Goal: Task Accomplishment & Management: Use online tool/utility

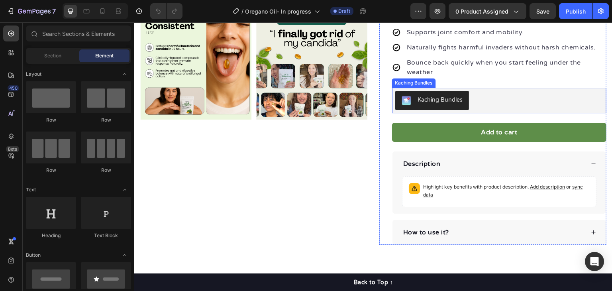
scroll to position [199, 0]
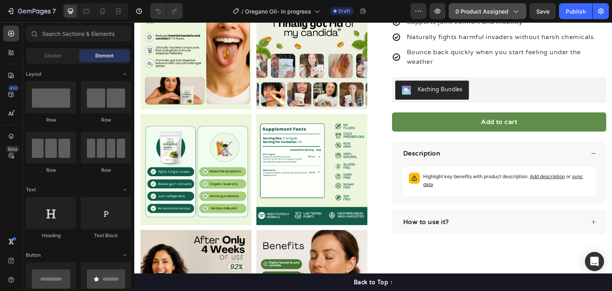
click at [483, 12] on span "0 product assigned" at bounding box center [481, 11] width 53 height 8
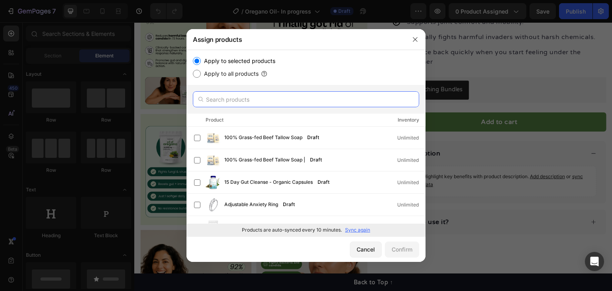
click at [259, 99] on input "text" at bounding box center [306, 99] width 226 height 16
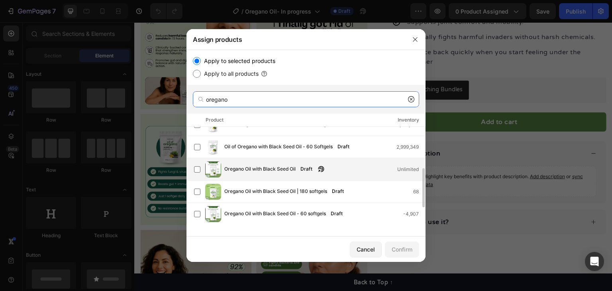
scroll to position [63, 0]
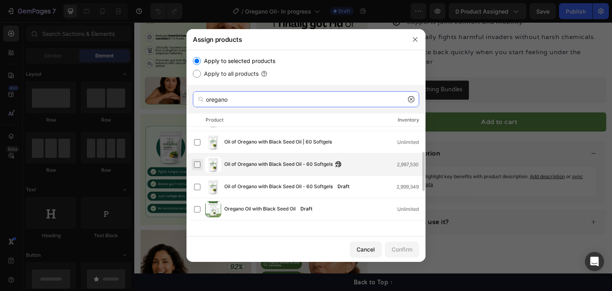
type input "oregano"
click at [200, 163] on label at bounding box center [197, 164] width 6 height 6
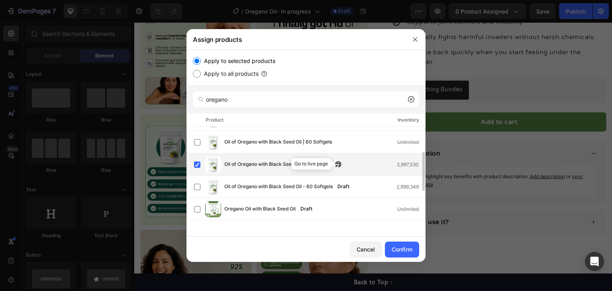
click at [337, 165] on icon "button" at bounding box center [336, 166] width 2 height 2
click at [408, 246] on div "Confirm" at bounding box center [401, 249] width 21 height 8
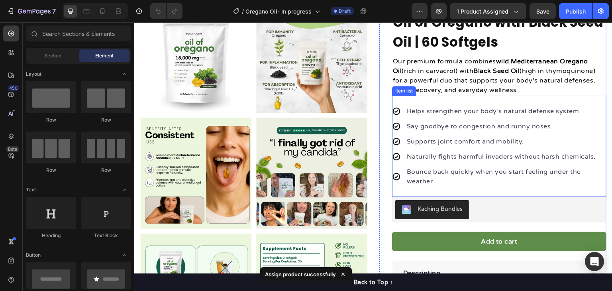
scroll to position [0, 0]
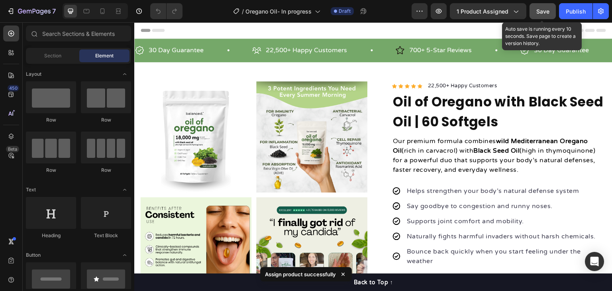
click at [541, 12] on span "Save" at bounding box center [542, 11] width 13 height 7
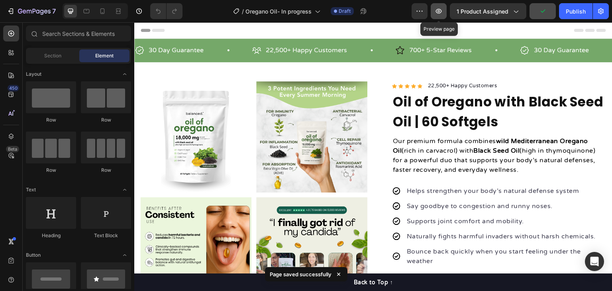
click at [444, 11] on button "button" at bounding box center [438, 11] width 16 height 16
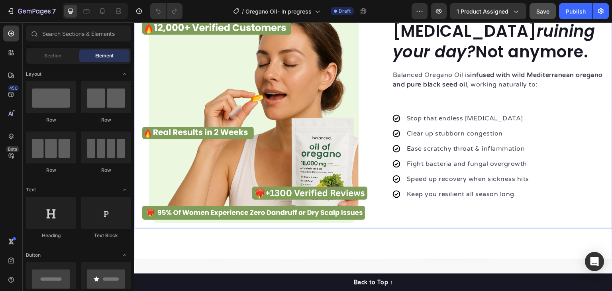
scroll to position [836, 0]
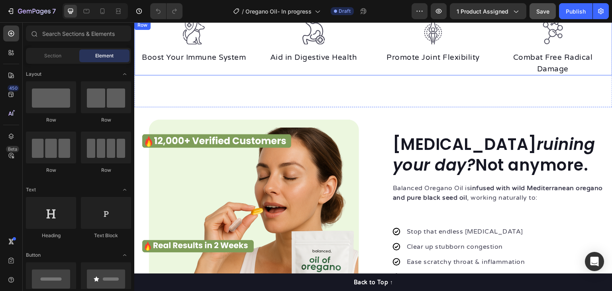
click at [356, 75] on div "Image Boost Your Immune System Text block Image Aid in Digestive Health Text bl…" at bounding box center [373, 63] width 478 height 87
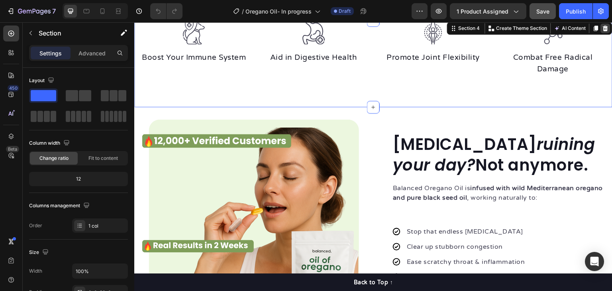
click at [603, 27] on icon at bounding box center [605, 28] width 5 height 6
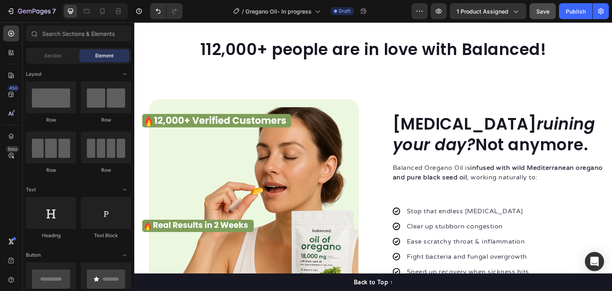
scroll to position [729, 0]
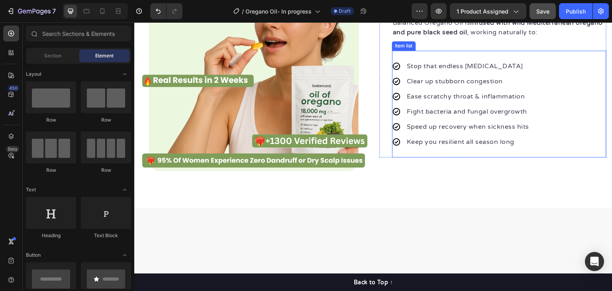
click at [506, 51] on div "Balanced Oregano Oil is infused with wild Mediterranean oregano and pure black …" at bounding box center [499, 31] width 214 height 40
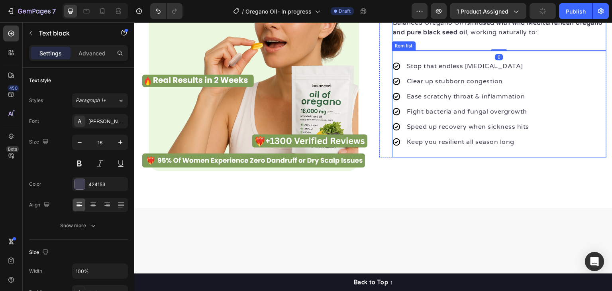
click at [518, 157] on div "Stop that endless runny nose Clear up stubborn congestion Ease scratchy throat …" at bounding box center [499, 104] width 214 height 107
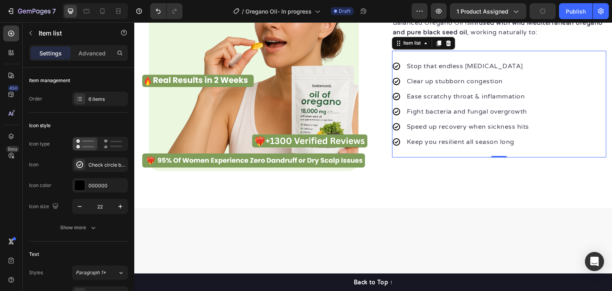
click at [490, 51] on div "Balanced Oregano Oil is infused with wild Mediterranean oregano and pure black …" at bounding box center [499, 31] width 214 height 40
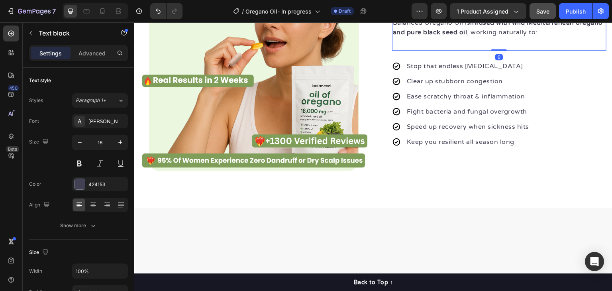
drag, startPoint x: 496, startPoint y: 213, endPoint x: 504, endPoint y: 197, distance: 17.1
click at [504, 51] on div "Balanced Oregano Oil is infused with wild Mediterranean oregano and pure black …" at bounding box center [499, 31] width 214 height 40
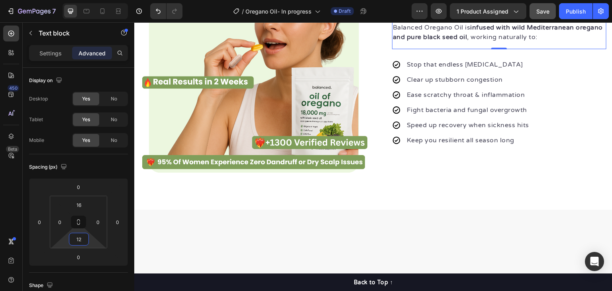
scroll to position [733, 0]
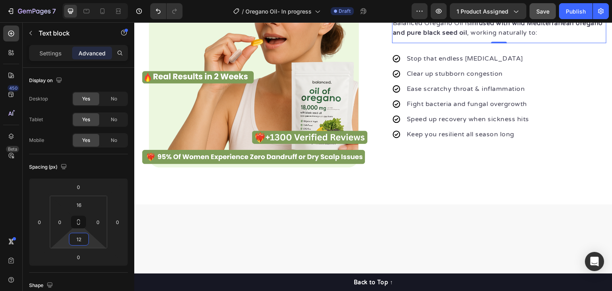
drag, startPoint x: 83, startPoint y: 230, endPoint x: 84, endPoint y: 234, distance: 4.2
click at [84, 0] on html "7 Version history / Oregano Oil- In progress Draft Preview 1 product assigned S…" at bounding box center [306, 0] width 612 height 0
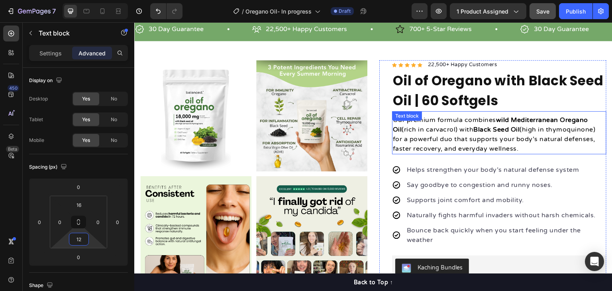
scroll to position [0, 0]
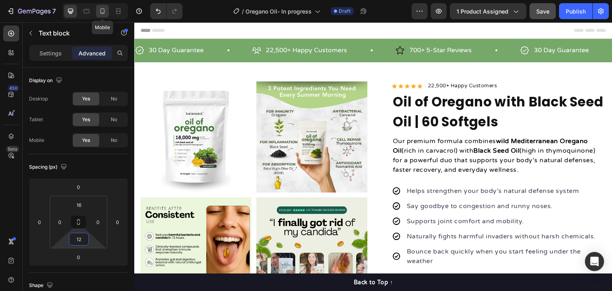
click at [101, 10] on icon at bounding box center [102, 11] width 8 height 8
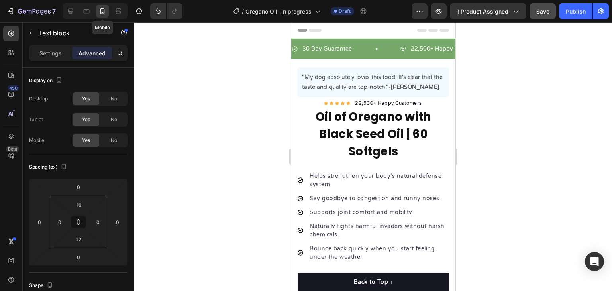
type input "42"
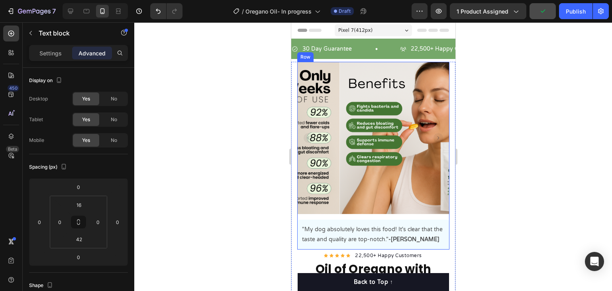
click at [358, 209] on div "Product Images "My dog absolutely loves this food! It's clear that the taste an…" at bounding box center [373, 155] width 152 height 187
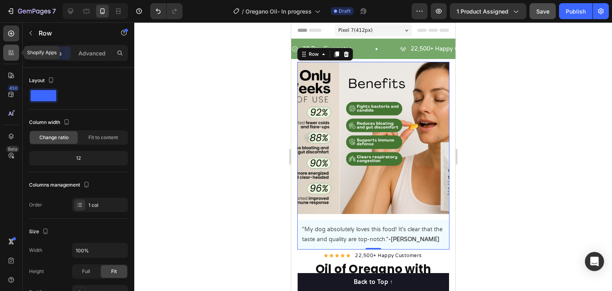
click at [9, 56] on icon at bounding box center [11, 53] width 8 height 8
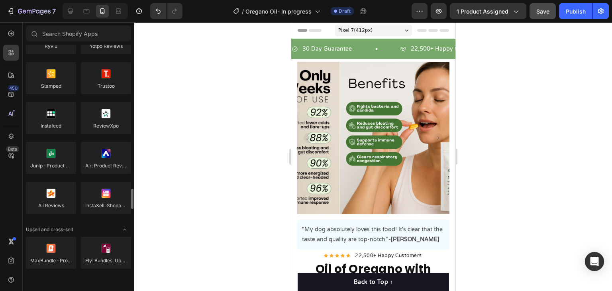
scroll to position [319, 0]
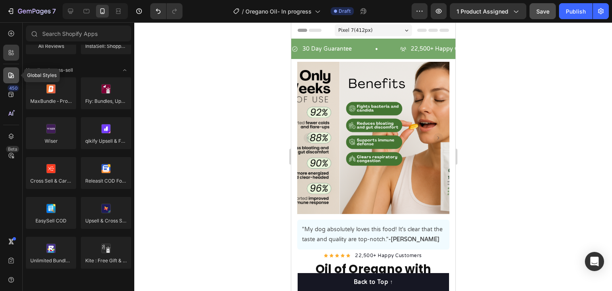
click at [13, 75] on icon at bounding box center [11, 75] width 6 height 6
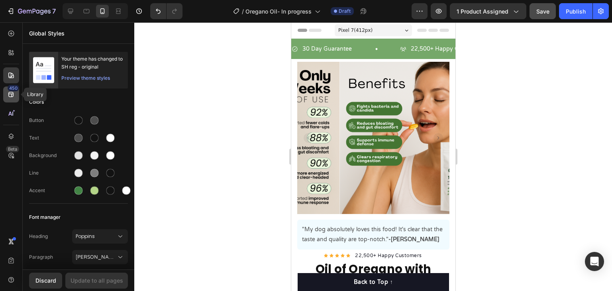
click at [11, 101] on div "450" at bounding box center [11, 94] width 16 height 16
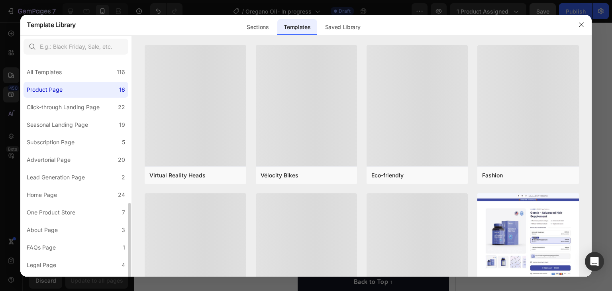
scroll to position [84, 0]
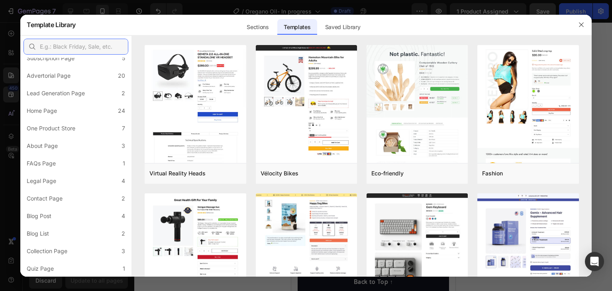
click at [74, 44] on input "text" at bounding box center [75, 47] width 105 height 16
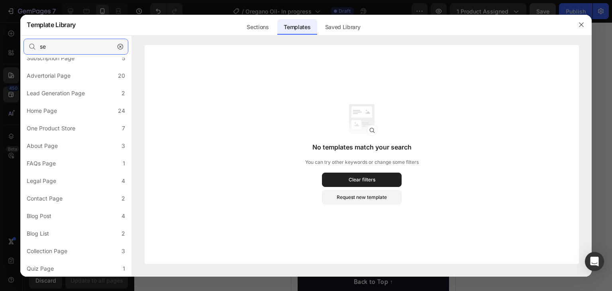
type input "s"
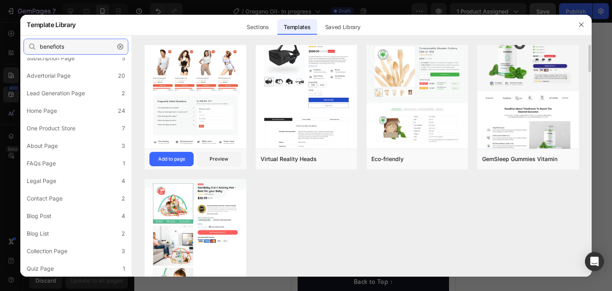
scroll to position [0, 0]
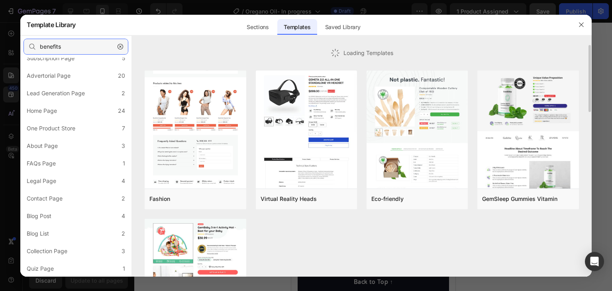
type input "benefits"
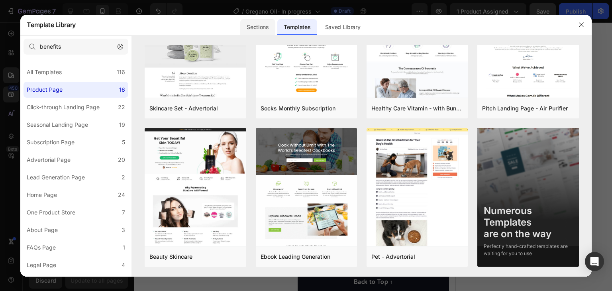
click at [252, 26] on div "Sections" at bounding box center [257, 27] width 35 height 16
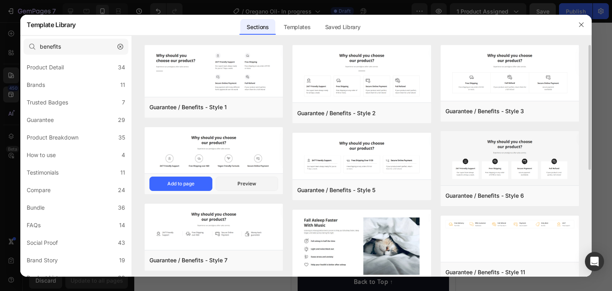
scroll to position [80, 0]
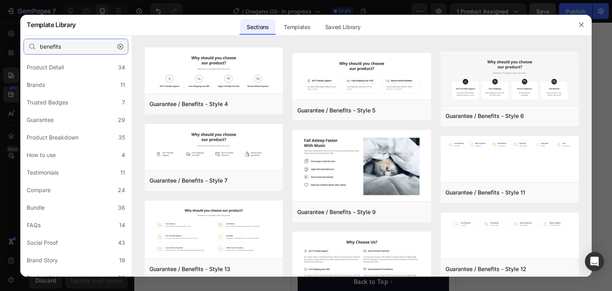
click at [77, 45] on input "benefits" at bounding box center [75, 47] width 105 height 16
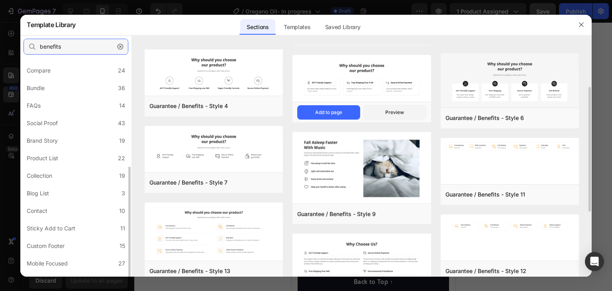
scroll to position [172, 0]
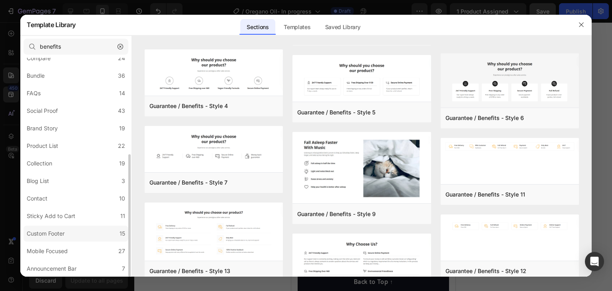
click at [61, 233] on div "Custom Footer" at bounding box center [46, 234] width 38 height 10
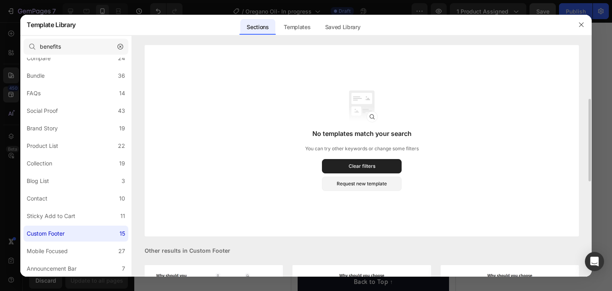
scroll to position [199, 0]
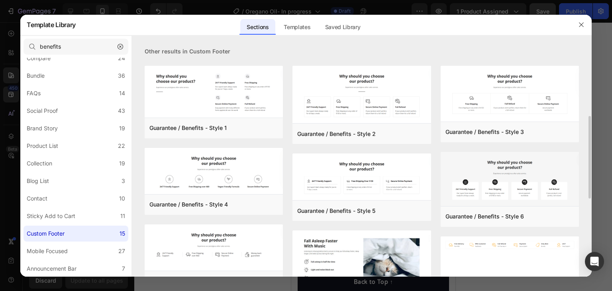
drag, startPoint x: 121, startPoint y: 44, endPoint x: 314, endPoint y: 71, distance: 194.9
click at [121, 44] on icon "button" at bounding box center [120, 47] width 6 height 6
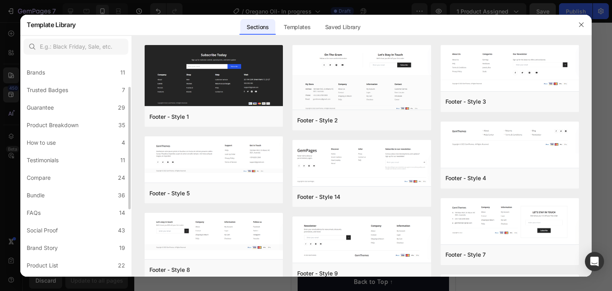
scroll to position [12, 0]
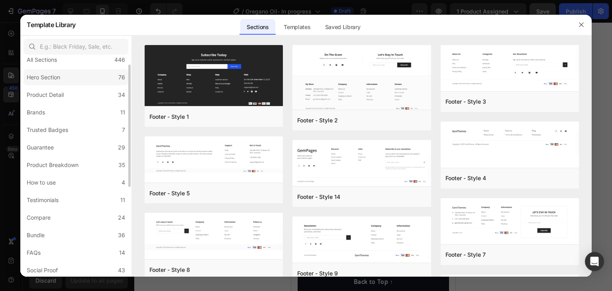
click at [60, 70] on div "All Sections 446 Hero Section 76 Product Detail 34 Brands 11 Trusted Badges 7 G…" at bounding box center [75, 240] width 111 height 390
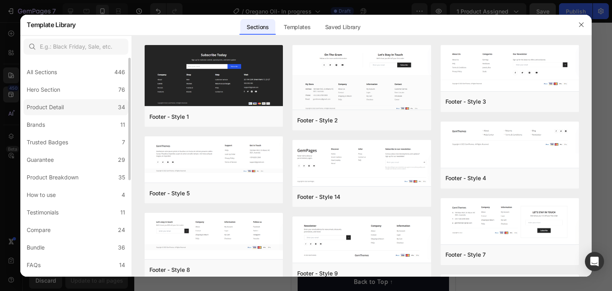
click at [72, 104] on label "Product Detail 34" at bounding box center [75, 107] width 105 height 16
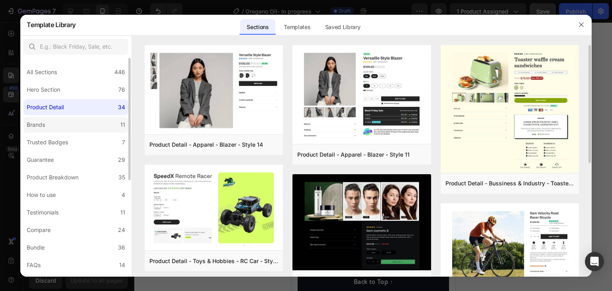
click at [72, 129] on label "Brands 11" at bounding box center [75, 125] width 105 height 16
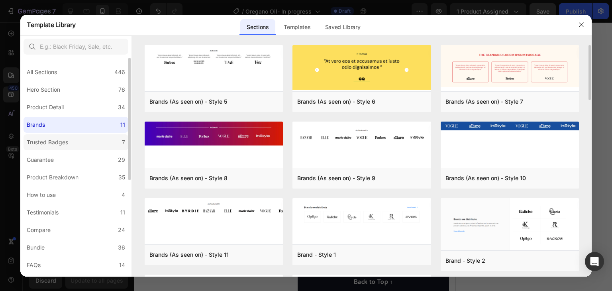
click at [52, 145] on div "Trusted Badges" at bounding box center [47, 142] width 41 height 10
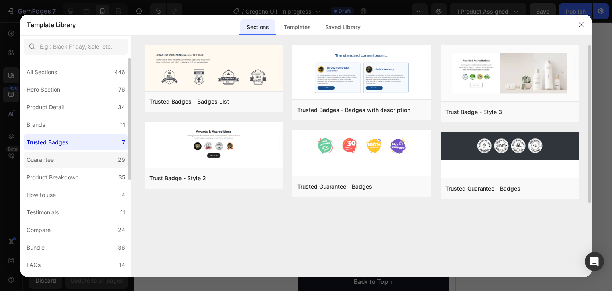
click at [55, 165] on label "Guarantee 29" at bounding box center [75, 160] width 105 height 16
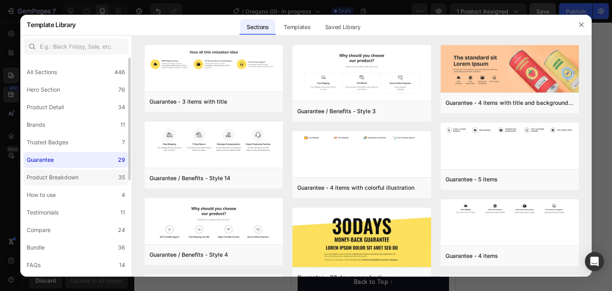
click at [84, 176] on label "Product Breakdown 35" at bounding box center [75, 177] width 105 height 16
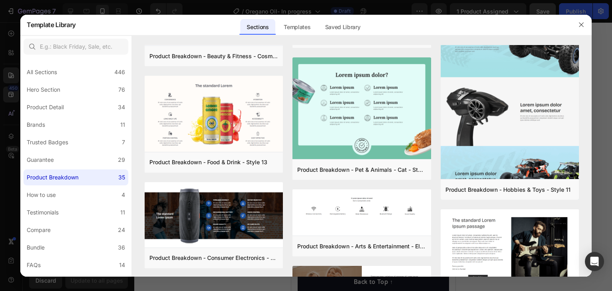
scroll to position [1031, 0]
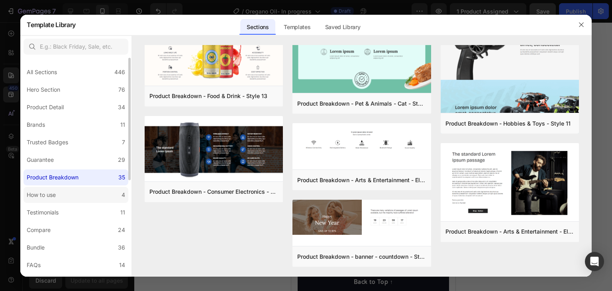
click at [83, 197] on label "How to use 4" at bounding box center [75, 195] width 105 height 16
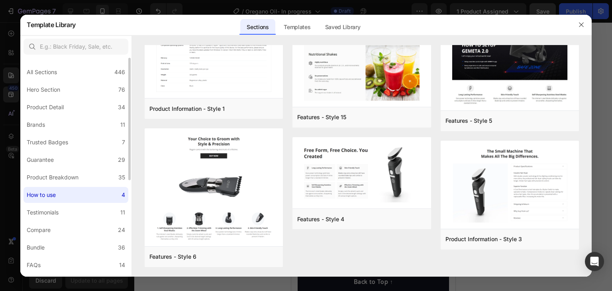
scroll to position [0, 0]
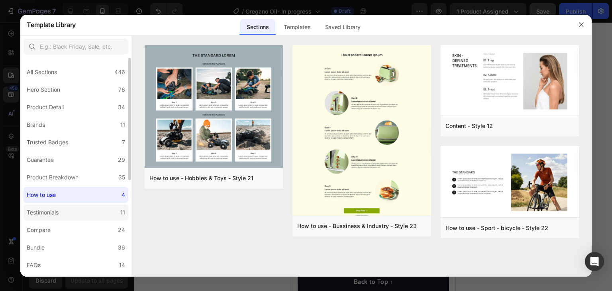
click at [59, 216] on div "Testimonials" at bounding box center [43, 212] width 32 height 10
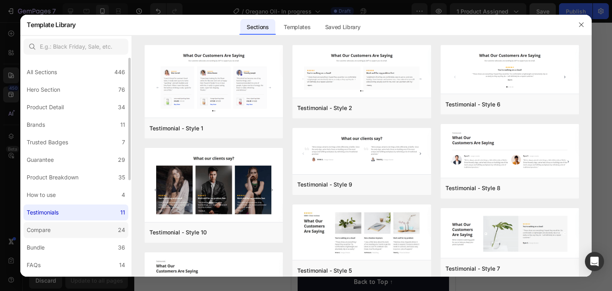
click at [65, 226] on label "Compare 24" at bounding box center [75, 230] width 105 height 16
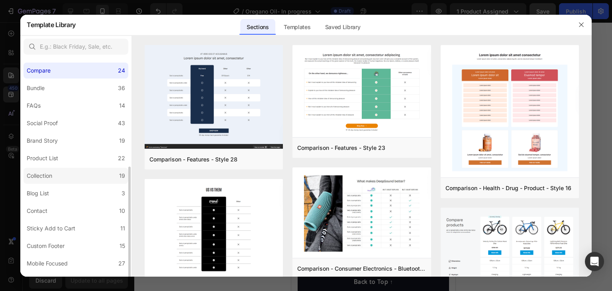
scroll to position [172, 0]
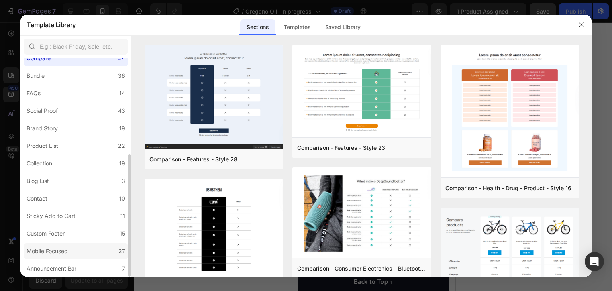
click at [109, 248] on label "Mobile Focused 27" at bounding box center [75, 251] width 105 height 16
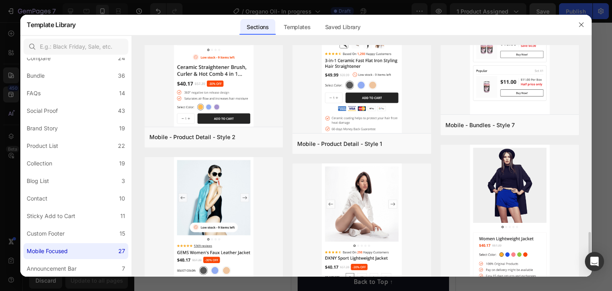
scroll to position [1424, 0]
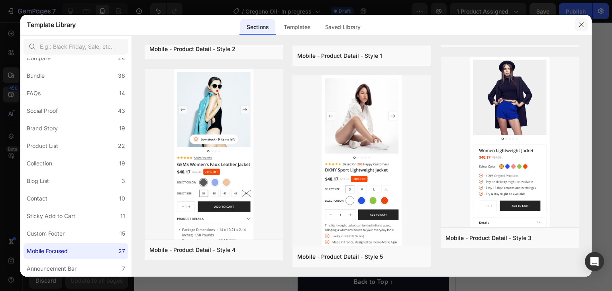
click at [579, 24] on icon "button" at bounding box center [581, 25] width 6 height 6
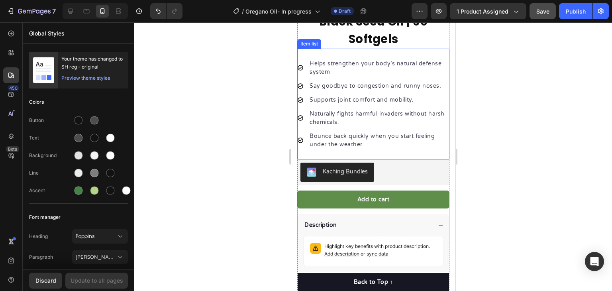
scroll to position [279, 0]
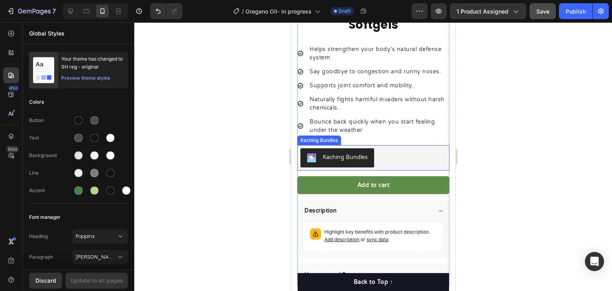
click at [399, 150] on div "Kaching Bundles" at bounding box center [373, 157] width 146 height 19
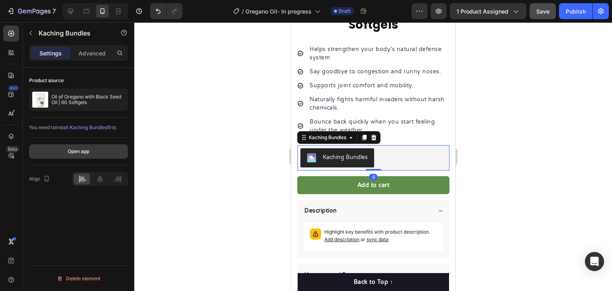
click at [91, 153] on button "Open app" at bounding box center [78, 151] width 99 height 14
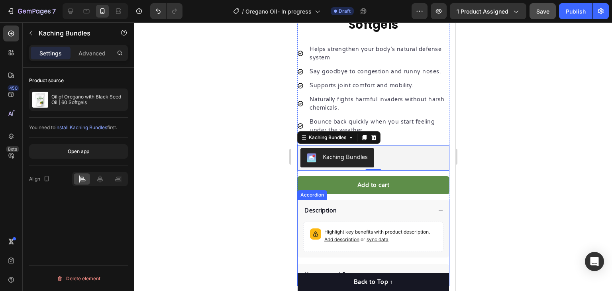
scroll to position [478, 0]
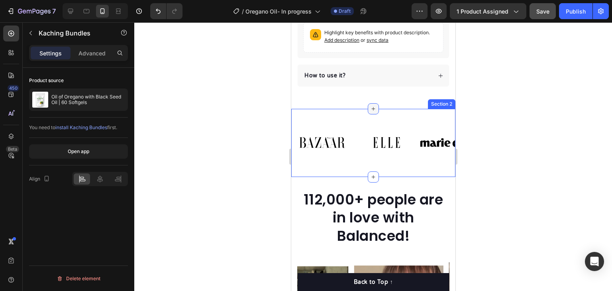
click at [367, 105] on div at bounding box center [372, 108] width 11 height 11
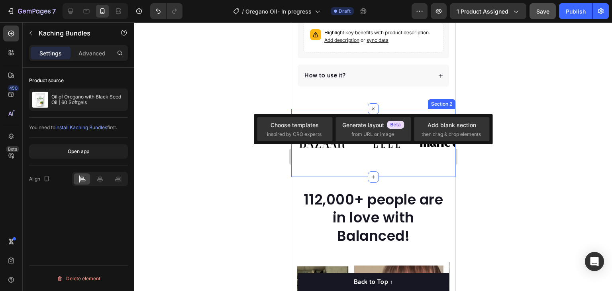
click at [333, 109] on div "Image Image Image Image Image Image Image Image Carousel Row Section 2" at bounding box center [373, 143] width 164 height 68
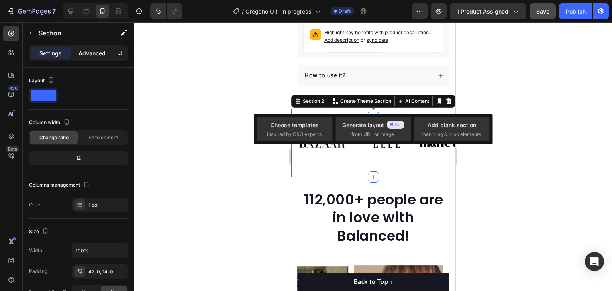
click at [96, 58] on div "Advanced" at bounding box center [92, 53] width 40 height 13
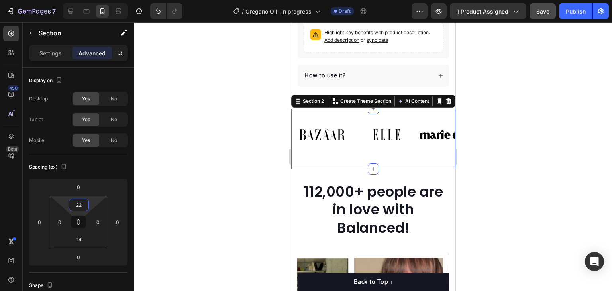
type input "0"
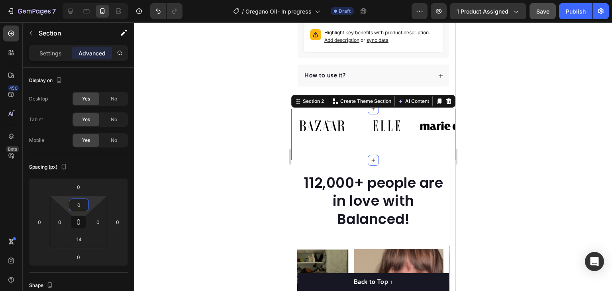
drag, startPoint x: 90, startPoint y: 202, endPoint x: 90, endPoint y: 212, distance: 10.4
click at [90, 0] on html "7 Version history / Oregano Oil- In progress Draft Preview 1 product assigned S…" at bounding box center [306, 0] width 612 height 0
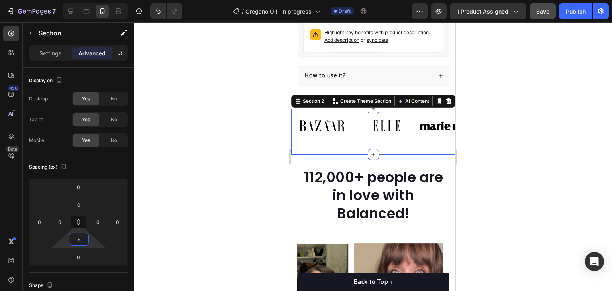
type input "0"
drag, startPoint x: 89, startPoint y: 239, endPoint x: 89, endPoint y: 253, distance: 13.5
click at [89, 0] on html "7 Version history / Oregano Oil- In progress Draft Preview 1 product assigned S…" at bounding box center [306, 0] width 612 height 0
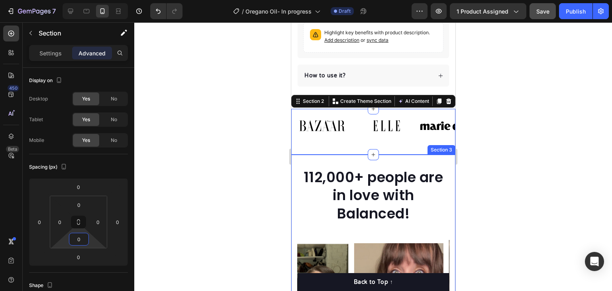
click at [419, 154] on div "112,000+ people are in love with Balanced! Heading Image Image Image Image Imag…" at bounding box center [373, 293] width 164 height 278
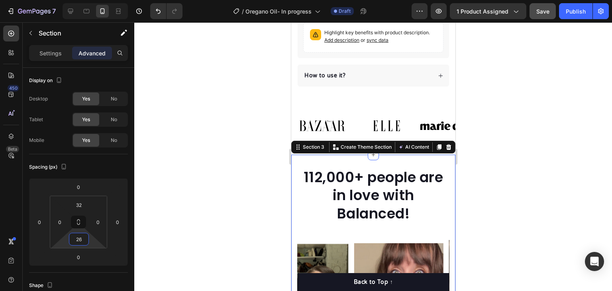
type input "0"
drag, startPoint x: 92, startPoint y: 240, endPoint x: 93, endPoint y: 246, distance: 5.6
click at [93, 0] on html "7 Version history / Oregano Oil- In progress Draft Preview 1 product assigned S…" at bounding box center [306, 0] width 612 height 0
type input "42"
drag, startPoint x: 97, startPoint y: 252, endPoint x: 99, endPoint y: 247, distance: 5.0
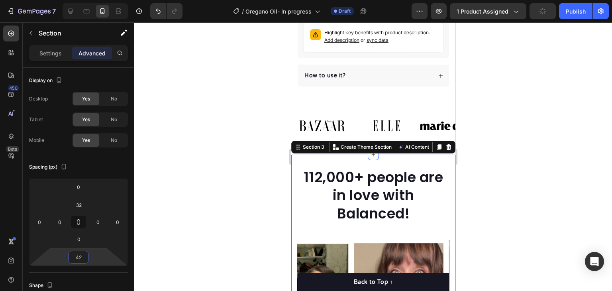
click at [99, 0] on html "7 Version history / Oregano Oil- In progress Draft Preview 1 product assigned P…" at bounding box center [306, 0] width 612 height 0
click at [90, 0] on html "7 Version history / Oregano Oil- In progress Draft Preview 1 product assigned S…" at bounding box center [306, 0] width 612 height 0
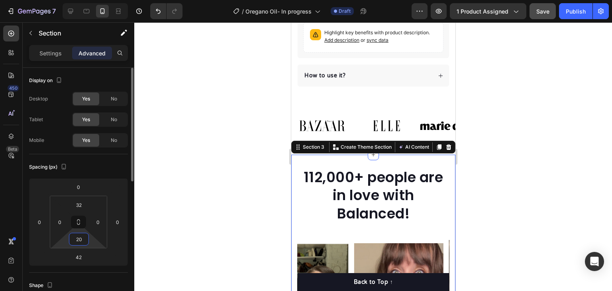
click at [81, 239] on input "20" at bounding box center [79, 239] width 16 height 12
type input "0"
click at [80, 256] on input "42" at bounding box center [78, 257] width 16 height 12
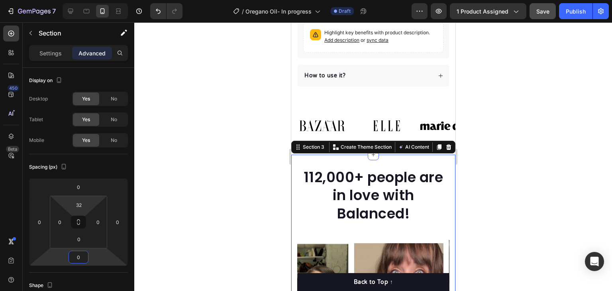
type input "0"
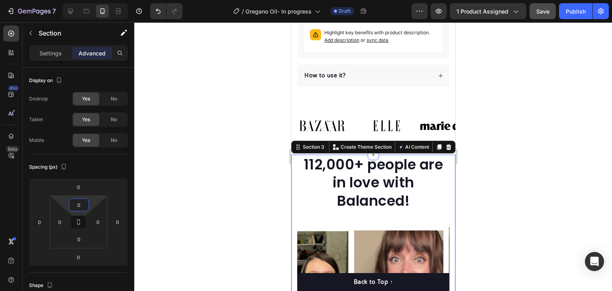
drag, startPoint x: 92, startPoint y: 205, endPoint x: 90, endPoint y: 209, distance: 4.8
click at [90, 0] on html "7 Version history / Oregano Oil- In progress Draft Preview 1 product assigned S…" at bounding box center [306, 0] width 612 height 0
click at [465, 196] on div at bounding box center [372, 156] width 477 height 268
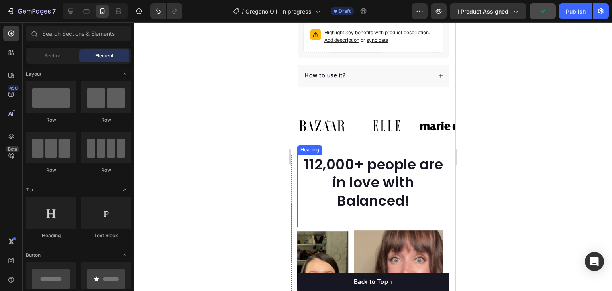
click at [379, 166] on h2 "112,000+ people are in love with Balanced!" at bounding box center [373, 182] width 152 height 56
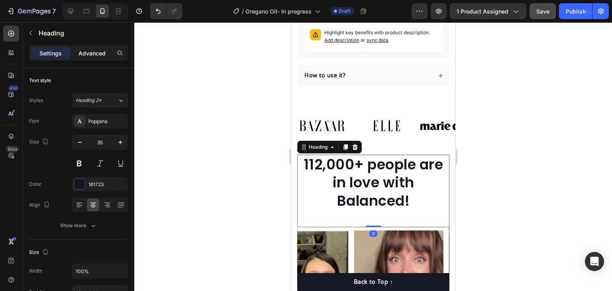
click at [91, 51] on p "Advanced" at bounding box center [91, 53] width 27 height 8
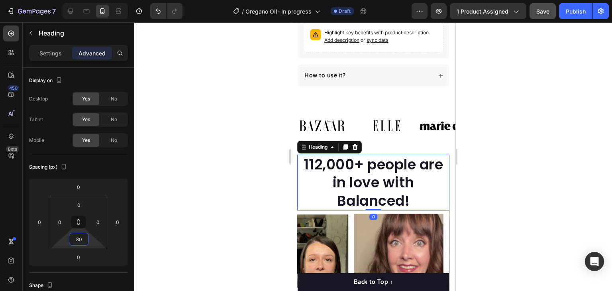
type input "0"
drag, startPoint x: 92, startPoint y: 240, endPoint x: 89, endPoint y: 253, distance: 13.1
click at [89, 0] on html "7 Version history / Oregano Oil- In progress Draft Preview 1 product assigned S…" at bounding box center [306, 0] width 612 height 0
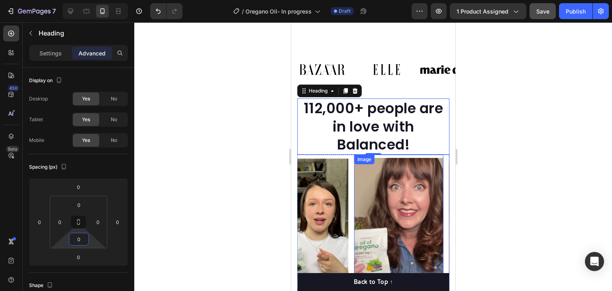
scroll to position [597, 0]
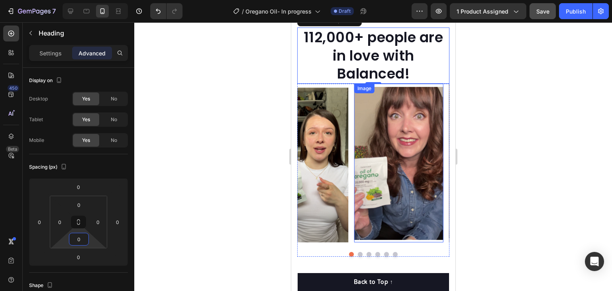
click at [385, 151] on img at bounding box center [398, 163] width 89 height 158
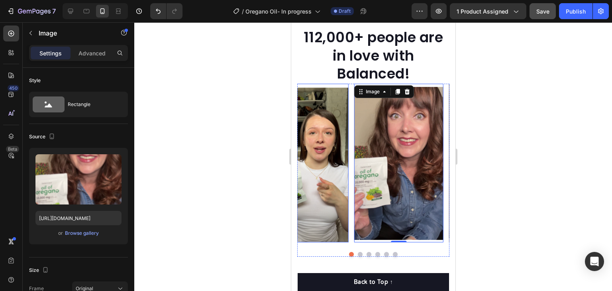
click at [340, 86] on img at bounding box center [303, 163] width 89 height 158
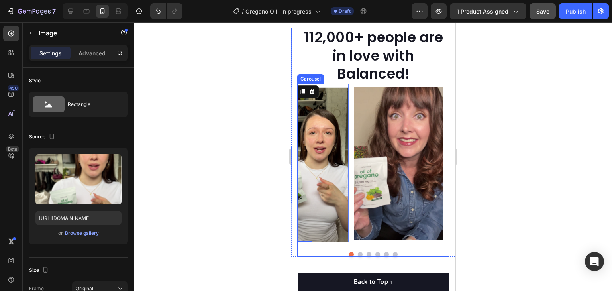
click at [352, 86] on div "Image Image 0 Image Image Image Image" at bounding box center [373, 163] width 152 height 158
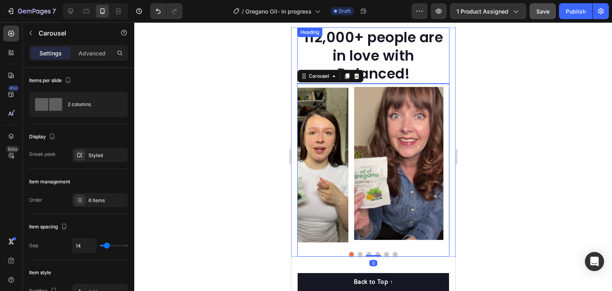
click at [395, 49] on h2 "112,000+ people are in love with Balanced!" at bounding box center [373, 55] width 152 height 56
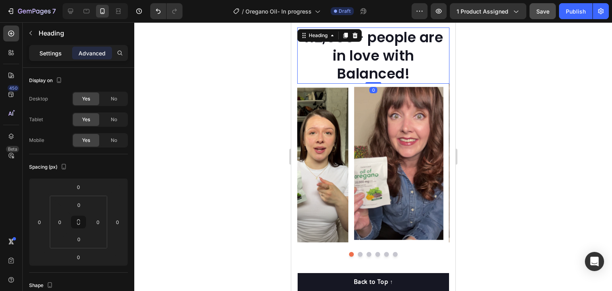
click at [40, 52] on p "Settings" at bounding box center [50, 53] width 22 height 8
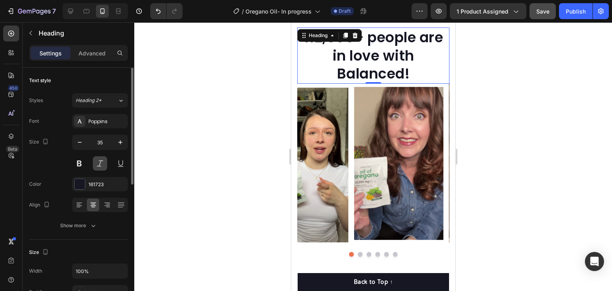
click at [96, 162] on button at bounding box center [100, 163] width 14 height 14
click at [97, 159] on button at bounding box center [100, 163] width 14 height 14
click at [98, 160] on button at bounding box center [100, 163] width 14 height 14
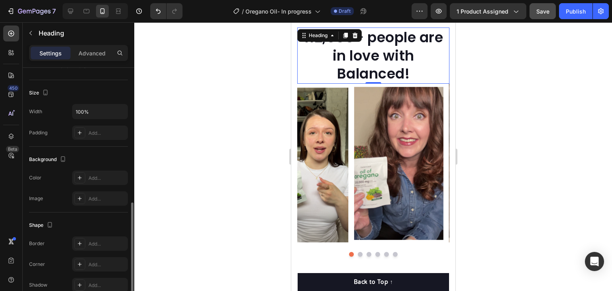
scroll to position [239, 0]
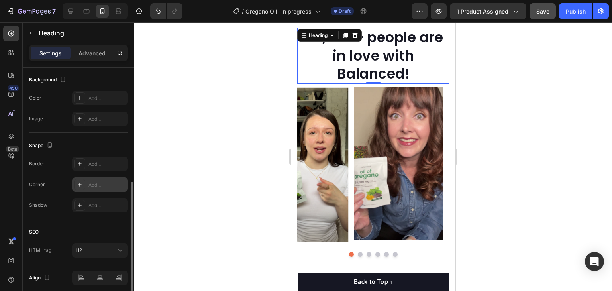
click at [99, 184] on div "Add..." at bounding box center [106, 184] width 37 height 7
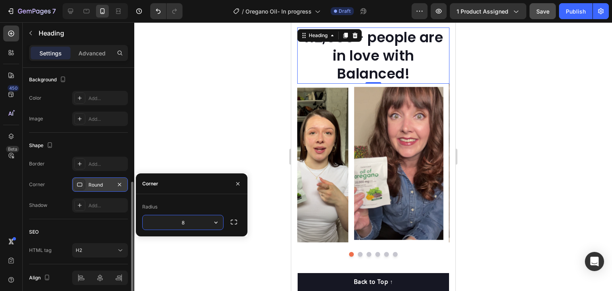
click at [191, 221] on input "8" at bounding box center [183, 222] width 80 height 14
type input "25"
click at [192, 128] on div at bounding box center [372, 156] width 477 height 268
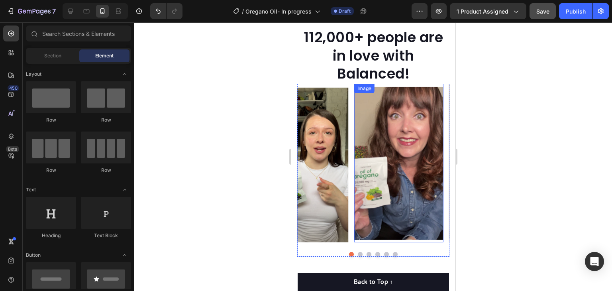
click at [401, 84] on img at bounding box center [398, 163] width 89 height 158
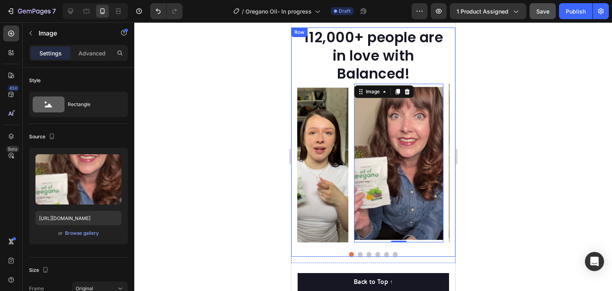
click at [294, 142] on div "112,000+ people are in love with Balanced! Heading Image 0 Image Image Image Im…" at bounding box center [373, 141] width 164 height 229
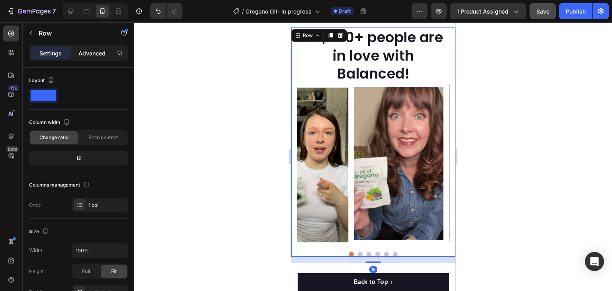
click at [84, 53] on p "Advanced" at bounding box center [91, 53] width 27 height 8
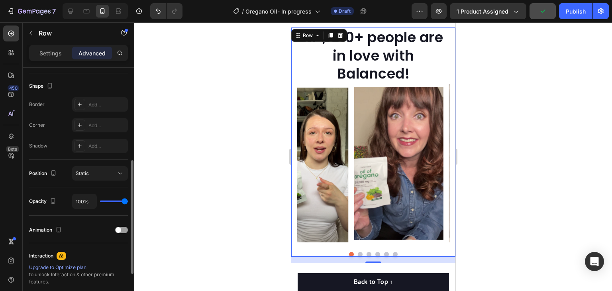
scroll to position [80, 0]
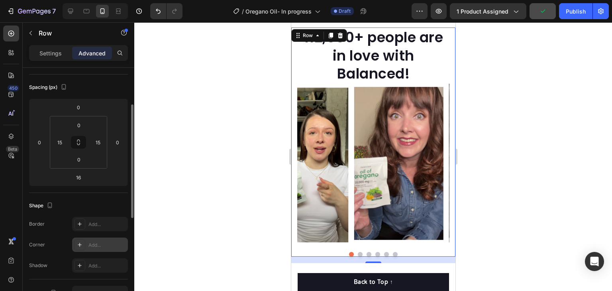
click at [98, 241] on div "Add..." at bounding box center [106, 244] width 37 height 7
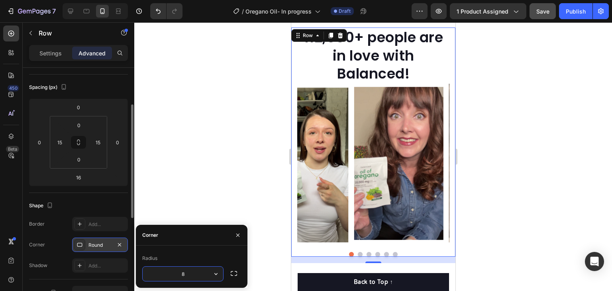
click at [197, 274] on input "8" at bounding box center [183, 273] width 80 height 14
type input "25"
click at [403, 111] on img at bounding box center [398, 163] width 89 height 158
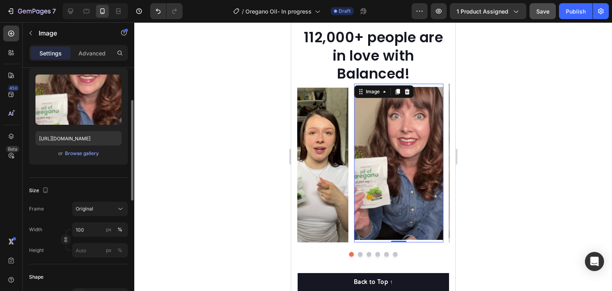
scroll to position [0, 0]
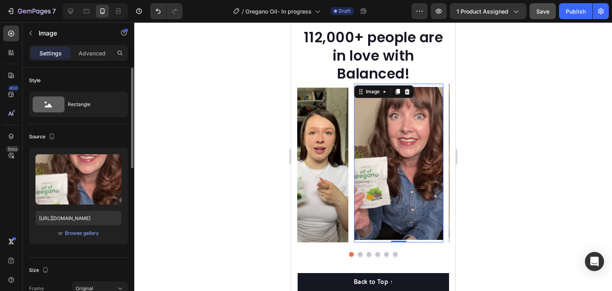
click at [403, 116] on img at bounding box center [398, 163] width 89 height 158
click at [94, 49] on p "Advanced" at bounding box center [91, 53] width 27 height 8
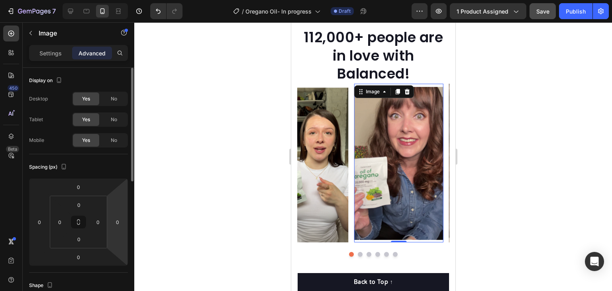
scroll to position [80, 0]
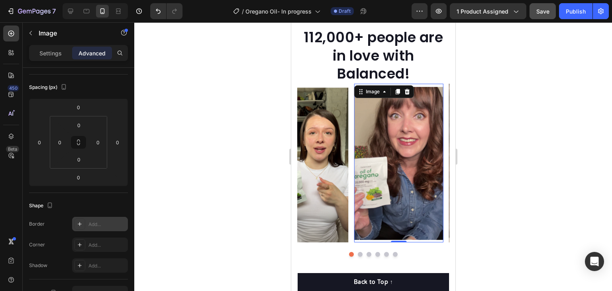
click at [107, 223] on div "Add..." at bounding box center [106, 224] width 37 height 7
click at [98, 248] on div "Add..." at bounding box center [100, 244] width 56 height 14
click at [121, 223] on icon "button" at bounding box center [119, 224] width 6 height 6
click at [96, 246] on div "Round" at bounding box center [99, 244] width 23 height 7
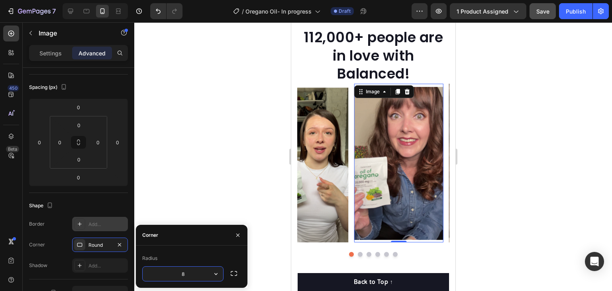
click at [182, 276] on input "8" at bounding box center [183, 273] width 80 height 14
type input "25"
click at [223, 168] on div at bounding box center [372, 156] width 477 height 268
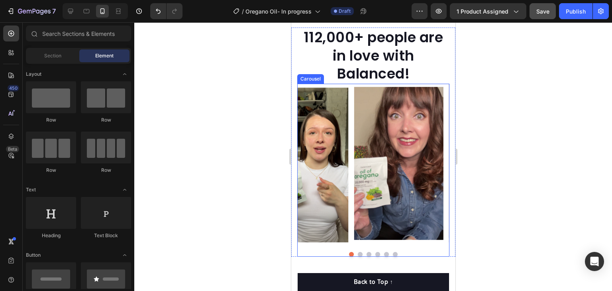
click at [408, 136] on img at bounding box center [398, 163] width 89 height 158
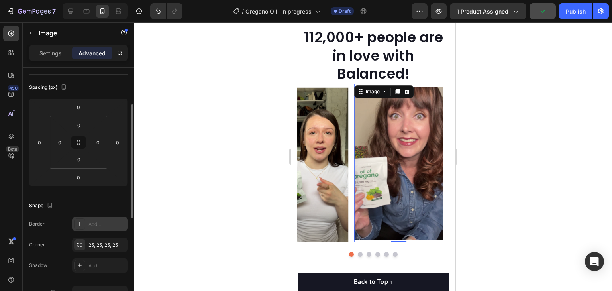
scroll to position [199, 0]
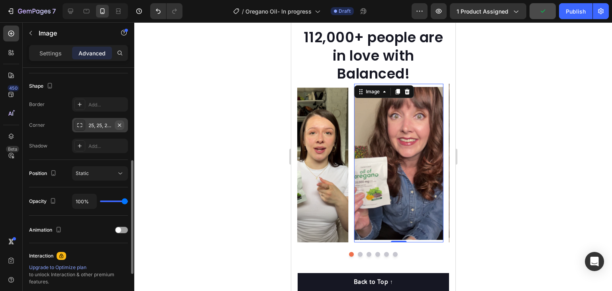
click at [122, 125] on icon "button" at bounding box center [119, 125] width 6 height 6
click at [406, 127] on img at bounding box center [398, 163] width 89 height 158
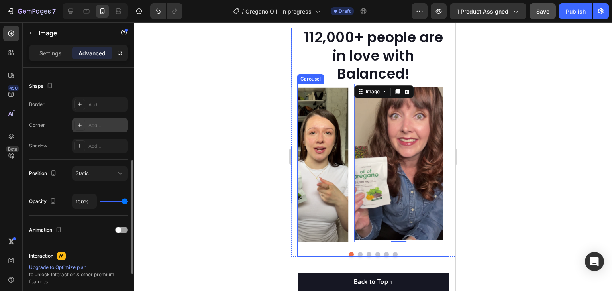
click at [350, 252] on div at bounding box center [373, 254] width 152 height 5
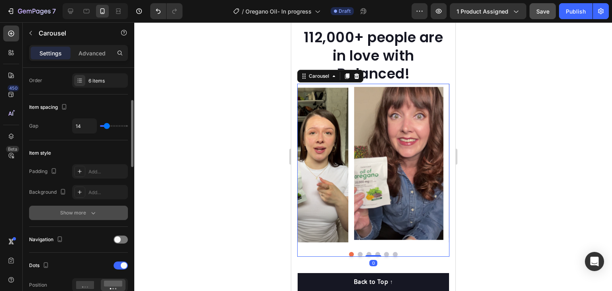
scroll to position [279, 0]
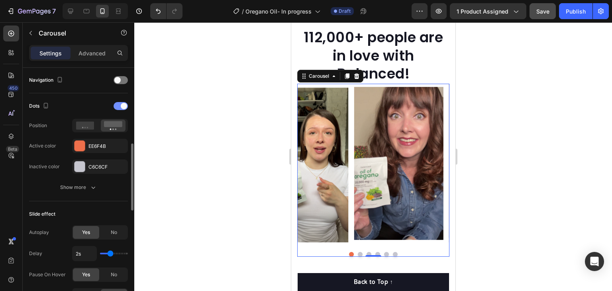
click at [121, 104] on span at bounding box center [124, 106] width 6 height 6
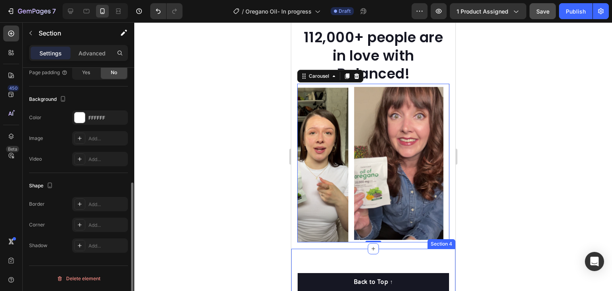
scroll to position [0, 0]
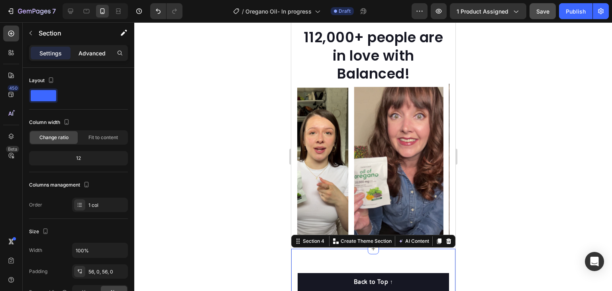
click at [91, 50] on p "Advanced" at bounding box center [91, 53] width 27 height 8
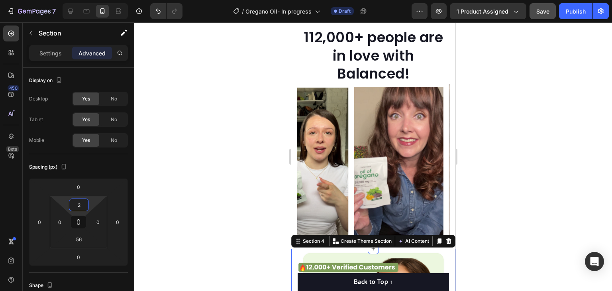
type input "4"
drag, startPoint x: 94, startPoint y: 199, endPoint x: 96, endPoint y: 210, distance: 10.5
click at [96, 0] on html "7 Version history / Oregano Oil- In progress Draft Preview 1 product assigned S…" at bounding box center [306, 0] width 612 height 0
click at [384, 105] on img at bounding box center [398, 163] width 89 height 158
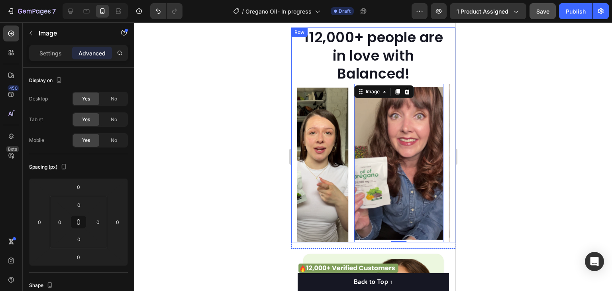
click at [292, 86] on div "112,000+ people are in love with Balanced! Heading Image 0 Image Image Image Im…" at bounding box center [373, 134] width 164 height 215
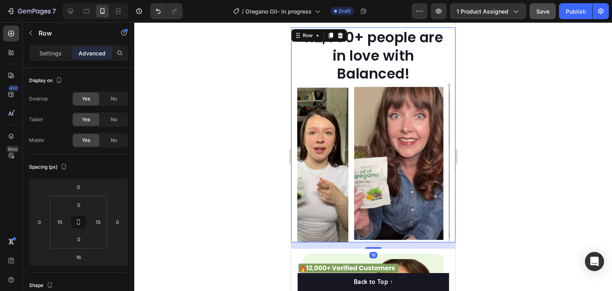
scroll to position [119, 0]
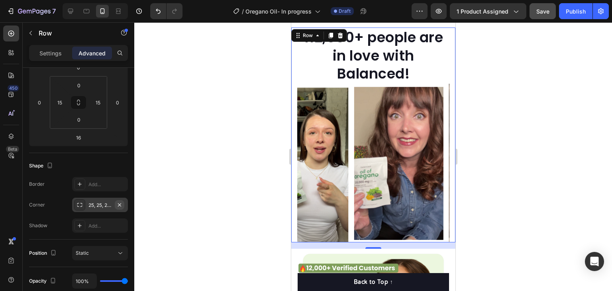
click at [121, 206] on icon "button" at bounding box center [119, 204] width 6 height 6
click at [375, 102] on img at bounding box center [398, 163] width 89 height 158
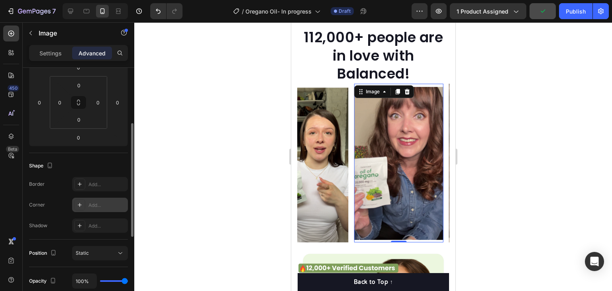
click at [96, 204] on div "Add..." at bounding box center [106, 204] width 37 height 7
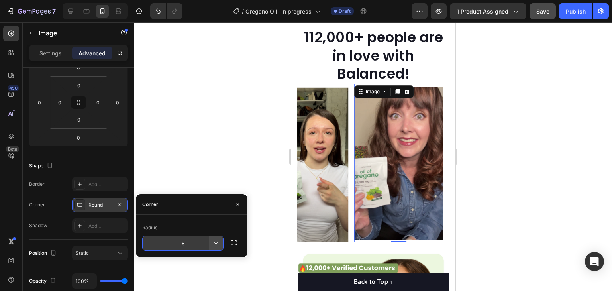
click at [210, 242] on button "button" at bounding box center [216, 243] width 14 height 14
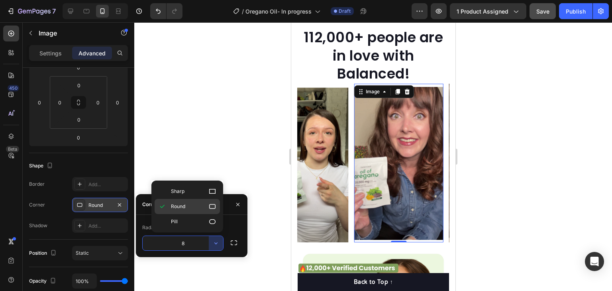
click at [211, 205] on icon at bounding box center [212, 206] width 8 height 8
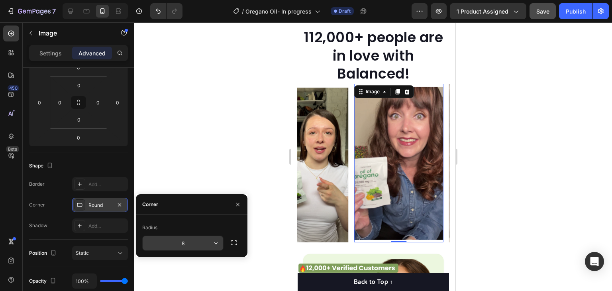
click at [184, 240] on input "8" at bounding box center [183, 243] width 80 height 14
type input "5"
type input "25"
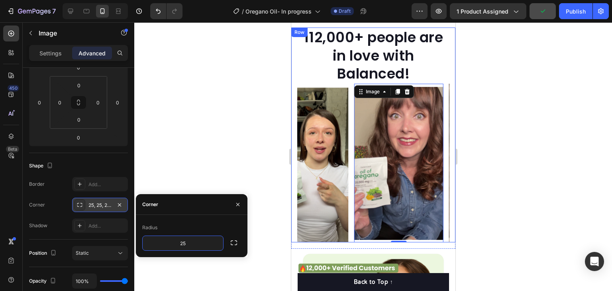
click at [475, 211] on div at bounding box center [372, 156] width 477 height 268
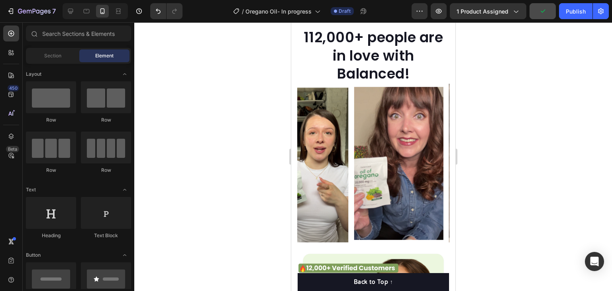
click at [422, 180] on img at bounding box center [398, 163] width 89 height 158
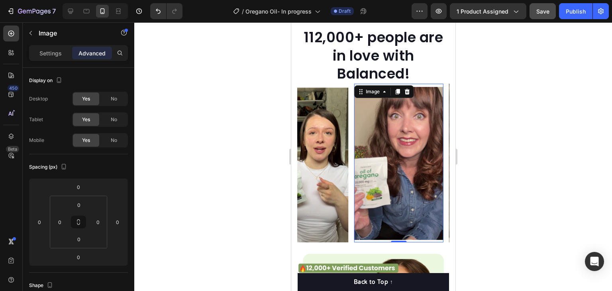
click at [395, 155] on img at bounding box center [398, 163] width 89 height 158
click at [476, 160] on div at bounding box center [372, 156] width 477 height 268
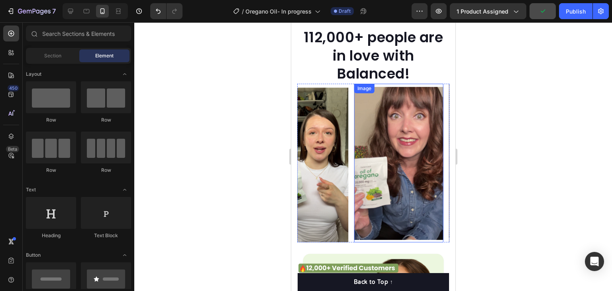
click at [367, 135] on img at bounding box center [398, 163] width 89 height 158
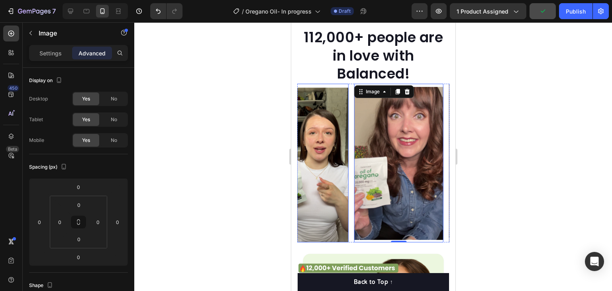
click at [340, 84] on img at bounding box center [303, 163] width 89 height 158
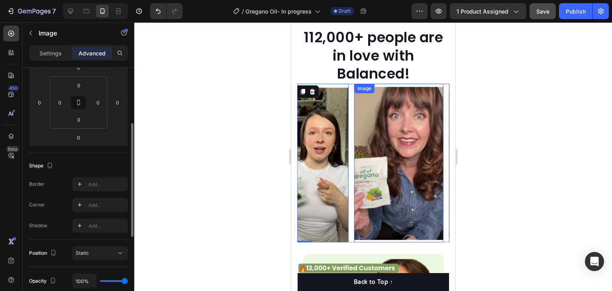
click at [372, 113] on img at bounding box center [398, 163] width 89 height 158
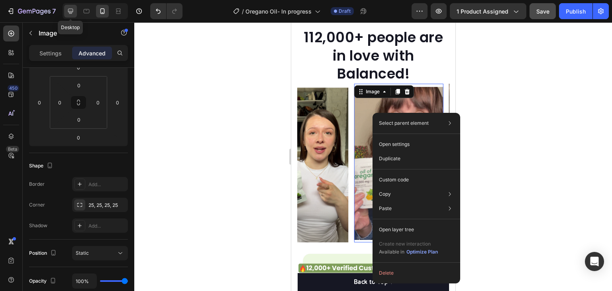
click at [70, 9] on icon at bounding box center [70, 11] width 5 height 5
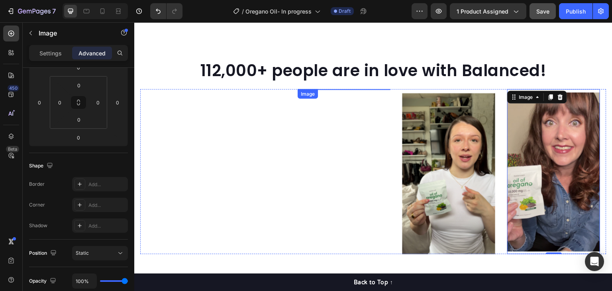
scroll to position [635, 0]
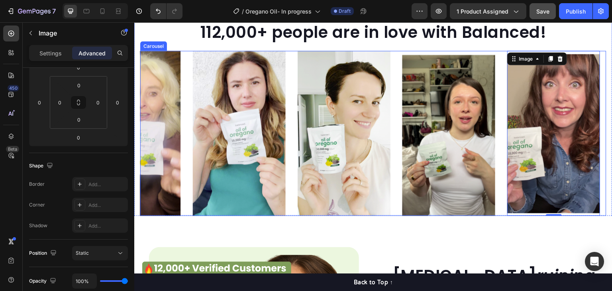
click at [397, 52] on div "Image 0 Image Image Image Image Image" at bounding box center [373, 133] width 466 height 165
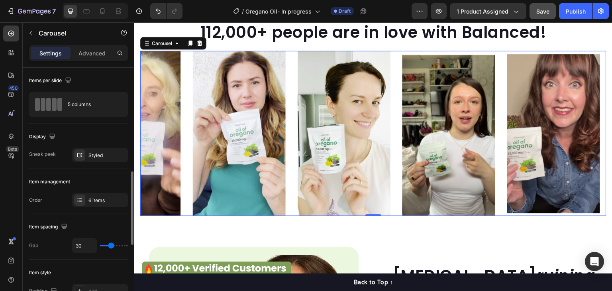
scroll to position [119, 0]
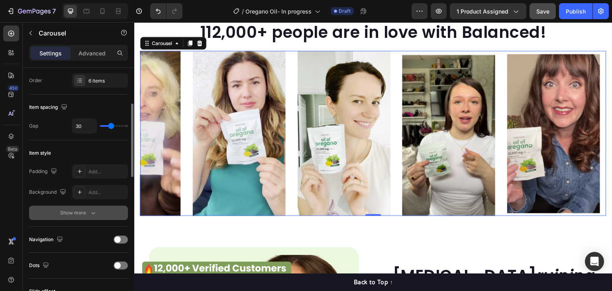
click at [96, 210] on icon "button" at bounding box center [93, 213] width 8 height 8
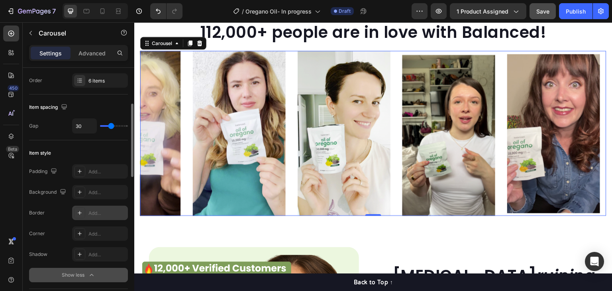
click at [100, 210] on div "Add..." at bounding box center [106, 212] width 37 height 7
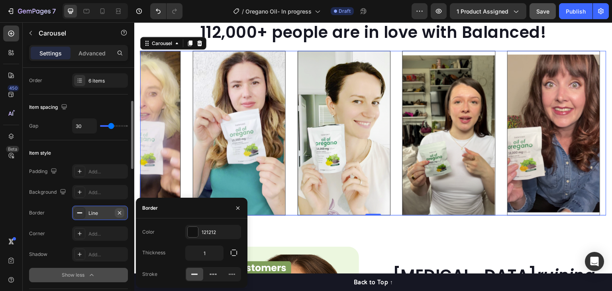
click at [123, 214] on button "button" at bounding box center [120, 213] width 10 height 10
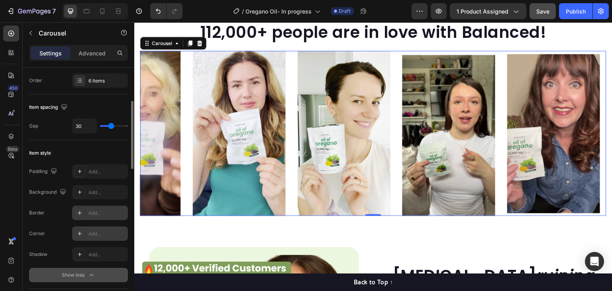
click at [104, 235] on div "Add..." at bounding box center [106, 233] width 37 height 7
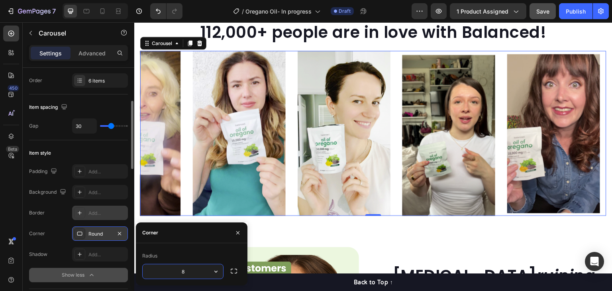
click at [198, 270] on input "8" at bounding box center [183, 271] width 80 height 14
type input "25"
click at [237, 230] on icon "button" at bounding box center [238, 232] width 6 height 6
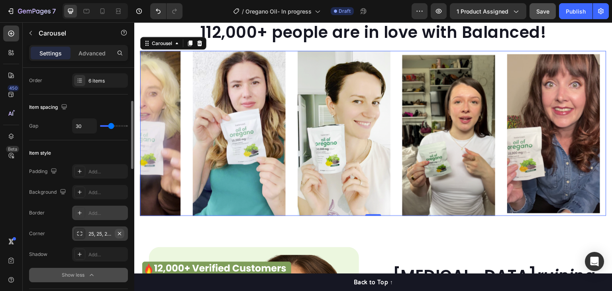
click at [121, 231] on icon "button" at bounding box center [119, 233] width 6 height 6
click at [88, 49] on p "Advanced" at bounding box center [91, 53] width 27 height 8
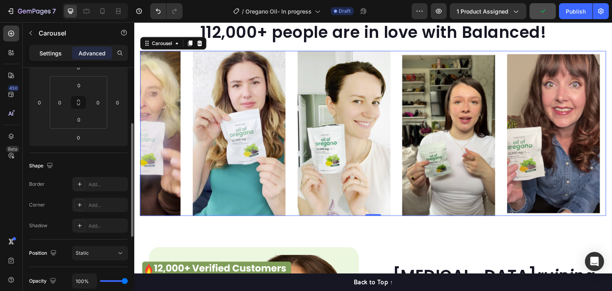
click at [53, 47] on div "Settings" at bounding box center [51, 53] width 40 height 13
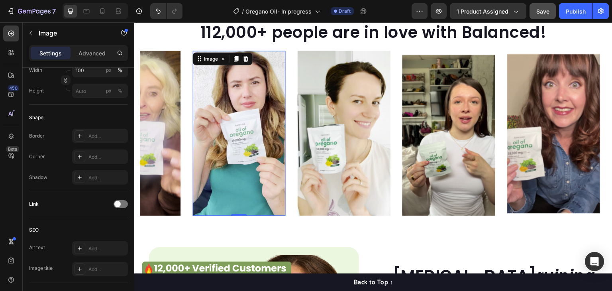
scroll to position [0, 0]
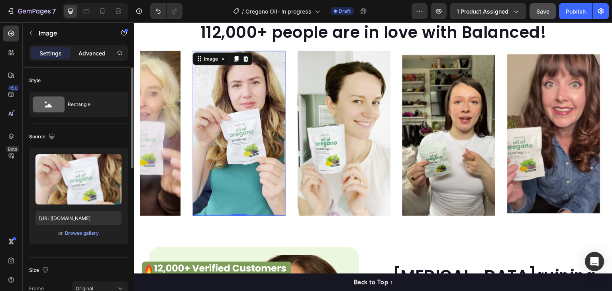
click at [92, 55] on p "Advanced" at bounding box center [91, 53] width 27 height 8
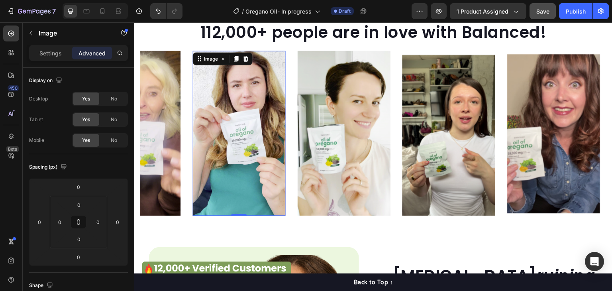
scroll to position [159, 0]
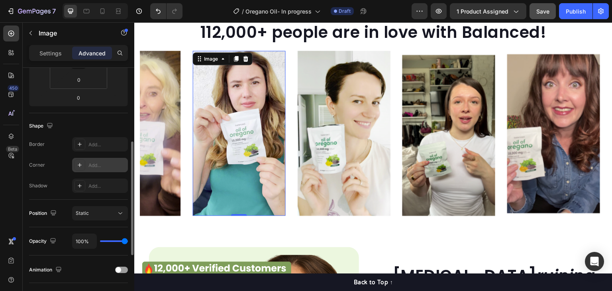
click at [97, 164] on div "Add..." at bounding box center [106, 165] width 37 height 7
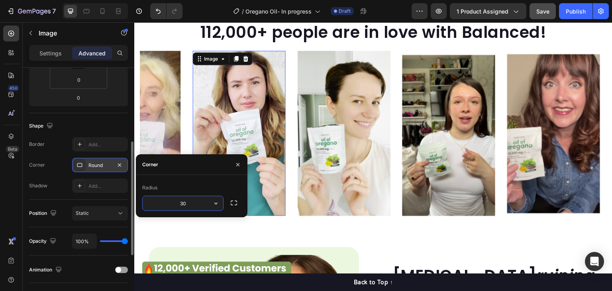
type input "30"
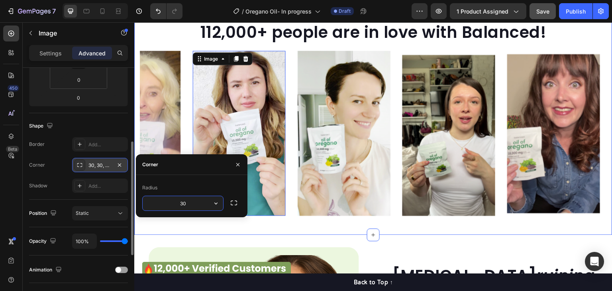
click at [361, 177] on img at bounding box center [343, 133] width 93 height 165
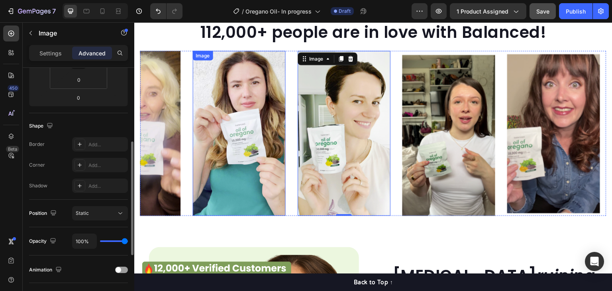
click at [230, 135] on img at bounding box center [239, 133] width 93 height 165
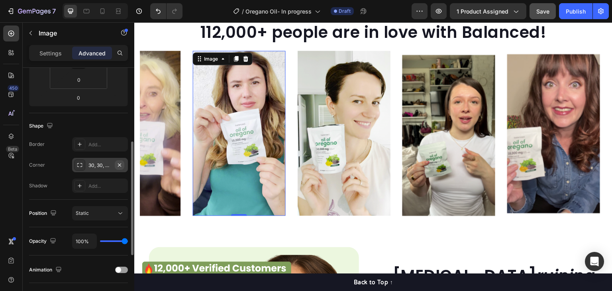
click at [121, 163] on icon "button" at bounding box center [119, 165] width 6 height 6
click at [46, 49] on p "Settings" at bounding box center [50, 53] width 22 height 8
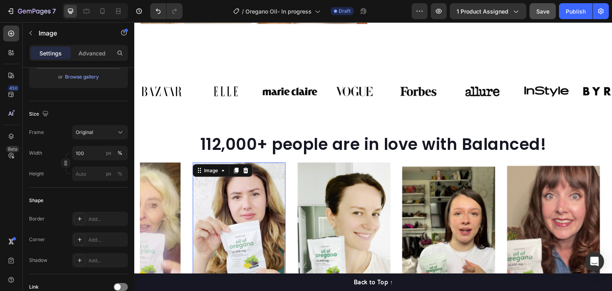
scroll to position [0, 0]
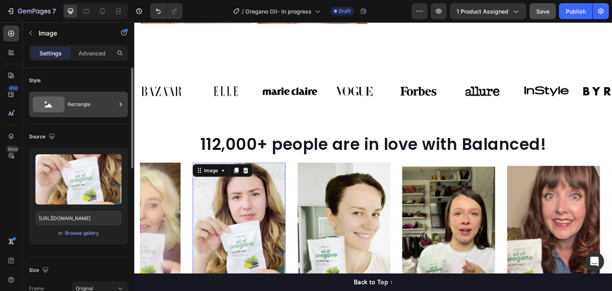
click at [104, 109] on div "Rectangle" at bounding box center [92, 104] width 49 height 18
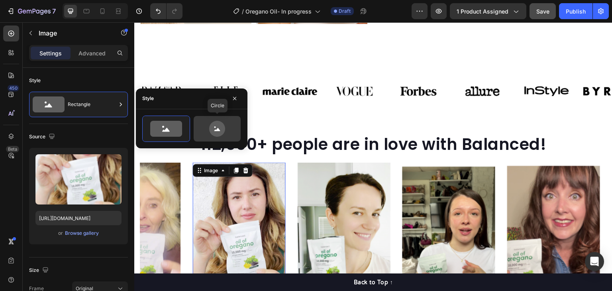
click at [219, 131] on icon at bounding box center [217, 129] width 16 height 16
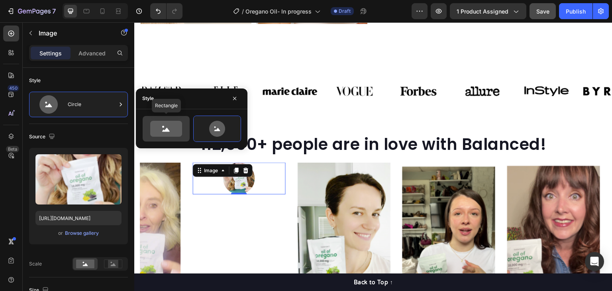
click at [168, 129] on icon at bounding box center [166, 129] width 32 height 16
type input "100"
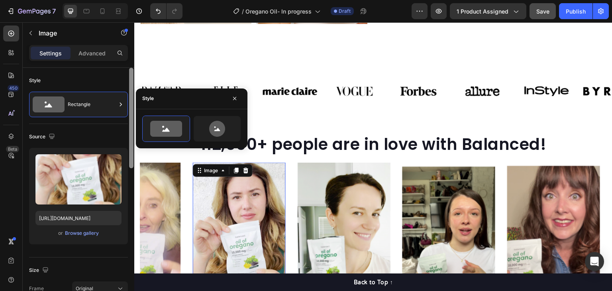
scroll to position [119, 0]
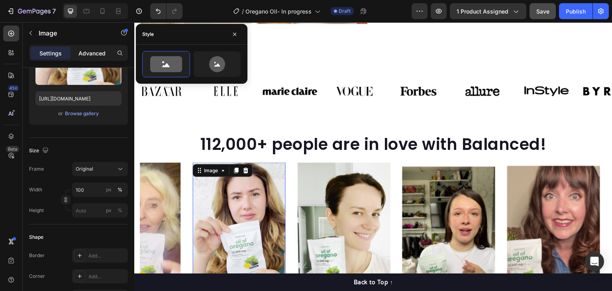
click at [84, 53] on p "Advanced" at bounding box center [91, 53] width 27 height 8
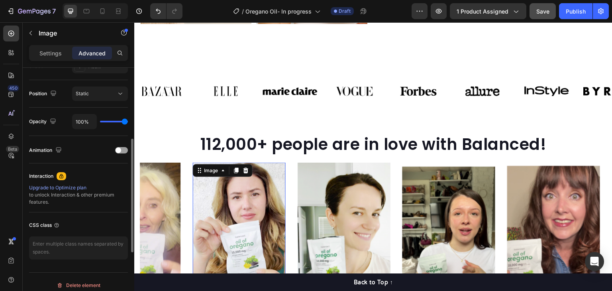
scroll to position [159, 0]
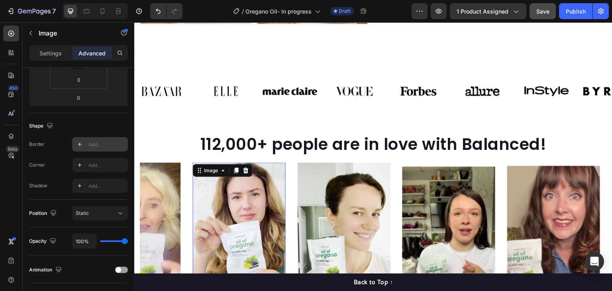
click at [104, 148] on div "Add..." at bounding box center [100, 144] width 56 height 14
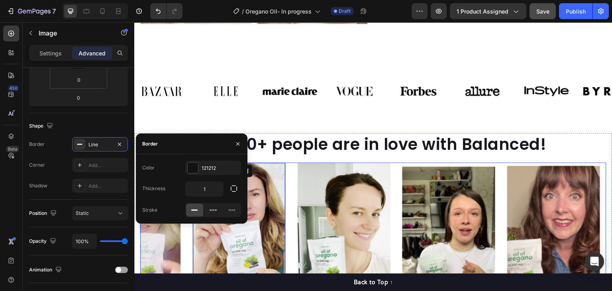
click at [313, 180] on img at bounding box center [343, 244] width 93 height 165
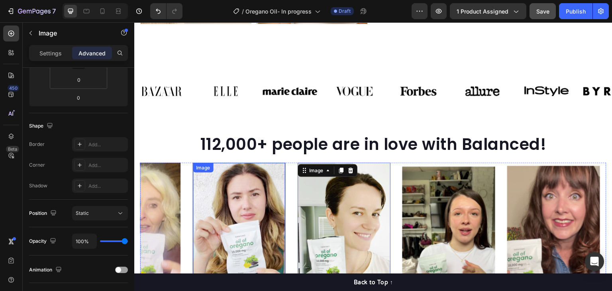
click at [253, 176] on img at bounding box center [239, 245] width 92 height 164
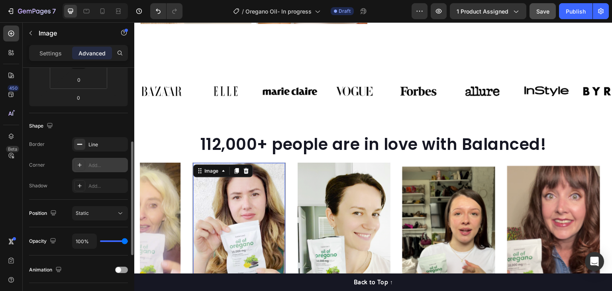
click at [97, 166] on div "Add..." at bounding box center [106, 165] width 37 height 7
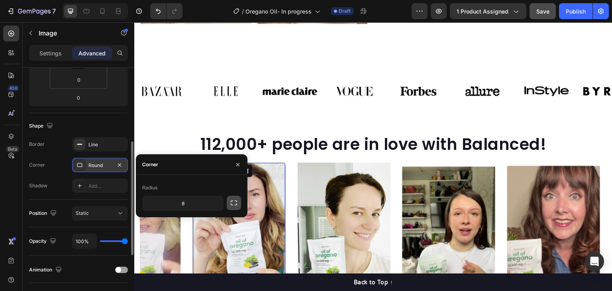
click at [234, 204] on icon "button" at bounding box center [234, 203] width 8 height 8
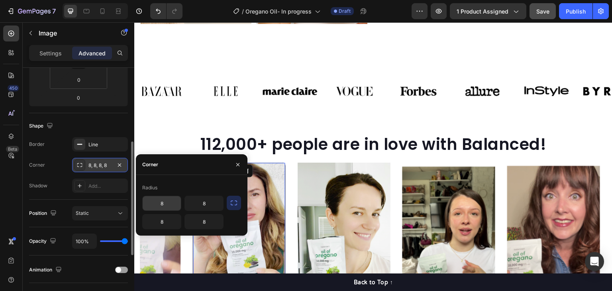
click at [172, 205] on input "8" at bounding box center [162, 203] width 38 height 14
click at [172, 178] on div "Radius 8 8 8 8" at bounding box center [191, 205] width 111 height 61
click at [237, 164] on icon "button" at bounding box center [238, 164] width 6 height 6
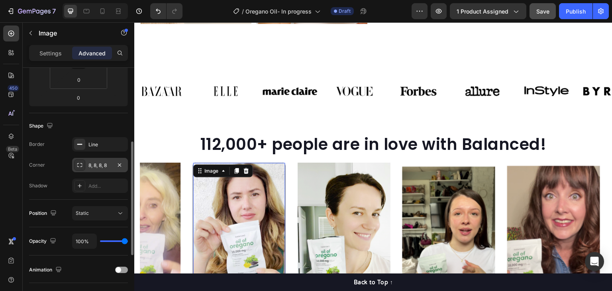
click at [99, 165] on div "8, 8, 8, 8" at bounding box center [99, 165] width 23 height 7
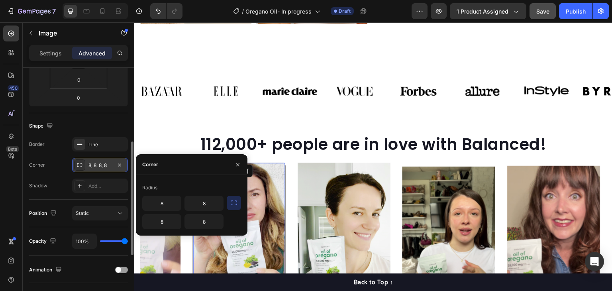
click at [76, 165] on icon at bounding box center [79, 165] width 6 height 6
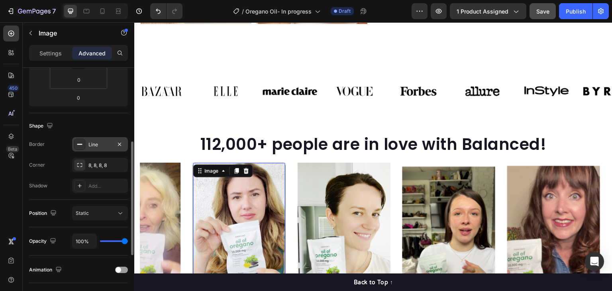
click at [81, 144] on rect at bounding box center [79, 144] width 5 height 1
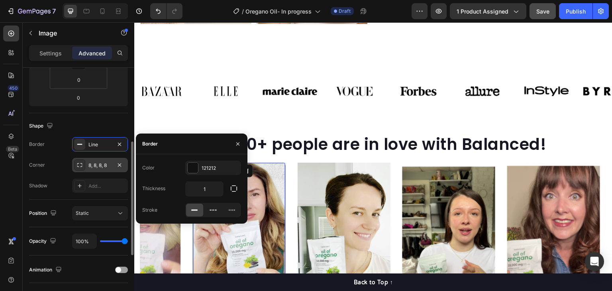
click at [89, 168] on div "8, 8, 8, 8" at bounding box center [99, 165] width 23 height 7
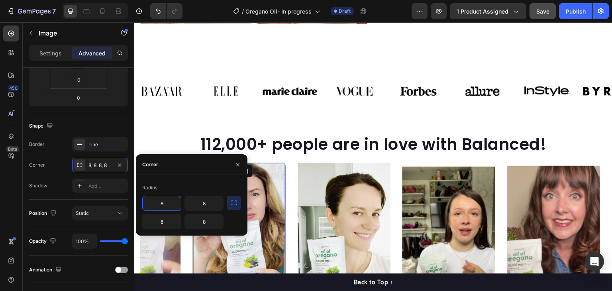
click at [164, 203] on input "8" at bounding box center [162, 203] width 38 height 14
type input "25"
click at [360, 224] on img at bounding box center [343, 244] width 93 height 165
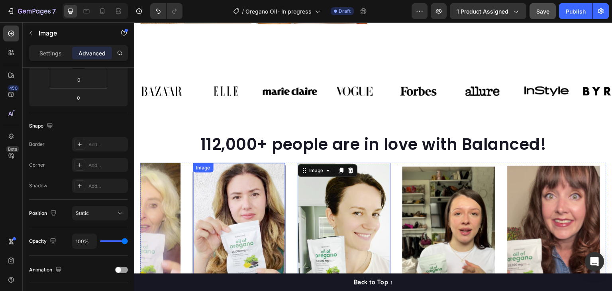
click at [247, 219] on img at bounding box center [239, 245] width 92 height 164
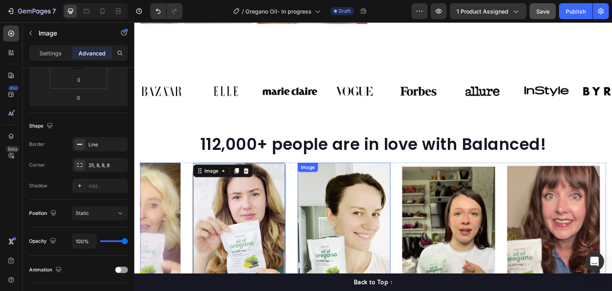
click at [341, 205] on img at bounding box center [343, 244] width 93 height 165
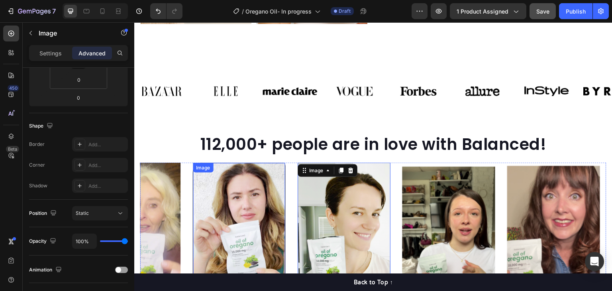
click at [251, 199] on img at bounding box center [239, 245] width 92 height 164
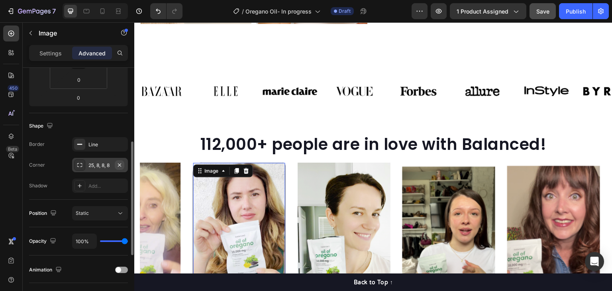
click at [120, 163] on icon "button" at bounding box center [119, 164] width 3 height 3
click at [119, 145] on icon "button" at bounding box center [119, 144] width 6 height 6
click at [222, 167] on div "Image" at bounding box center [211, 171] width 33 height 10
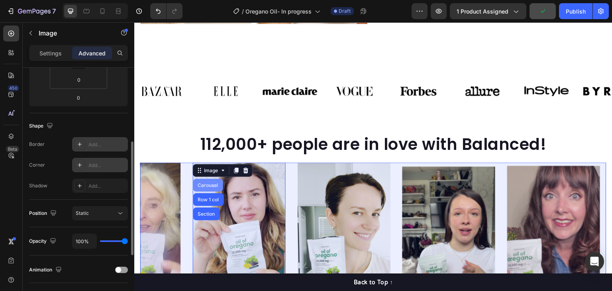
click at [213, 183] on div "Carousel" at bounding box center [207, 185] width 23 height 5
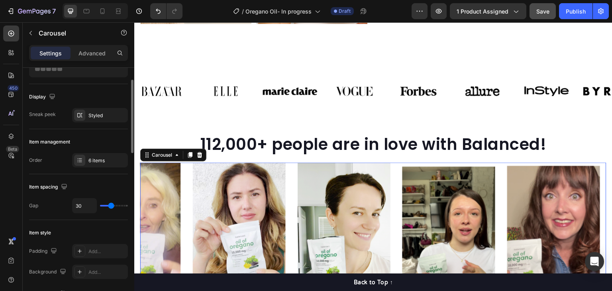
scroll to position [119, 0]
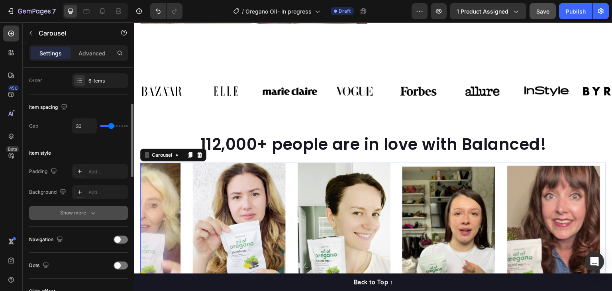
click at [70, 213] on div "Show more" at bounding box center [78, 213] width 37 height 8
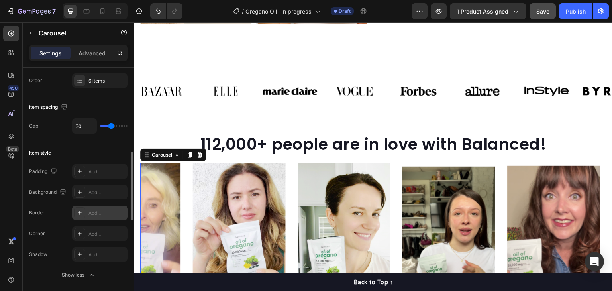
scroll to position [159, 0]
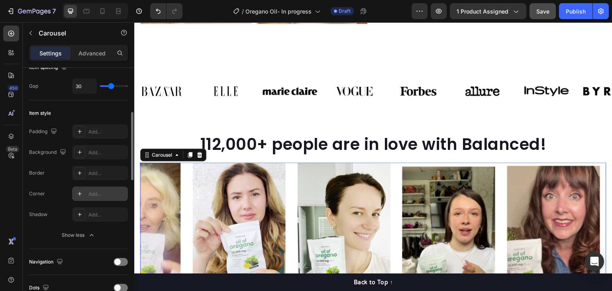
click at [102, 188] on div "Add..." at bounding box center [100, 193] width 56 height 14
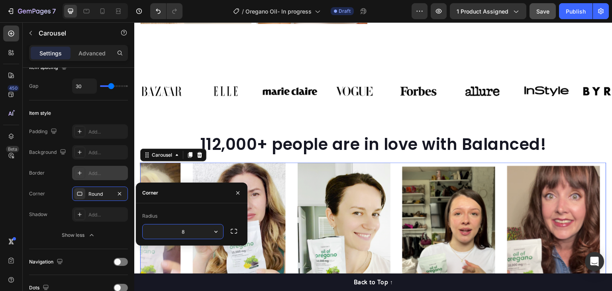
click at [107, 171] on div "Add..." at bounding box center [106, 173] width 37 height 7
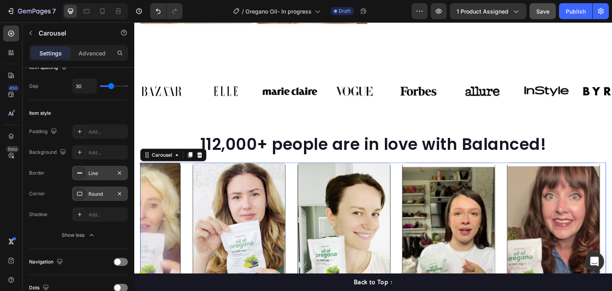
click at [92, 188] on div "Round" at bounding box center [100, 193] width 56 height 14
click at [119, 171] on icon "button" at bounding box center [119, 172] width 3 height 3
click at [103, 194] on div "Round" at bounding box center [99, 193] width 23 height 7
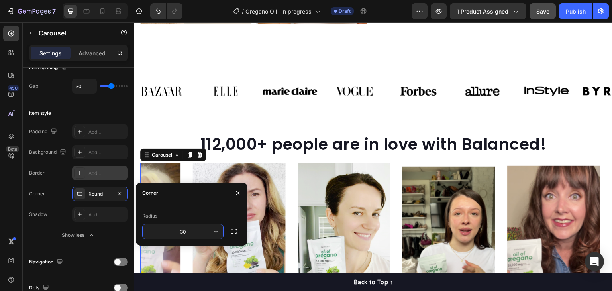
type input "30"
drag, startPoint x: 237, startPoint y: 192, endPoint x: 129, endPoint y: 201, distance: 108.7
click at [237, 192] on icon "button" at bounding box center [238, 193] width 6 height 6
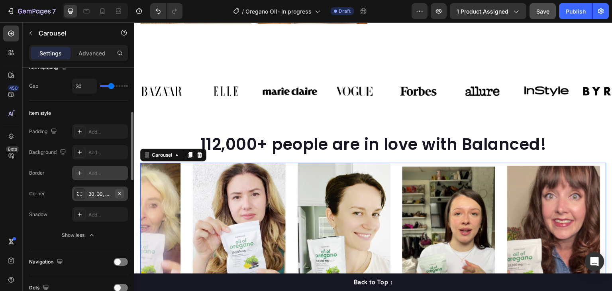
click at [118, 194] on icon "button" at bounding box center [119, 193] width 6 height 6
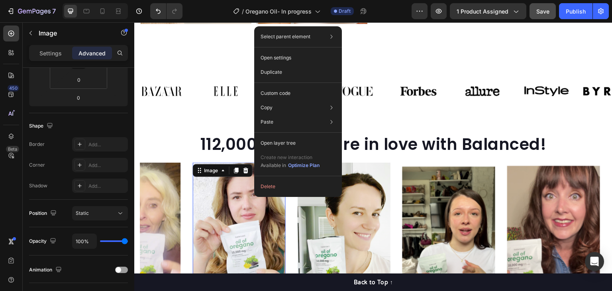
scroll to position [0, 0]
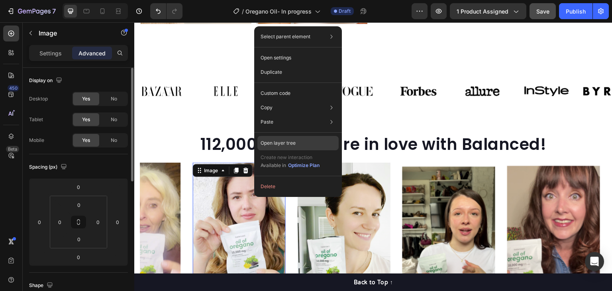
drag, startPoint x: 295, startPoint y: 139, endPoint x: 160, endPoint y: 117, distance: 136.4
click at [294, 139] on p "Open layer tree" at bounding box center [277, 142] width 35 height 7
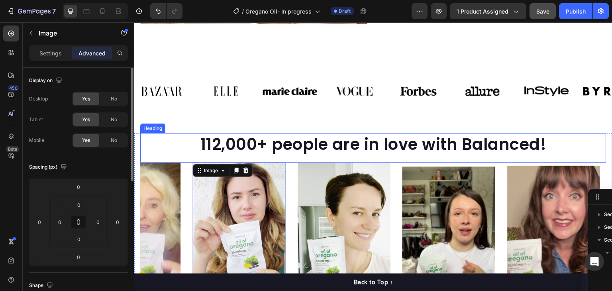
scroll to position [137, 0]
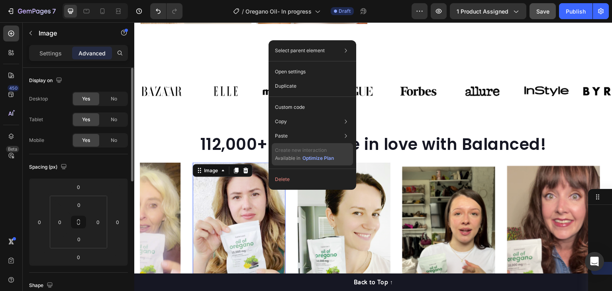
click at [313, 151] on p "Create new interaction" at bounding box center [304, 150] width 59 height 8
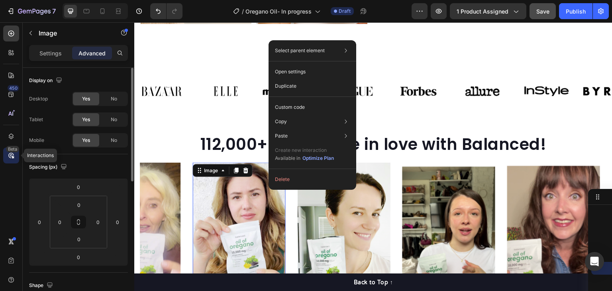
click at [7, 156] on icon at bounding box center [11, 155] width 8 height 8
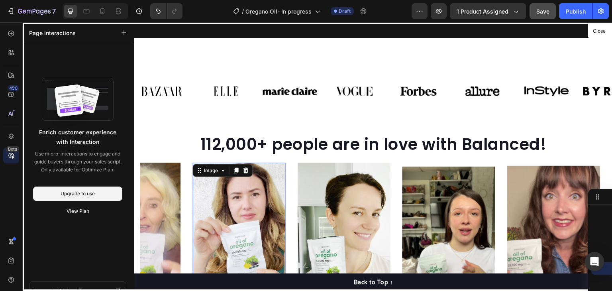
click at [340, 188] on div at bounding box center [373, 156] width 478 height 269
click at [349, 201] on div at bounding box center [373, 156] width 478 height 269
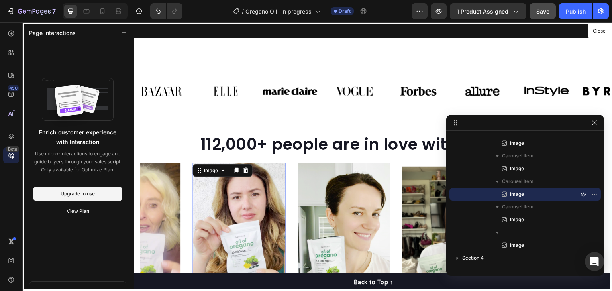
drag, startPoint x: 609, startPoint y: 198, endPoint x: 608, endPoint y: 147, distance: 51.4
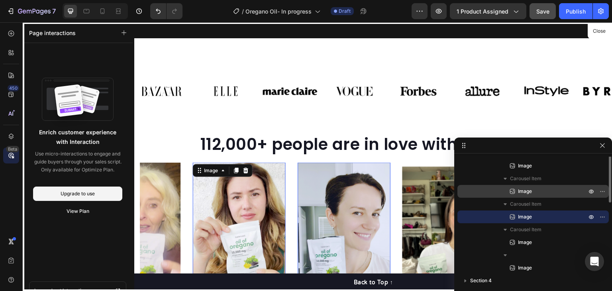
scroll to position [58, 0]
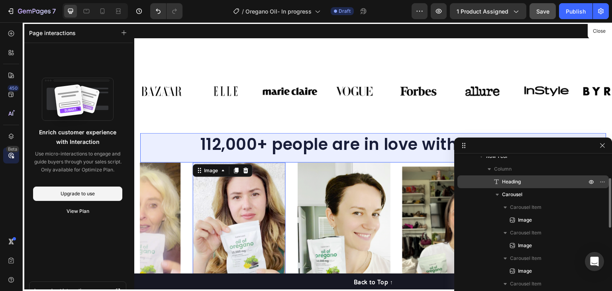
click at [514, 184] on span "Heading" at bounding box center [511, 182] width 19 height 8
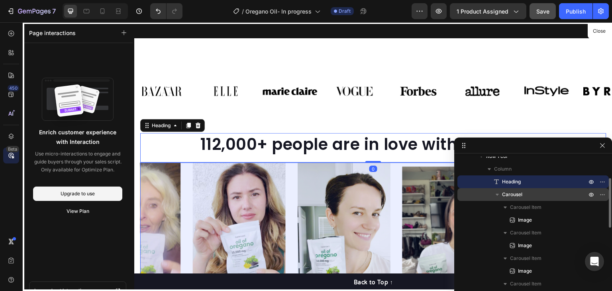
click at [522, 193] on p "Carousel" at bounding box center [545, 194] width 86 height 8
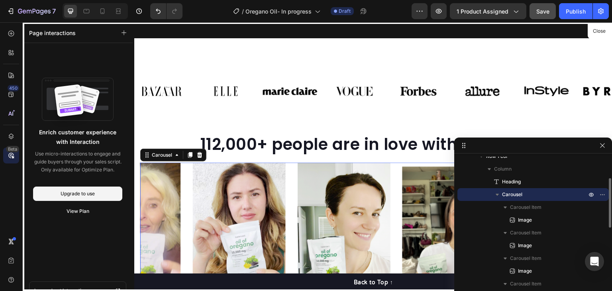
click at [522, 193] on p "Carousel" at bounding box center [545, 194] width 86 height 8
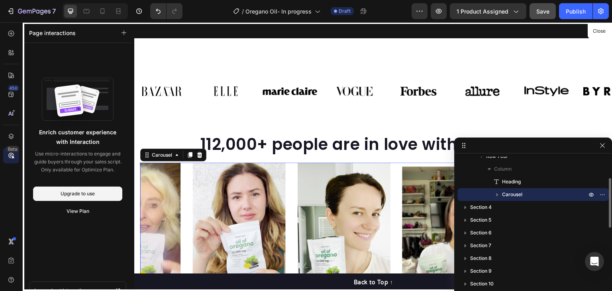
click at [522, 193] on p "Carousel" at bounding box center [545, 194] width 86 height 8
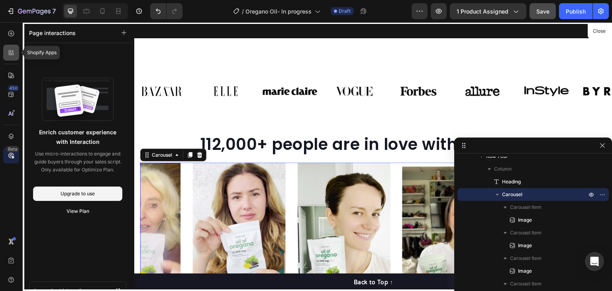
click at [9, 51] on icon at bounding box center [11, 53] width 8 height 8
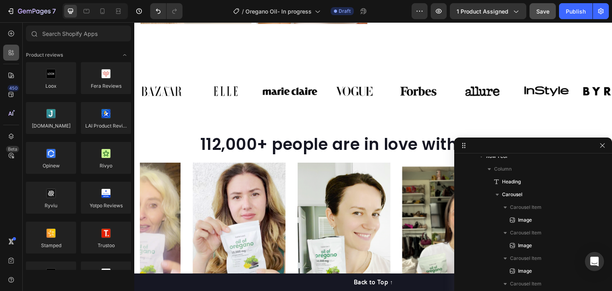
scroll to position [319, 0]
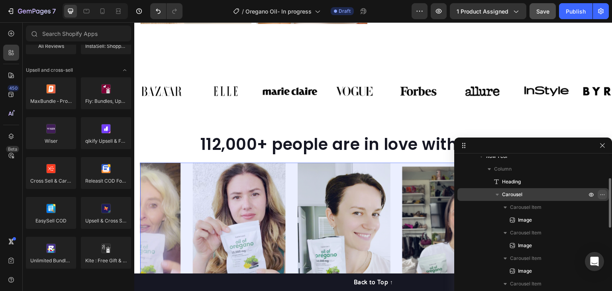
click at [599, 193] on icon "button" at bounding box center [602, 194] width 6 height 6
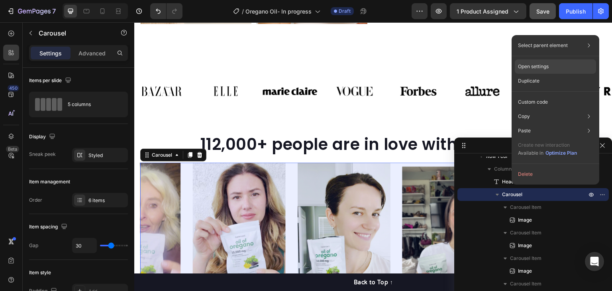
click at [541, 67] on p "Open settings" at bounding box center [533, 66] width 31 height 7
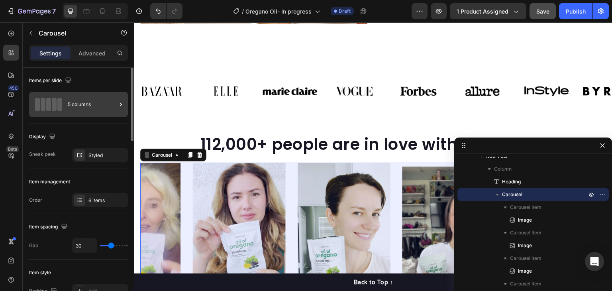
click at [76, 95] on div "5 columns" at bounding box center [92, 104] width 49 height 18
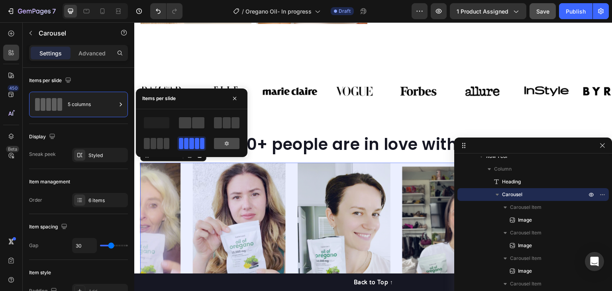
click at [225, 138] on div at bounding box center [226, 143] width 25 height 11
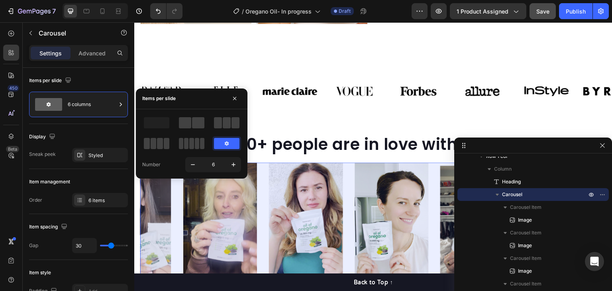
click at [227, 143] on icon at bounding box center [226, 143] width 6 height 6
click at [91, 158] on div "Styled" at bounding box center [99, 155] width 23 height 7
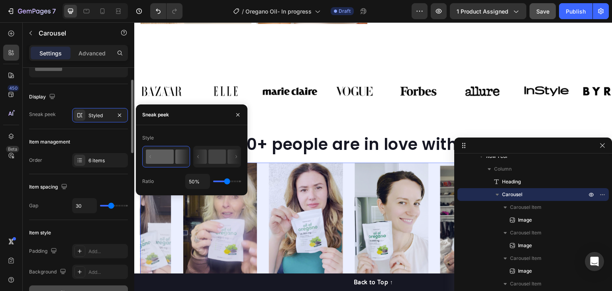
scroll to position [119, 0]
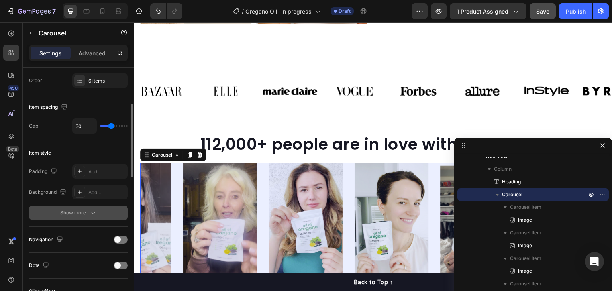
click at [70, 212] on div "Show more" at bounding box center [78, 213] width 37 height 8
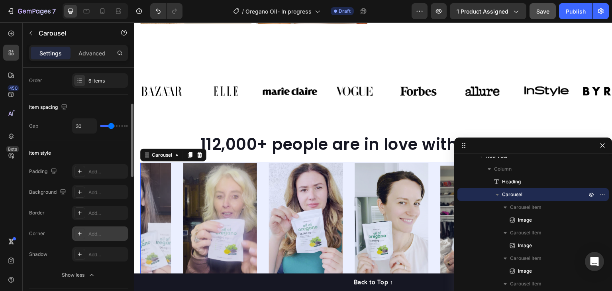
click at [76, 231] on icon at bounding box center [79, 233] width 6 height 6
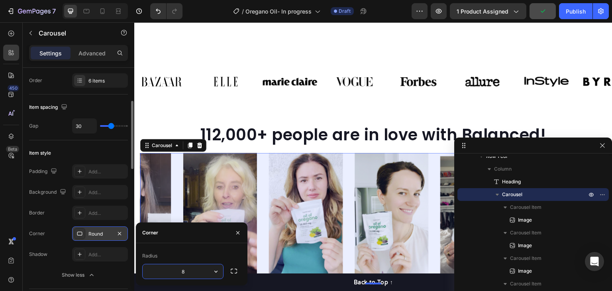
scroll to position [556, 0]
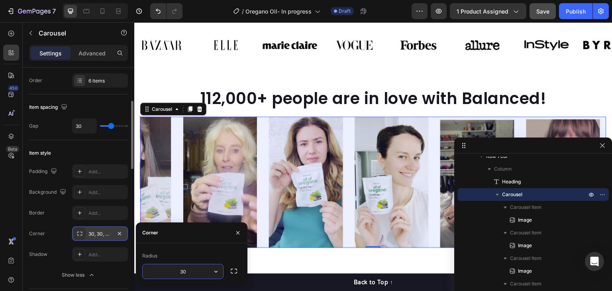
click at [191, 268] on input "30" at bounding box center [183, 271] width 80 height 14
type input "100"
click at [237, 235] on icon "button" at bounding box center [238, 232] width 6 height 6
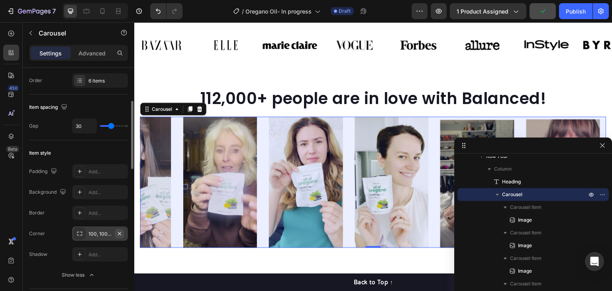
drag, startPoint x: 118, startPoint y: 230, endPoint x: 78, endPoint y: 130, distance: 107.4
click at [118, 230] on icon "button" at bounding box center [119, 233] width 6 height 6
click at [222, 152] on img at bounding box center [220, 182] width 74 height 131
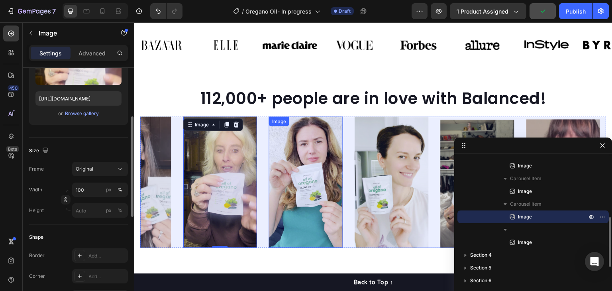
scroll to position [0, 0]
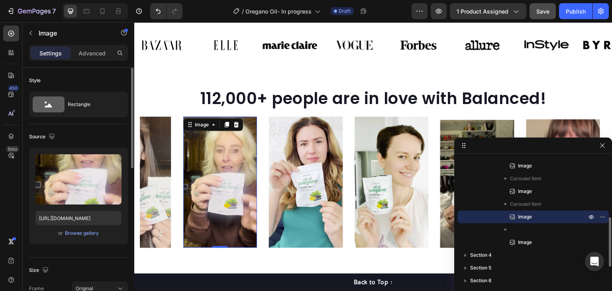
click at [219, 160] on img at bounding box center [220, 182] width 74 height 131
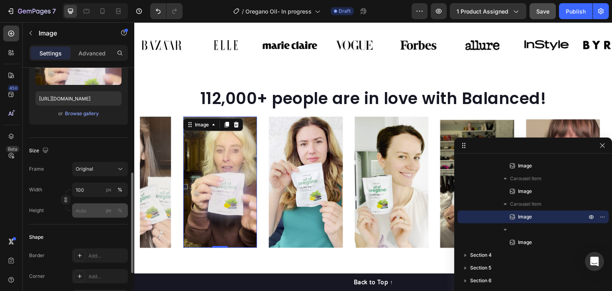
scroll to position [199, 0]
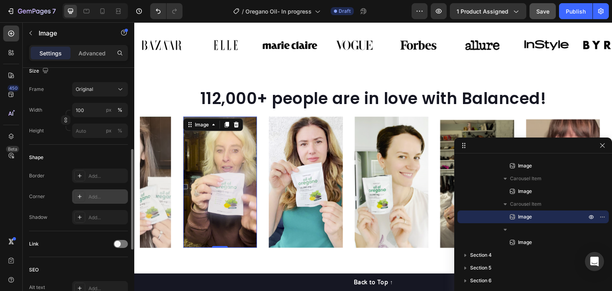
click at [97, 193] on div "Add..." at bounding box center [106, 196] width 37 height 7
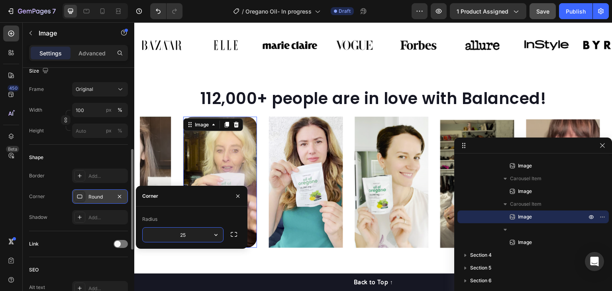
type input "25"
click at [239, 195] on icon "button" at bounding box center [237, 195] width 3 height 3
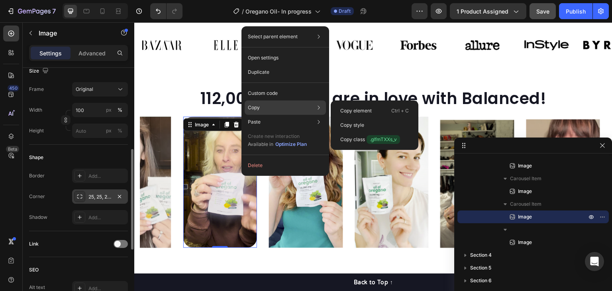
click at [265, 129] on div "Copy Copy element Ctrl + C Copy style Copy class .glfmTXXs_v" at bounding box center [284, 140] width 81 height 22
click at [358, 125] on p "Copy style" at bounding box center [352, 124] width 24 height 7
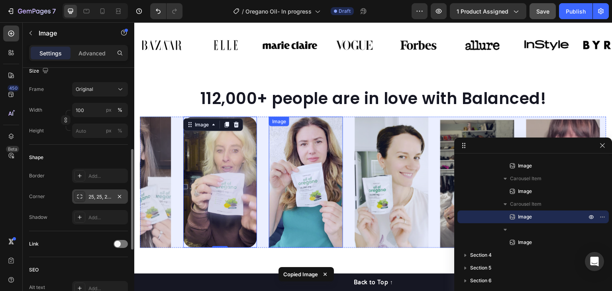
click at [319, 147] on img at bounding box center [306, 182] width 74 height 131
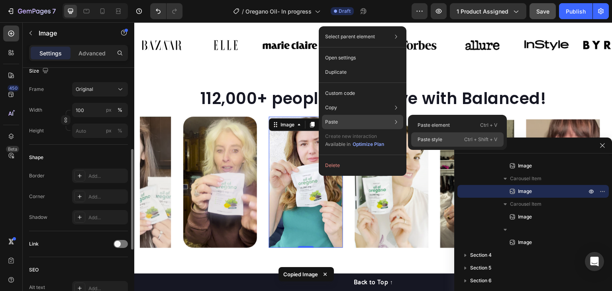
click at [420, 137] on p "Paste style" at bounding box center [429, 139] width 25 height 7
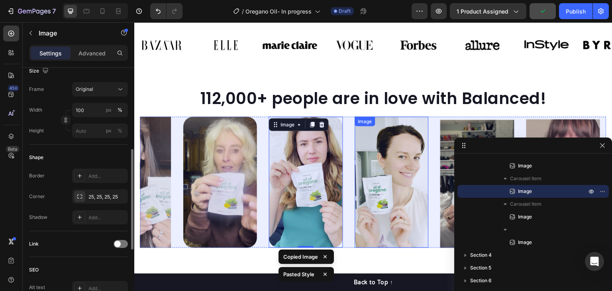
click at [400, 163] on img at bounding box center [392, 182] width 74 height 131
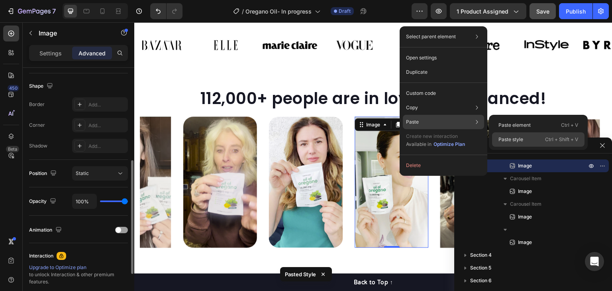
click at [495, 134] on div "Paste style Ctrl + Shift + V" at bounding box center [538, 139] width 92 height 14
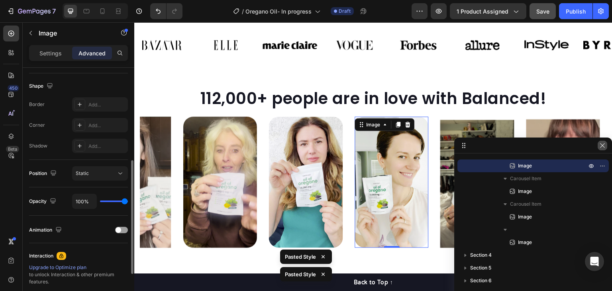
click at [601, 145] on icon "button" at bounding box center [602, 145] width 6 height 6
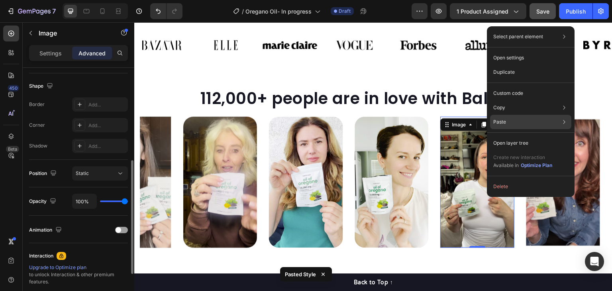
click at [515, 136] on div "Paste Paste element Ctrl + V Paste style Ctrl + Shift + V" at bounding box center [530, 143] width 81 height 14
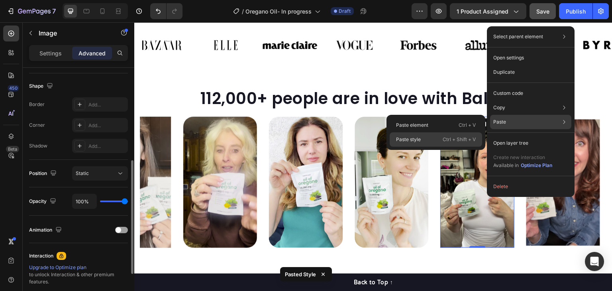
click at [430, 133] on div "Paste style Ctrl + Shift + V" at bounding box center [435, 139] width 92 height 14
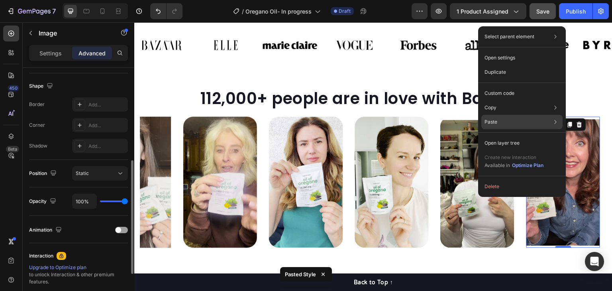
click at [500, 136] on div "Paste Paste element Ctrl + V Paste style Ctrl + Shift + V" at bounding box center [521, 143] width 81 height 14
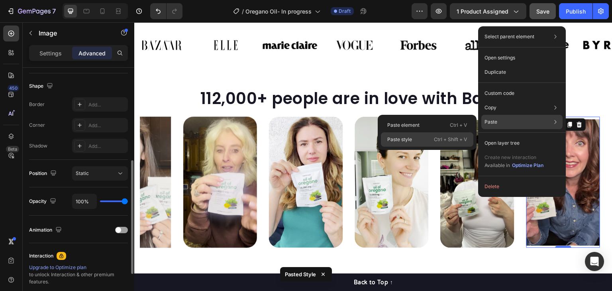
click at [427, 139] on div "Paste style Ctrl + Shift + V" at bounding box center [427, 139] width 92 height 14
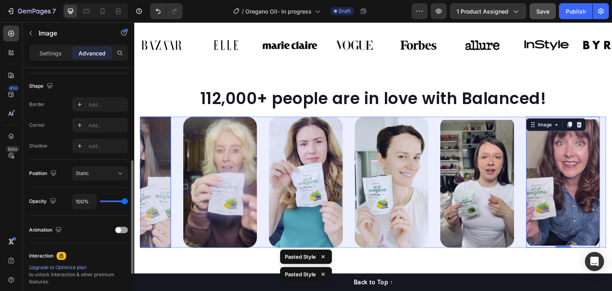
click at [145, 167] on img at bounding box center [134, 182] width 74 height 131
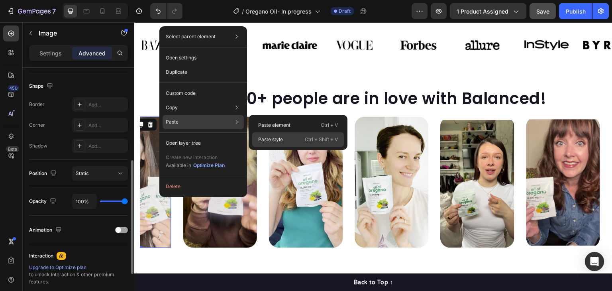
click at [319, 145] on div "Paste style Ctrl + Shift + V" at bounding box center [298, 139] width 92 height 14
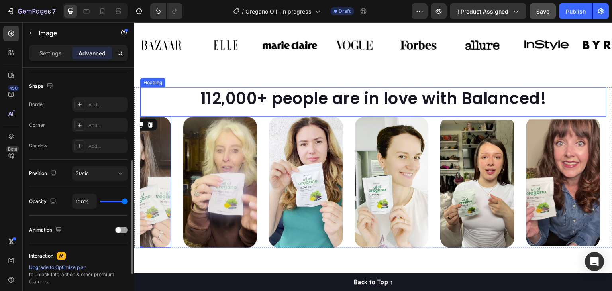
click at [425, 93] on h2 "112,000+ people are in love with Balanced!" at bounding box center [373, 98] width 466 height 22
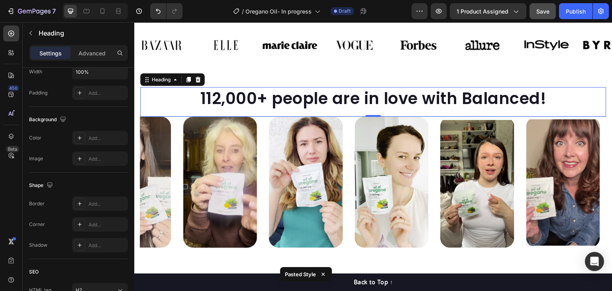
scroll to position [0, 0]
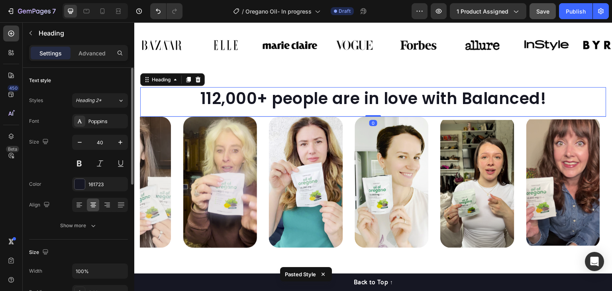
click at [425, 93] on h2 "112,000+ people are in love with Balanced!" at bounding box center [373, 98] width 466 height 22
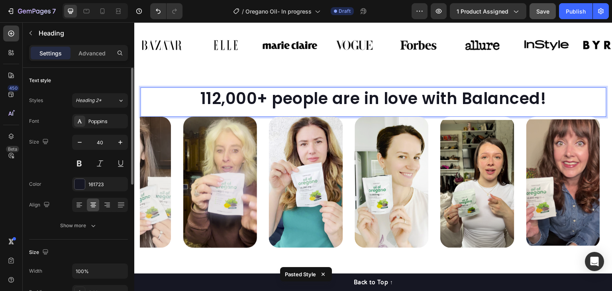
click at [425, 93] on p "112,000+ people are in love with Balanced!" at bounding box center [373, 98] width 464 height 21
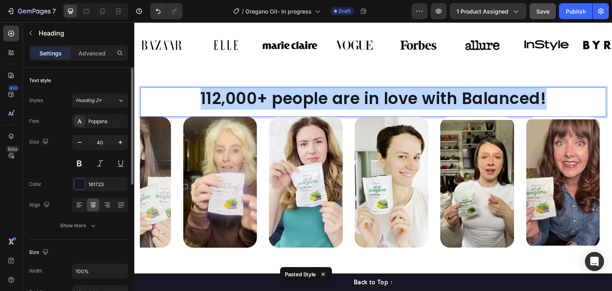
click at [425, 93] on p "112,000+ people are in love with Balanced!" at bounding box center [373, 98] width 464 height 21
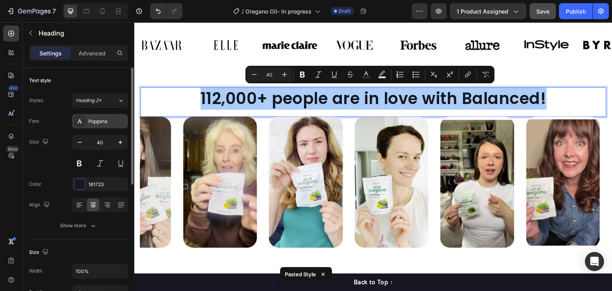
click at [100, 118] on div "Poppins" at bounding box center [106, 121] width 37 height 7
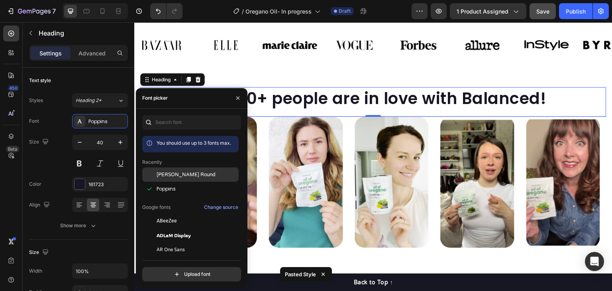
click at [184, 228] on div "[PERSON_NAME] Round" at bounding box center [190, 235] width 96 height 14
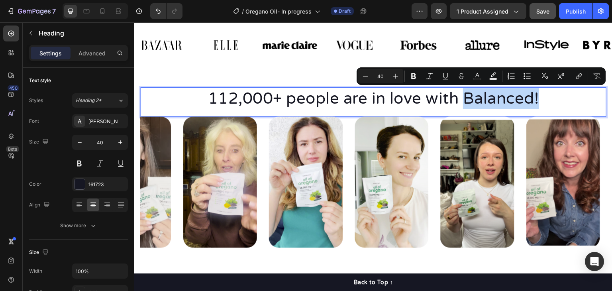
drag, startPoint x: 547, startPoint y: 97, endPoint x: 461, endPoint y: 94, distance: 86.4
click at [461, 94] on p "112,000+ people are in love with Balanced!" at bounding box center [373, 98] width 464 height 21
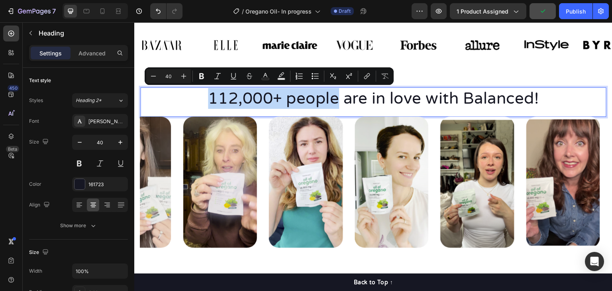
drag, startPoint x: 204, startPoint y: 98, endPoint x: 332, endPoint y: 102, distance: 128.3
click at [332, 102] on p "112,000+ people are in love with Balanced!" at bounding box center [373, 98] width 464 height 21
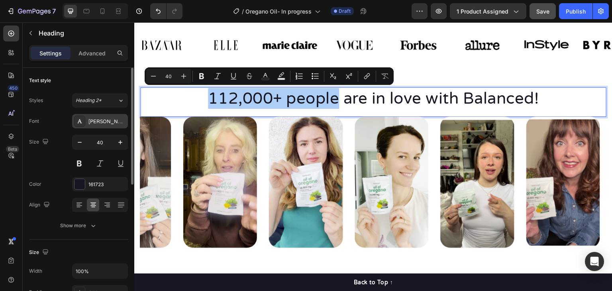
click at [100, 119] on div "[PERSON_NAME] Round" at bounding box center [106, 121] width 37 height 7
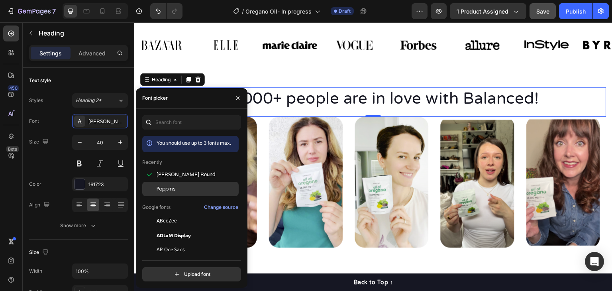
click at [158, 187] on span "Poppins" at bounding box center [165, 188] width 19 height 7
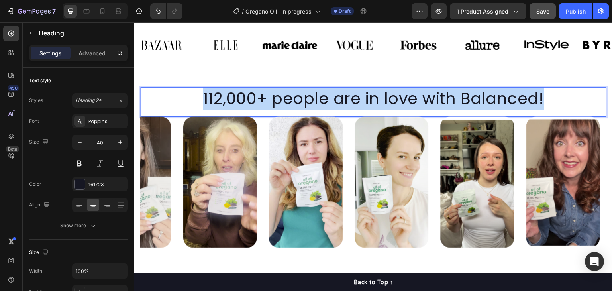
drag, startPoint x: 564, startPoint y: 98, endPoint x: 202, endPoint y: 96, distance: 361.9
click at [202, 96] on p "112,000+ people are in love with Balanced!" at bounding box center [373, 98] width 464 height 21
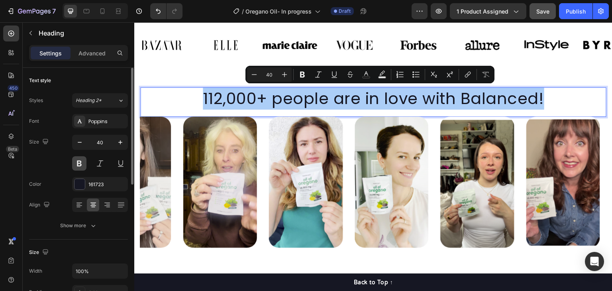
click at [76, 162] on button at bounding box center [79, 163] width 14 height 14
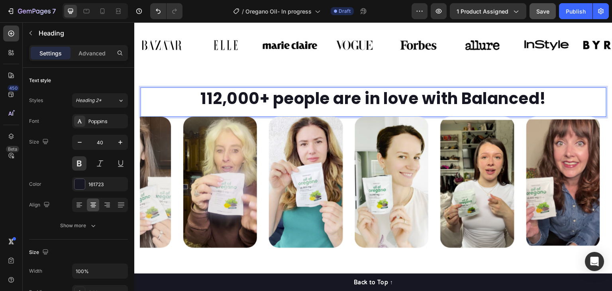
click at [550, 89] on p "112,000+ people are in love with Balanced!" at bounding box center [373, 98] width 464 height 21
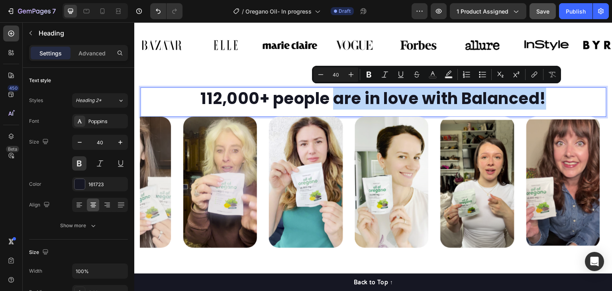
drag, startPoint x: 548, startPoint y: 96, endPoint x: 331, endPoint y: 96, distance: 216.6
click at [331, 96] on p "112,000+ people are in love with Balanced!" at bounding box center [373, 98] width 464 height 21
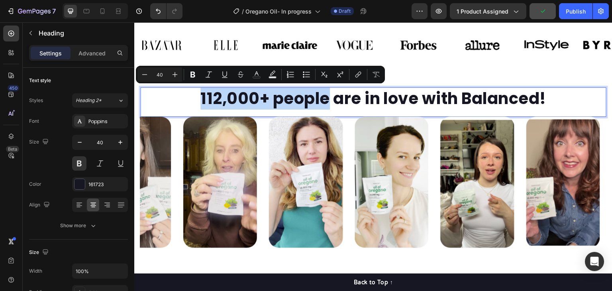
drag, startPoint x: 191, startPoint y: 96, endPoint x: 324, endPoint y: 102, distance: 133.5
click at [324, 102] on p "112,000+ people are in love with Balanced!" at bounding box center [373, 98] width 464 height 21
click at [324, 104] on icon "112,000+ people" at bounding box center [267, 98] width 130 height 22
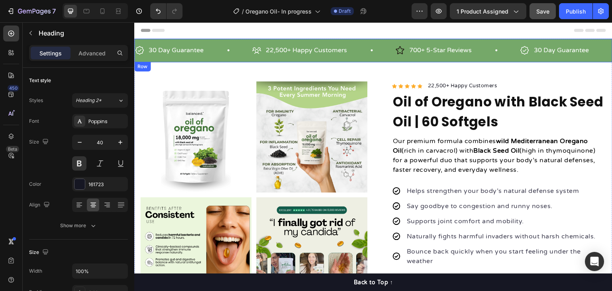
click at [412, 41] on div "30 Day Guarantee Item List 22,500+ Happy Customers Item List 700+ 5-Star Review…" at bounding box center [373, 50] width 478 height 23
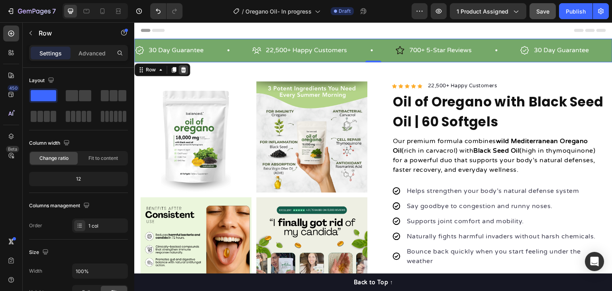
click at [182, 70] on icon at bounding box center [183, 70] width 5 height 6
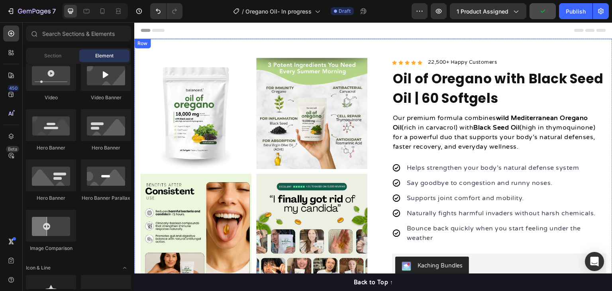
click at [381, 48] on div "Product Images "My dog absolutely loves this food! It's clear that the taste an…" at bounding box center [373, 294] width 478 height 510
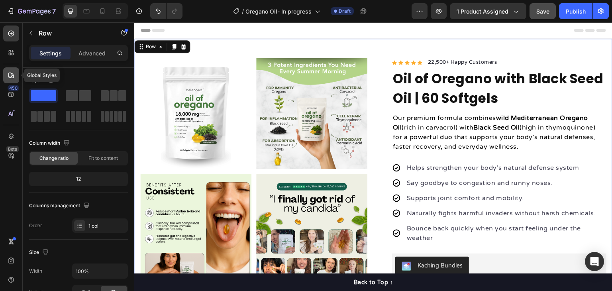
click at [11, 77] on icon at bounding box center [11, 75] width 6 height 6
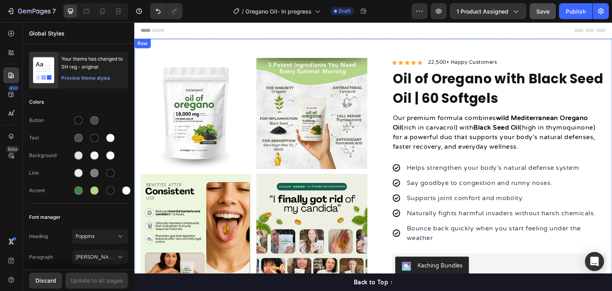
click at [405, 51] on div "Product Images "My dog absolutely loves this food! It's clear that the taste an…" at bounding box center [373, 294] width 478 height 510
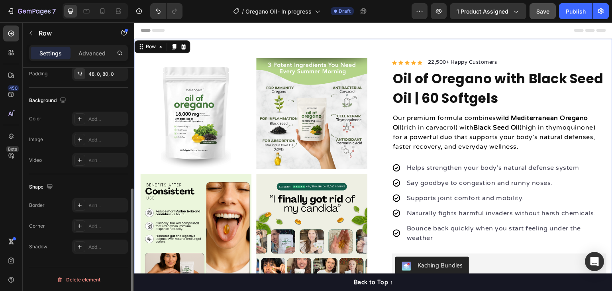
scroll to position [119, 0]
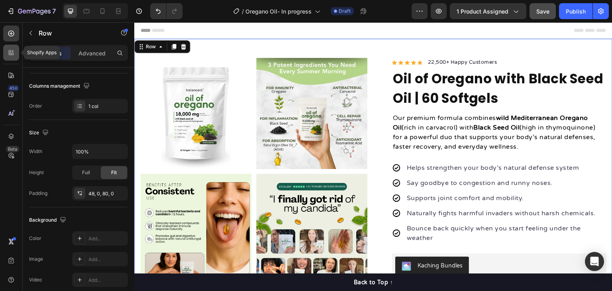
click at [9, 58] on div at bounding box center [11, 53] width 16 height 16
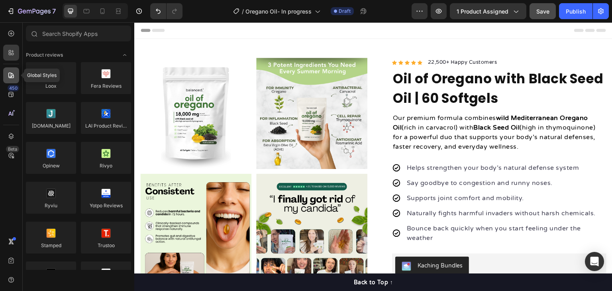
click at [13, 73] on icon at bounding box center [11, 75] width 8 height 8
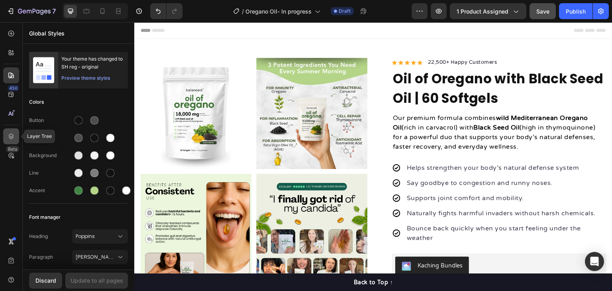
click at [10, 133] on icon at bounding box center [11, 136] width 8 height 8
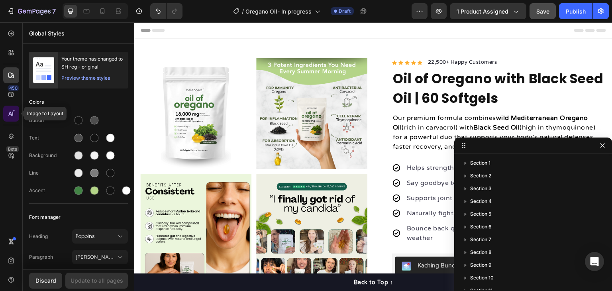
click at [12, 113] on icon at bounding box center [12, 113] width 1 height 4
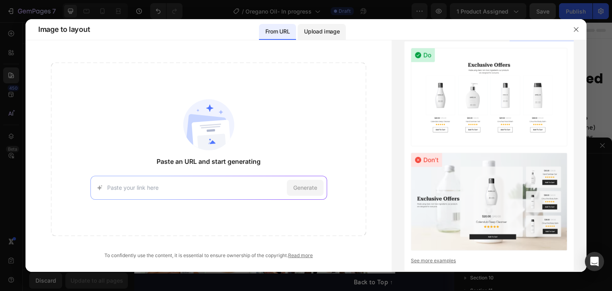
click at [332, 35] on p "Upload image" at bounding box center [321, 32] width 35 height 10
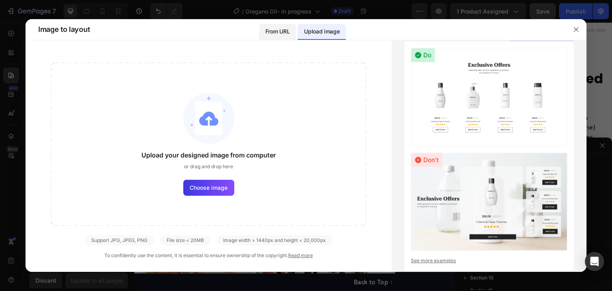
click at [285, 27] on p "From URL" at bounding box center [277, 32] width 24 height 10
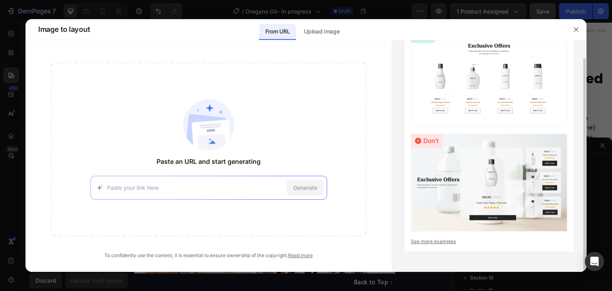
scroll to position [0, 0]
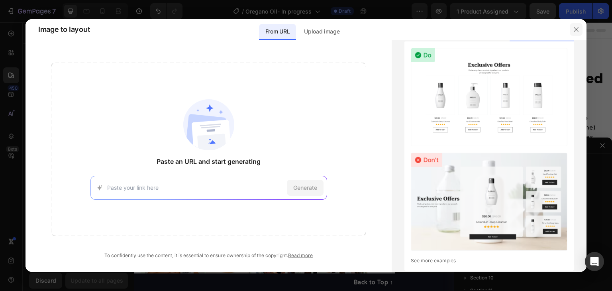
drag, startPoint x: 573, startPoint y: 30, endPoint x: 440, endPoint y: 8, distance: 135.6
click at [573, 30] on icon "button" at bounding box center [576, 29] width 6 height 6
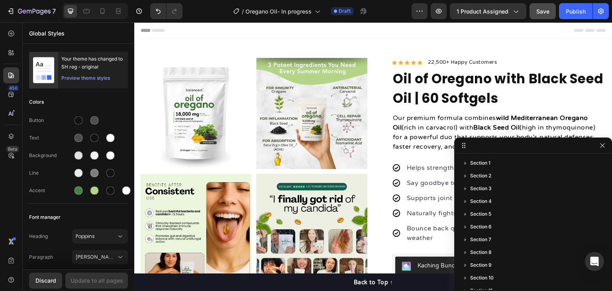
drag, startPoint x: 735, startPoint y: 168, endPoint x: 264, endPoint y: 147, distance: 471.5
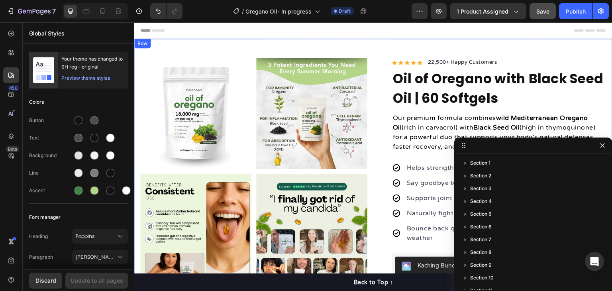
click at [215, 49] on div "Product Images "My dog absolutely loves this food! It's clear that the taste an…" at bounding box center [373, 294] width 478 height 510
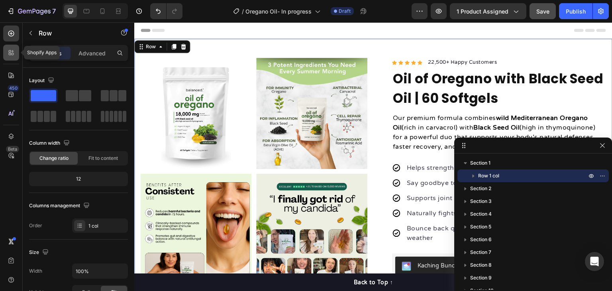
click at [10, 57] on div at bounding box center [11, 53] width 16 height 16
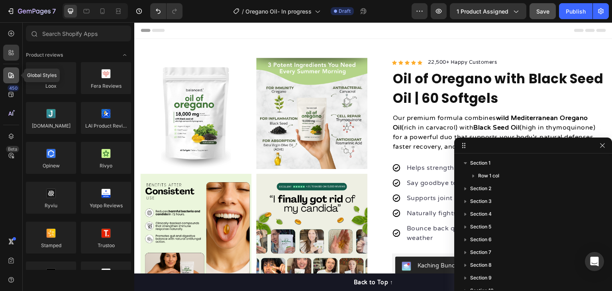
click at [9, 73] on icon at bounding box center [11, 75] width 6 height 6
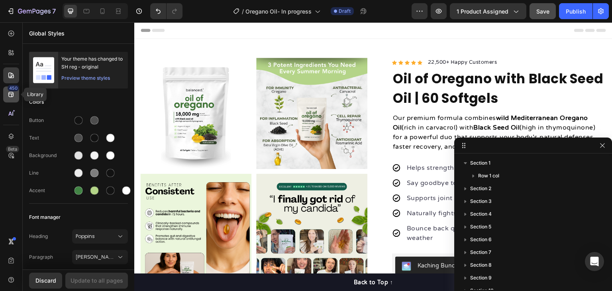
click at [11, 89] on div "450" at bounding box center [14, 88] width 12 height 6
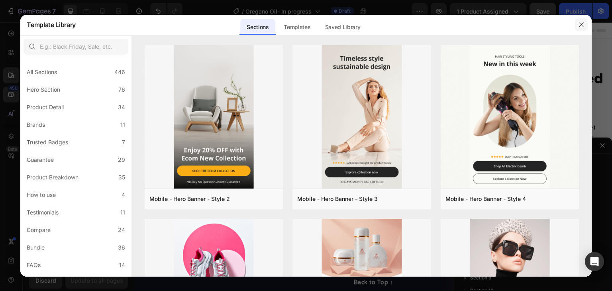
drag, startPoint x: 578, startPoint y: 26, endPoint x: 197, endPoint y: 37, distance: 381.2
click at [578, 26] on icon "button" at bounding box center [581, 25] width 6 height 6
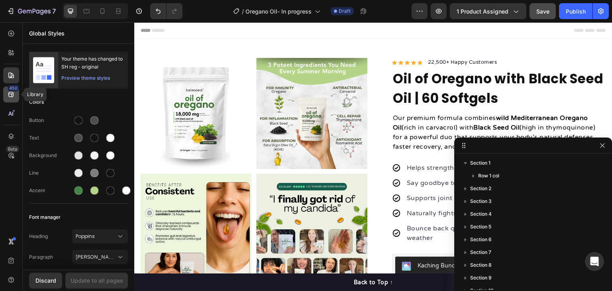
click at [17, 93] on div "450" at bounding box center [11, 94] width 16 height 16
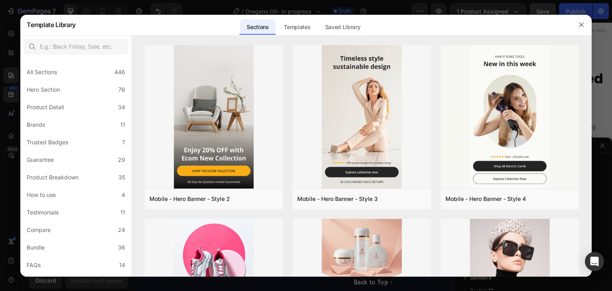
click at [572, 27] on div at bounding box center [581, 24] width 21 height 21
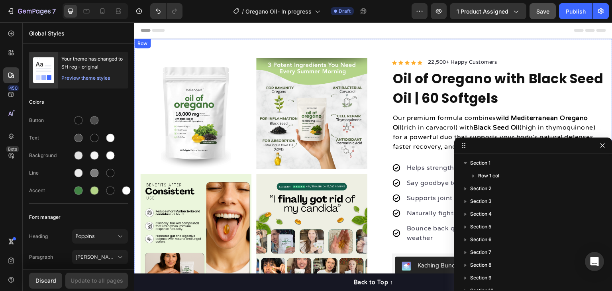
click at [202, 51] on div "Product Images "My dog absolutely loves this food! It's clear that the taste an…" at bounding box center [373, 294] width 478 height 510
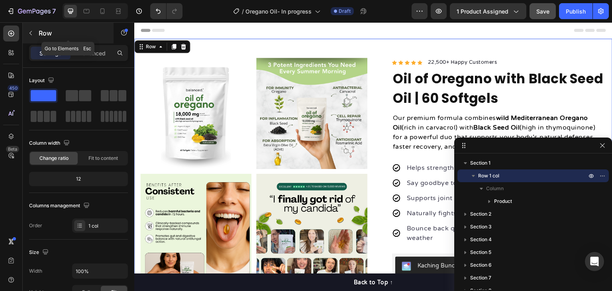
click at [31, 35] on icon "button" at bounding box center [30, 33] width 2 height 4
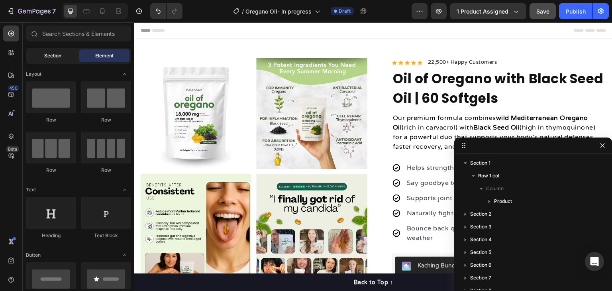
click at [53, 54] on span "Section" at bounding box center [52, 55] width 17 height 7
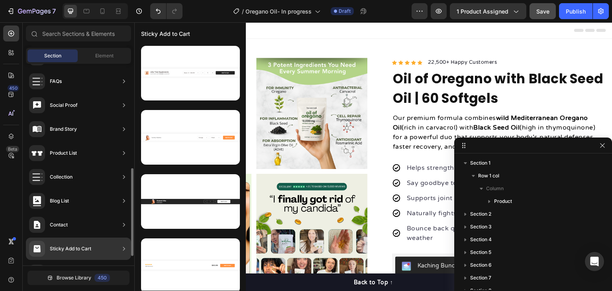
scroll to position [260, 0]
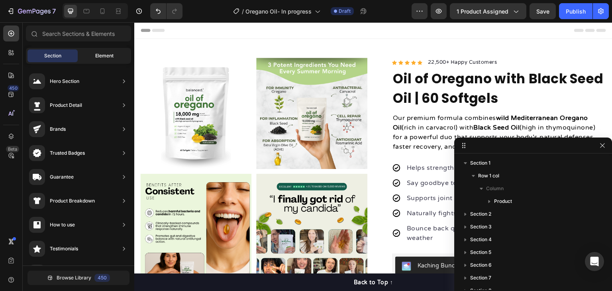
click at [95, 59] on div "Element" at bounding box center [104, 55] width 50 height 13
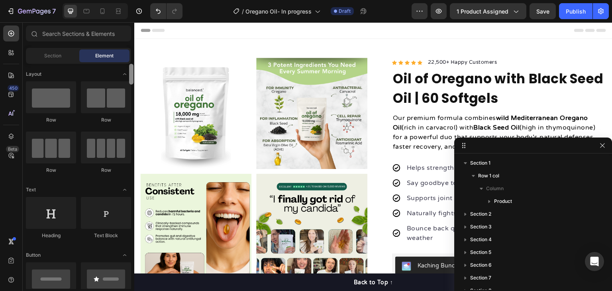
drag, startPoint x: 132, startPoint y: 231, endPoint x: 111, endPoint y: 13, distance: 219.2
click at [107, 0] on div "7 Version history / Oregano Oil- In progress Draft Preview 1 product assigned S…" at bounding box center [306, 0] width 612 height 0
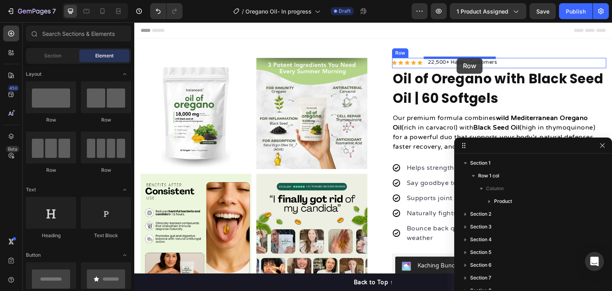
drag, startPoint x: 198, startPoint y: 124, endPoint x: 457, endPoint y: 58, distance: 267.0
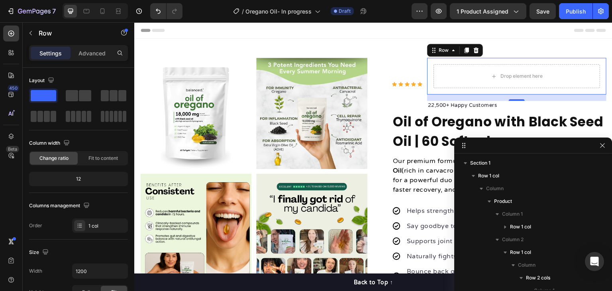
scroll to position [112, 0]
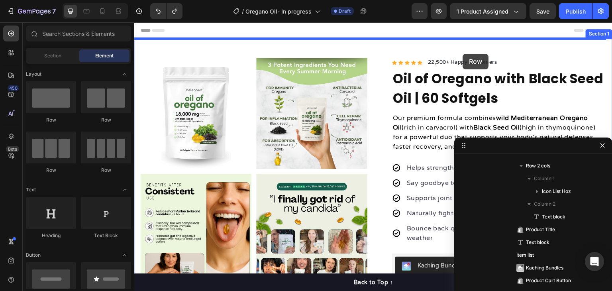
drag, startPoint x: 188, startPoint y: 121, endPoint x: 463, endPoint y: 54, distance: 283.0
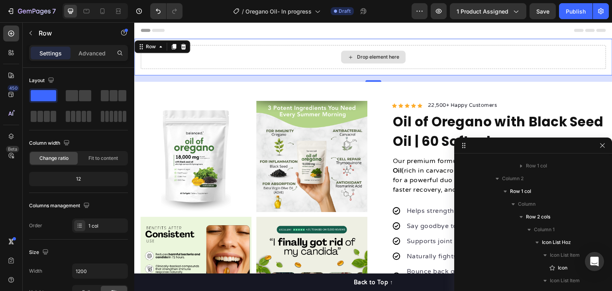
scroll to position [0, 0]
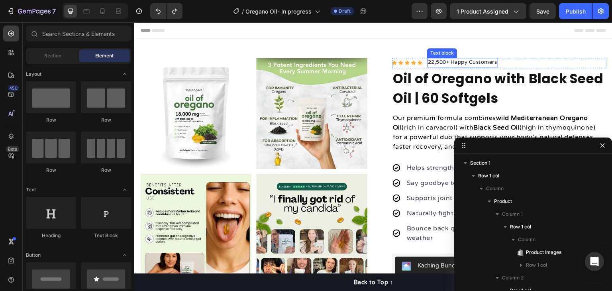
click at [469, 58] on div "22,500+ Happy Customers" at bounding box center [462, 63] width 71 height 10
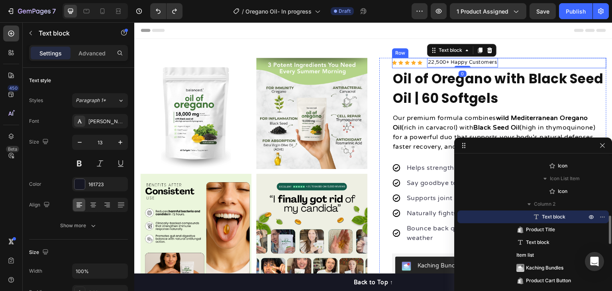
click at [556, 64] on div "Icon Icon Icon Icon Icon Icon List Hoz 22,500+ Happy Customers Text block 0 Row" at bounding box center [499, 63] width 214 height 10
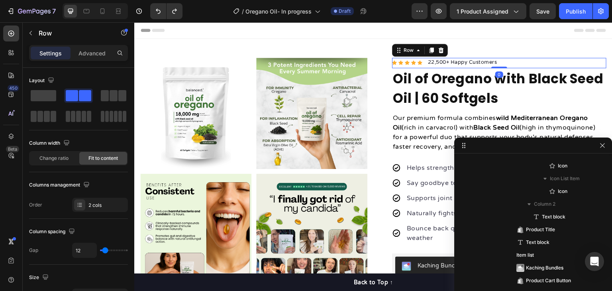
scroll to position [99, 0]
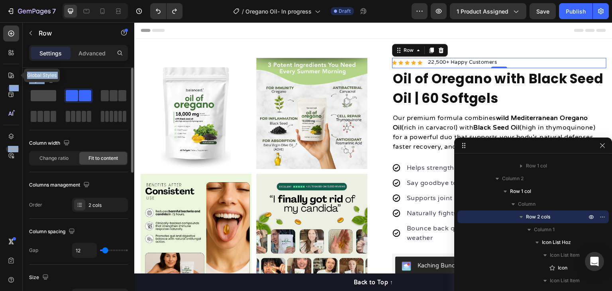
drag, startPoint x: 50, startPoint y: 93, endPoint x: 33, endPoint y: 93, distance: 17.5
click at [18, 82] on div "Global Styles 450 Beta Sections(18) Elements(84) Section Element Hero Section P…" at bounding box center [67, 156] width 134 height 268
drag, startPoint x: 40, startPoint y: 96, endPoint x: 60, endPoint y: 51, distance: 50.1
click at [40, 96] on span at bounding box center [43, 95] width 25 height 11
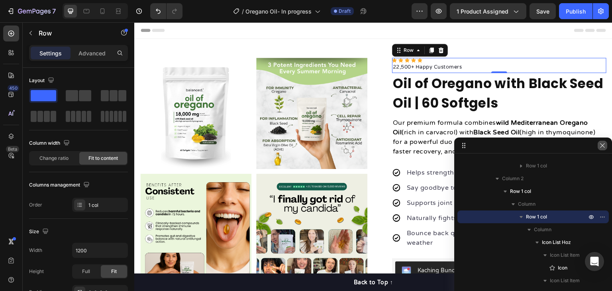
drag, startPoint x: 604, startPoint y: 145, endPoint x: 54, endPoint y: 25, distance: 563.2
click at [604, 145] on icon "button" at bounding box center [602, 145] width 6 height 6
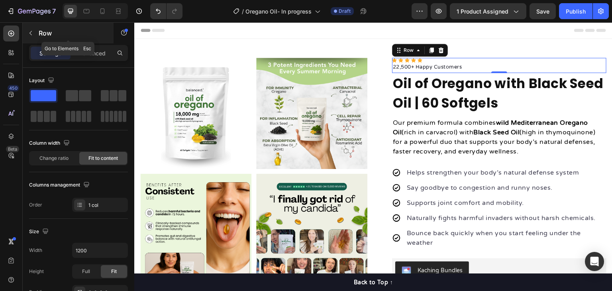
click at [35, 32] on button "button" at bounding box center [30, 33] width 13 height 13
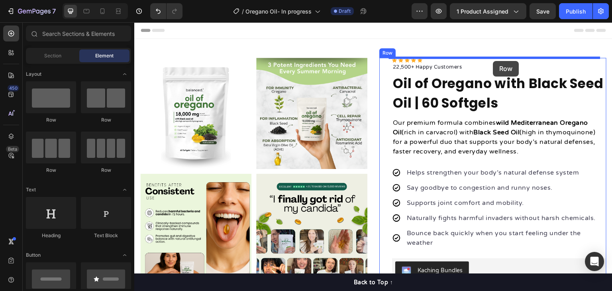
drag, startPoint x: 209, startPoint y: 134, endPoint x: 493, endPoint y: 61, distance: 293.1
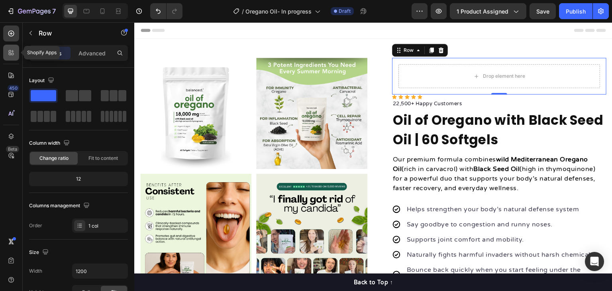
click at [7, 50] on icon at bounding box center [11, 53] width 8 height 8
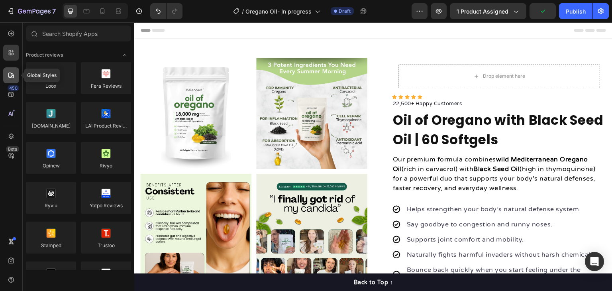
click at [11, 81] on div at bounding box center [11, 75] width 16 height 16
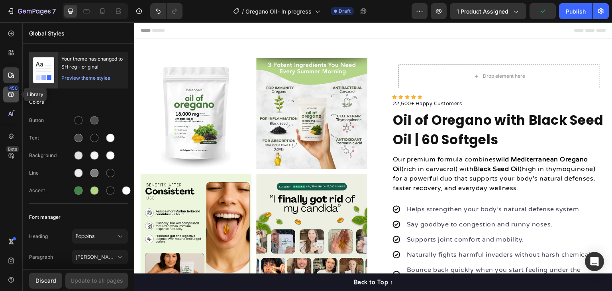
click at [13, 93] on icon at bounding box center [11, 94] width 8 height 8
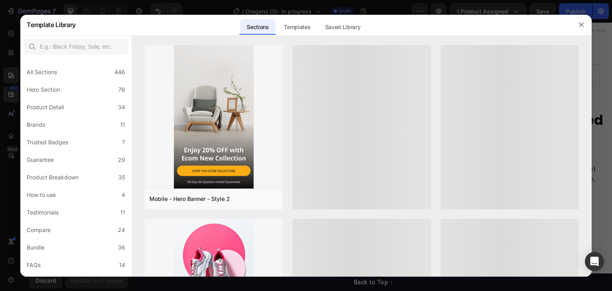
scroll to position [319, 0]
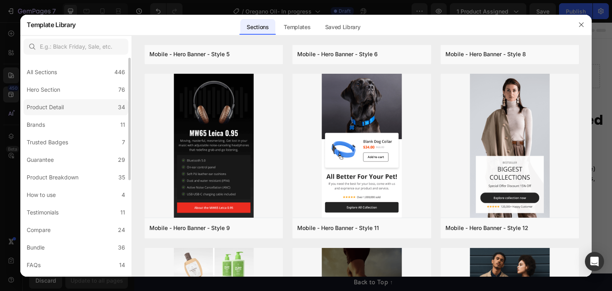
click at [78, 103] on label "Product Detail 34" at bounding box center [75, 107] width 105 height 16
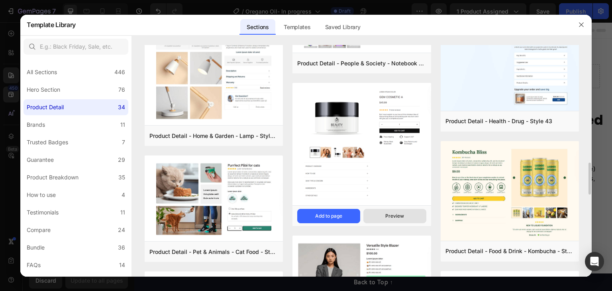
scroll to position [889, 0]
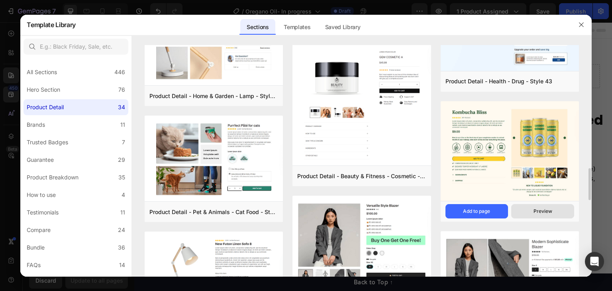
click at [531, 213] on button "Preview" at bounding box center [542, 211] width 63 height 14
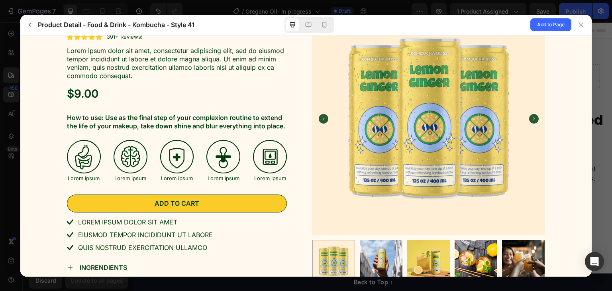
scroll to position [80, 0]
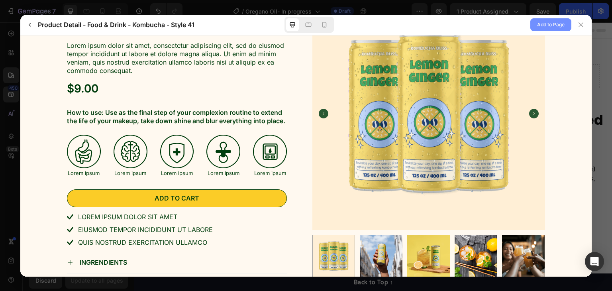
click at [551, 22] on span "Add to Page" at bounding box center [550, 25] width 27 height 10
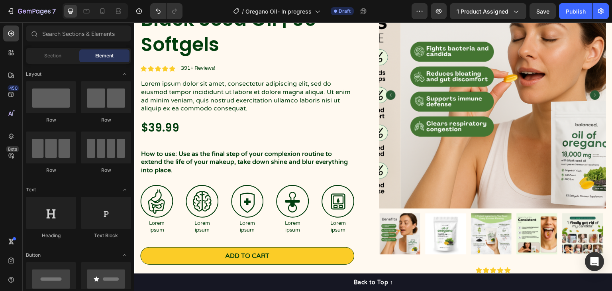
scroll to position [3052, 0]
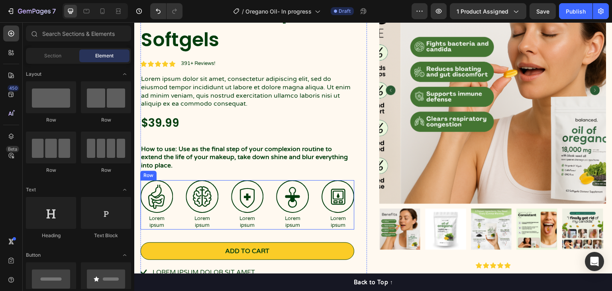
click at [271, 182] on div "Image Lorem ipsum Text Block Image Lorem ipsum Text Block Image Lorem ipsum Tex…" at bounding box center [247, 204] width 214 height 49
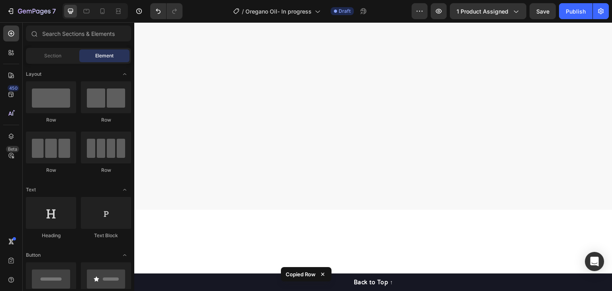
scroll to position [0, 0]
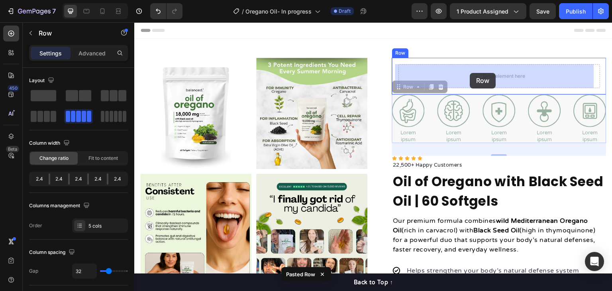
drag, startPoint x: 393, startPoint y: 89, endPoint x: 469, endPoint y: 74, distance: 78.3
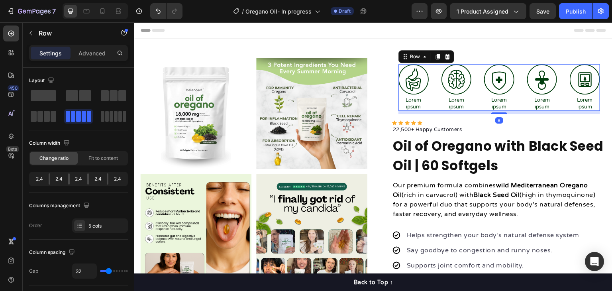
drag, startPoint x: 499, startPoint y: 122, endPoint x: 502, endPoint y: 112, distance: 10.5
click at [502, 112] on div at bounding box center [499, 113] width 16 height 2
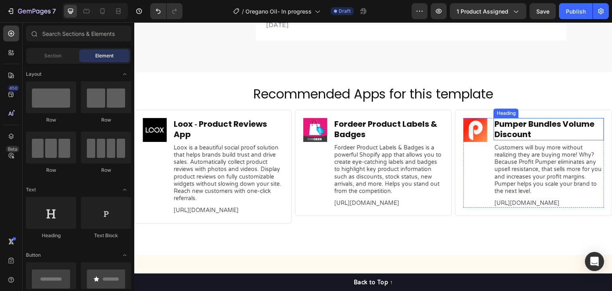
scroll to position [2719, 0]
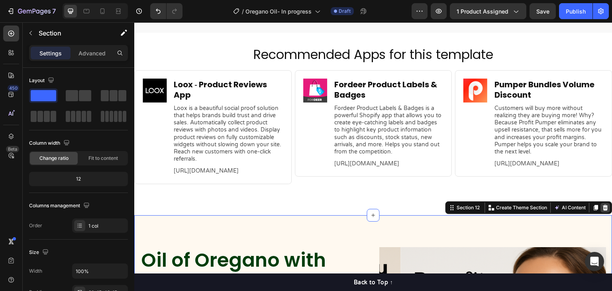
click at [603, 207] on icon at bounding box center [605, 207] width 5 height 6
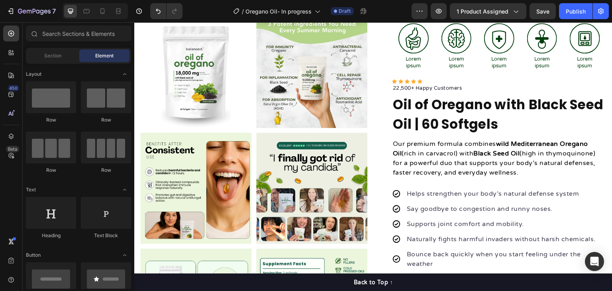
scroll to position [0, 0]
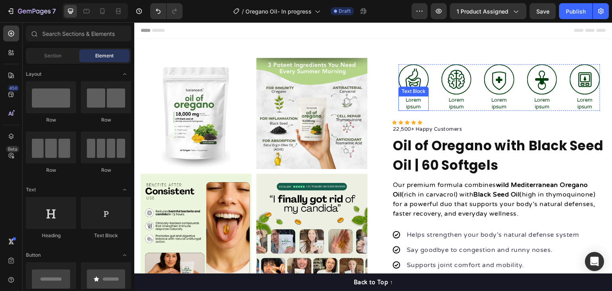
click at [416, 104] on p "Lorem ipsum" at bounding box center [413, 104] width 29 height 14
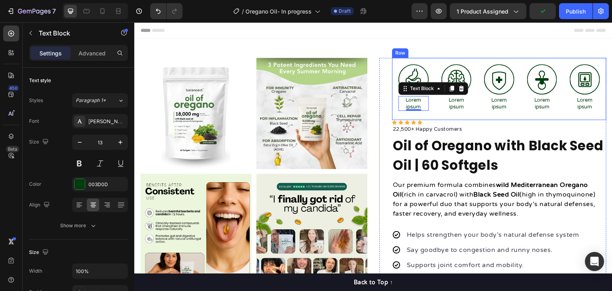
click at [392, 69] on div "Image Lorem ipsum Text Block 0 Image Lorem ipsum Text Block Image Lorem ipsum T…" at bounding box center [499, 89] width 214 height 62
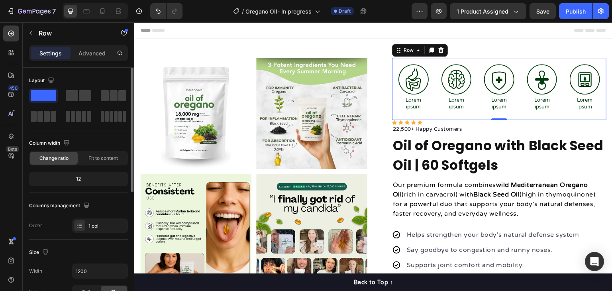
click at [78, 178] on div "12" at bounding box center [79, 178] width 96 height 11
click at [105, 160] on span "Fit to content" at bounding box center [102, 157] width 29 height 7
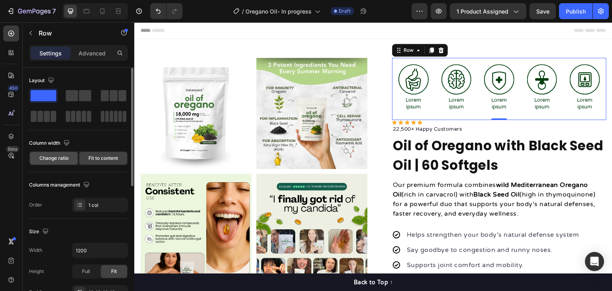
click at [65, 160] on span "Change ratio" at bounding box center [53, 157] width 29 height 7
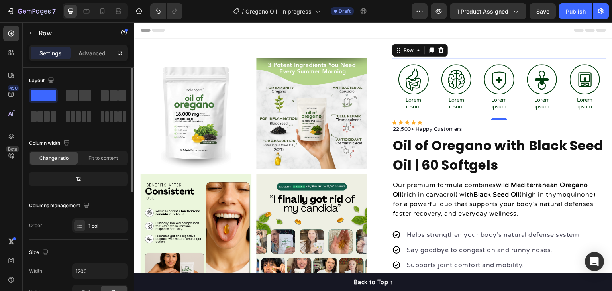
click at [81, 182] on div "12" at bounding box center [79, 178] width 96 height 11
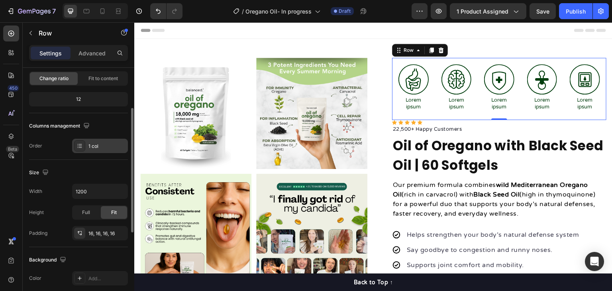
click at [81, 147] on icon at bounding box center [79, 147] width 3 height 0
click at [91, 190] on input "1200" at bounding box center [99, 191] width 55 height 14
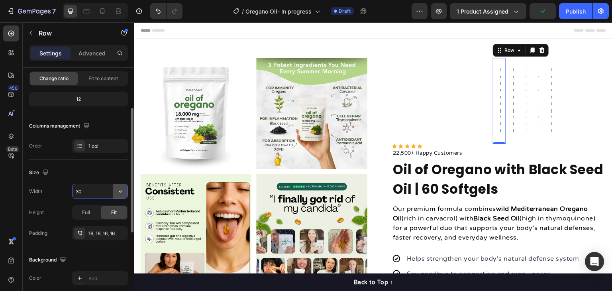
type input "3"
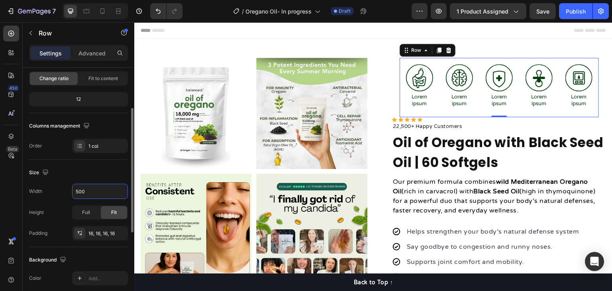
type input "500"
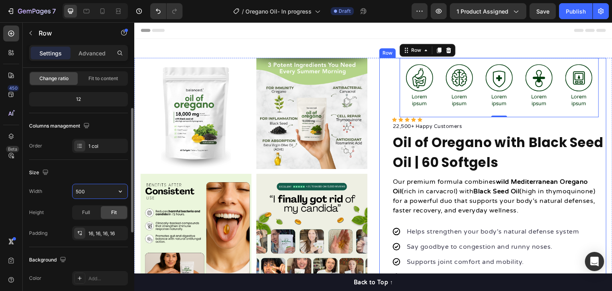
click at [383, 63] on div "Image Lorem ipsum Text Block Image Lorem ipsum Text Block Image Lorem ipsum Tex…" at bounding box center [492, 266] width 227 height 416
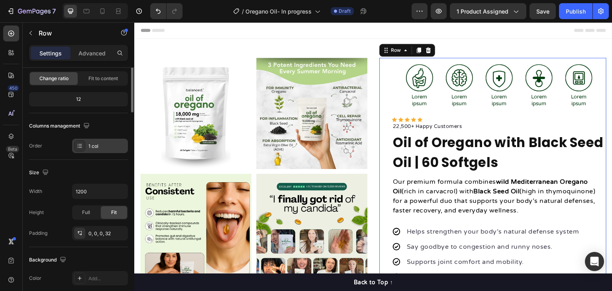
scroll to position [0, 0]
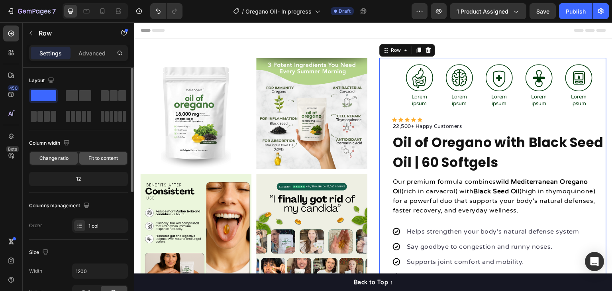
click at [106, 161] on span "Fit to content" at bounding box center [102, 157] width 29 height 7
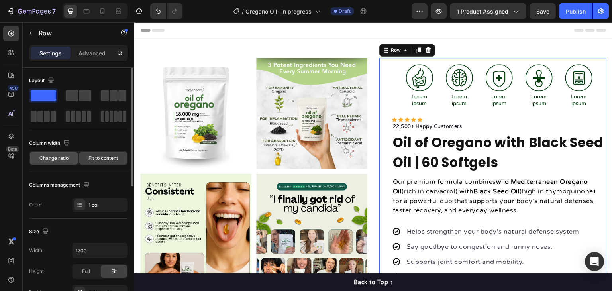
click at [66, 158] on span "Change ratio" at bounding box center [53, 157] width 29 height 7
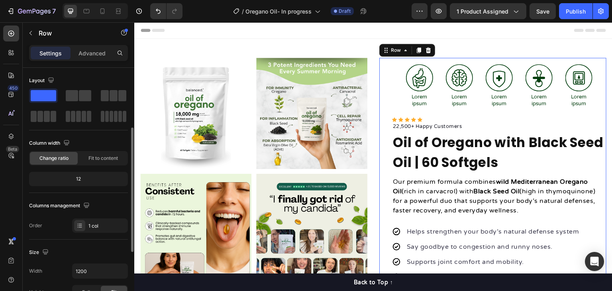
scroll to position [40, 0]
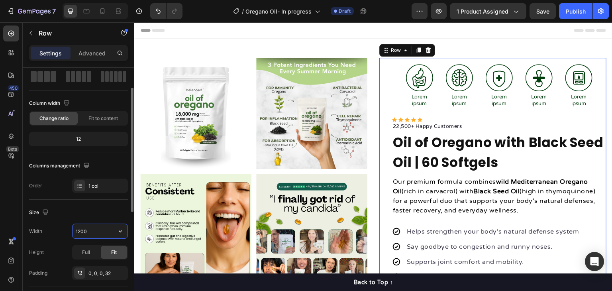
click at [94, 234] on input "1200" at bounding box center [99, 231] width 55 height 14
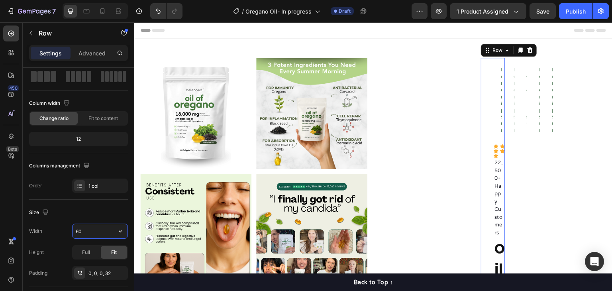
type input "6"
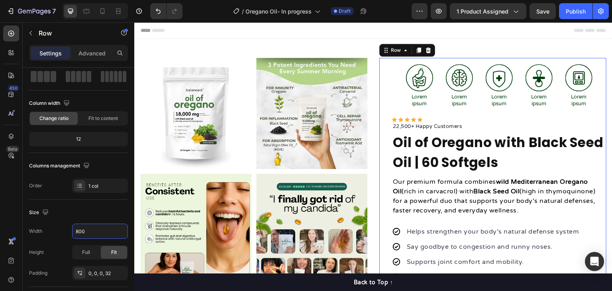
scroll to position [119, 0]
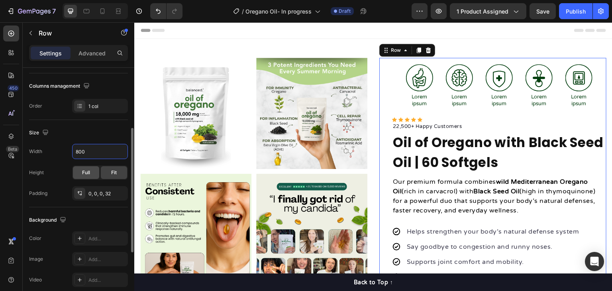
type input "800"
click at [88, 171] on span "Full" at bounding box center [86, 172] width 8 height 7
click at [108, 171] on div "Fit" at bounding box center [114, 172] width 26 height 13
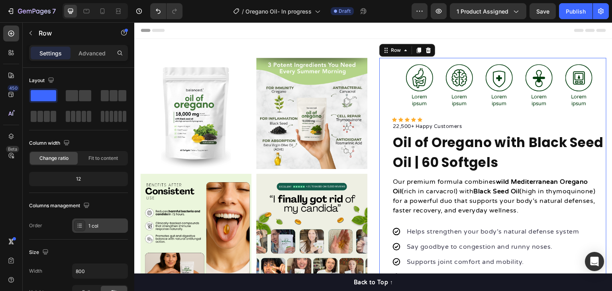
click at [96, 227] on div "1 col" at bounding box center [106, 225] width 37 height 7
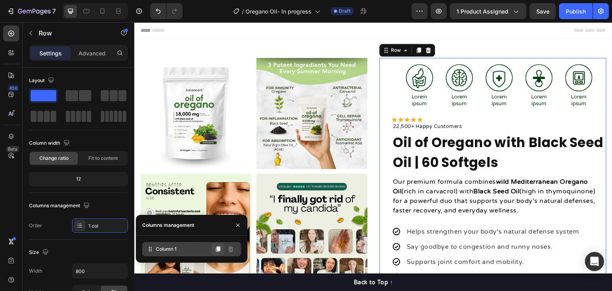
click at [213, 252] on button at bounding box center [217, 248] width 13 height 13
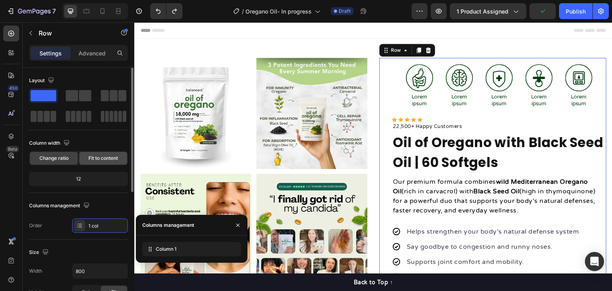
click at [96, 157] on span "Fit to content" at bounding box center [102, 157] width 29 height 7
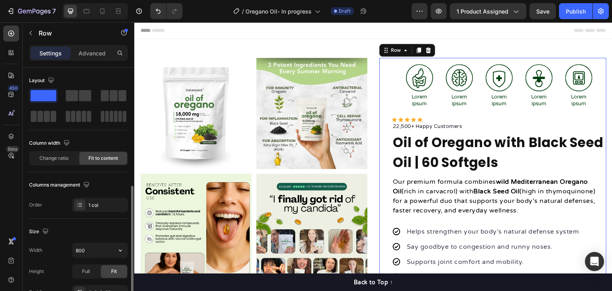
scroll to position [80, 0]
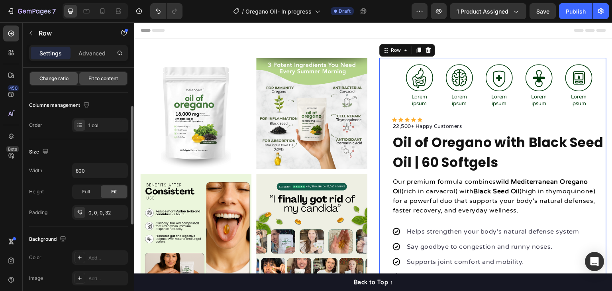
click at [55, 80] on span "Change ratio" at bounding box center [53, 78] width 29 height 7
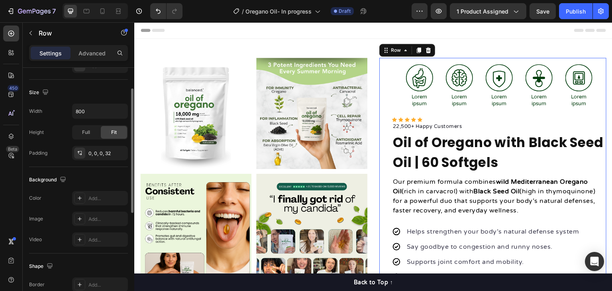
scroll to position [120, 0]
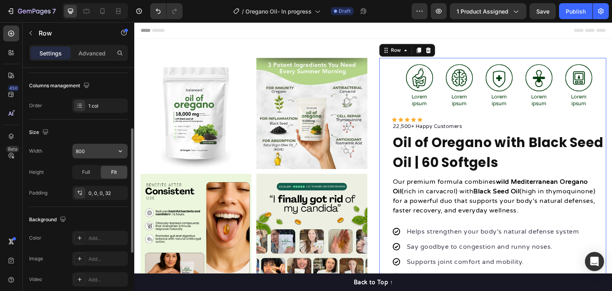
click at [105, 153] on input "800" at bounding box center [99, 151] width 55 height 14
click at [123, 152] on icon "button" at bounding box center [120, 151] width 8 height 8
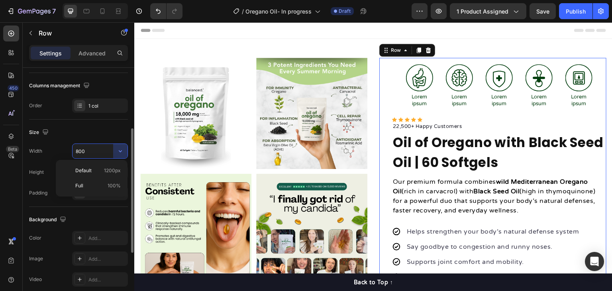
click at [94, 149] on input "800" at bounding box center [99, 151] width 55 height 14
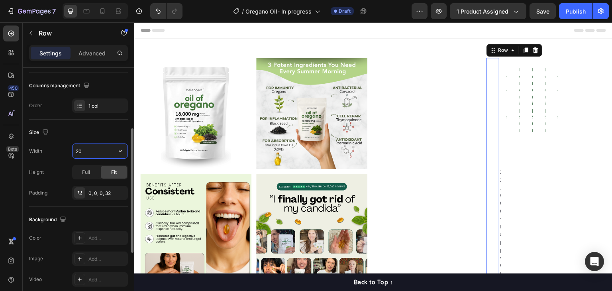
type input "2"
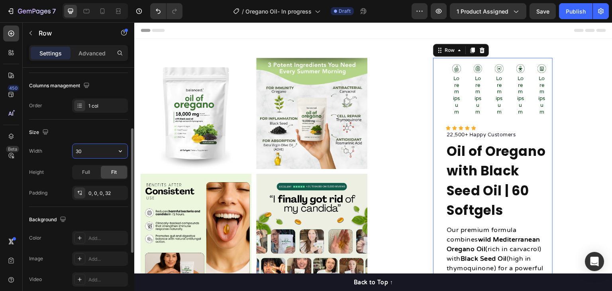
type input "3"
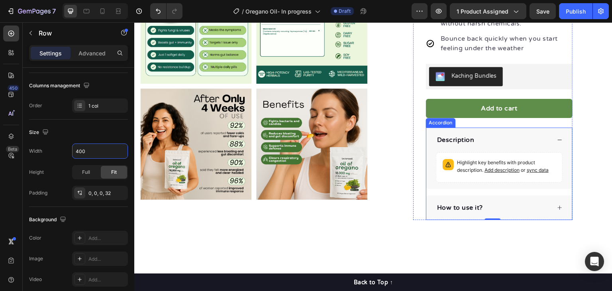
scroll to position [358, 0]
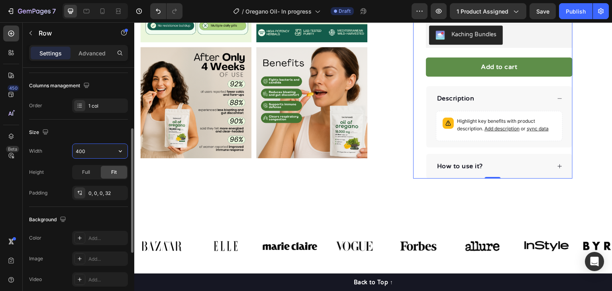
click at [105, 151] on input "400" at bounding box center [99, 151] width 55 height 14
click at [83, 167] on div "Full" at bounding box center [86, 172] width 26 height 13
click at [109, 171] on div "Fit" at bounding box center [114, 172] width 26 height 13
click at [102, 152] on input "400" at bounding box center [99, 151] width 55 height 14
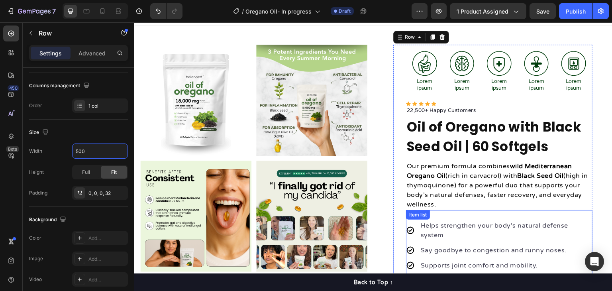
scroll to position [0, 0]
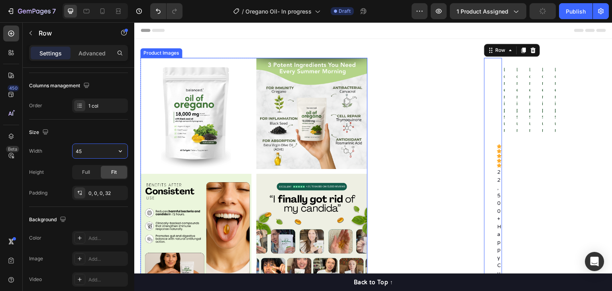
type input "450"
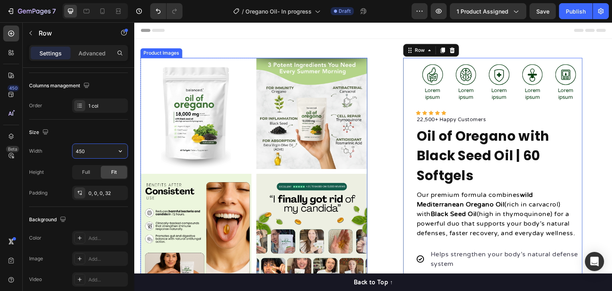
click at [362, 144] on img at bounding box center [311, 113] width 111 height 111
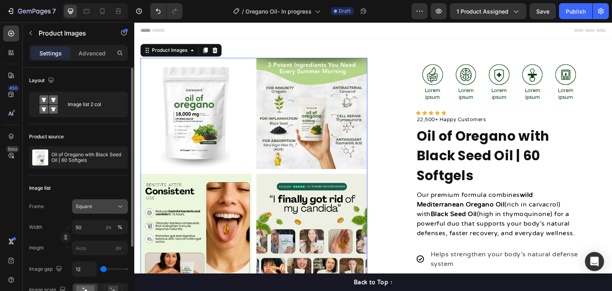
click at [119, 203] on icon at bounding box center [120, 206] width 8 height 8
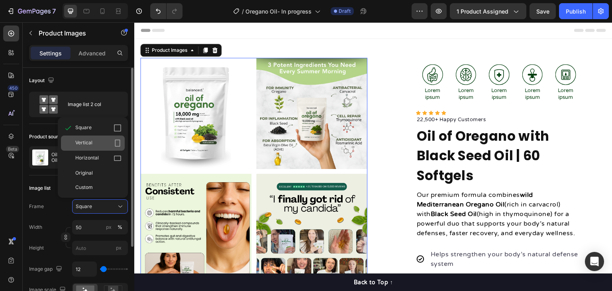
click at [111, 144] on div "Vertical" at bounding box center [98, 143] width 46 height 8
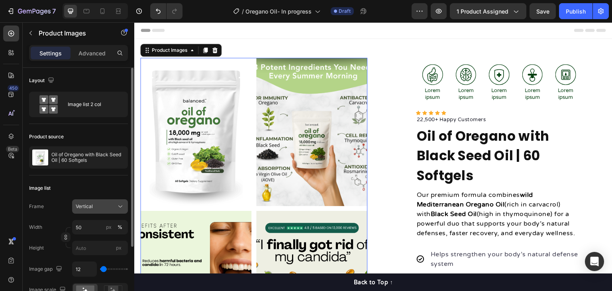
click at [103, 203] on div "Vertical" at bounding box center [95, 206] width 39 height 7
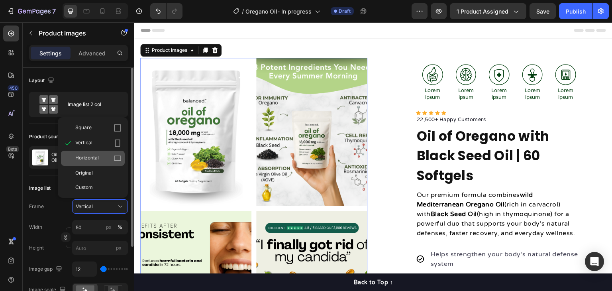
click at [113, 158] on icon at bounding box center [117, 158] width 8 height 8
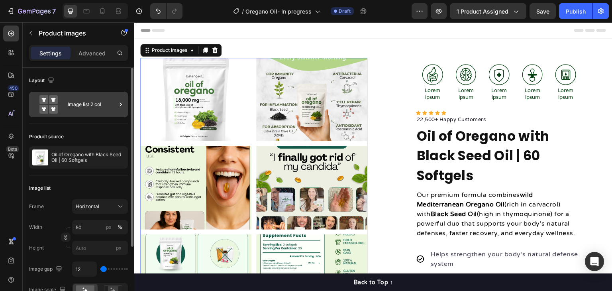
click at [100, 106] on div "Image list 2 col" at bounding box center [92, 104] width 49 height 18
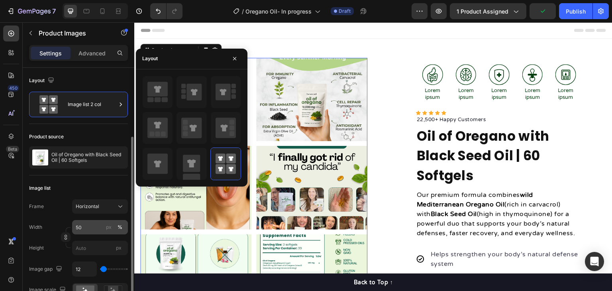
scroll to position [40, 0]
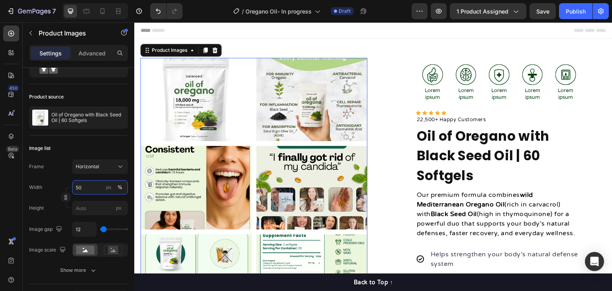
click at [88, 183] on input "50" at bounding box center [100, 187] width 56 height 14
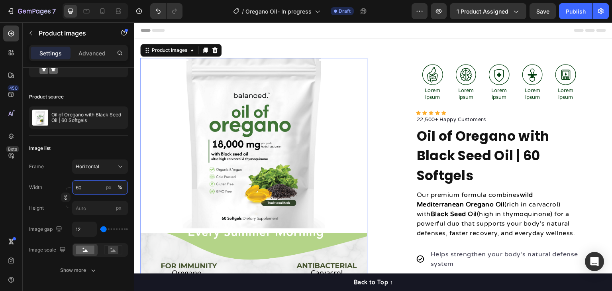
type input "6"
type input "5"
type input "4"
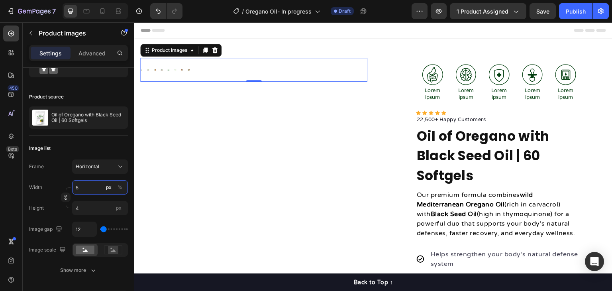
type input "50"
type input "38"
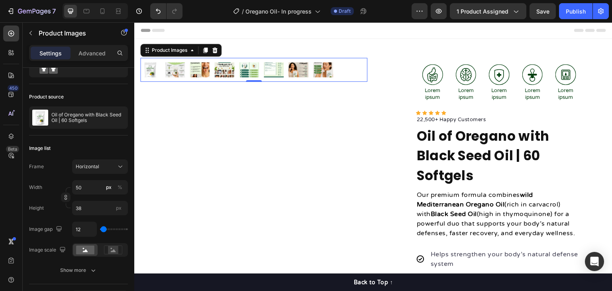
click at [53, 179] on div "Frame Horizontal Width 50 px % Height 38 px" at bounding box center [78, 187] width 99 height 56
click at [74, 182] on input "50" at bounding box center [100, 187] width 56 height 14
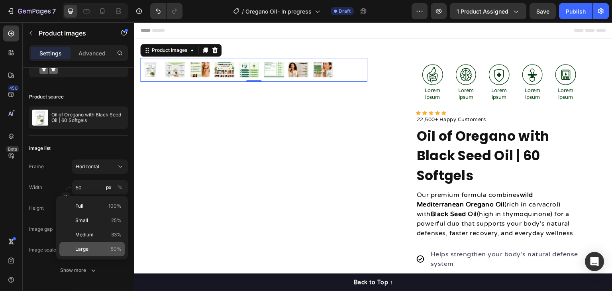
click at [88, 244] on div "Large 50%" at bounding box center [91, 249] width 65 height 14
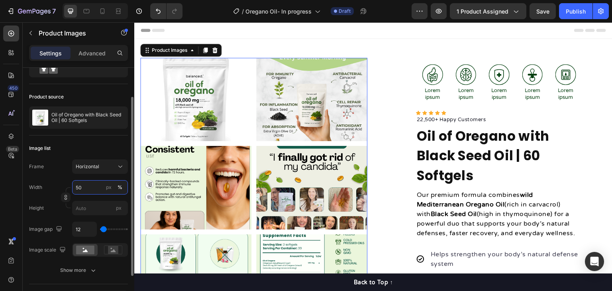
click at [91, 185] on input "50" at bounding box center [100, 187] width 56 height 14
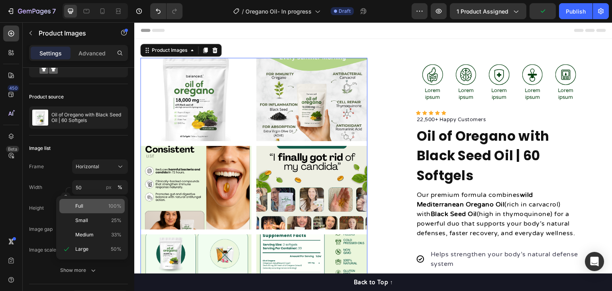
click at [89, 206] on p "Full 100%" at bounding box center [98, 205] width 46 height 7
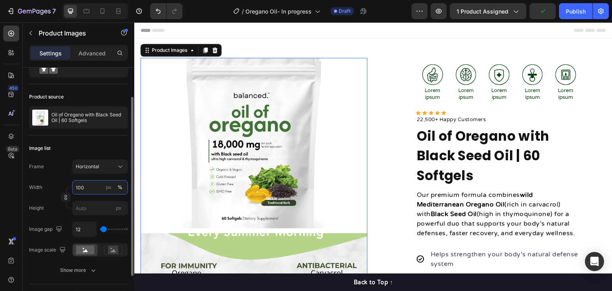
click at [86, 187] on input "100" at bounding box center [100, 187] width 56 height 14
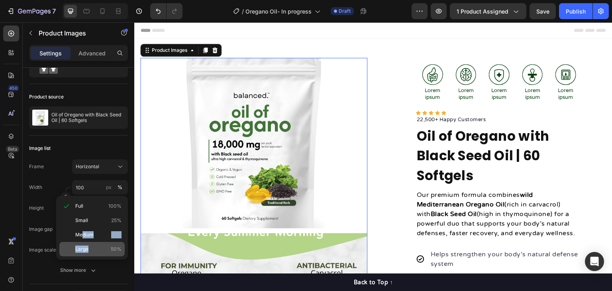
drag, startPoint x: 82, startPoint y: 240, endPoint x: 91, endPoint y: 252, distance: 15.1
click at [91, 252] on div "Full 100% Small 25% Medium 33% Large 50%" at bounding box center [92, 228] width 72 height 64
click at [91, 252] on p "Large 50%" at bounding box center [98, 248] width 46 height 7
type input "50"
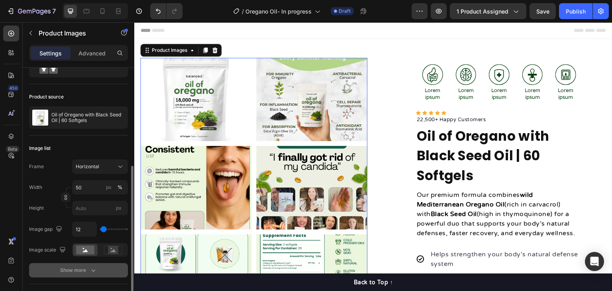
scroll to position [80, 0]
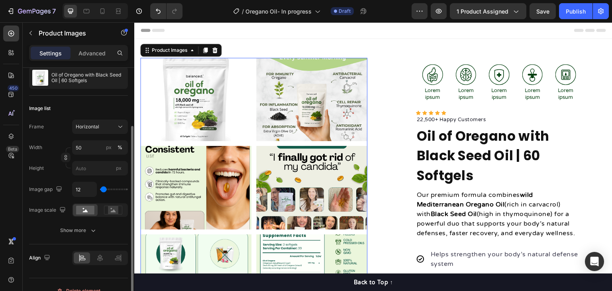
type input "128"
type input "157"
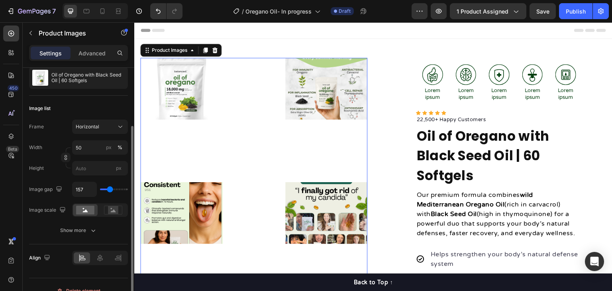
drag, startPoint x: 105, startPoint y: 188, endPoint x: 110, endPoint y: 188, distance: 5.2
type input "157"
click at [110, 188] on input "range" at bounding box center [114, 189] width 28 height 2
type input "12"
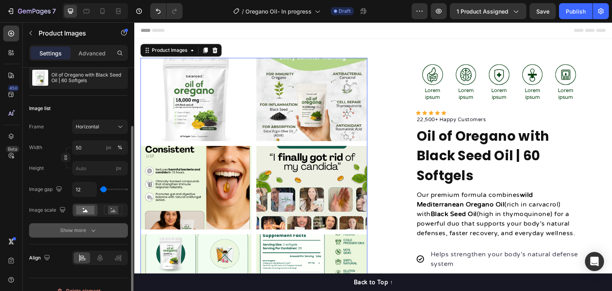
click at [86, 231] on div "Show more" at bounding box center [78, 230] width 37 height 8
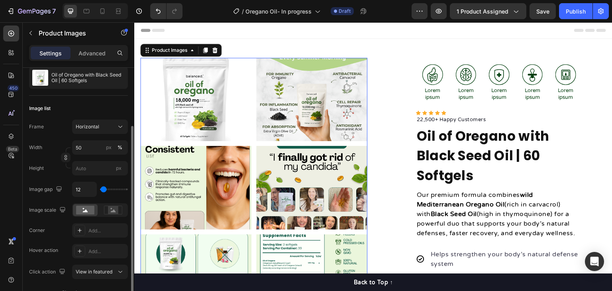
scroll to position [119, 0]
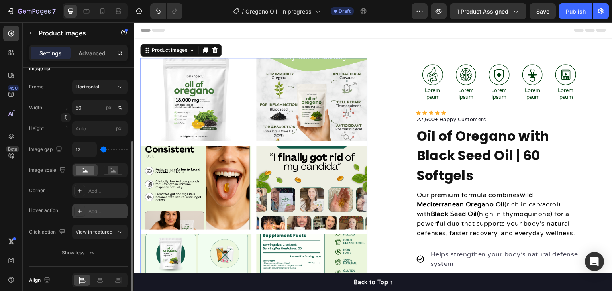
click at [94, 208] on div "Add..." at bounding box center [106, 211] width 37 height 7
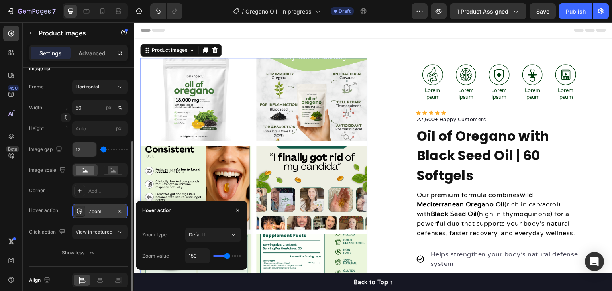
click at [85, 150] on input "12" at bounding box center [84, 149] width 24 height 14
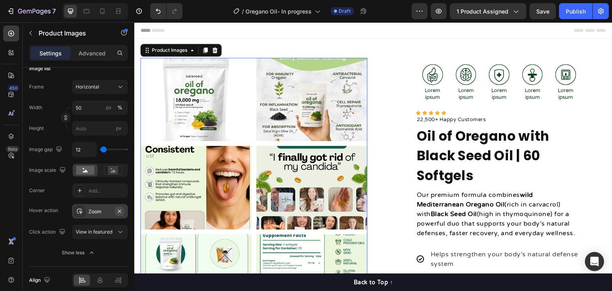
click at [116, 211] on button "button" at bounding box center [120, 211] width 10 height 10
click at [86, 148] on input "12" at bounding box center [84, 149] width 24 height 14
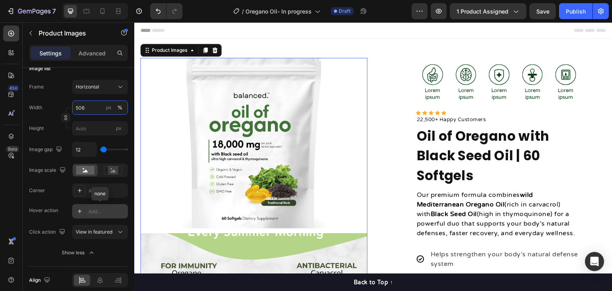
click at [102, 111] on input "506" at bounding box center [100, 107] width 56 height 14
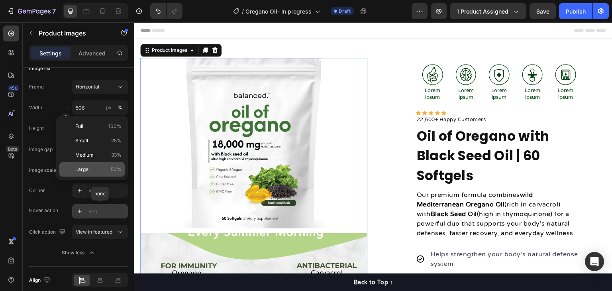
click at [96, 164] on div "Large 50%" at bounding box center [91, 169] width 65 height 14
type input "50"
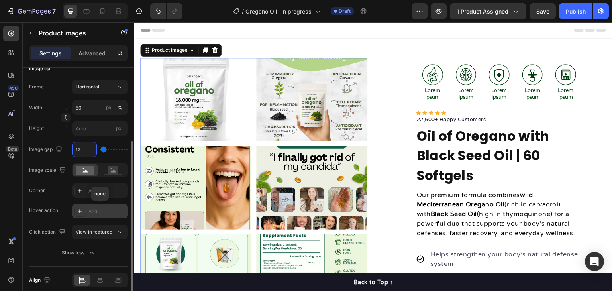
click at [82, 153] on input "12" at bounding box center [84, 149] width 24 height 14
type input "0"
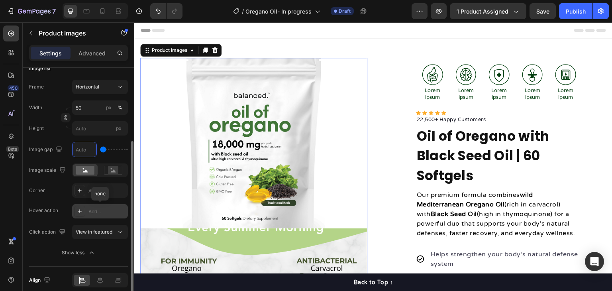
type input "1"
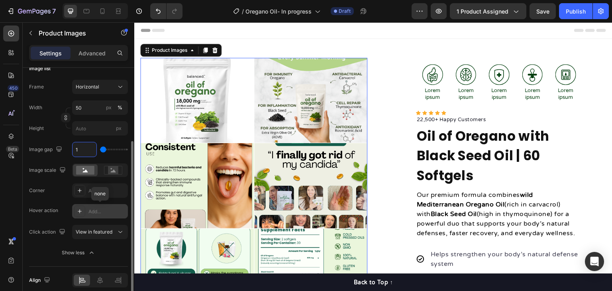
type input "12"
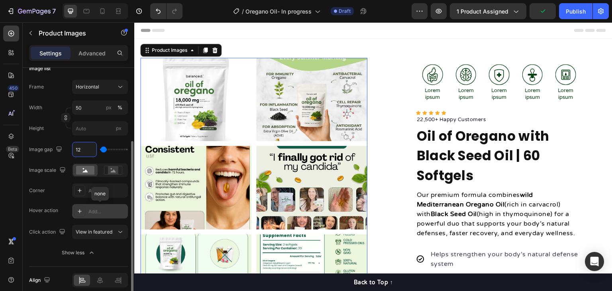
type input "106"
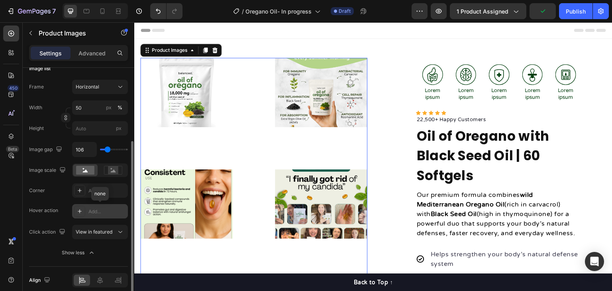
type input "46"
type input "24"
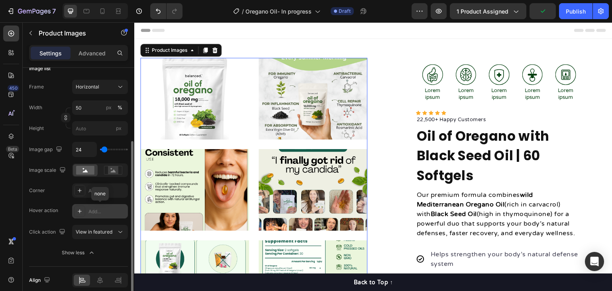
type input "2"
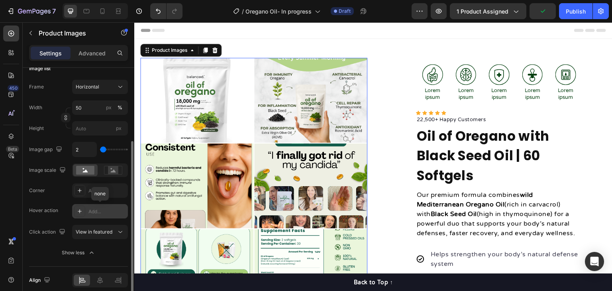
type input "0"
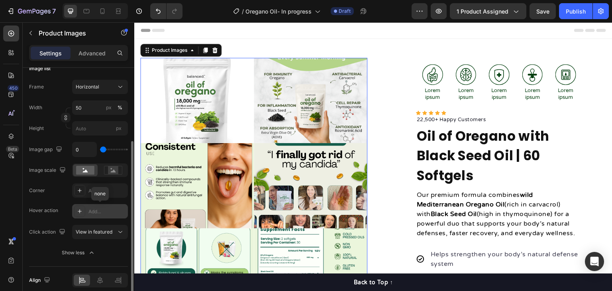
drag, startPoint x: 105, startPoint y: 148, endPoint x: 92, endPoint y: 149, distance: 13.2
type input "0"
click at [100, 149] on input "range" at bounding box center [114, 150] width 28 height 2
click at [44, 86] on div "Frame Horizontal" at bounding box center [78, 87] width 99 height 14
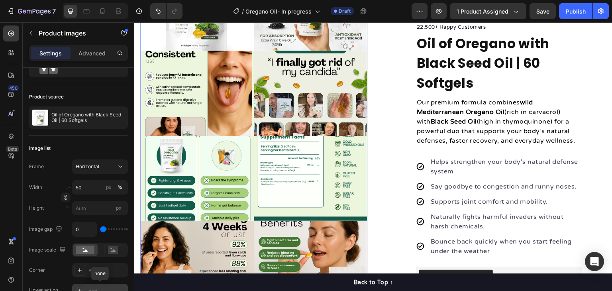
scroll to position [159, 0]
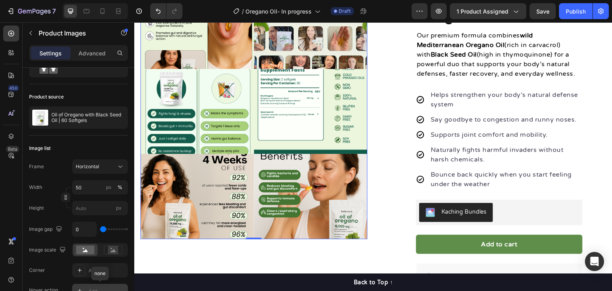
type input "12"
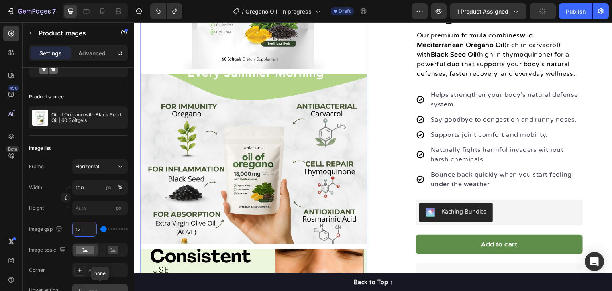
type input "50"
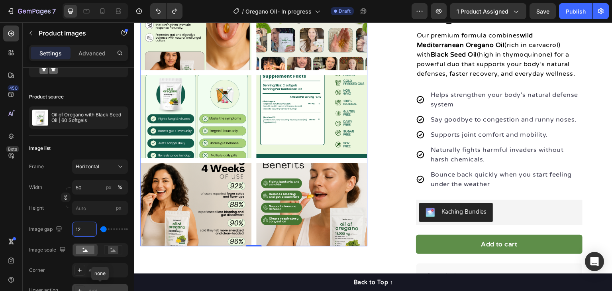
type input "38"
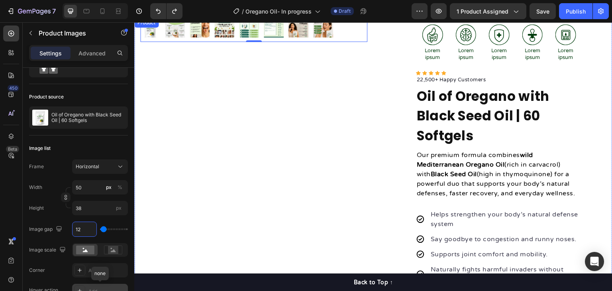
scroll to position [0, 0]
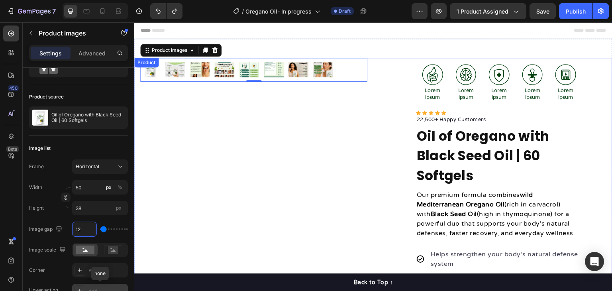
type input "600"
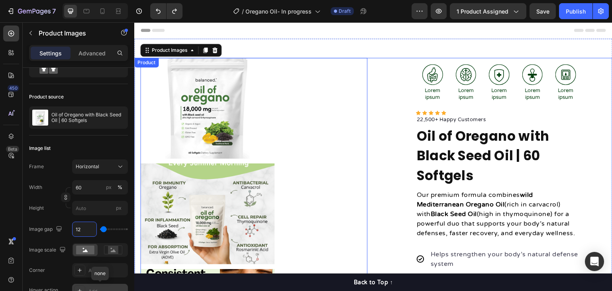
type input "50"
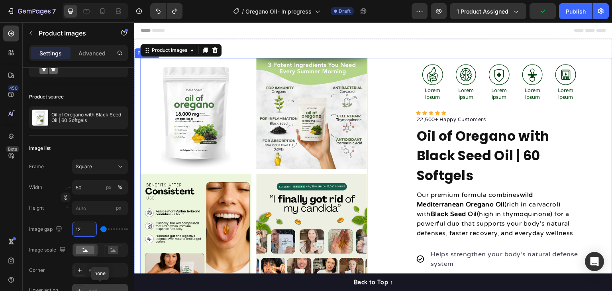
click at [391, 204] on div "Image Lorem ipsum Text Block Image Lorem ipsum Text Block Image Lorem ipsum Tex…" at bounding box center [492, 287] width 227 height 459
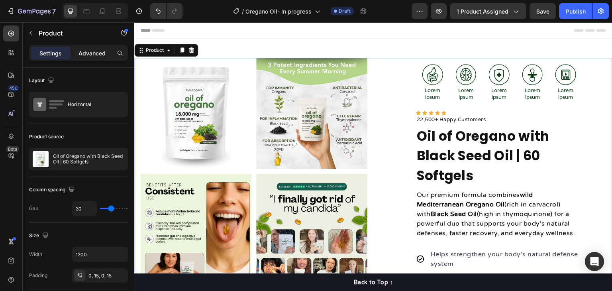
click at [96, 59] on div "Settings Advanced" at bounding box center [78, 53] width 99 height 16
click at [92, 54] on p "Advanced" at bounding box center [91, 53] width 27 height 8
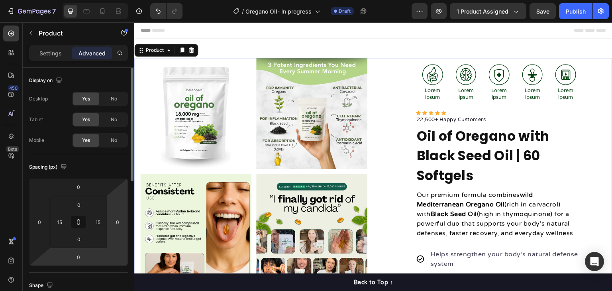
scroll to position [80, 0]
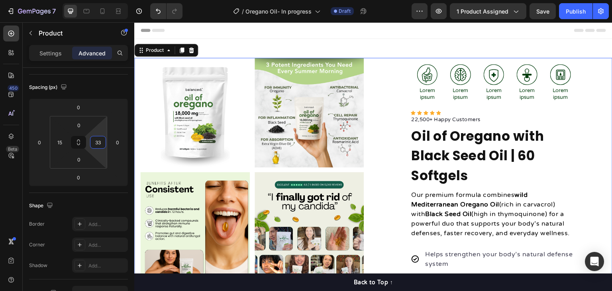
click at [106, 0] on html "7 Version history / Oregano Oil- In progress Draft Preview 1 product assigned S…" at bounding box center [306, 0] width 612 height 0
type input "15"
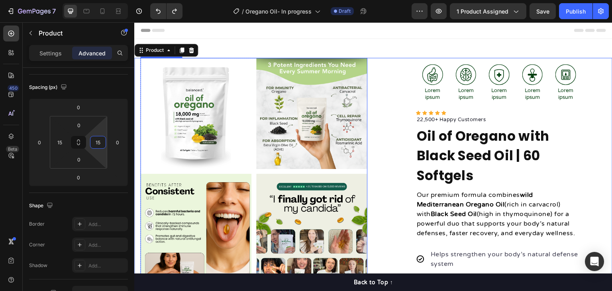
click at [325, 120] on img at bounding box center [311, 113] width 111 height 111
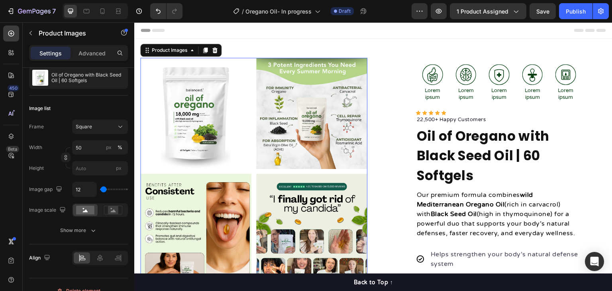
scroll to position [0, 0]
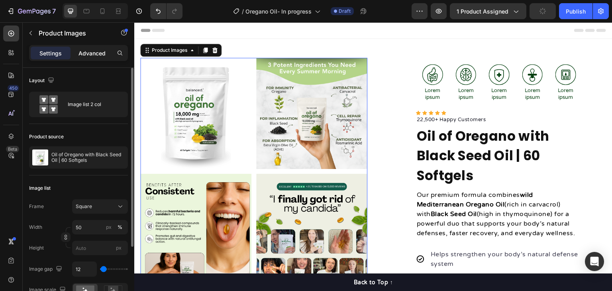
click at [89, 57] on div "Advanced" at bounding box center [92, 53] width 40 height 13
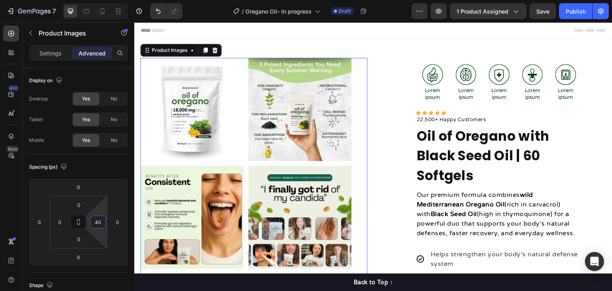
type input "0"
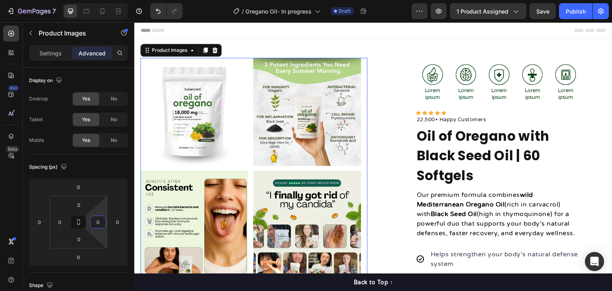
drag, startPoint x: 103, startPoint y: 210, endPoint x: 119, endPoint y: 241, distance: 35.1
click at [119, 0] on html "7 Version history / Oregano Oil- In progress Draft Preview 1 product assigned S…" at bounding box center [306, 0] width 612 height 0
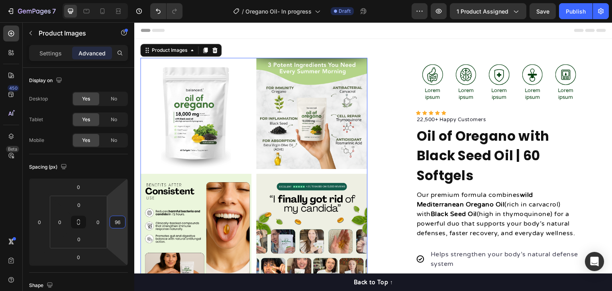
drag, startPoint x: 124, startPoint y: 211, endPoint x: 126, endPoint y: 192, distance: 19.3
click at [126, 0] on html "7 Version history / Oregano Oil- In progress Draft Preview 1 product assigned S…" at bounding box center [306, 0] width 612 height 0
type input "0"
click at [44, 55] on p "Settings" at bounding box center [50, 53] width 22 height 8
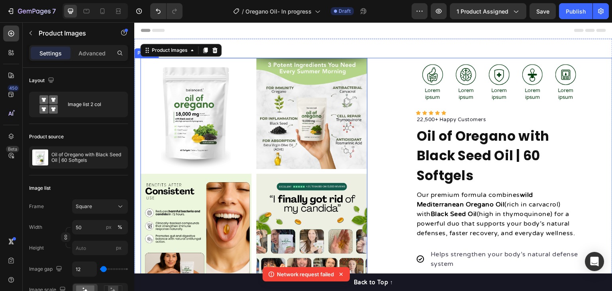
click at [379, 102] on div "Image Lorem ipsum Text Block Image Lorem ipsum Text Block Image Lorem ipsum Tex…" at bounding box center [492, 287] width 227 height 459
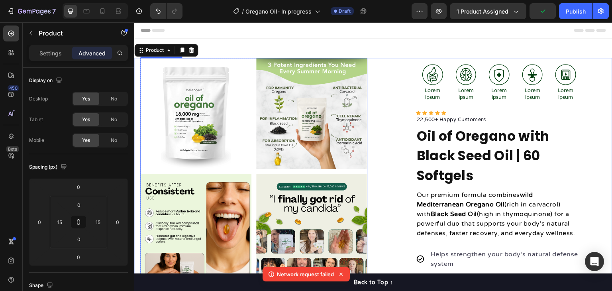
click at [361, 117] on img at bounding box center [311, 113] width 111 height 111
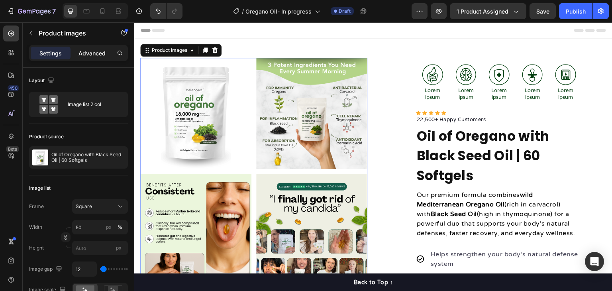
click at [88, 49] on p "Advanced" at bounding box center [91, 53] width 27 height 8
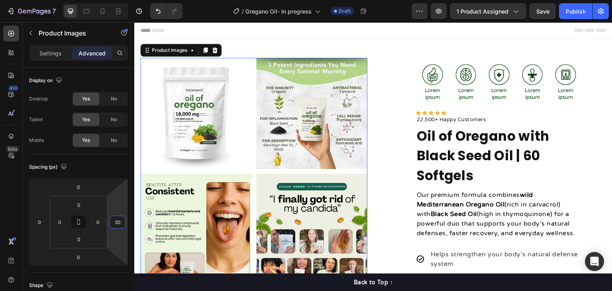
drag, startPoint x: 118, startPoint y: 213, endPoint x: 120, endPoint y: 207, distance: 6.4
click at [120, 0] on html "7 Version history / Oregano Oil- In progress Draft Preview 1 product assigned S…" at bounding box center [306, 0] width 612 height 0
click at [115, 227] on input "30" at bounding box center [117, 222] width 12 height 12
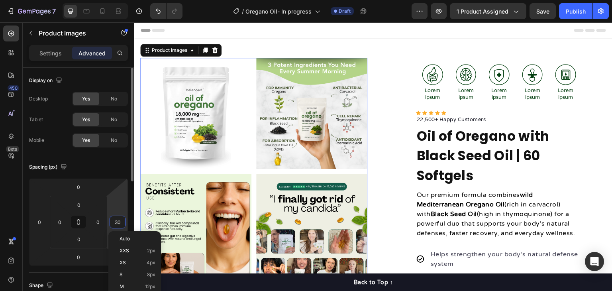
click at [115, 227] on input "30" at bounding box center [117, 222] width 12 height 12
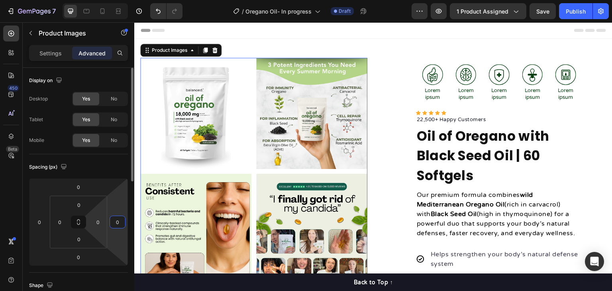
type input "0"
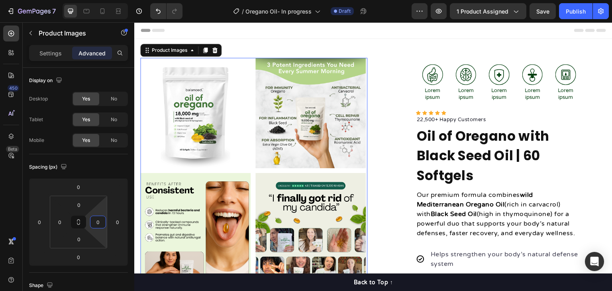
drag, startPoint x: 100, startPoint y: 210, endPoint x: 109, endPoint y: 228, distance: 20.1
click at [109, 0] on html "7 Version history / Oregano Oil- In progress Draft Preview 1 product assigned S…" at bounding box center [306, 0] width 612 height 0
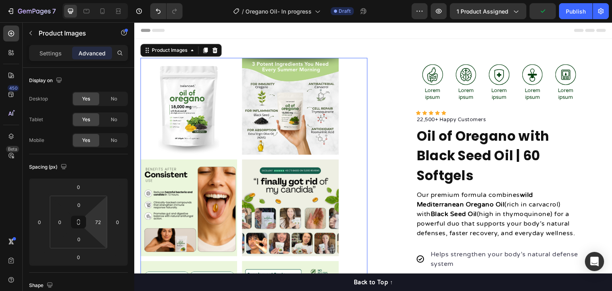
type input "0"
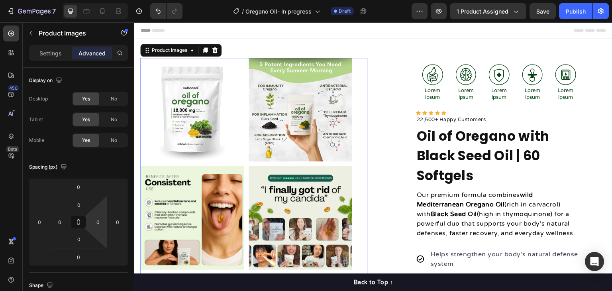
drag, startPoint x: 106, startPoint y: 218, endPoint x: 133, endPoint y: 283, distance: 70.0
click at [133, 0] on html "7 Version history / Oregano Oil- In progress Draft Preview 1 product assigned S…" at bounding box center [306, 0] width 612 height 0
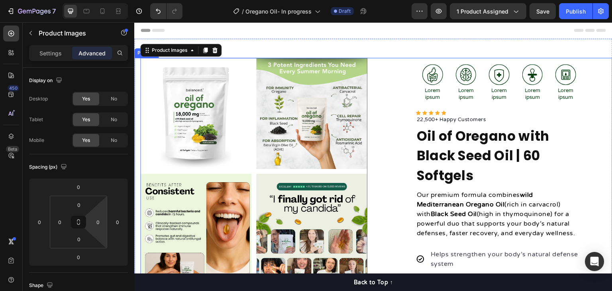
click at [386, 174] on div "Image Lorem ipsum Text Block Image Lorem ipsum Text Block Image Lorem ipsum Tex…" at bounding box center [492, 287] width 227 height 459
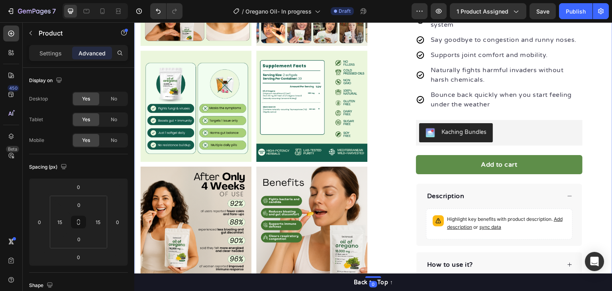
scroll to position [398, 0]
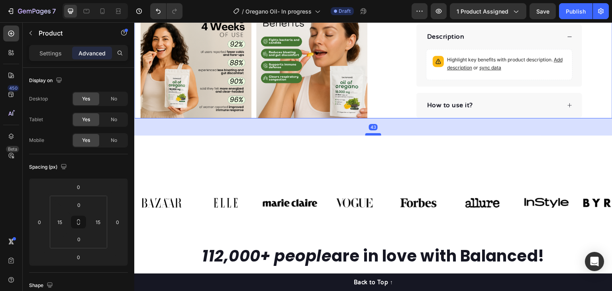
drag, startPoint x: 370, startPoint y: 114, endPoint x: 372, endPoint y: 131, distance: 17.2
click at [372, 133] on div at bounding box center [373, 134] width 16 height 2
type input "43"
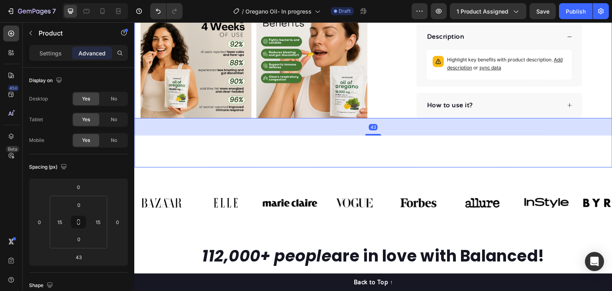
click at [386, 167] on div "Image Image Image Image Image Image Image Image Carousel Row Section 2" at bounding box center [373, 199] width 478 height 65
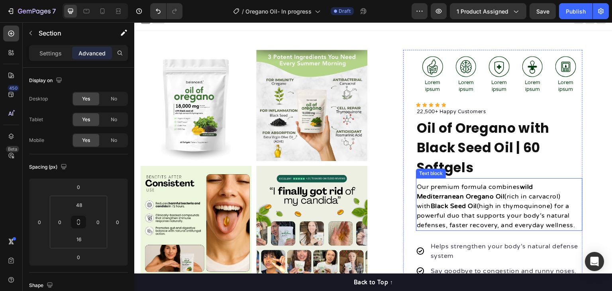
scroll to position [0, 0]
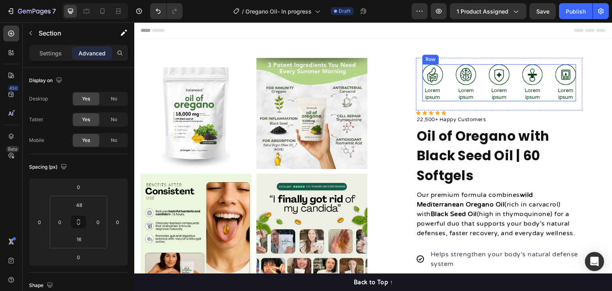
click at [448, 80] on div "Image Lorem ipsum Text Block Image Lorem ipsum Text Block Image Lorem ipsum Tex…" at bounding box center [499, 82] width 154 height 37
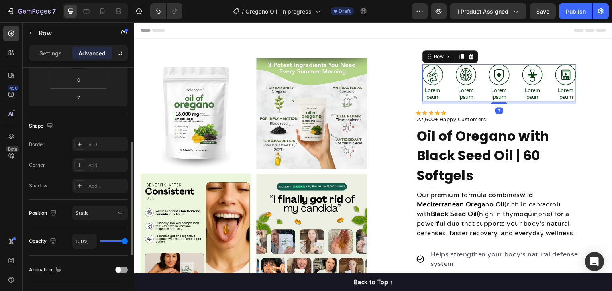
scroll to position [279, 0]
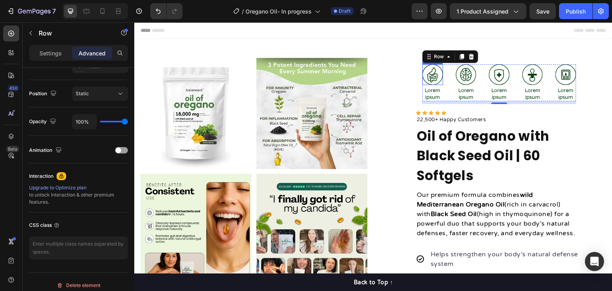
click at [428, 78] on img at bounding box center [432, 74] width 21 height 21
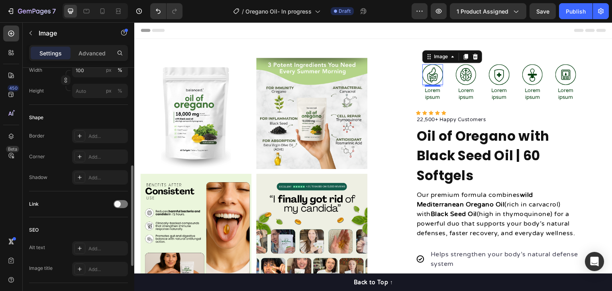
scroll to position [319, 0]
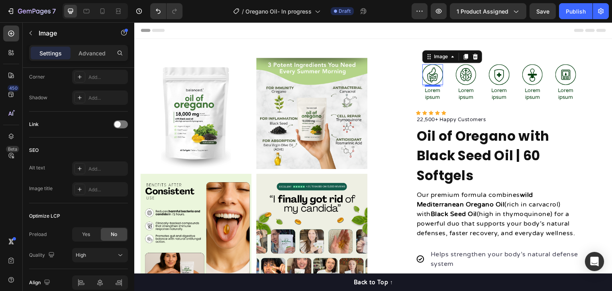
click at [433, 75] on img at bounding box center [432, 74] width 21 height 21
click at [446, 87] on div "Image 4 Lorem ipsum Text Block Image Lorem ipsum Text Block Image Lorem ipsum T…" at bounding box center [499, 82] width 154 height 37
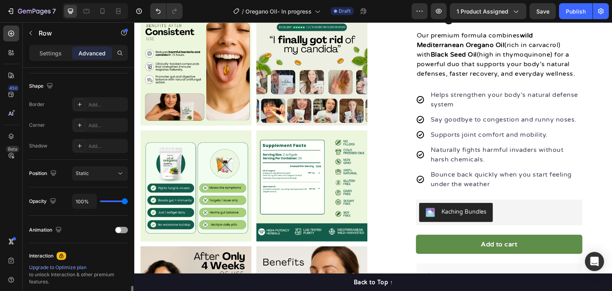
scroll to position [285, 0]
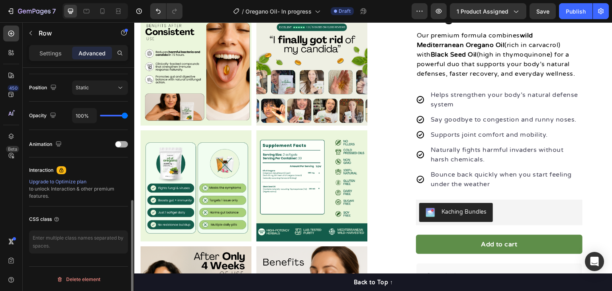
click at [122, 144] on div at bounding box center [121, 144] width 13 height 6
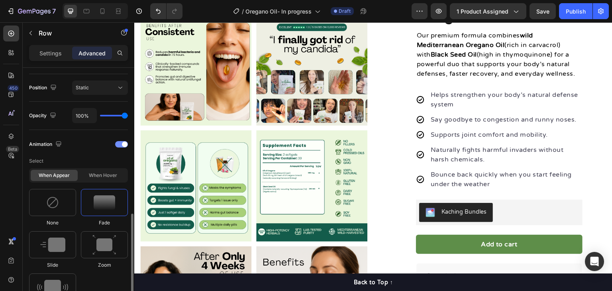
scroll to position [364, 0]
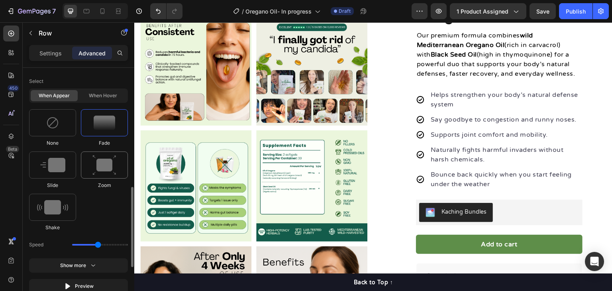
click at [102, 168] on img at bounding box center [104, 165] width 24 height 20
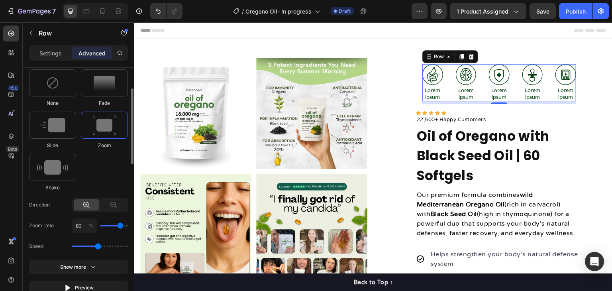
scroll to position [325, 0]
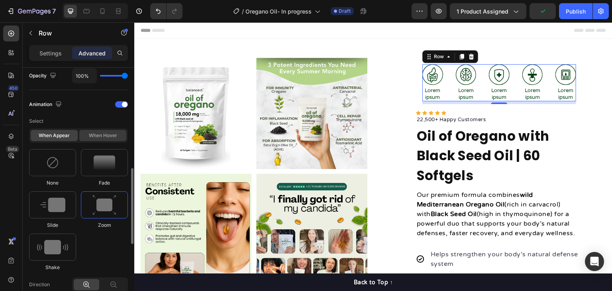
click at [110, 139] on div "When hover" at bounding box center [102, 135] width 47 height 11
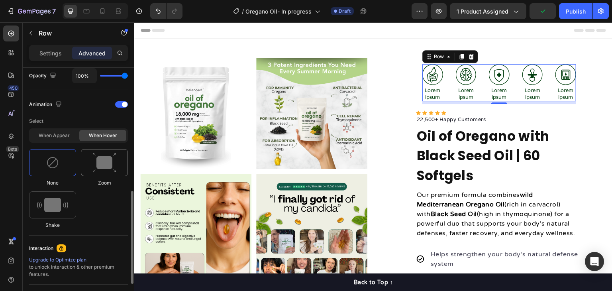
click at [103, 167] on img at bounding box center [104, 162] width 24 height 20
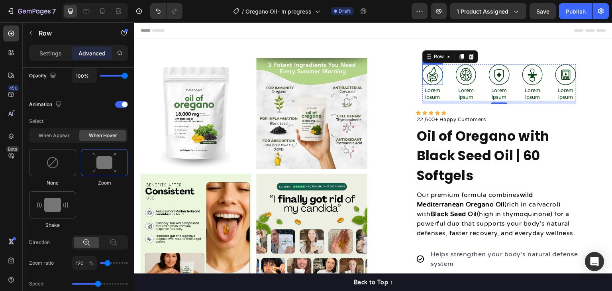
click at [429, 72] on img at bounding box center [432, 74] width 21 height 21
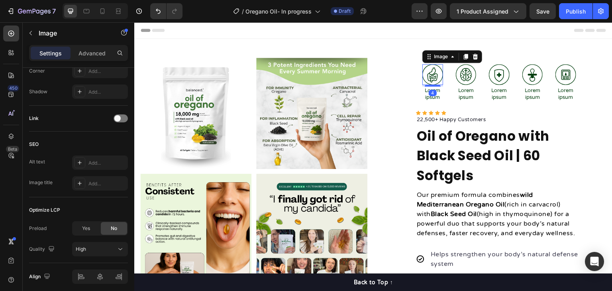
scroll to position [0, 0]
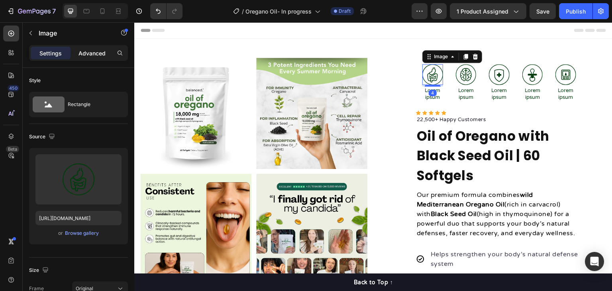
click at [91, 53] on p "Advanced" at bounding box center [91, 53] width 27 height 8
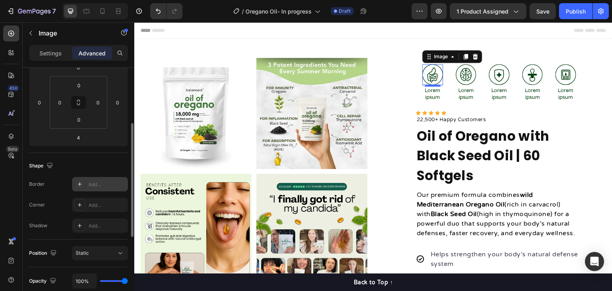
scroll to position [279, 0]
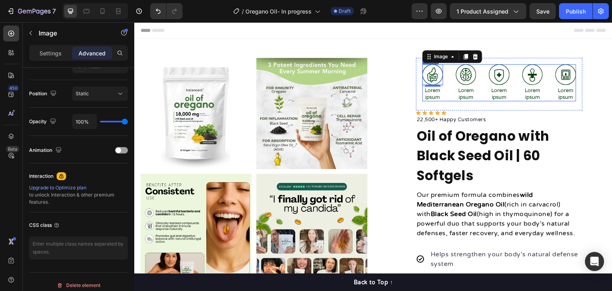
click at [448, 71] on div "Image 4 Lorem ipsum Text Block Image Lorem ipsum Text Block Image Lorem ipsum T…" at bounding box center [499, 82] width 154 height 37
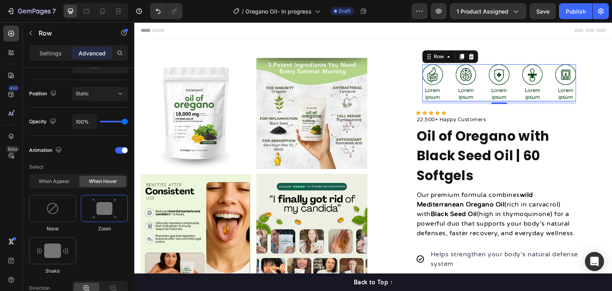
scroll to position [0, 0]
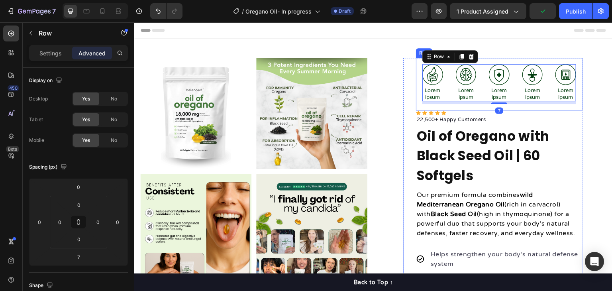
click at [411, 86] on div "Image Lorem ipsum Text Block Image Lorem ipsum Text Block Image Lorem ipsum Tex…" at bounding box center [492, 287] width 179 height 458
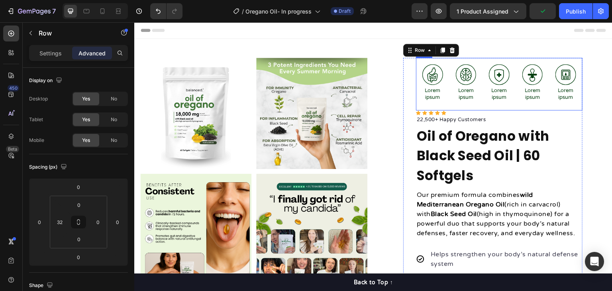
click at [416, 88] on div "Image Lorem ipsum Text Block Image Lorem ipsum Text Block Image Lorem ipsum Tex…" at bounding box center [499, 84] width 166 height 53
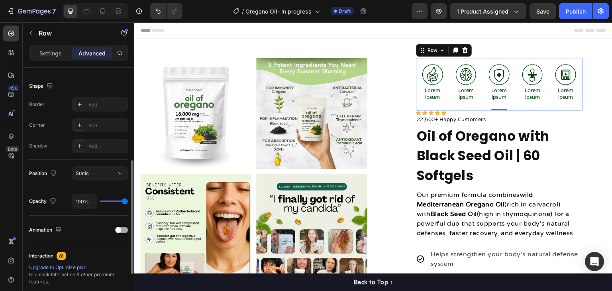
scroll to position [239, 0]
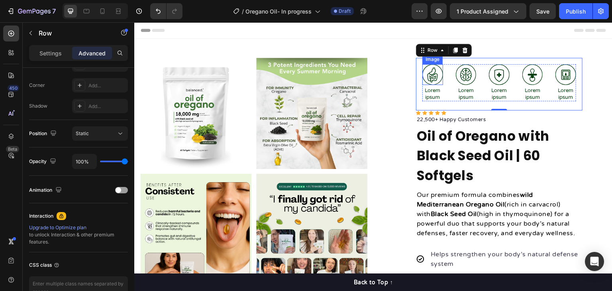
click at [428, 80] on img at bounding box center [432, 74] width 21 height 21
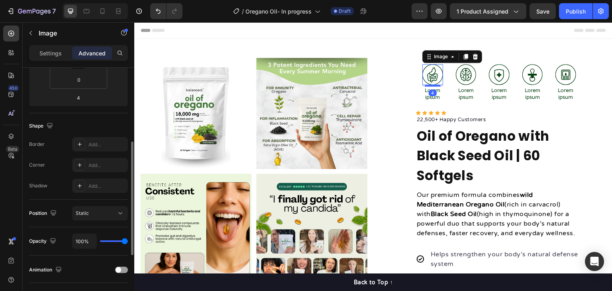
scroll to position [279, 0]
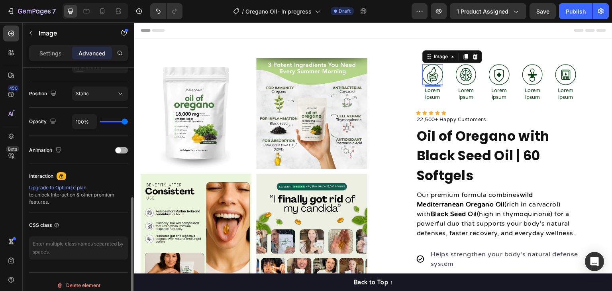
click at [127, 152] on div "Animation" at bounding box center [78, 150] width 99 height 13
click at [124, 150] on div at bounding box center [121, 150] width 13 height 6
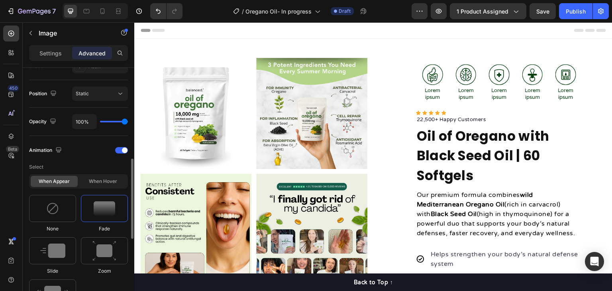
click at [98, 172] on p "Select" at bounding box center [78, 167] width 99 height 14
click at [101, 179] on div "When hover" at bounding box center [102, 181] width 47 height 11
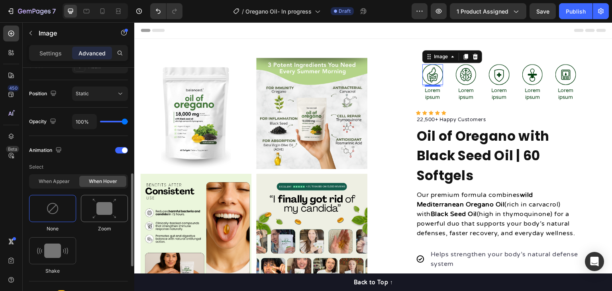
click at [105, 206] on img at bounding box center [104, 208] width 24 height 20
click at [424, 72] on img at bounding box center [432, 74] width 21 height 21
click at [463, 72] on img at bounding box center [466, 74] width 21 height 21
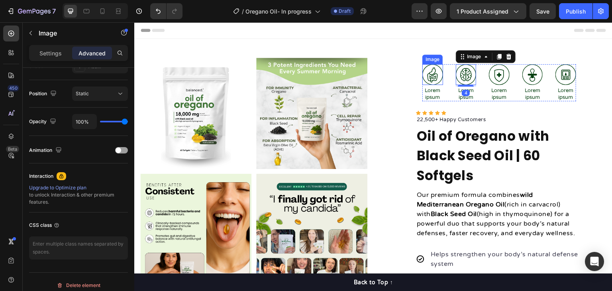
click at [430, 76] on img at bounding box center [432, 74] width 21 height 21
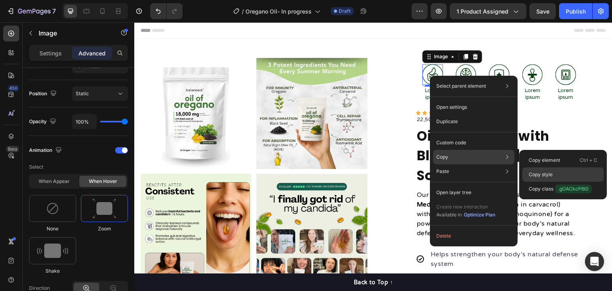
click at [547, 174] on p "Copy style" at bounding box center [540, 174] width 24 height 7
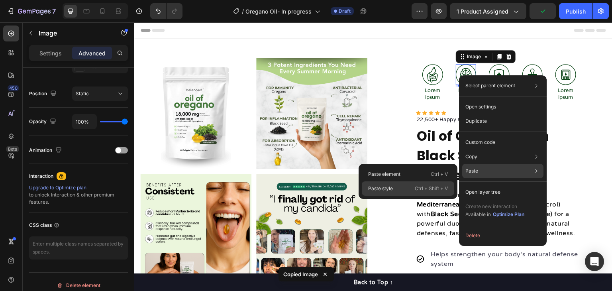
click at [413, 184] on div "Paste style Ctrl + Shift + V" at bounding box center [408, 188] width 92 height 14
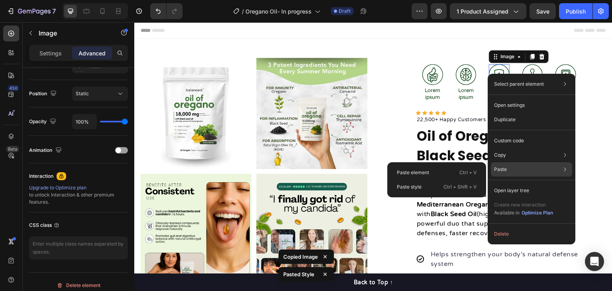
click at [514, 183] on div "Paste Paste element Ctrl + V Paste style Ctrl + Shift + V" at bounding box center [531, 190] width 81 height 14
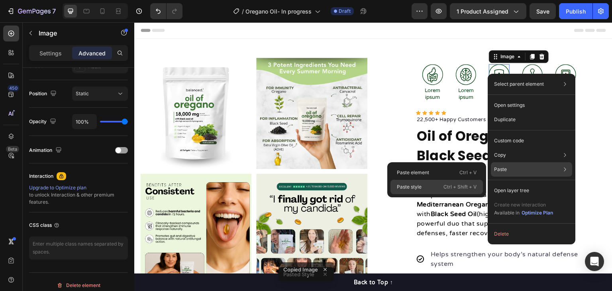
click at [446, 186] on p "Ctrl + Shift + V" at bounding box center [459, 187] width 33 height 8
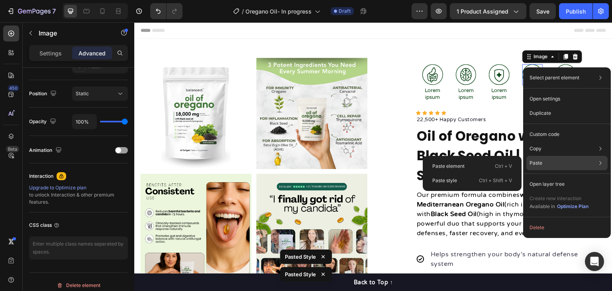
click at [545, 177] on div "Paste Paste element Ctrl + V Paste style Ctrl + Shift + V" at bounding box center [566, 184] width 81 height 14
drag, startPoint x: 493, startPoint y: 178, endPoint x: 421, endPoint y: 74, distance: 126.3
click at [493, 178] on p "Ctrl + Shift + V" at bounding box center [495, 180] width 33 height 8
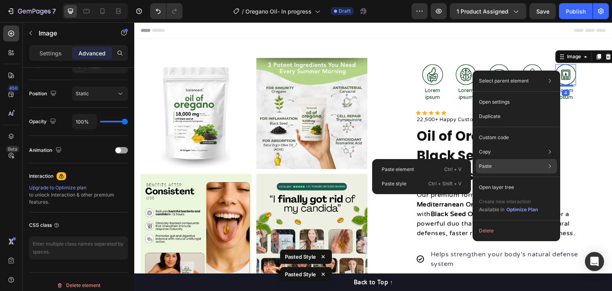
click at [510, 180] on div "Paste Paste element Ctrl + V Paste style Ctrl + Shift + V" at bounding box center [515, 187] width 81 height 14
click at [421, 184] on div "Paste style Ctrl + Shift + V" at bounding box center [421, 183] width 92 height 14
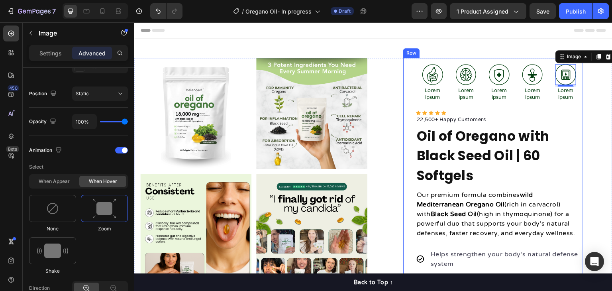
click at [407, 182] on div "Image Lorem ipsum Text Block Image Lorem ipsum Text Block Image Lorem ipsum Tex…" at bounding box center [492, 287] width 179 height 458
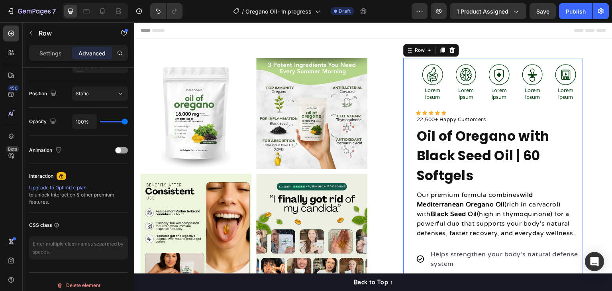
scroll to position [0, 0]
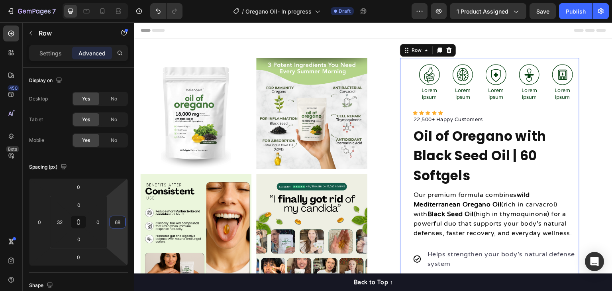
type input "66"
drag, startPoint x: 121, startPoint y: 201, endPoint x: 117, endPoint y: 192, distance: 9.8
click at [117, 0] on html "7 Version history / Oregano Oil- In progress Draft Preview 1 product assigned S…" at bounding box center [306, 0] width 612 height 0
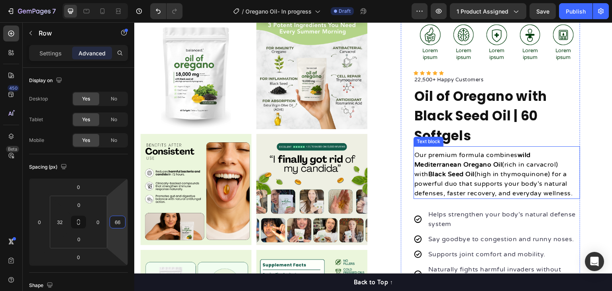
scroll to position [80, 0]
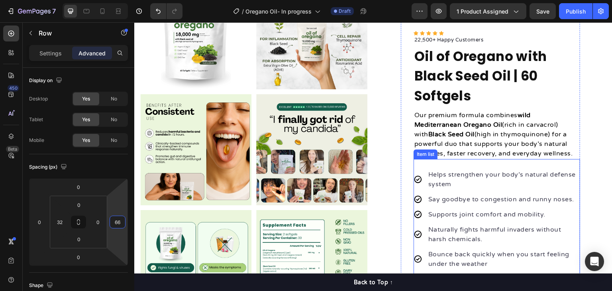
click at [492, 174] on p "Helps strengthen your body’s natural defense system" at bounding box center [503, 179] width 151 height 19
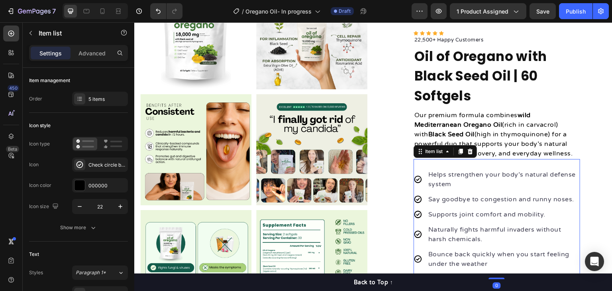
click at [499, 172] on p "Helps strengthen your body’s natural defense system" at bounding box center [503, 179] width 151 height 19
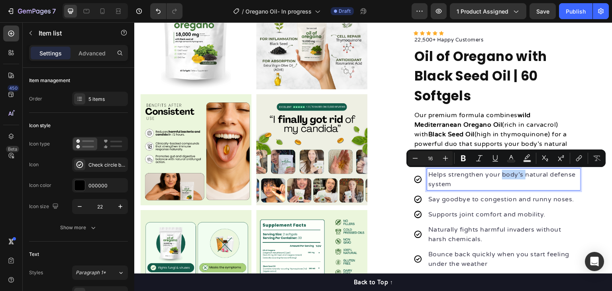
click at [471, 175] on p "Helps strengthen your body’s natural defense system" at bounding box center [503, 179] width 151 height 19
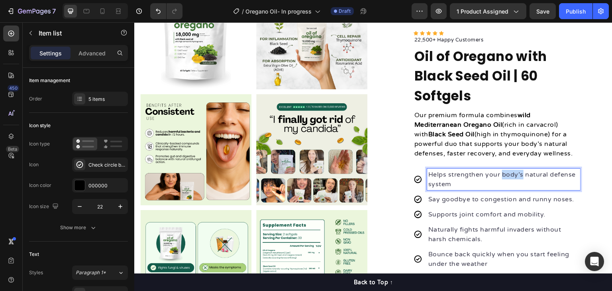
drag, startPoint x: 496, startPoint y: 175, endPoint x: 514, endPoint y: 175, distance: 18.7
click at [514, 175] on p "Helps strengthen your body’s natural defense system" at bounding box center [503, 179] width 151 height 19
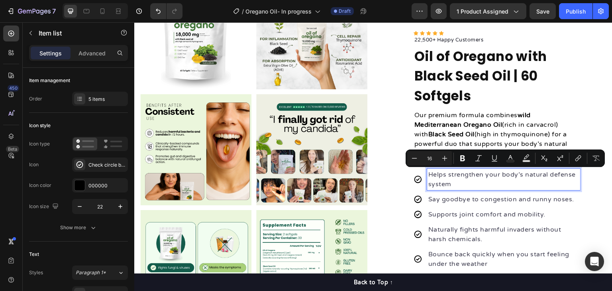
click at [501, 181] on p "Helps strengthen your body’s natural defense system" at bounding box center [503, 179] width 151 height 19
drag, startPoint x: 442, startPoint y: 172, endPoint x: 567, endPoint y: 176, distance: 125.5
click at [567, 176] on p "Helps strengthen your body’s natural defense system" at bounding box center [503, 179] width 151 height 19
click at [470, 198] on p "Say goodbye to congestion and runny noses." at bounding box center [503, 199] width 151 height 10
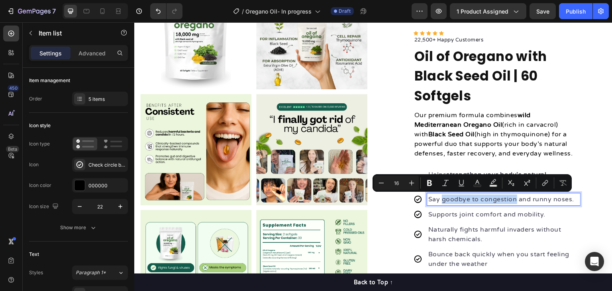
drag, startPoint x: 435, startPoint y: 197, endPoint x: 508, endPoint y: 200, distance: 72.5
click at [508, 200] on p "Say goodbye to congestion and runny noses." at bounding box center [503, 199] width 151 height 10
click at [484, 213] on p "Supports joint comfort and mobility." at bounding box center [503, 214] width 151 height 10
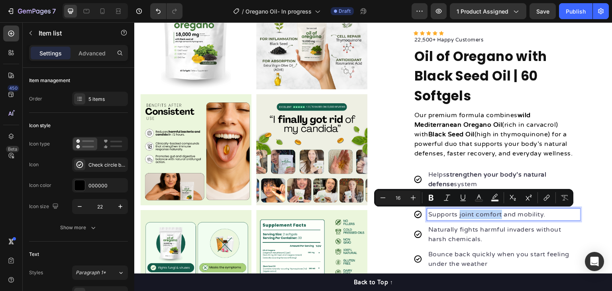
drag, startPoint x: 453, startPoint y: 213, endPoint x: 493, endPoint y: 219, distance: 40.9
click at [493, 219] on div "Supports joint comfort and mobility." at bounding box center [503, 214] width 153 height 12
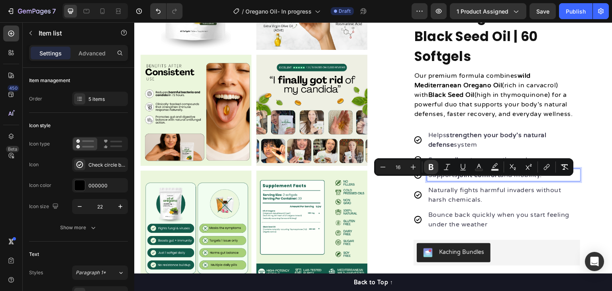
scroll to position [119, 0]
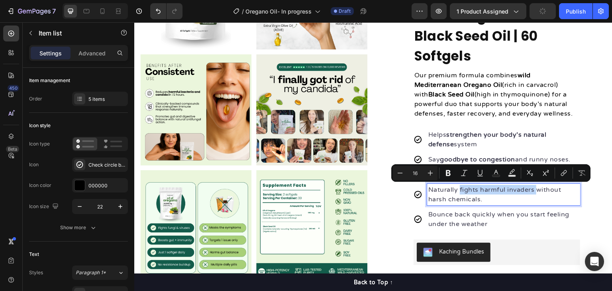
drag, startPoint x: 454, startPoint y: 192, endPoint x: 530, endPoint y: 194, distance: 76.1
click at [530, 194] on p "Naturally fights harmful invaders without harsh chemicals." at bounding box center [503, 194] width 151 height 19
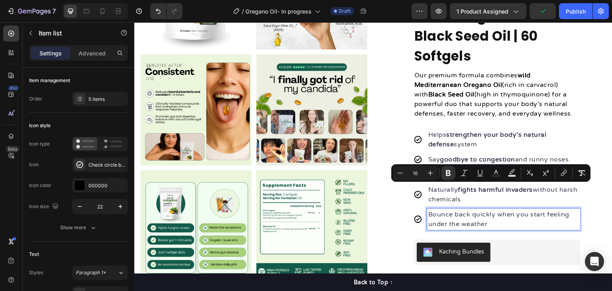
click at [465, 216] on p "Bounce back quickly when you start feeling under the weather" at bounding box center [503, 218] width 151 height 19
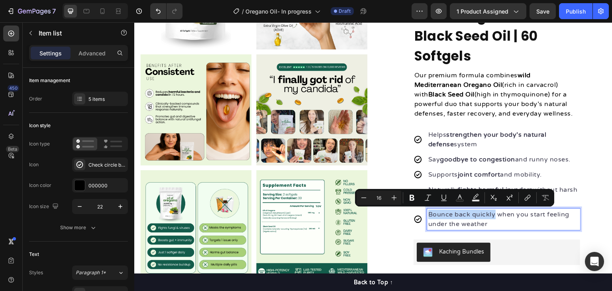
drag, startPoint x: 422, startPoint y: 213, endPoint x: 487, endPoint y: 213, distance: 64.5
click at [487, 213] on p "Bounce back quickly when you start feeling under the weather" at bounding box center [503, 218] width 151 height 19
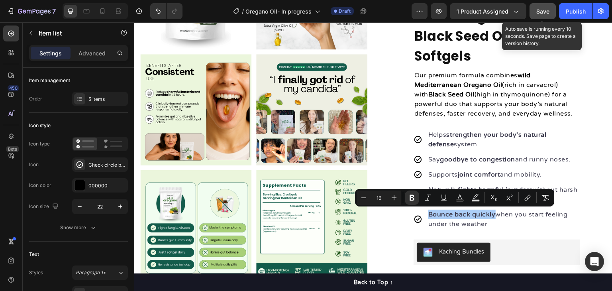
click at [551, 18] on button "Save" at bounding box center [542, 11] width 26 height 16
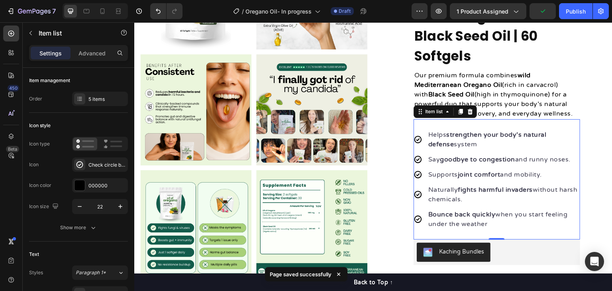
scroll to position [0, 0]
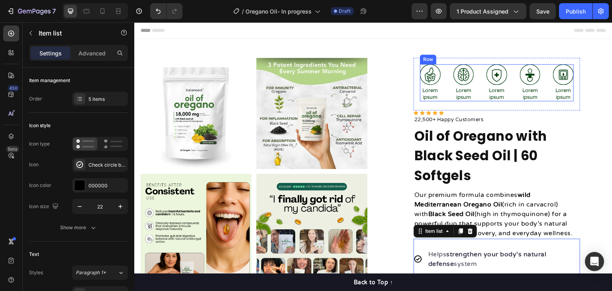
click at [457, 90] on p "Lorem ipsum" at bounding box center [463, 94] width 19 height 14
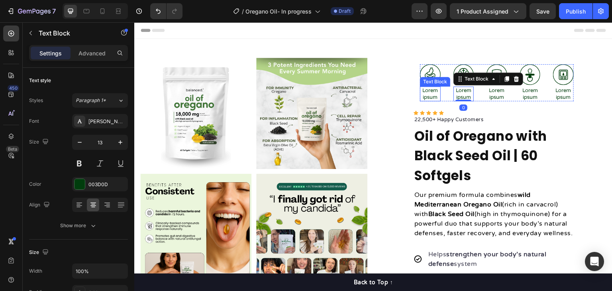
click at [428, 90] on p "Lorem ipsum" at bounding box center [429, 94] width 19 height 14
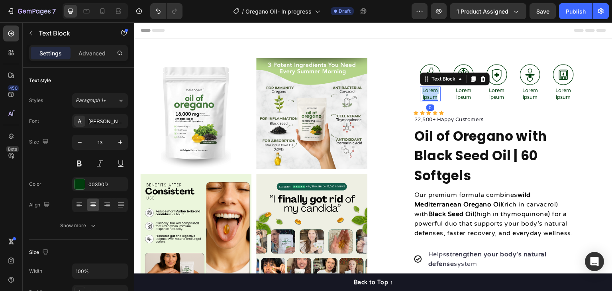
click at [428, 90] on p "Lorem ipsum" at bounding box center [429, 94] width 19 height 14
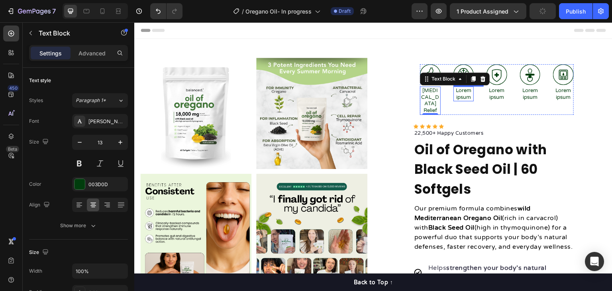
click at [456, 93] on p "Lorem ipsum" at bounding box center [463, 94] width 19 height 14
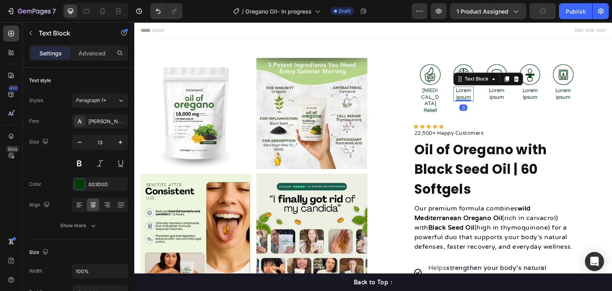
click at [456, 93] on p "Lorem ipsum" at bounding box center [463, 94] width 19 height 14
click at [495, 94] on p "Lorem ipsum" at bounding box center [496, 94] width 19 height 14
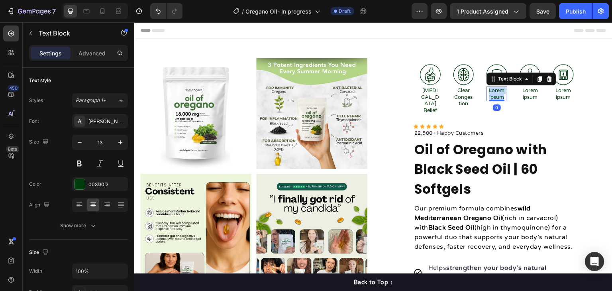
click at [495, 94] on p "Lorem ipsum" at bounding box center [496, 94] width 19 height 14
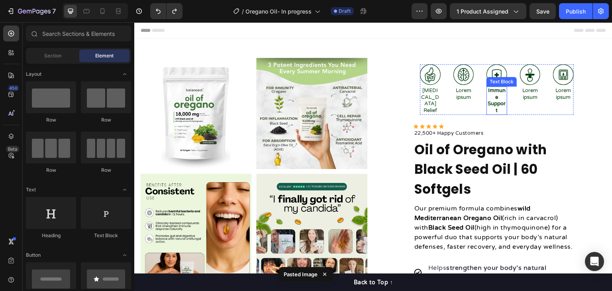
click at [493, 99] on p "Immune Support" at bounding box center [496, 100] width 19 height 27
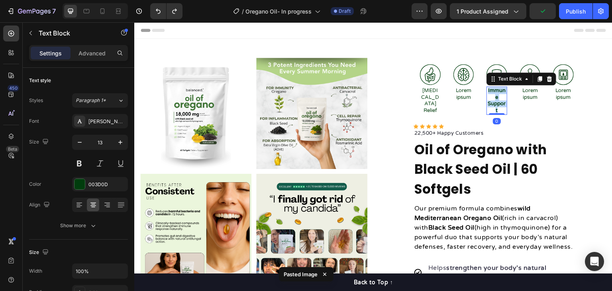
click at [493, 99] on p "Immune Support" at bounding box center [496, 100] width 19 height 27
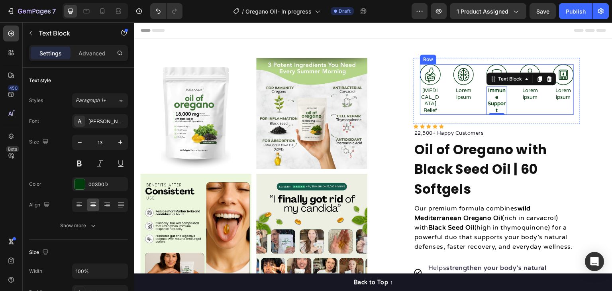
click at [524, 98] on p "Lorem ipsum" at bounding box center [529, 94] width 19 height 14
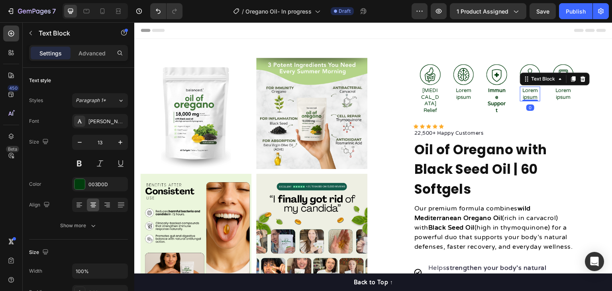
click at [524, 98] on p "Lorem ipsum" at bounding box center [529, 94] width 19 height 14
click at [557, 96] on p "Lorem ipsum" at bounding box center [562, 94] width 19 height 14
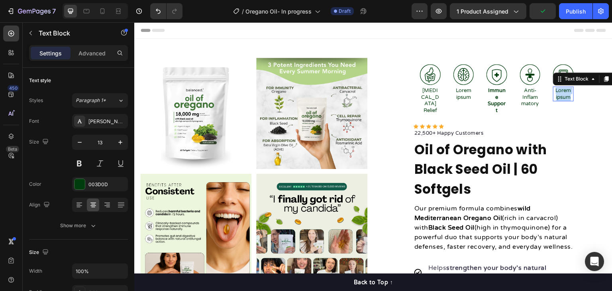
click at [557, 96] on p "Lorem ipsum" at bounding box center [562, 94] width 19 height 14
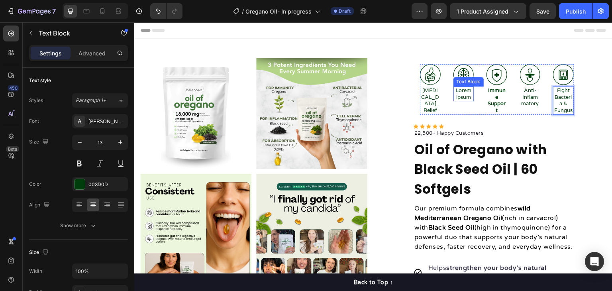
click at [463, 96] on p "Lorem ipsum" at bounding box center [463, 94] width 19 height 14
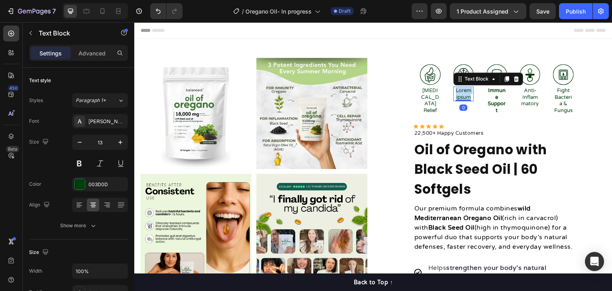
click at [463, 96] on p "Lorem ipsum" at bounding box center [463, 94] width 19 height 14
click at [423, 98] on p "Runny Nose Relief" at bounding box center [429, 100] width 19 height 27
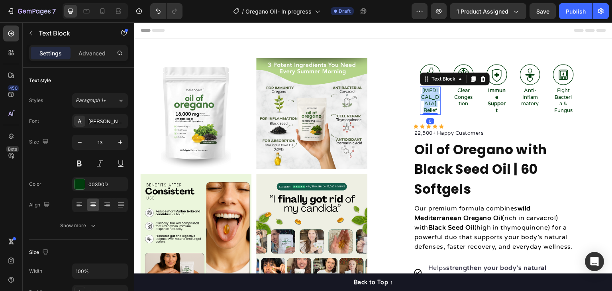
click at [423, 98] on p "Runny Nose Relief" at bounding box center [429, 100] width 19 height 27
click at [465, 98] on p "Clear Congestion" at bounding box center [463, 97] width 19 height 20
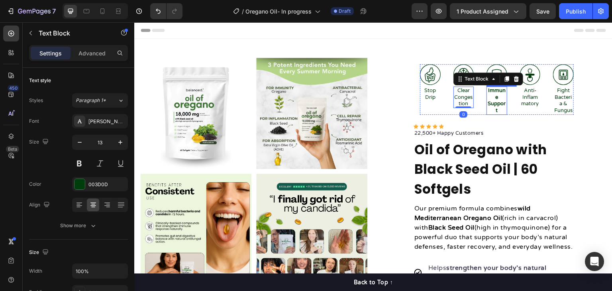
click at [493, 98] on p "Immune Support" at bounding box center [496, 100] width 19 height 27
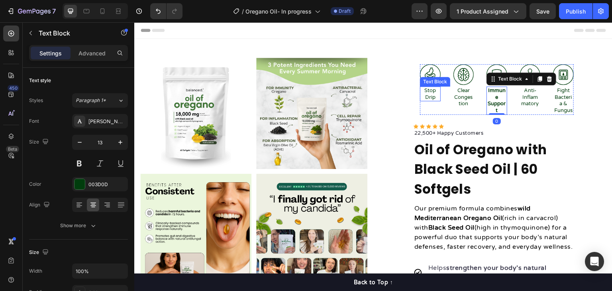
click at [420, 94] on p "Stop Drip" at bounding box center [429, 94] width 19 height 14
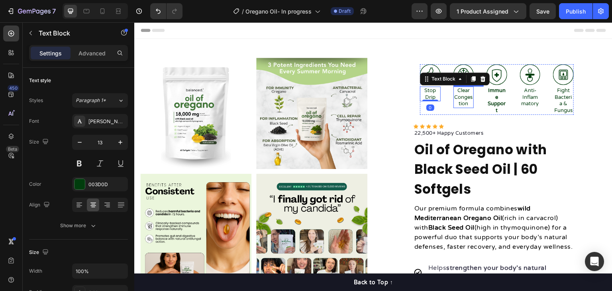
click at [461, 95] on p "Clear Congestion" at bounding box center [463, 97] width 19 height 20
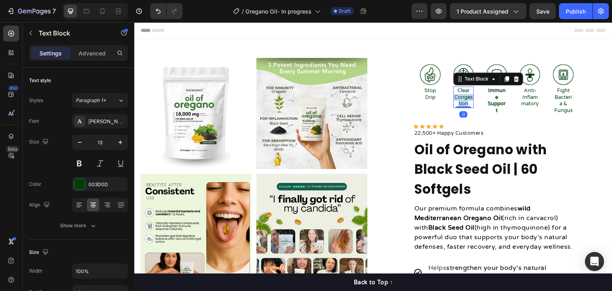
click at [460, 99] on p "Clear Congestion" at bounding box center [463, 97] width 19 height 20
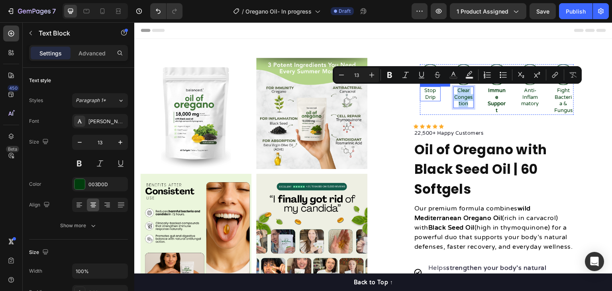
click at [429, 97] on p "Stop Drip" at bounding box center [429, 94] width 19 height 14
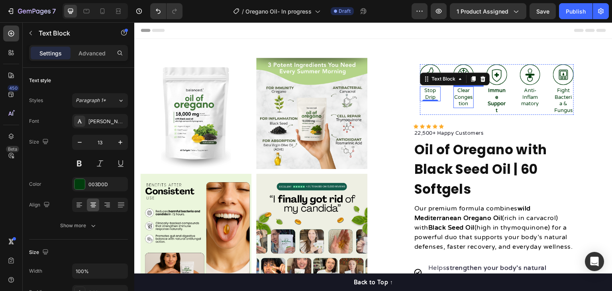
click at [460, 96] on p "Clear Congestion" at bounding box center [463, 97] width 19 height 20
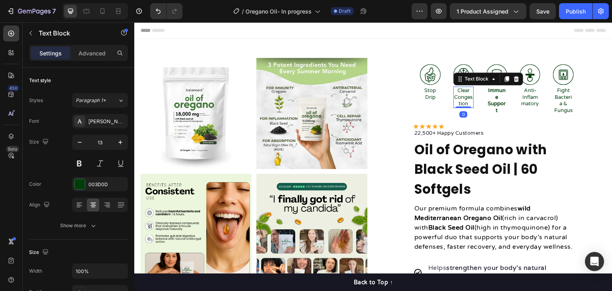
click at [460, 96] on p "Clear Congestion" at bounding box center [463, 97] width 19 height 20
click at [466, 97] on p "Breathe Better" at bounding box center [463, 97] width 19 height 20
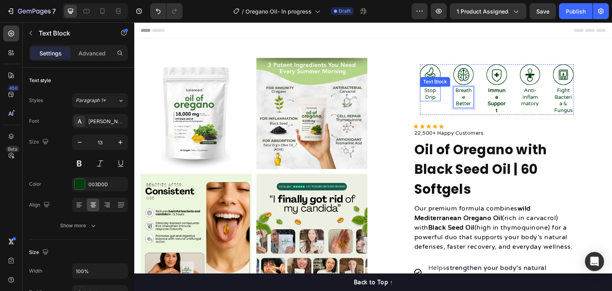
click at [427, 94] on p "Stop Drip" at bounding box center [429, 94] width 19 height 14
click at [459, 96] on p "Breathe Better" at bounding box center [463, 97] width 19 height 20
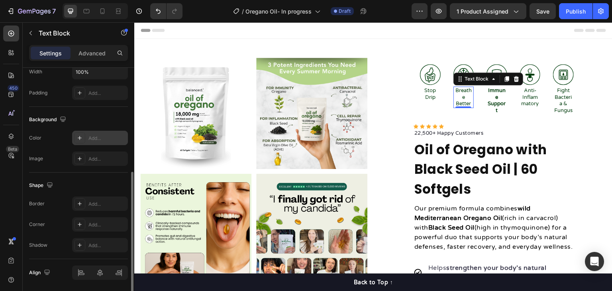
scroll to position [119, 0]
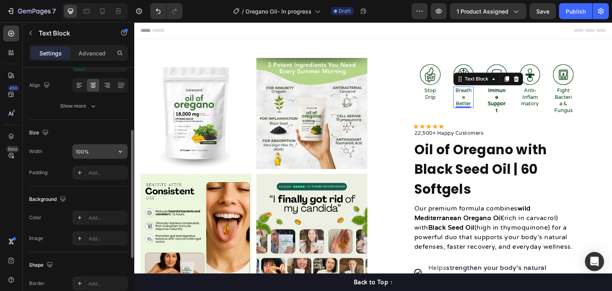
click at [105, 152] on input "100%" at bounding box center [99, 151] width 55 height 14
click at [119, 151] on icon "button" at bounding box center [120, 152] width 3 height 2
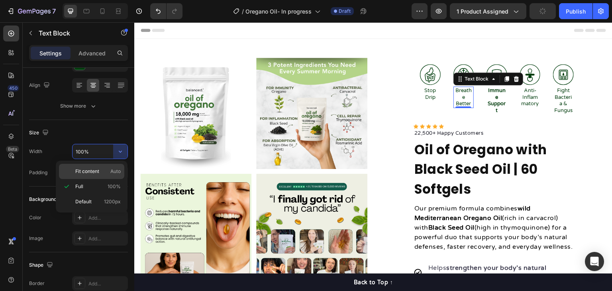
click at [107, 171] on p "Fit content Auto" at bounding box center [97, 171] width 45 height 7
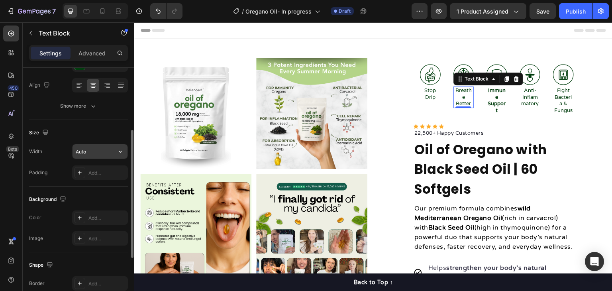
click at [110, 154] on input "Auto" at bounding box center [99, 151] width 55 height 14
click at [118, 153] on icon "button" at bounding box center [120, 151] width 8 height 8
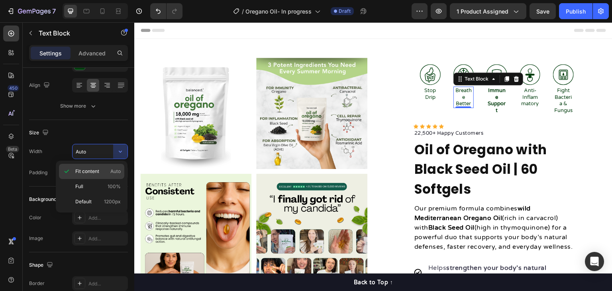
click at [104, 171] on p "Fit content Auto" at bounding box center [97, 171] width 45 height 7
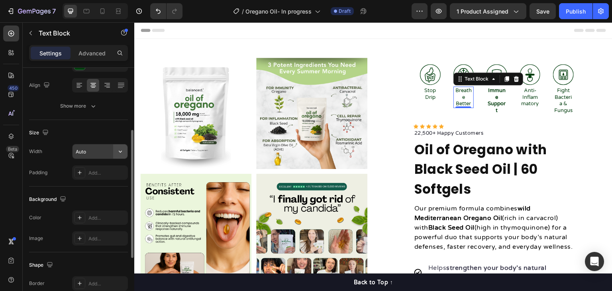
click at [122, 154] on icon "button" at bounding box center [120, 151] width 8 height 8
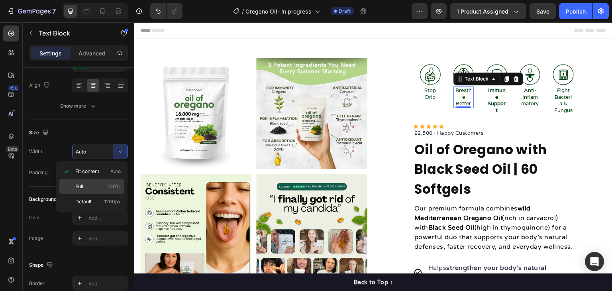
click at [93, 184] on p "Full 100%" at bounding box center [97, 186] width 45 height 7
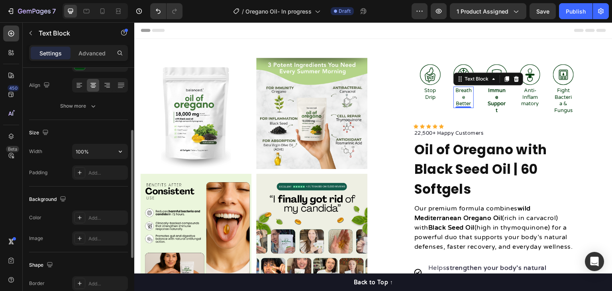
click at [123, 150] on icon "button" at bounding box center [120, 151] width 8 height 8
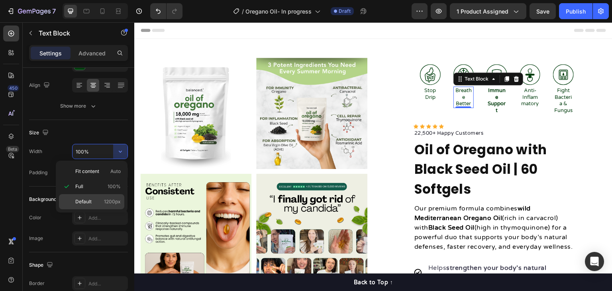
click at [102, 200] on p "Default 1200px" at bounding box center [97, 201] width 45 height 7
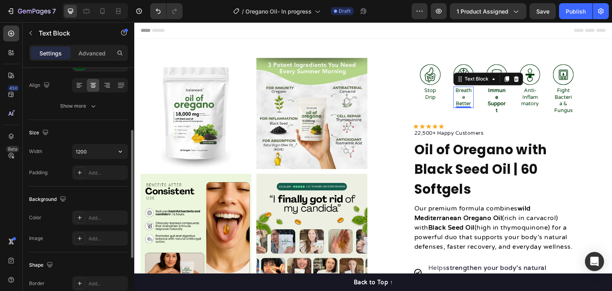
click at [118, 153] on icon "button" at bounding box center [120, 151] width 8 height 8
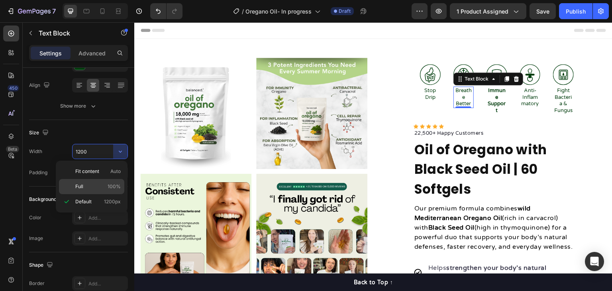
click at [92, 186] on p "Full 100%" at bounding box center [97, 186] width 45 height 7
type input "100%"
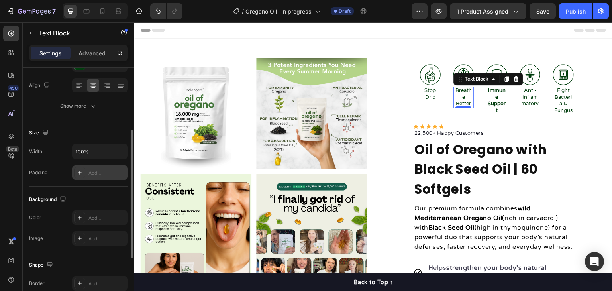
click at [80, 174] on icon at bounding box center [79, 172] width 6 height 6
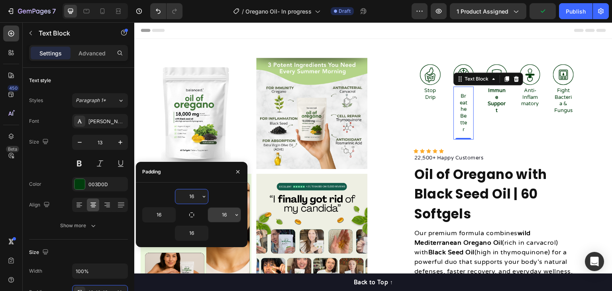
click at [217, 214] on input "16" at bounding box center [224, 214] width 33 height 14
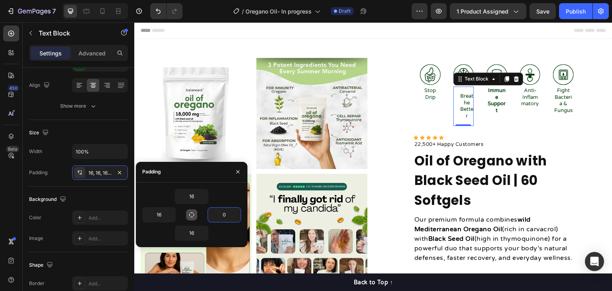
click at [194, 213] on icon "button" at bounding box center [191, 214] width 6 height 6
type input "16"
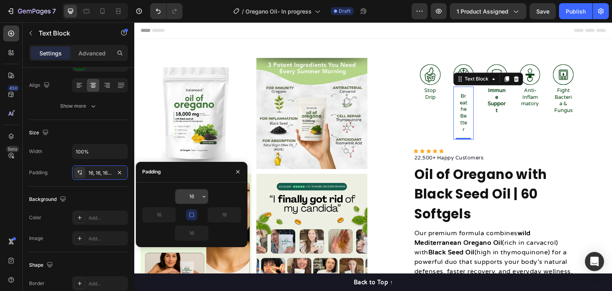
click at [192, 192] on input "16" at bounding box center [191, 196] width 33 height 14
type input "0"
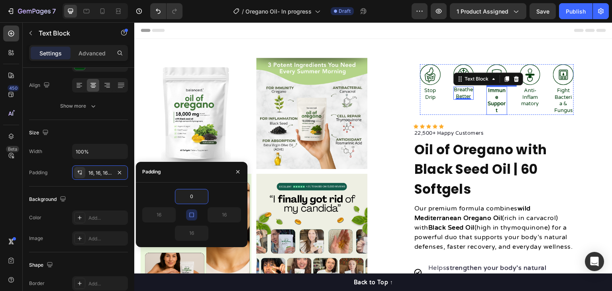
click at [489, 96] on strong "Immune Support" at bounding box center [496, 100] width 18 height 27
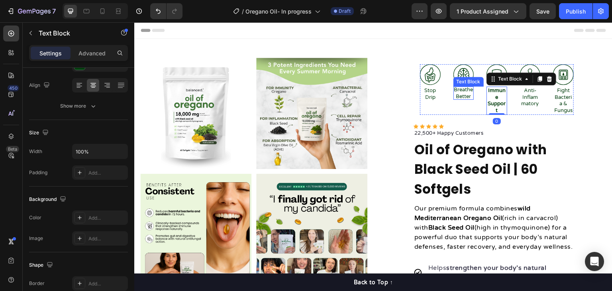
click at [459, 94] on p "Breathe Better" at bounding box center [463, 93] width 21 height 14
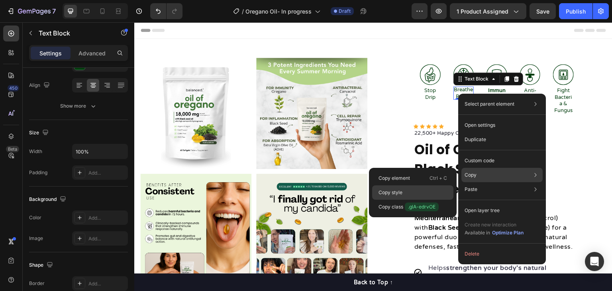
drag, startPoint x: 426, startPoint y: 191, endPoint x: 342, endPoint y: 96, distance: 126.7
click at [426, 199] on div "Copy style" at bounding box center [412, 206] width 81 height 14
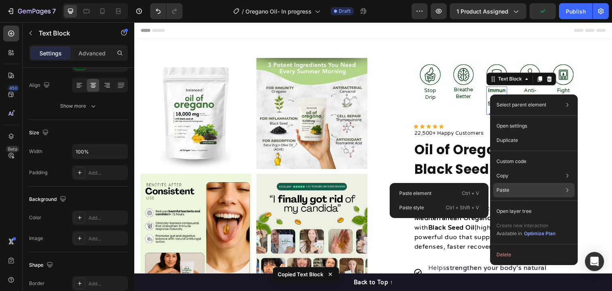
click at [510, 204] on div "Paste Paste element Ctrl + V Paste style Ctrl + Shift + V" at bounding box center [533, 211] width 81 height 14
click at [456, 209] on p "Ctrl + Shift + V" at bounding box center [462, 207] width 33 height 8
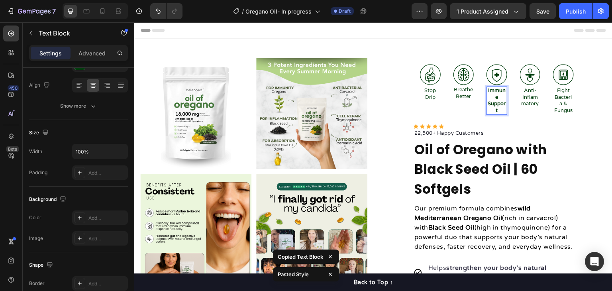
click at [492, 99] on p "Immune Support" at bounding box center [496, 100] width 19 height 27
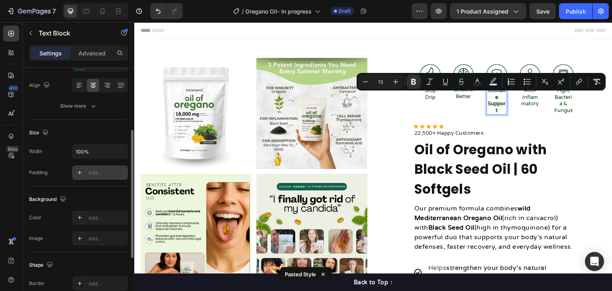
click at [97, 174] on div "Add..." at bounding box center [106, 172] width 37 height 7
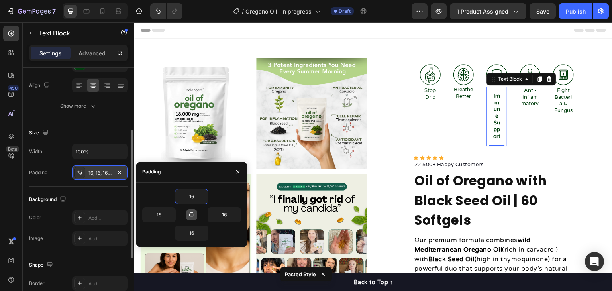
click at [189, 218] on button "button" at bounding box center [191, 214] width 11 height 11
click at [192, 198] on input "16" at bounding box center [191, 196] width 33 height 14
type input "0"
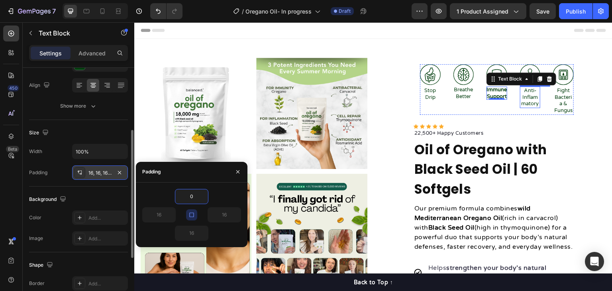
click at [526, 101] on p "Anti-Inflammatory" at bounding box center [529, 97] width 19 height 20
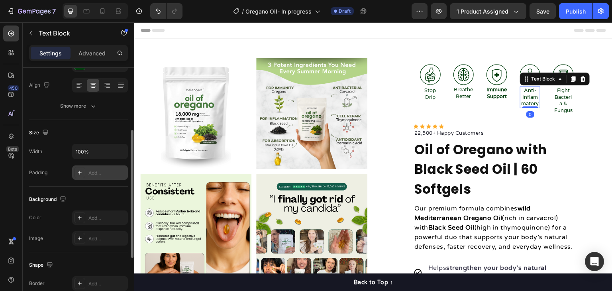
click at [104, 173] on div "Add..." at bounding box center [106, 172] width 37 height 7
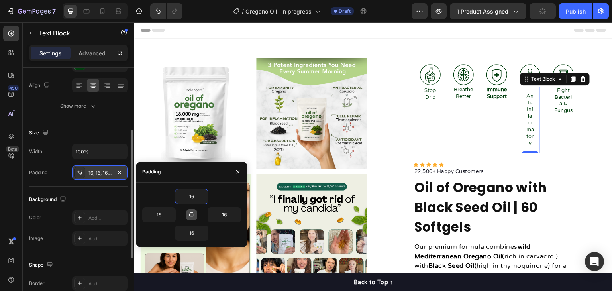
click at [190, 214] on icon "button" at bounding box center [191, 214] width 6 height 6
click at [192, 194] on input "16" at bounding box center [191, 196] width 33 height 14
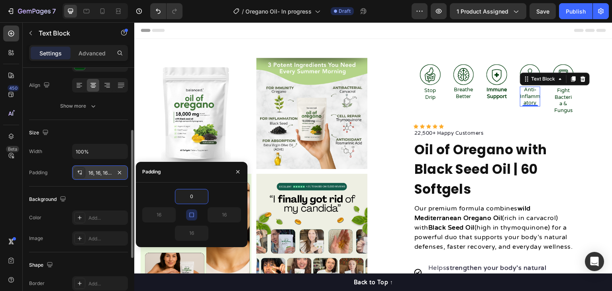
type input "0"
click at [219, 196] on div "0" at bounding box center [191, 196] width 99 height 15
type input "0"
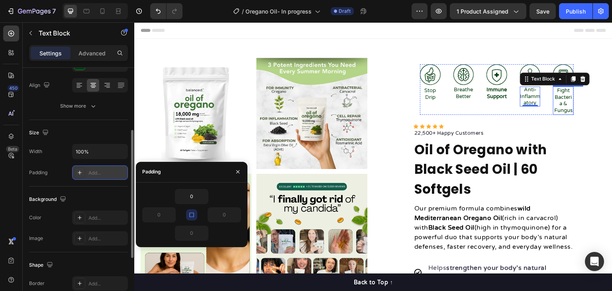
click at [561, 103] on p "Fight Bacteria & Fungus" at bounding box center [562, 100] width 19 height 27
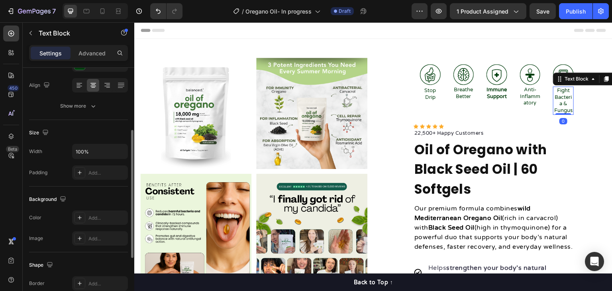
click at [561, 103] on p "Fight Bacteria & Fungus" at bounding box center [562, 100] width 19 height 27
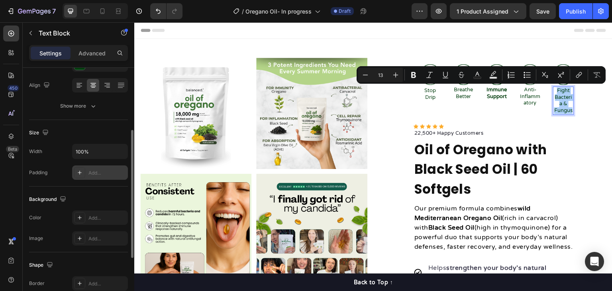
click at [101, 169] on div "Add..." at bounding box center [106, 172] width 37 height 7
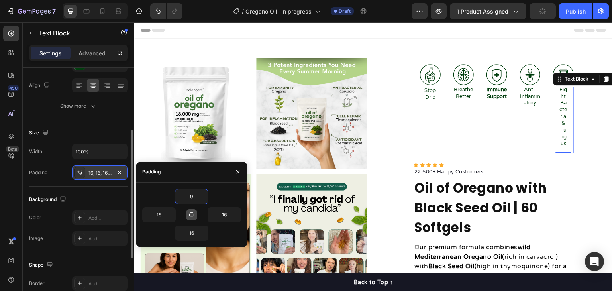
type input "0"
click at [194, 217] on icon "button" at bounding box center [191, 214] width 6 height 6
type input "0"
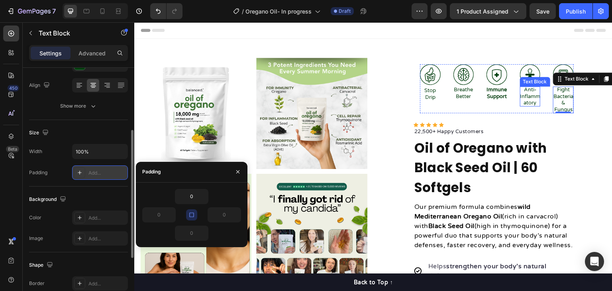
click at [526, 93] on p "Anti-Inflammatory" at bounding box center [530, 96] width 21 height 20
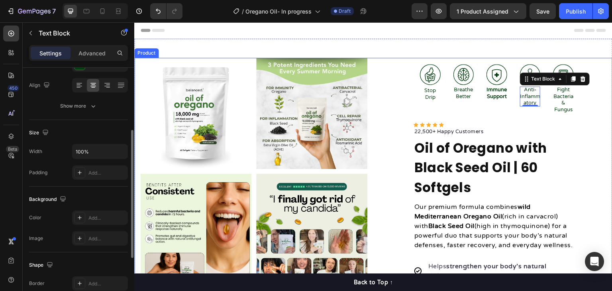
click at [605, 139] on div "Product Images "My dog absolutely loves this food! It's clear that the taste an…" at bounding box center [373, 293] width 478 height 470
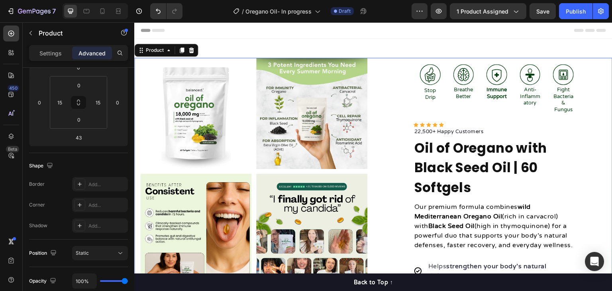
scroll to position [0, 0]
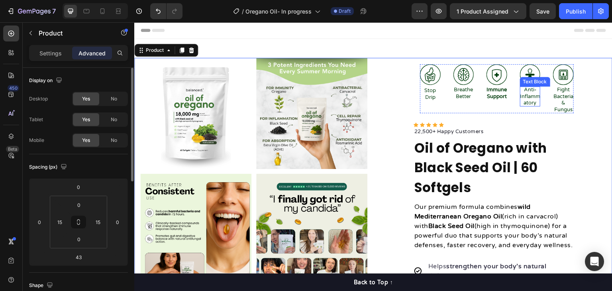
click at [526, 97] on p "Anti-Inflammatory" at bounding box center [530, 96] width 21 height 20
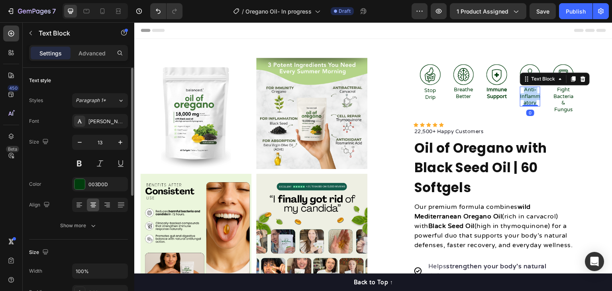
click at [526, 97] on p "Anti-Inflammatory" at bounding box center [530, 96] width 21 height 20
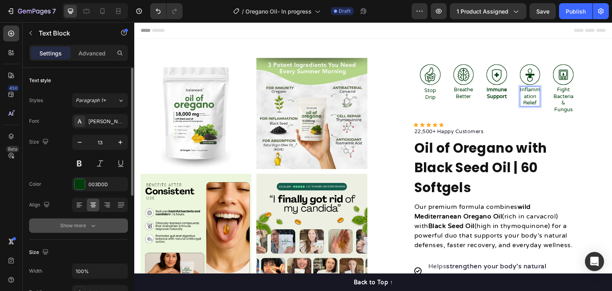
scroll to position [119, 0]
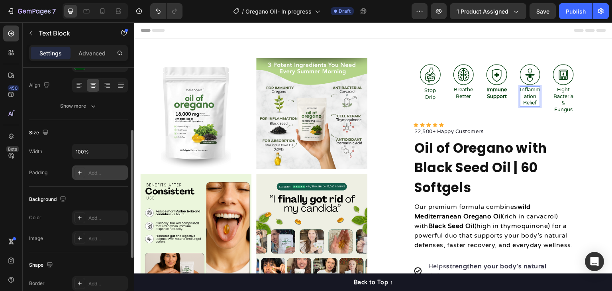
click at [99, 174] on div "Add..." at bounding box center [106, 172] width 37 height 7
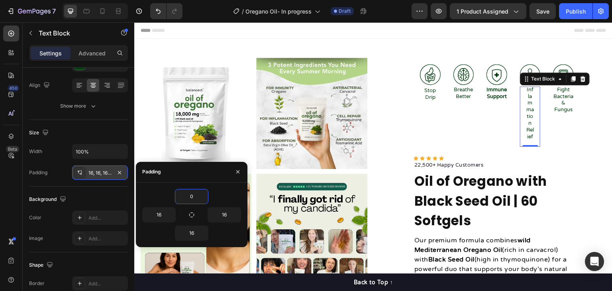
type input "0"
click at [221, 189] on div "0" at bounding box center [191, 196] width 99 height 15
click at [191, 214] on icon "button" at bounding box center [191, 214] width 6 height 6
type input "0"
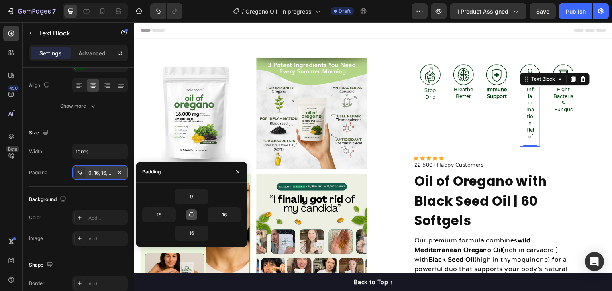
type input "0"
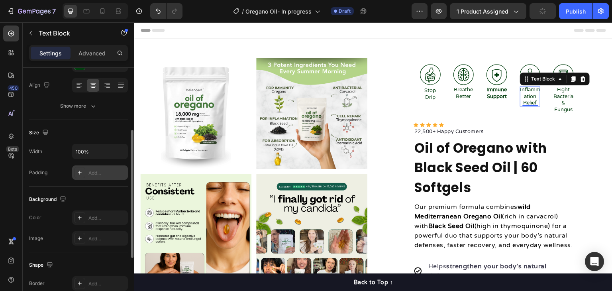
click at [98, 196] on div "Background" at bounding box center [78, 199] width 99 height 13
click at [96, 176] on div "Add..." at bounding box center [106, 172] width 37 height 7
type input "16"
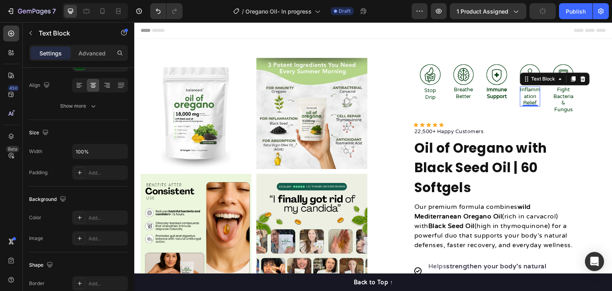
type input "16"
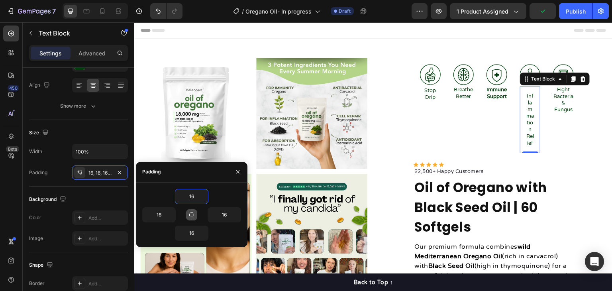
click at [187, 218] on button "button" at bounding box center [191, 214] width 11 height 11
click at [191, 198] on input "16" at bounding box center [191, 196] width 33 height 14
type input "1006"
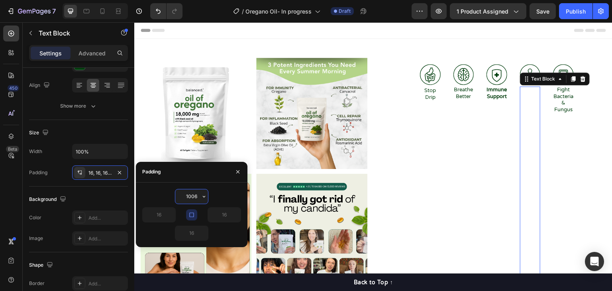
click at [191, 198] on input "1006" at bounding box center [191, 196] width 33 height 14
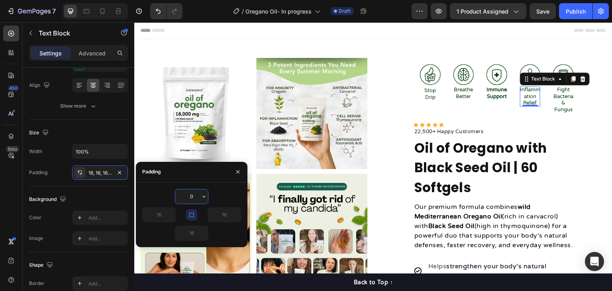
type input "0"
click at [565, 102] on p "Fight Bacteria & Fungus" at bounding box center [563, 99] width 21 height 27
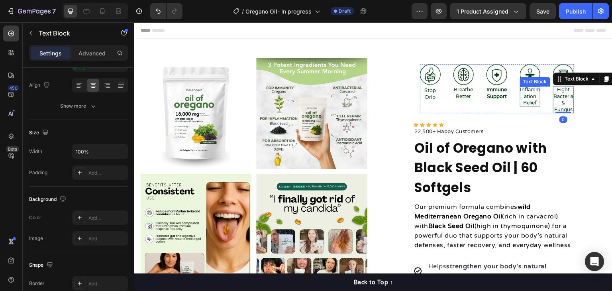
click at [523, 100] on p "Inflammation Relief" at bounding box center [530, 96] width 21 height 20
click at [559, 98] on p "Fight Bacteria & Fungus" at bounding box center [563, 99] width 21 height 27
click at [523, 94] on p "Inflammation Relief" at bounding box center [530, 96] width 21 height 20
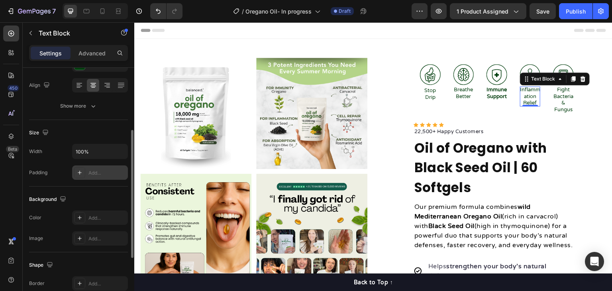
click at [97, 173] on div "Add..." at bounding box center [106, 172] width 37 height 7
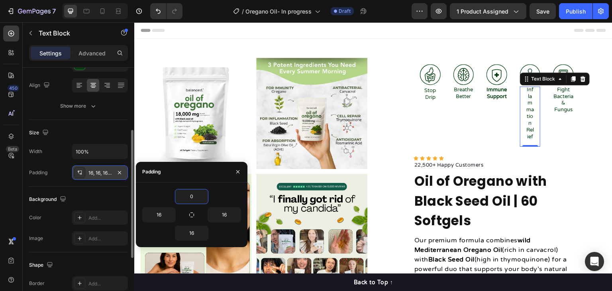
type input "0"
click at [192, 221] on div "16" at bounding box center [216, 214] width 49 height 15
click at [193, 217] on icon "button" at bounding box center [191, 214] width 6 height 6
type input "0"
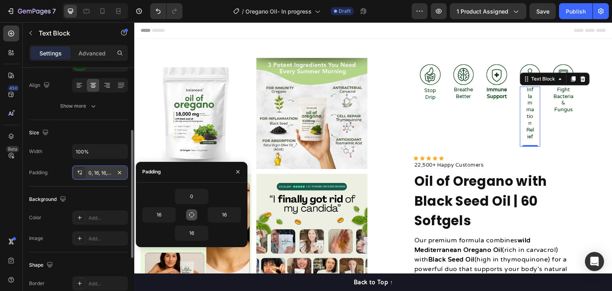
type input "0"
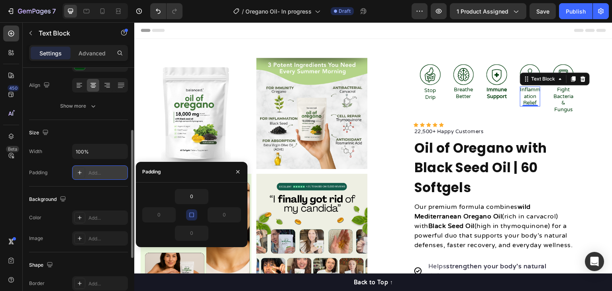
click at [99, 197] on div "Background" at bounding box center [78, 199] width 99 height 13
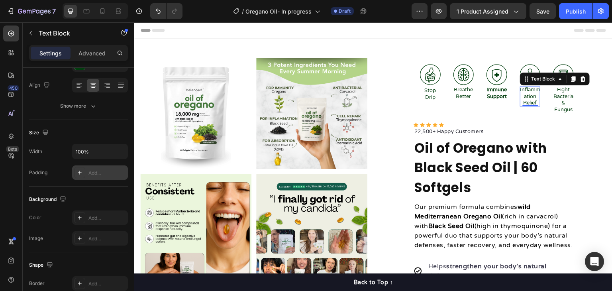
click at [82, 175] on icon at bounding box center [79, 172] width 6 height 6
type input "16"
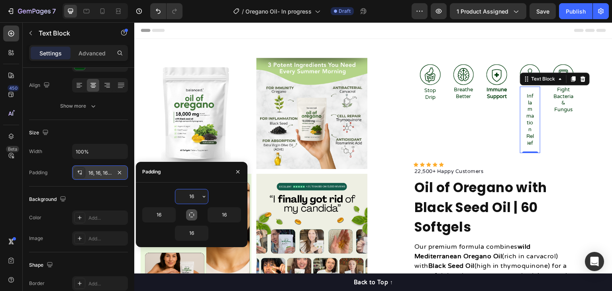
click at [194, 194] on input "16" at bounding box center [191, 196] width 33 height 14
click at [203, 196] on icon "button" at bounding box center [204, 197] width 2 height 2
click at [187, 196] on input "16" at bounding box center [191, 196] width 33 height 14
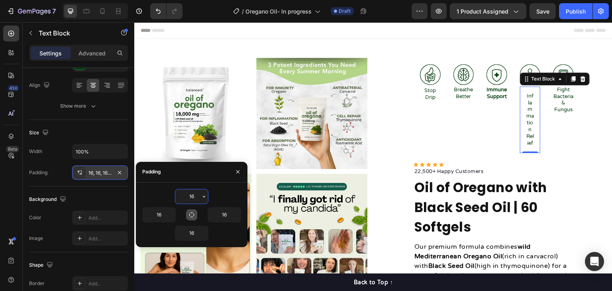
click at [204, 199] on icon "button" at bounding box center [204, 196] width 6 height 6
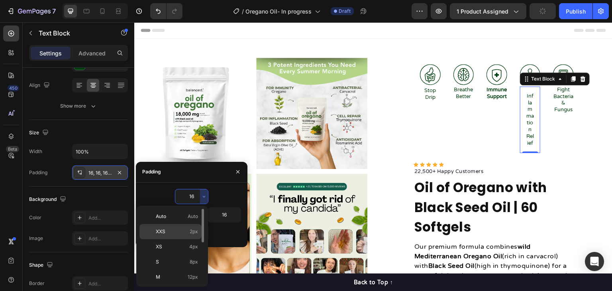
click at [193, 228] on span "2px" at bounding box center [194, 231] width 8 height 7
type input "2"
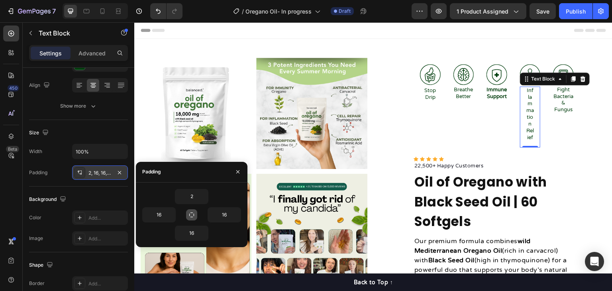
click at [191, 215] on icon "button" at bounding box center [191, 214] width 6 height 6
type input "2"
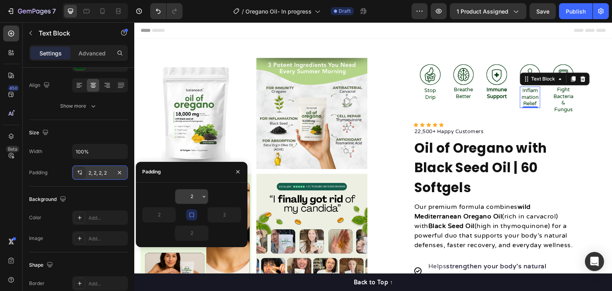
click at [189, 195] on input "2" at bounding box center [191, 196] width 33 height 14
click at [194, 198] on input "2" at bounding box center [191, 196] width 33 height 14
click at [205, 196] on icon "button" at bounding box center [204, 196] width 6 height 6
click at [192, 195] on input "2" at bounding box center [191, 196] width 33 height 14
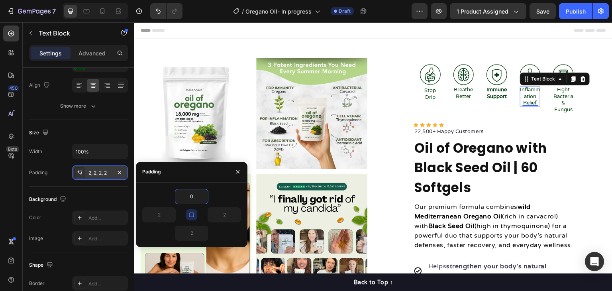
type input "0"
click at [218, 180] on div "Padding" at bounding box center [191, 172] width 111 height 21
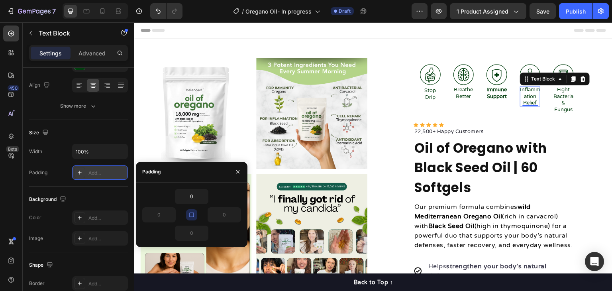
click at [193, 217] on icon "button" at bounding box center [191, 214] width 6 height 6
click at [161, 216] on input "0" at bounding box center [159, 214] width 33 height 14
type input "1"
type input "0"
click at [236, 214] on icon "button" at bounding box center [236, 214] width 6 height 6
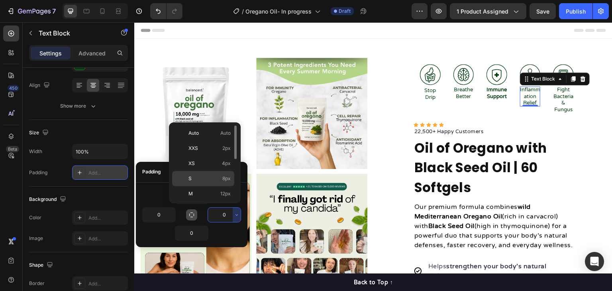
click at [206, 178] on p "S 8px" at bounding box center [209, 178] width 42 height 7
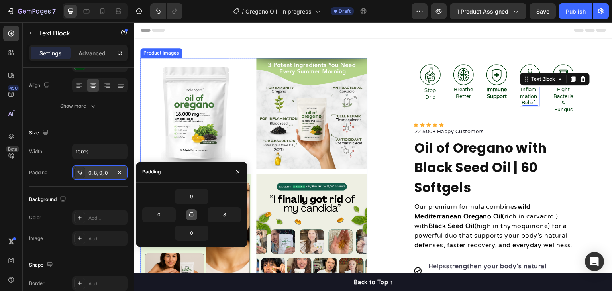
type input "0"
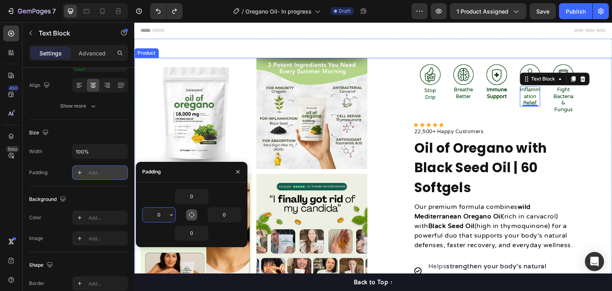
click at [597, 138] on div "Image Stop Drip Text Block Image Breathe Better Text Block Image Immune Support…" at bounding box center [492, 293] width 227 height 470
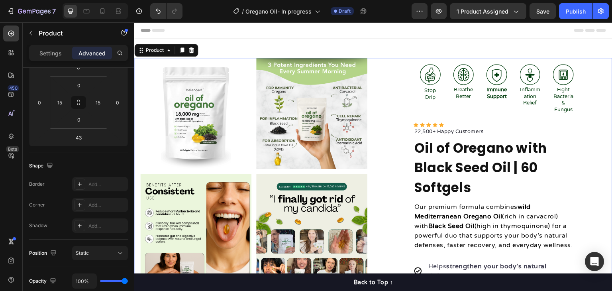
scroll to position [0, 0]
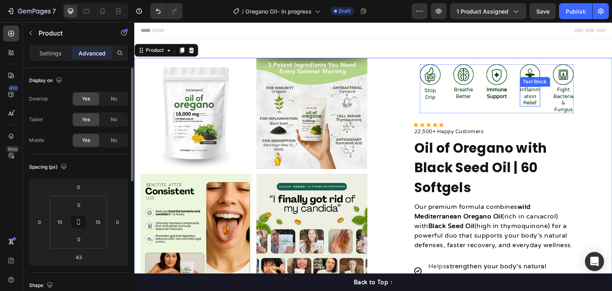
click at [529, 98] on p "Inflammation Relief" at bounding box center [530, 96] width 21 height 20
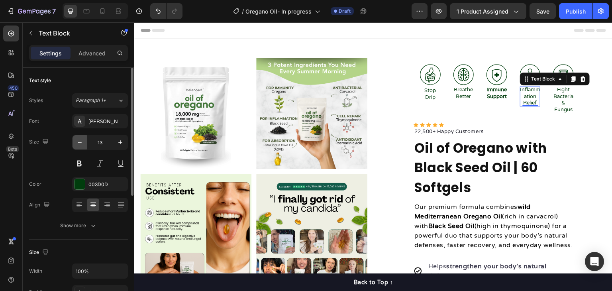
click at [79, 143] on icon "button" at bounding box center [80, 142] width 8 height 8
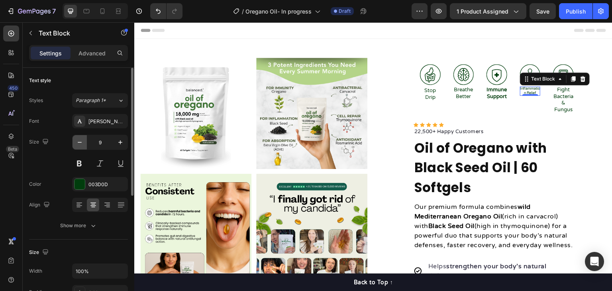
type input "8"
click at [102, 142] on input "8" at bounding box center [100, 142] width 26 height 14
type input "13"
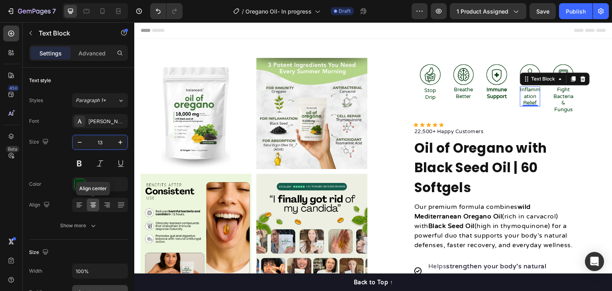
scroll to position [80, 0]
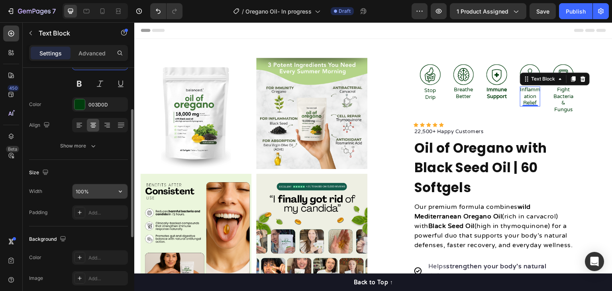
click at [96, 194] on input "100%" at bounding box center [99, 191] width 55 height 14
click at [121, 190] on icon "button" at bounding box center [120, 191] width 8 height 8
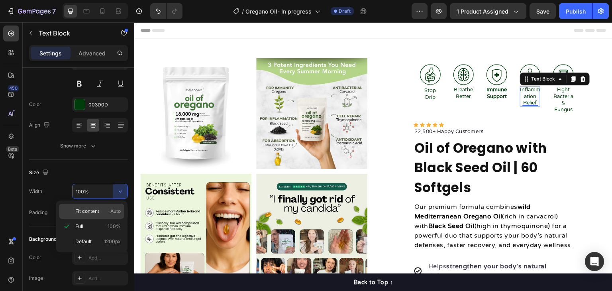
click at [106, 210] on p "Fit content Auto" at bounding box center [97, 210] width 45 height 7
type input "Auto"
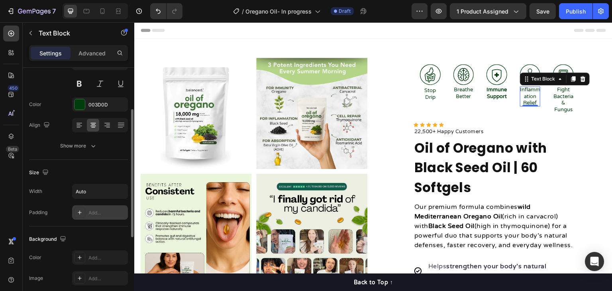
click at [109, 213] on div "Add..." at bounding box center [106, 212] width 37 height 7
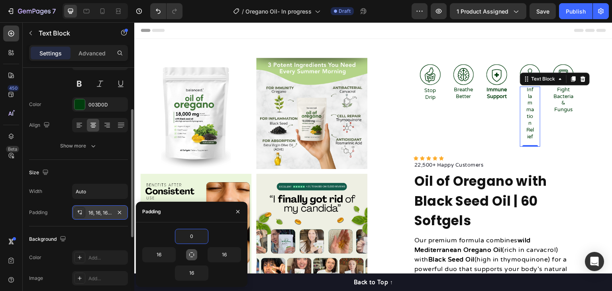
type input "0"
click at [190, 257] on icon "button" at bounding box center [191, 254] width 6 height 6
type input "0"
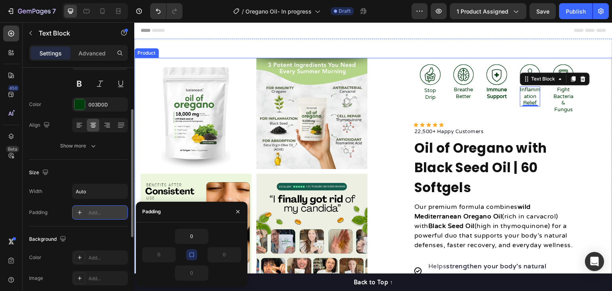
click at [588, 152] on div "Image Stop Drip Text Block Image Breathe Better Text Block Image Immune Support…" at bounding box center [492, 293] width 227 height 470
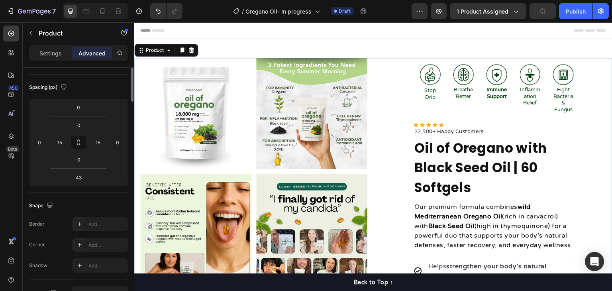
scroll to position [0, 0]
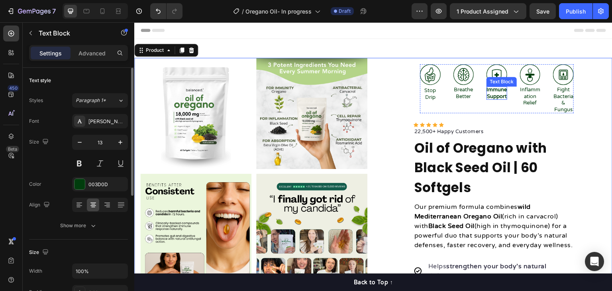
click at [486, 94] on strong "Immune Support" at bounding box center [496, 92] width 20 height 13
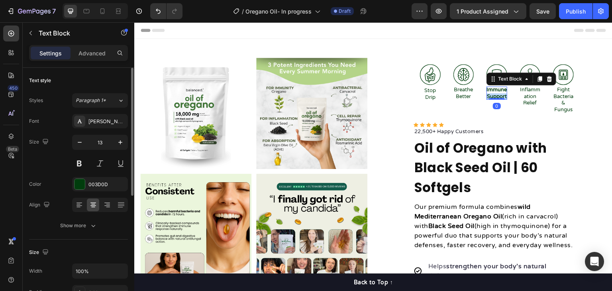
click at [486, 94] on strong "Immune Support" at bounding box center [496, 92] width 20 height 13
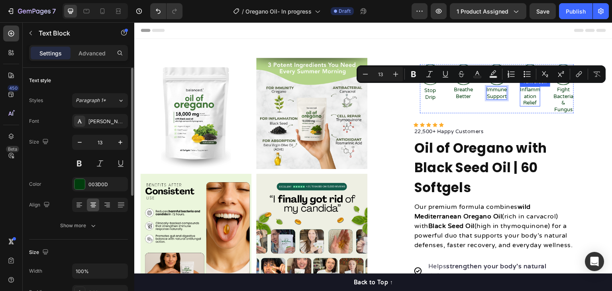
click at [520, 97] on p "Inflammation Relief" at bounding box center [530, 96] width 21 height 20
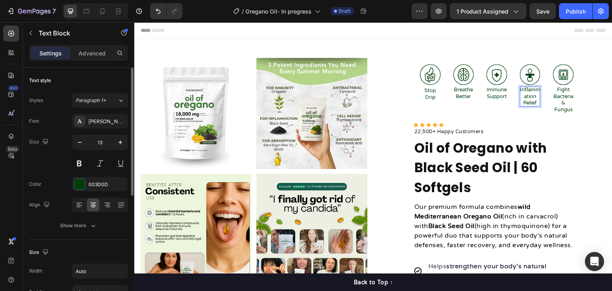
scroll to position [40, 0]
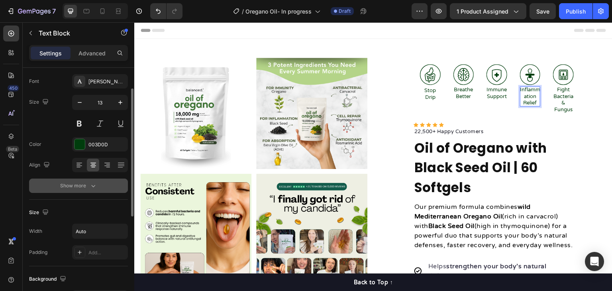
click at [83, 187] on div "Show more" at bounding box center [78, 186] width 37 height 8
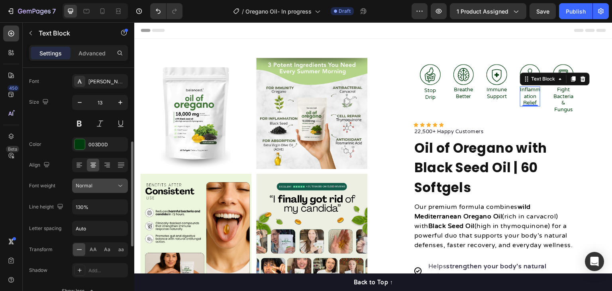
scroll to position [80, 0]
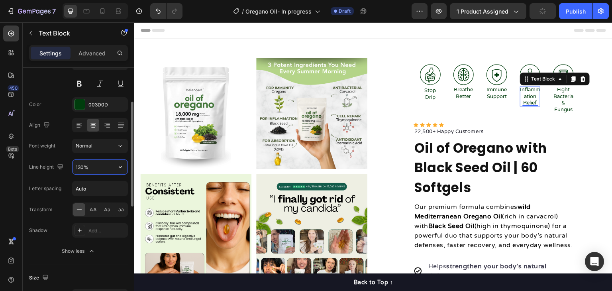
click at [97, 169] on input "130%" at bounding box center [99, 167] width 55 height 14
click at [121, 169] on icon "button" at bounding box center [120, 167] width 8 height 8
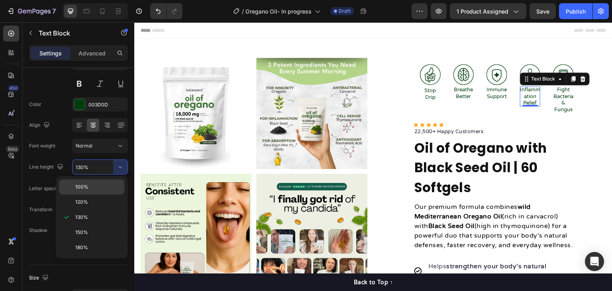
click at [99, 194] on div "100%" at bounding box center [91, 201] width 65 height 15
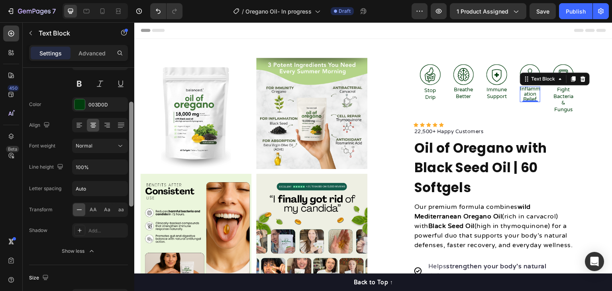
type input "130%"
click at [79, 211] on icon at bounding box center [79, 209] width 8 height 8
drag, startPoint x: 85, startPoint y: 246, endPoint x: 65, endPoint y: 172, distance: 76.6
click at [65, 172] on div "Font [PERSON_NAME] Round Size 13 Color 003D0D Align Font weight Normal Line hei…" at bounding box center [78, 146] width 99 height 224
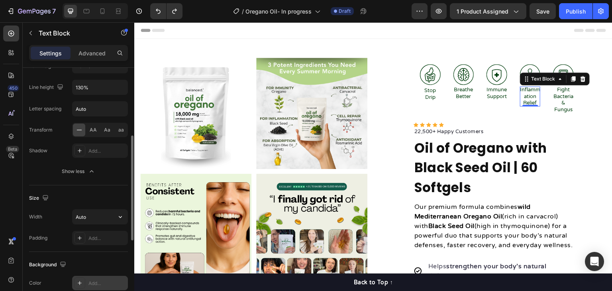
scroll to position [239, 0]
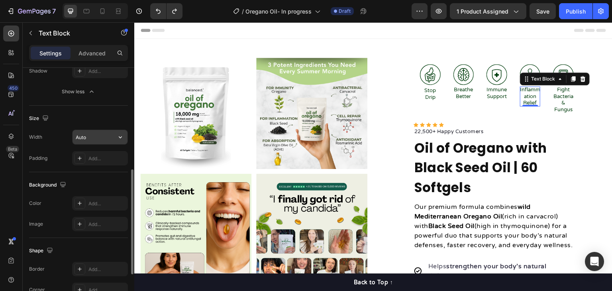
click at [112, 135] on input "Auto" at bounding box center [99, 137] width 55 height 14
click at [115, 151] on div "Add..." at bounding box center [100, 158] width 56 height 14
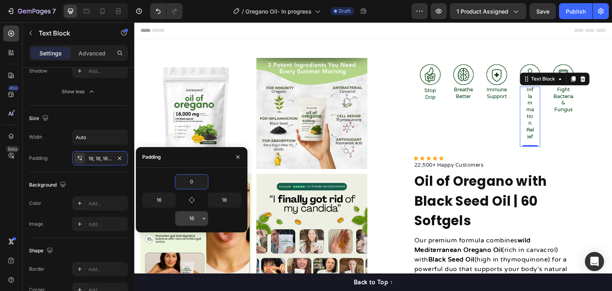
type input "0"
click at [192, 216] on input "16" at bounding box center [191, 218] width 33 height 14
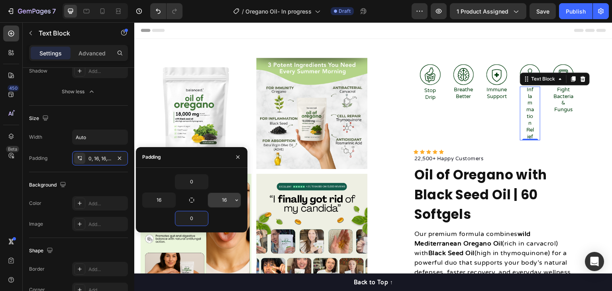
type input "0"
click at [223, 196] on input "16" at bounding box center [224, 200] width 33 height 14
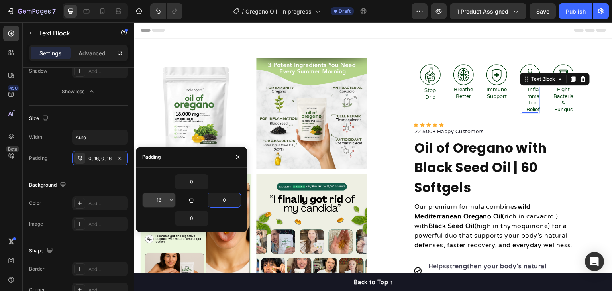
type input "0"
click at [157, 201] on input "16" at bounding box center [159, 200] width 33 height 14
type input "0"
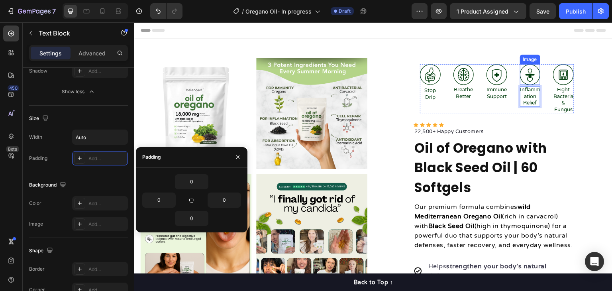
click at [527, 72] on img at bounding box center [530, 74] width 21 height 21
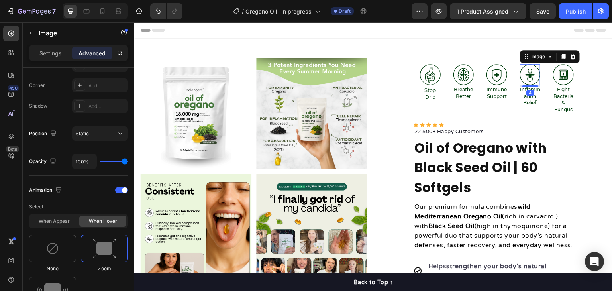
scroll to position [0, 0]
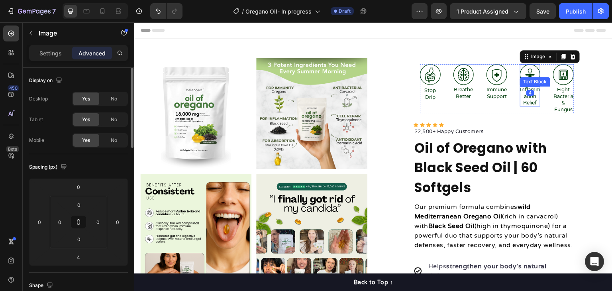
click at [526, 101] on p "Inflammation Relief" at bounding box center [530, 96] width 21 height 20
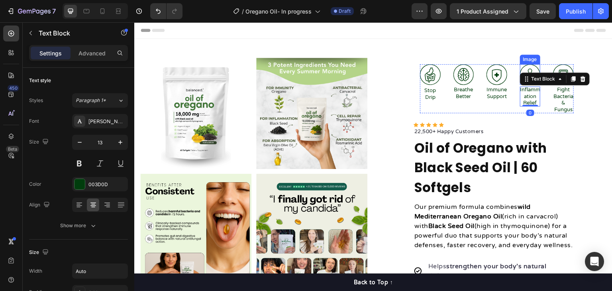
click at [526, 69] on img at bounding box center [530, 74] width 21 height 21
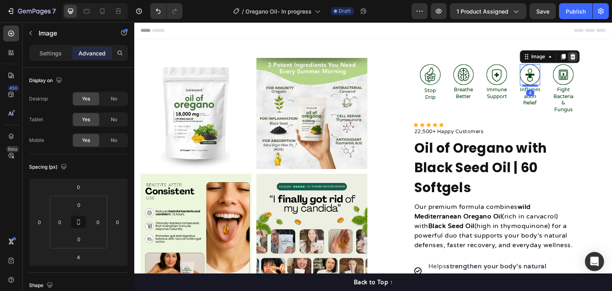
click at [570, 56] on icon at bounding box center [572, 57] width 5 height 6
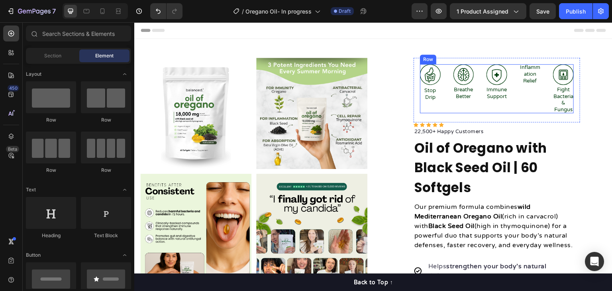
click at [527, 77] on p "Inflammation Relief" at bounding box center [530, 74] width 21 height 20
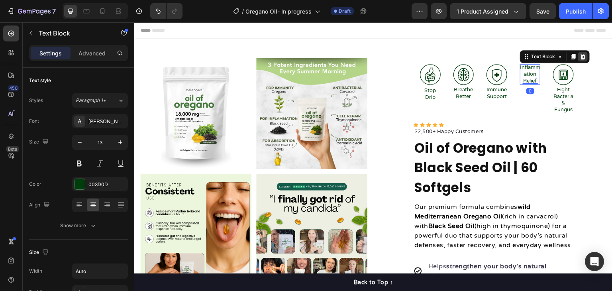
click at [580, 56] on icon at bounding box center [582, 57] width 5 height 6
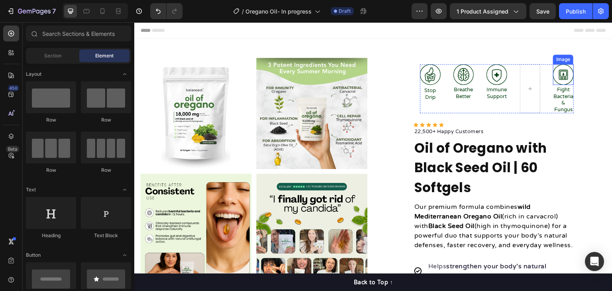
click at [554, 74] on img at bounding box center [563, 74] width 21 height 21
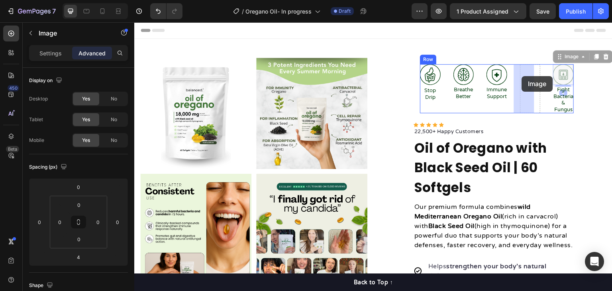
drag, startPoint x: 557, startPoint y: 74, endPoint x: 522, endPoint y: 76, distance: 35.9
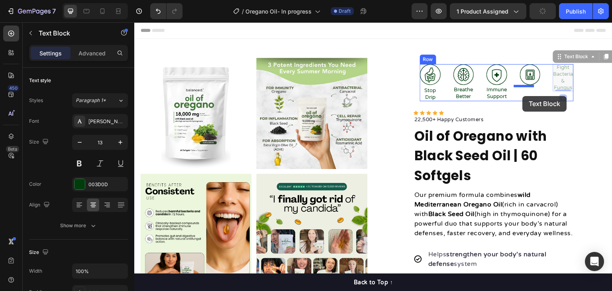
drag, startPoint x: 557, startPoint y: 71, endPoint x: 522, endPoint y: 96, distance: 42.5
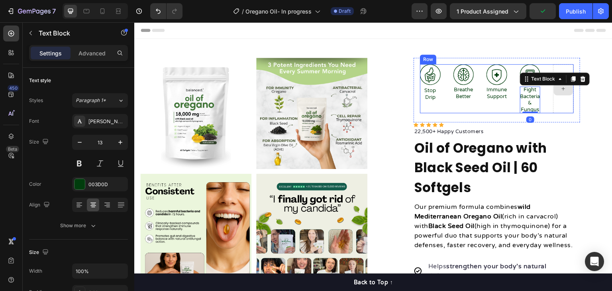
click at [560, 103] on div at bounding box center [563, 88] width 21 height 49
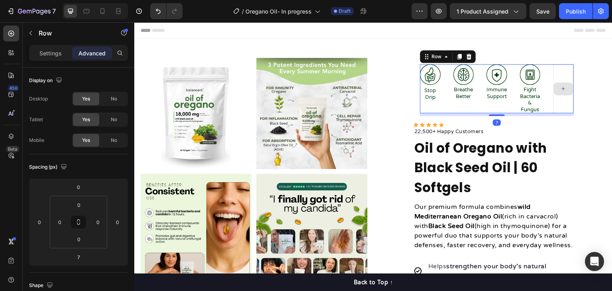
click at [558, 74] on div at bounding box center [563, 88] width 21 height 49
click at [553, 101] on div at bounding box center [563, 88] width 21 height 49
click at [32, 47] on div "Settings" at bounding box center [51, 53] width 40 height 13
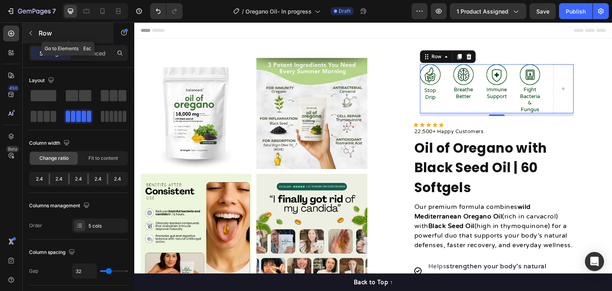
click at [29, 34] on icon "button" at bounding box center [30, 33] width 6 height 6
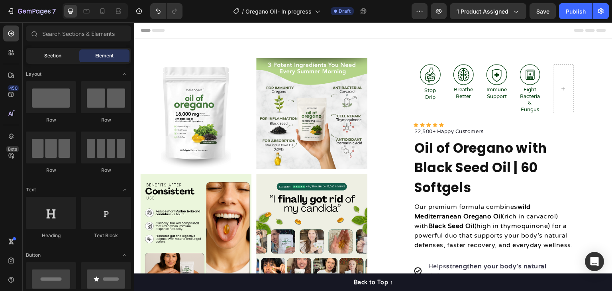
click at [48, 55] on span "Section" at bounding box center [52, 55] width 17 height 7
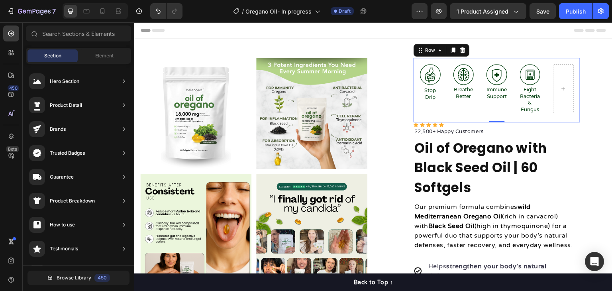
click at [508, 113] on div "Image Stop Drip Text Block Image Breathe Better Text Block Image Immune Support…" at bounding box center [497, 90] width 154 height 52
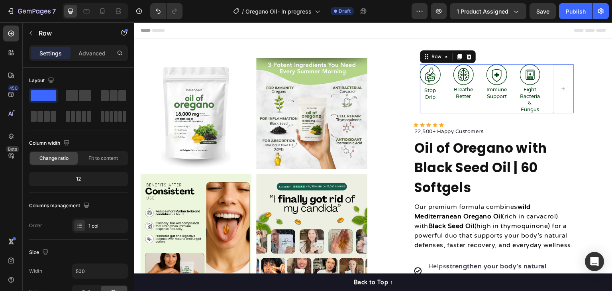
click at [512, 111] on div "Image Stop Drip Text Block Image Breathe Better Text Block Image Immune Support…" at bounding box center [497, 88] width 154 height 49
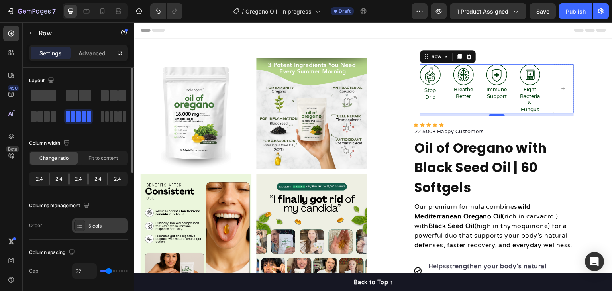
drag, startPoint x: 108, startPoint y: 233, endPoint x: 101, endPoint y: 223, distance: 12.0
click at [100, 223] on div "5 cols" at bounding box center [106, 225] width 37 height 7
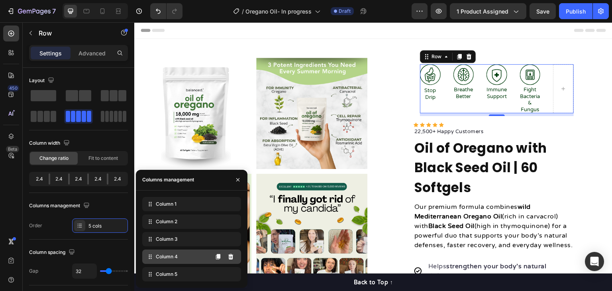
scroll to position [40, 0]
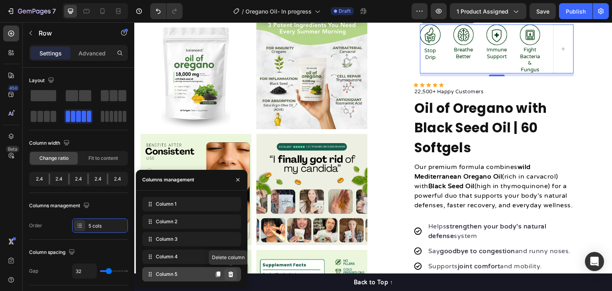
click at [233, 272] on icon at bounding box center [230, 274] width 6 height 6
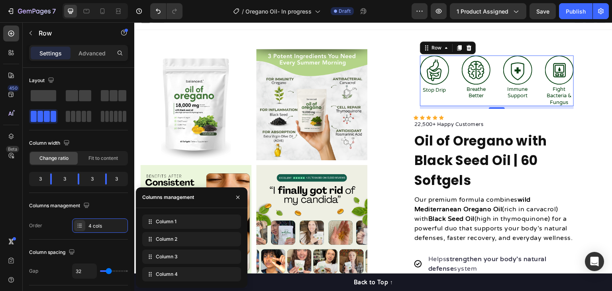
scroll to position [0, 0]
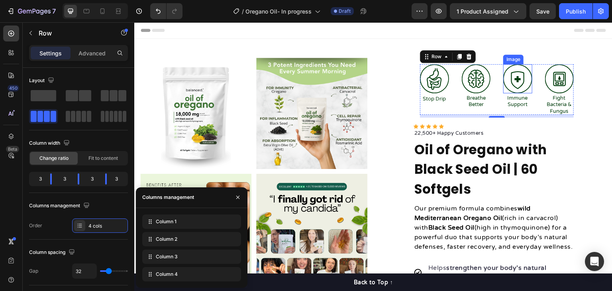
click at [508, 84] on img at bounding box center [517, 78] width 29 height 29
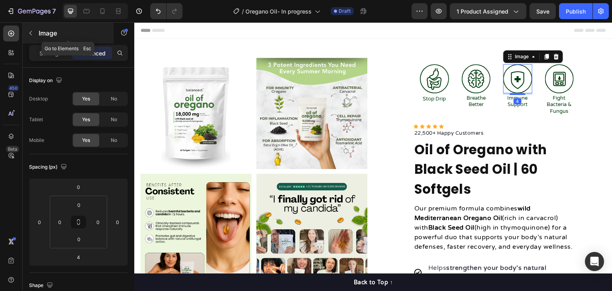
click at [35, 31] on button "button" at bounding box center [30, 33] width 13 height 13
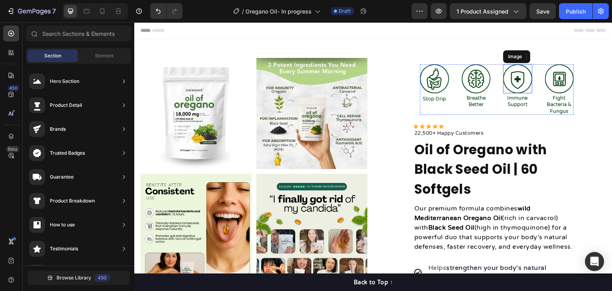
click at [514, 84] on img at bounding box center [517, 78] width 29 height 29
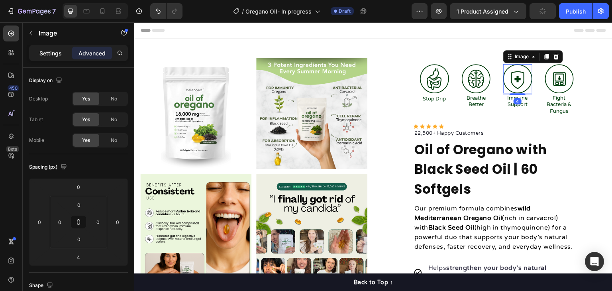
click at [48, 57] on p "Settings" at bounding box center [50, 53] width 22 height 8
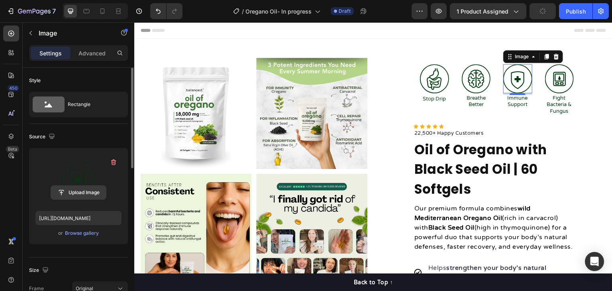
click at [84, 190] on input "file" at bounding box center [78, 193] width 55 height 14
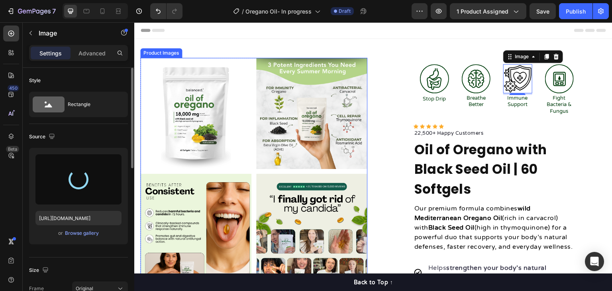
type input "[URL][DOMAIN_NAME]"
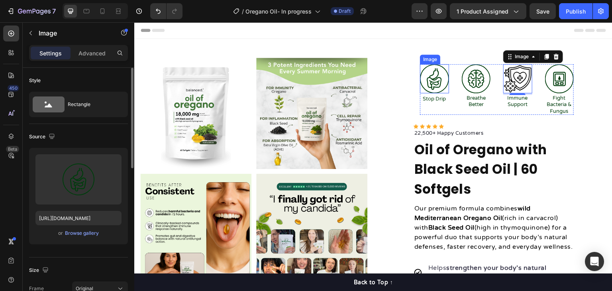
click at [425, 80] on img at bounding box center [434, 78] width 29 height 29
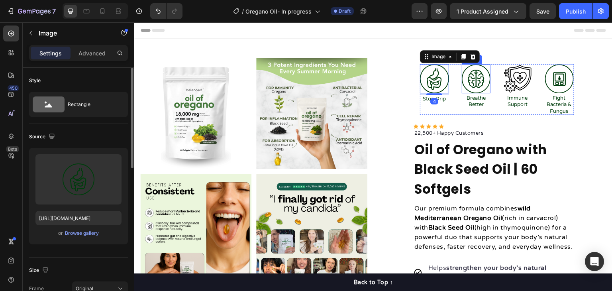
click at [461, 80] on img at bounding box center [475, 78] width 29 height 29
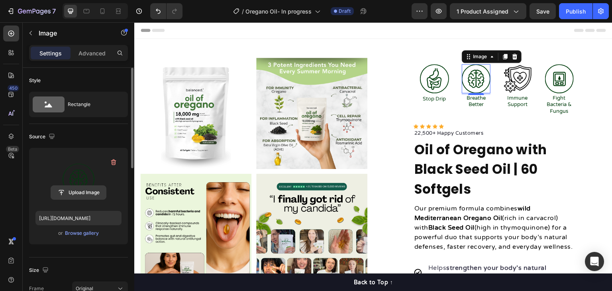
click at [90, 190] on input "file" at bounding box center [78, 193] width 55 height 14
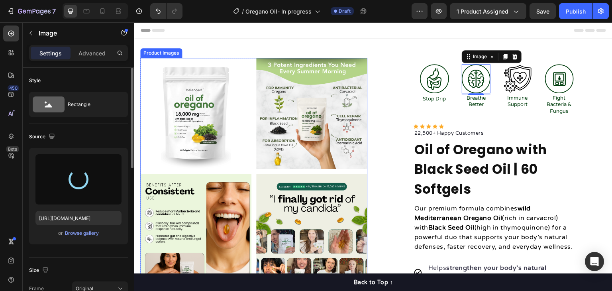
type input "[URL][DOMAIN_NAME]"
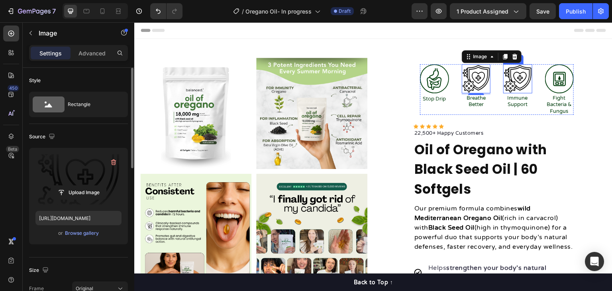
click at [509, 80] on img at bounding box center [517, 78] width 29 height 29
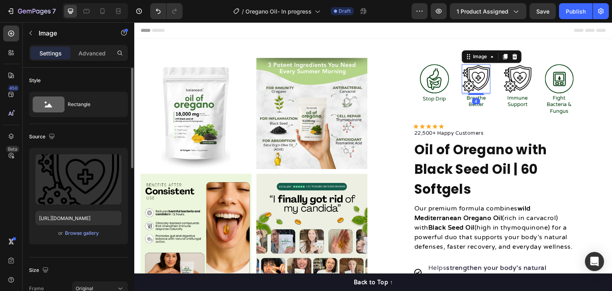
click at [477, 81] on img at bounding box center [475, 78] width 29 height 29
click at [469, 81] on img at bounding box center [475, 78] width 29 height 29
click at [94, 182] on label at bounding box center [78, 179] width 86 height 50
click at [94, 186] on input "file" at bounding box center [78, 193] width 55 height 14
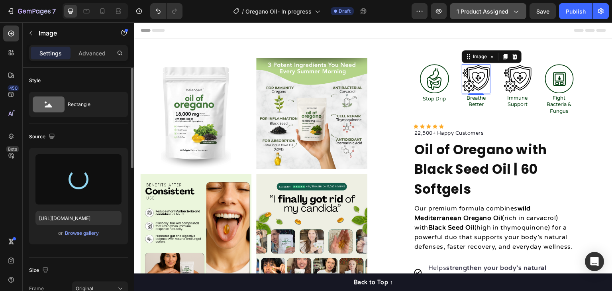
type input "[URL][DOMAIN_NAME]"
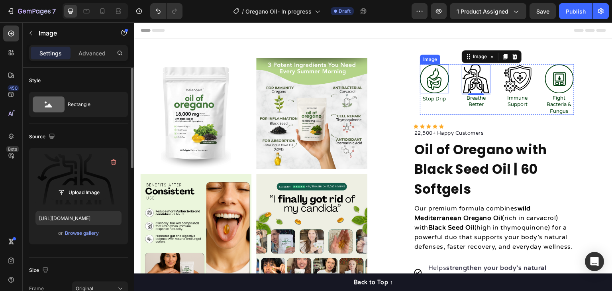
click at [439, 83] on img at bounding box center [434, 78] width 29 height 29
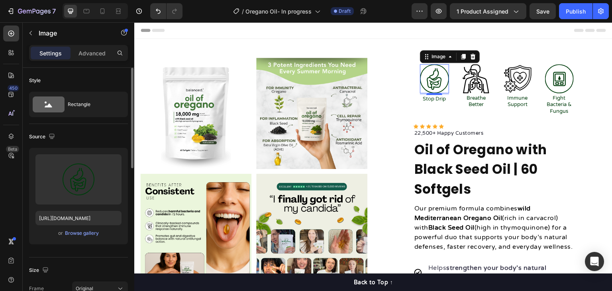
click at [429, 78] on img at bounding box center [434, 78] width 29 height 29
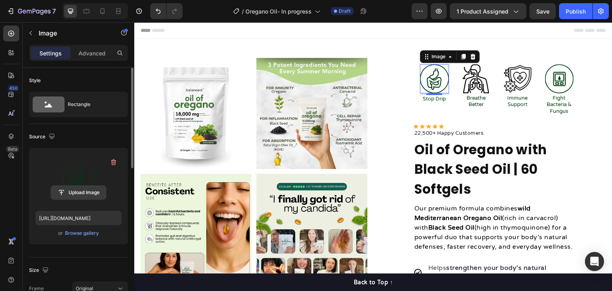
click at [82, 188] on input "file" at bounding box center [78, 193] width 55 height 14
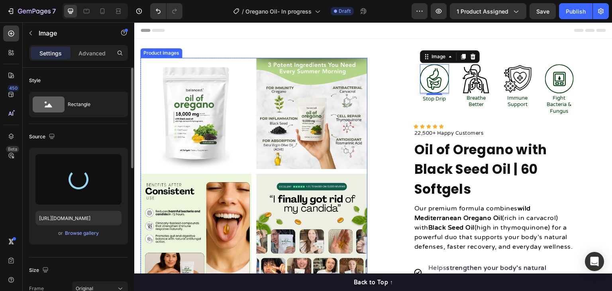
type input "[URL][DOMAIN_NAME]"
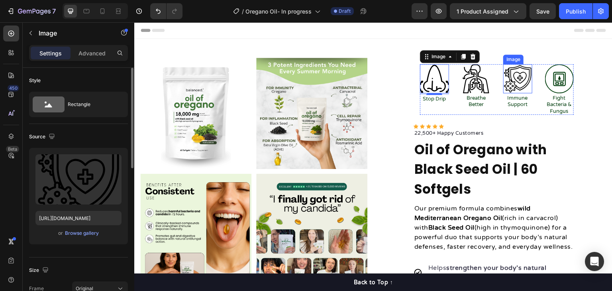
click at [510, 82] on img at bounding box center [517, 78] width 29 height 29
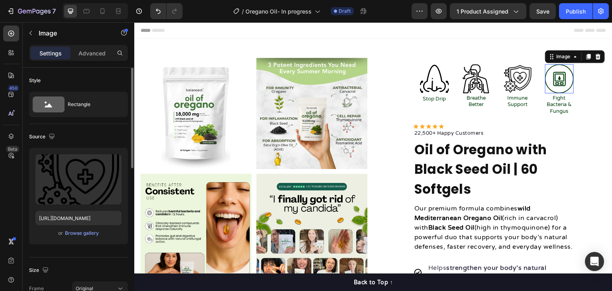
click at [557, 89] on img at bounding box center [559, 78] width 29 height 29
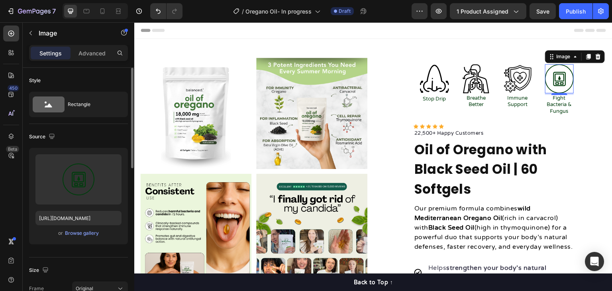
click at [555, 80] on img at bounding box center [559, 78] width 29 height 29
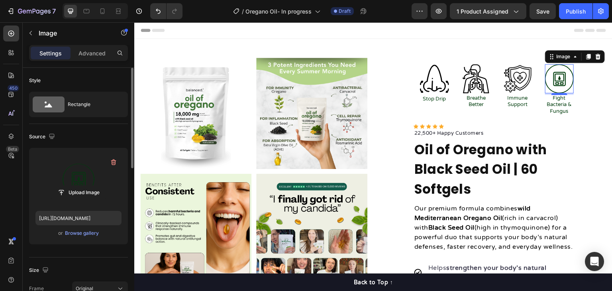
click at [76, 174] on label at bounding box center [78, 179] width 86 height 50
click at [76, 186] on input "file" at bounding box center [78, 193] width 55 height 14
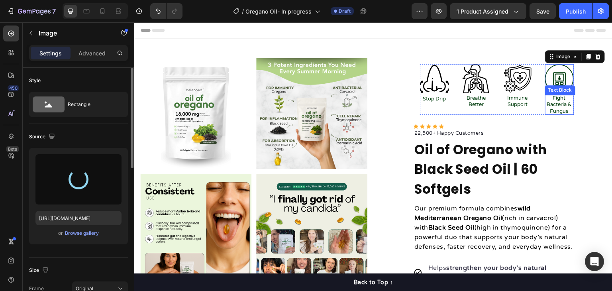
click at [562, 107] on p "Fight Bacteria & Fungus" at bounding box center [559, 105] width 29 height 20
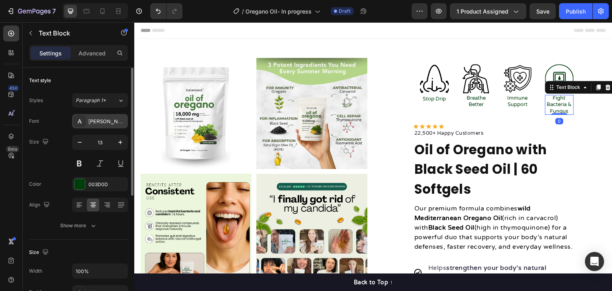
click at [93, 123] on div "[PERSON_NAME] Round" at bounding box center [106, 121] width 37 height 7
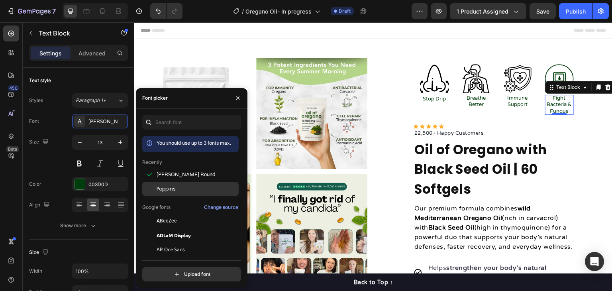
click at [166, 188] on span "Poppins" at bounding box center [165, 188] width 19 height 7
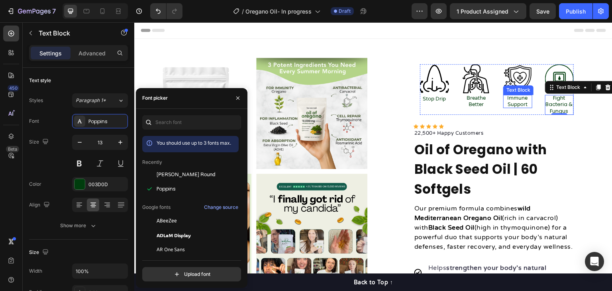
click at [507, 104] on p "Immune Support" at bounding box center [517, 102] width 29 height 14
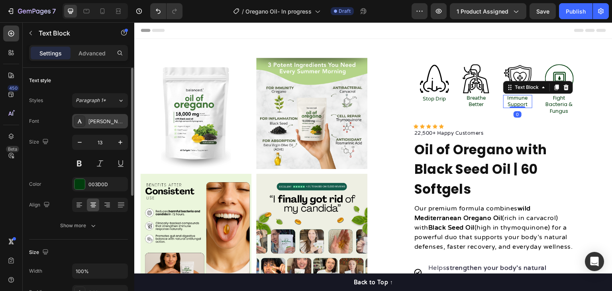
click at [102, 118] on div "[PERSON_NAME] Round" at bounding box center [106, 121] width 37 height 7
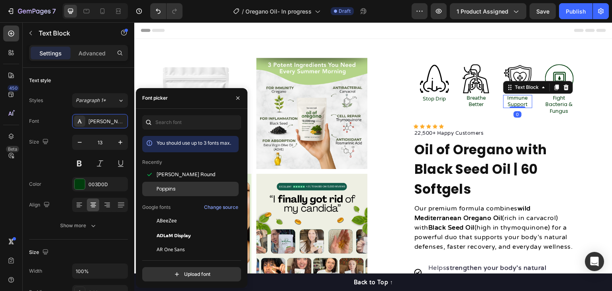
click at [182, 187] on div "Poppins" at bounding box center [196, 188] width 80 height 7
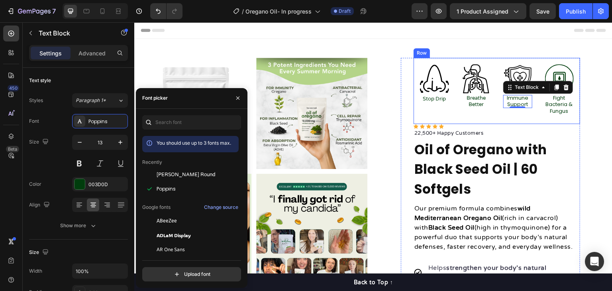
click at [468, 100] on p "Breathe Better" at bounding box center [475, 102] width 29 height 14
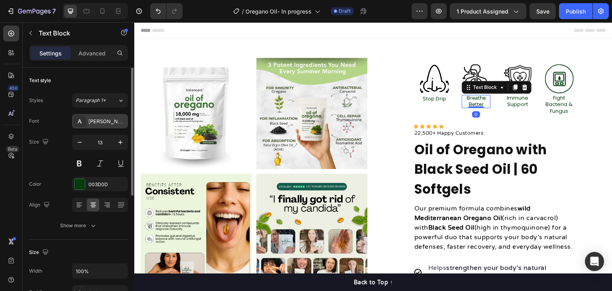
click at [102, 121] on div "[PERSON_NAME] Round" at bounding box center [106, 121] width 37 height 7
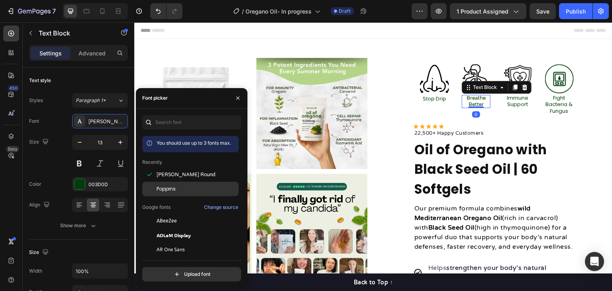
drag, startPoint x: 162, startPoint y: 185, endPoint x: 201, endPoint y: 106, distance: 88.1
click at [162, 185] on span "Poppins" at bounding box center [165, 188] width 19 height 7
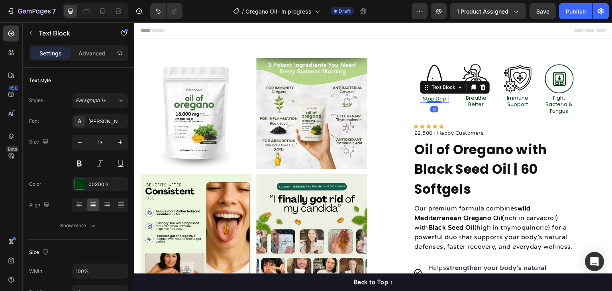
click at [439, 100] on p "Stop Drip" at bounding box center [433, 99] width 27 height 7
click at [100, 126] on div "[PERSON_NAME] Round" at bounding box center [100, 121] width 56 height 14
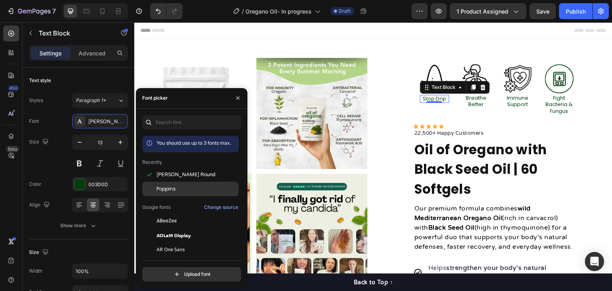
click at [172, 271] on div "Poppins" at bounding box center [190, 278] width 96 height 14
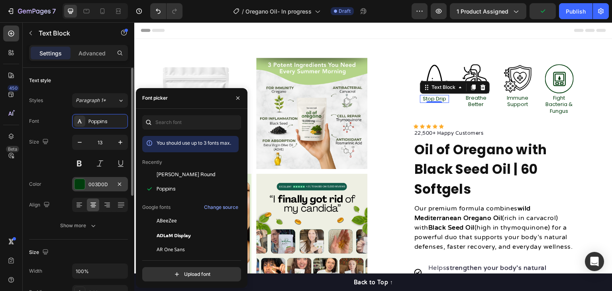
click at [78, 183] on div at bounding box center [79, 184] width 10 height 10
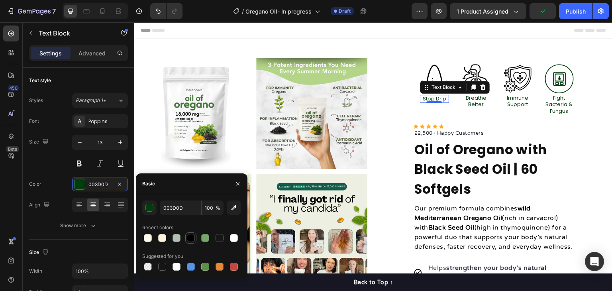
drag, startPoint x: 191, startPoint y: 234, endPoint x: 190, endPoint y: 145, distance: 89.2
click at [191, 234] on div at bounding box center [191, 238] width 8 height 8
type input "000000"
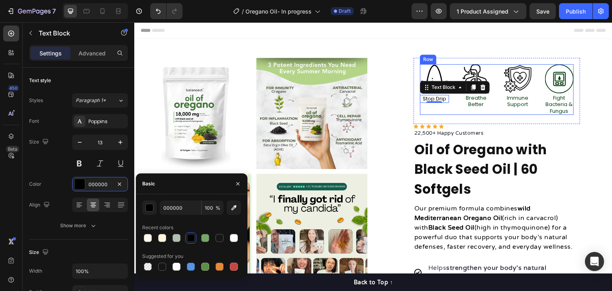
click at [472, 100] on p "Breathe Better" at bounding box center [475, 102] width 29 height 14
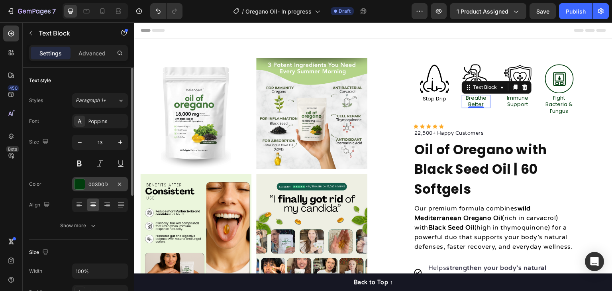
click at [78, 180] on div at bounding box center [79, 184] width 10 height 10
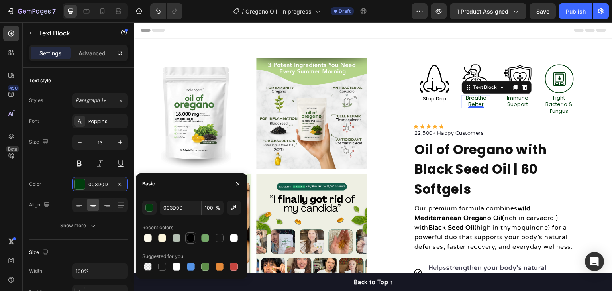
drag, startPoint x: 194, startPoint y: 235, endPoint x: 204, endPoint y: 139, distance: 97.3
click at [194, 235] on div at bounding box center [191, 238] width 8 height 8
type input "000000"
click at [514, 101] on p "Immune Support" at bounding box center [517, 102] width 29 height 14
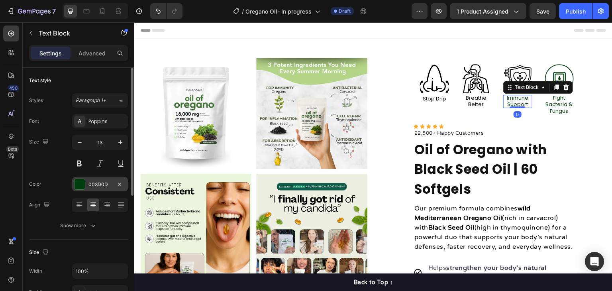
click at [78, 182] on div at bounding box center [79, 184] width 10 height 10
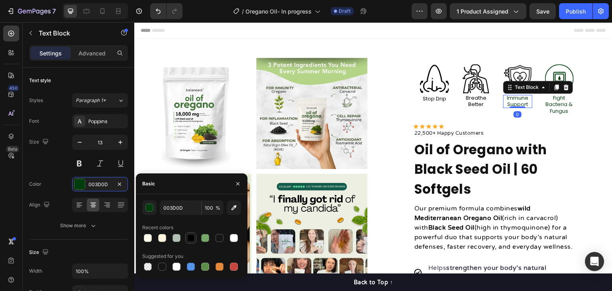
click at [189, 237] on div at bounding box center [191, 238] width 8 height 8
type input "000000"
click at [552, 111] on p "Fight Bacteria & Fungus" at bounding box center [559, 105] width 29 height 20
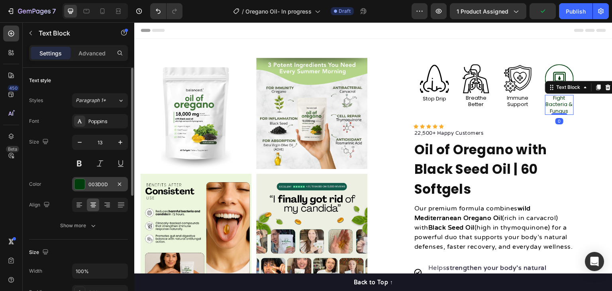
click at [105, 187] on div "003D0D" at bounding box center [99, 184] width 23 height 7
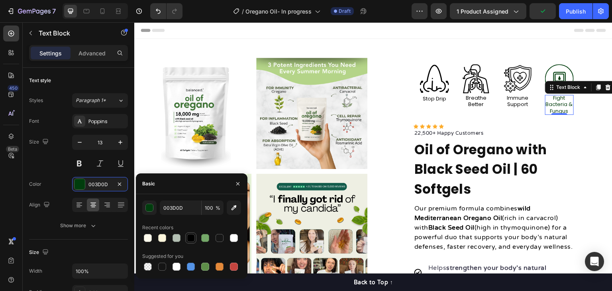
click at [192, 239] on div at bounding box center [191, 238] width 8 height 8
type input "000000"
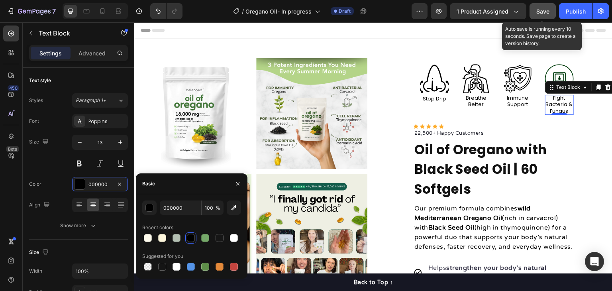
click at [544, 15] on div "Save" at bounding box center [542, 11] width 13 height 8
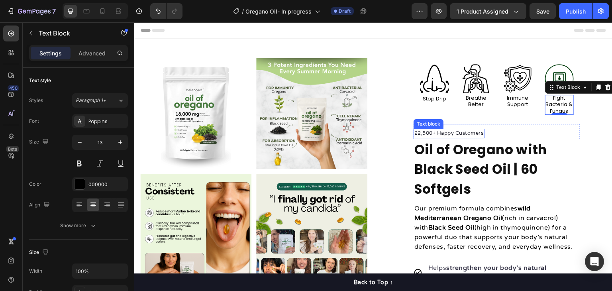
click at [468, 134] on p "22,500+ Happy Customers" at bounding box center [448, 133] width 69 height 8
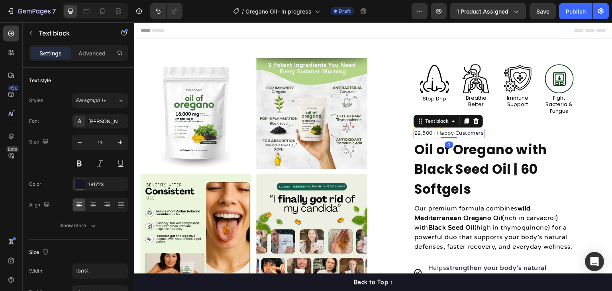
click at [468, 134] on p "22,500+ Happy Customers" at bounding box center [448, 133] width 69 height 8
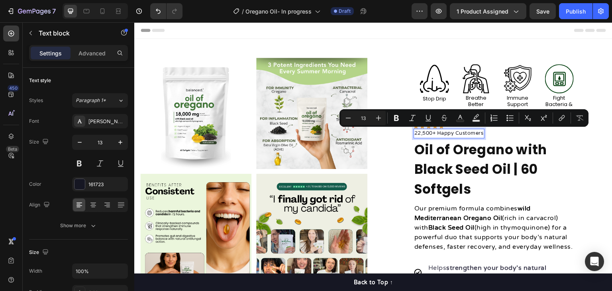
click at [423, 131] on p "22,500+ Happy Customers" at bounding box center [448, 133] width 69 height 8
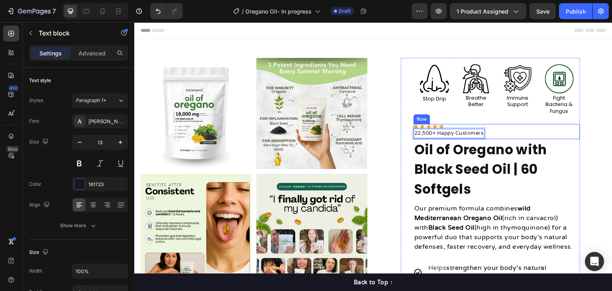
click at [493, 131] on div "Icon Icon Icon Icon Icon Icon List Hoz 22,500+ Happy Customers Text block 0 Row" at bounding box center [496, 131] width 166 height 15
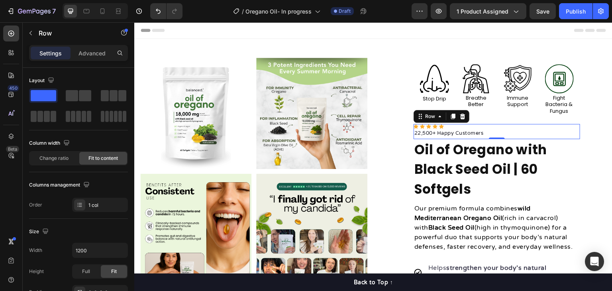
click at [495, 130] on div "Icon Icon Icon Icon Icon Icon List Hoz 22,500+ Happy Customers Text block Row 0" at bounding box center [496, 131] width 166 height 15
click at [451, 135] on p "22,500+ Happy Customers" at bounding box center [448, 133] width 69 height 8
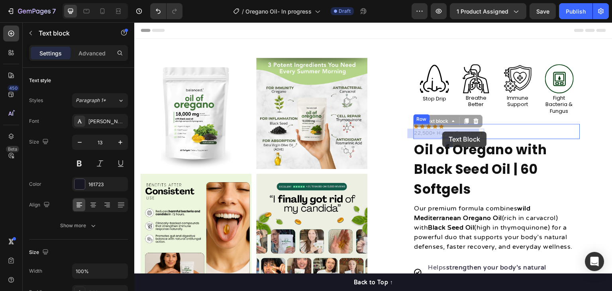
drag, startPoint x: 420, startPoint y: 121, endPoint x: 442, endPoint y: 131, distance: 24.9
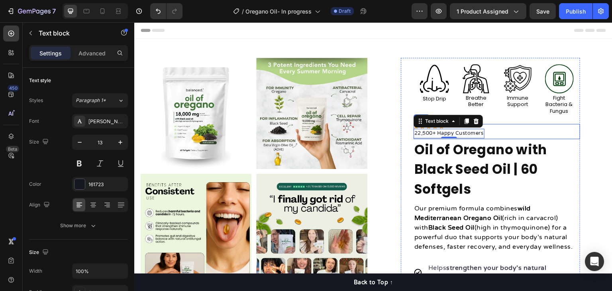
click at [485, 131] on div "Icon Icon Icon Icon Icon Icon List Hoz 22,500+ Happy Customers Text block 0 Row" at bounding box center [496, 131] width 166 height 15
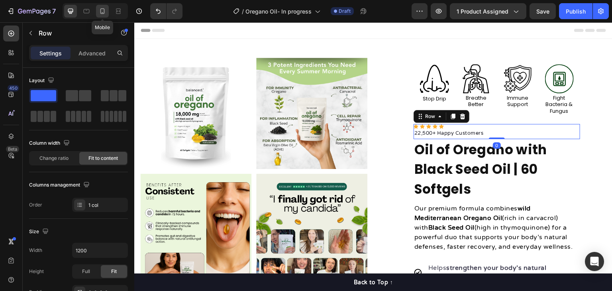
click at [104, 14] on icon at bounding box center [102, 11] width 8 height 8
type input "100%"
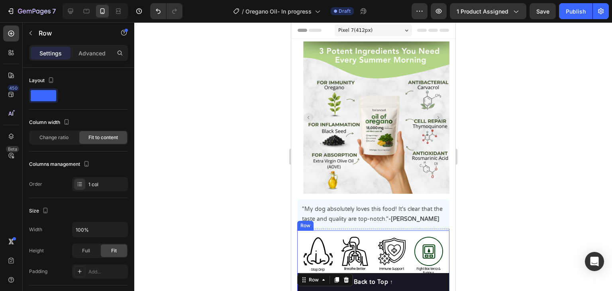
click at [432, 230] on div "Image Stop Drip Text Block Image Breathe Better Text Block Image Immune Support…" at bounding box center [373, 258] width 152 height 57
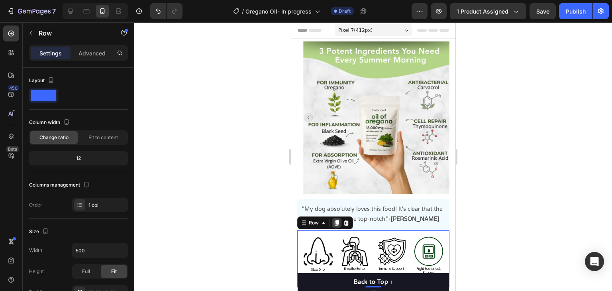
click at [334, 220] on div at bounding box center [336, 223] width 10 height 10
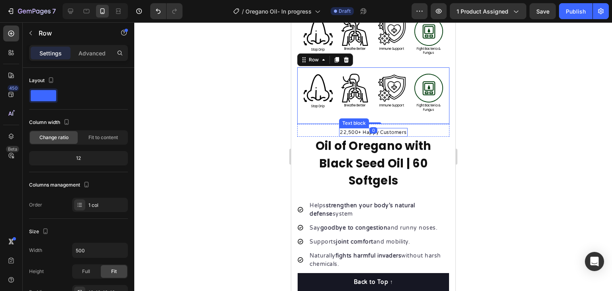
scroll to position [109, 0]
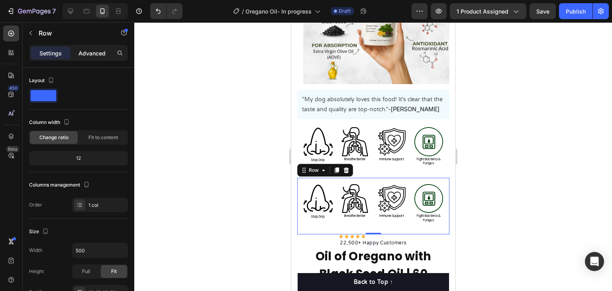
click at [86, 57] on div "Advanced" at bounding box center [92, 53] width 40 height 13
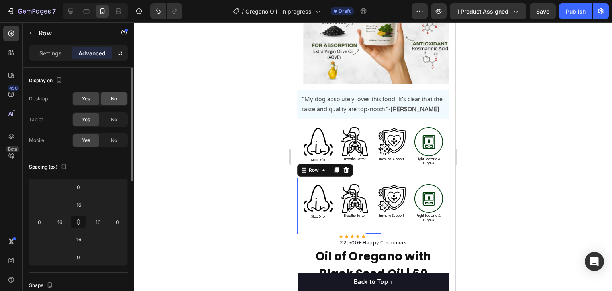
click at [113, 98] on span "No" at bounding box center [114, 98] width 6 height 7
click at [117, 114] on div "No" at bounding box center [114, 119] width 26 height 13
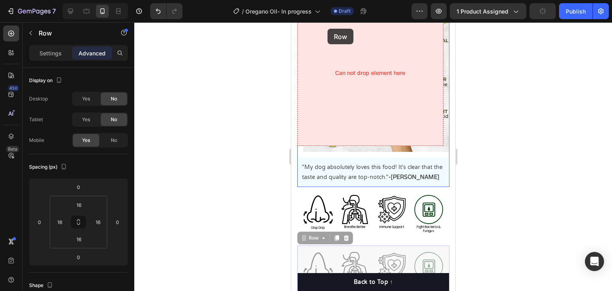
scroll to position [0, 0]
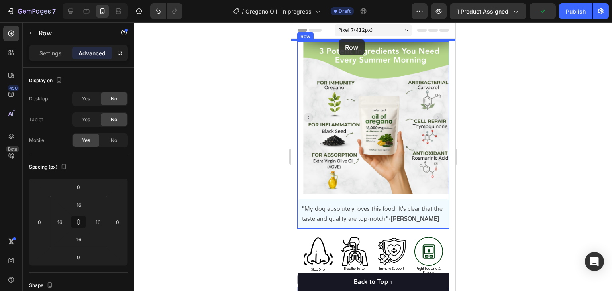
drag, startPoint x: 307, startPoint y: 165, endPoint x: 338, endPoint y: 39, distance: 129.2
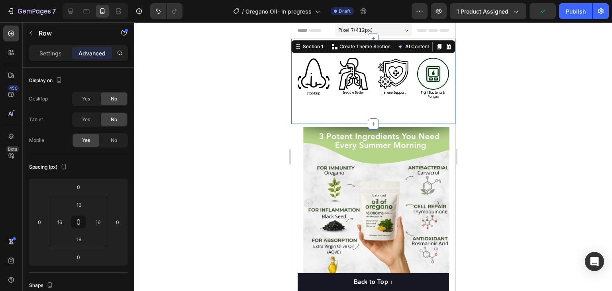
click at [399, 110] on div "Image Stop Drip Text Block Image Breathe Better Text Block Image Immune Support…" at bounding box center [373, 81] width 164 height 85
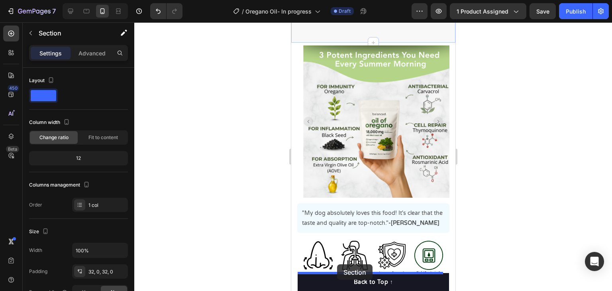
scroll to position [159, 0]
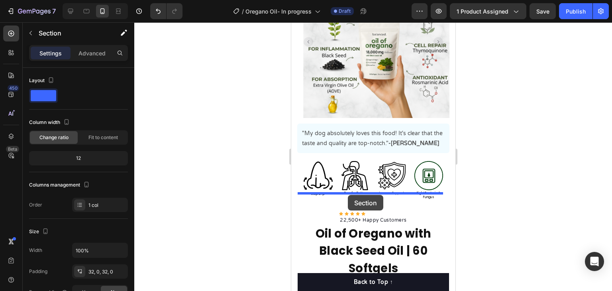
drag, startPoint x: 315, startPoint y: 49, endPoint x: 347, endPoint y: 197, distance: 152.0
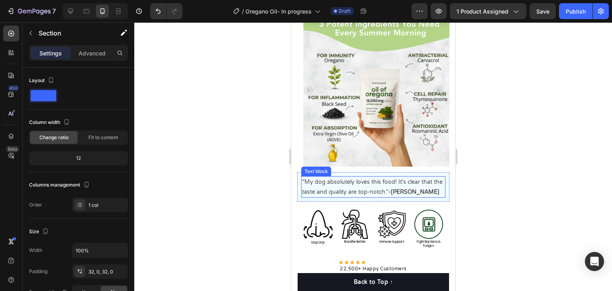
scroll to position [80, 0]
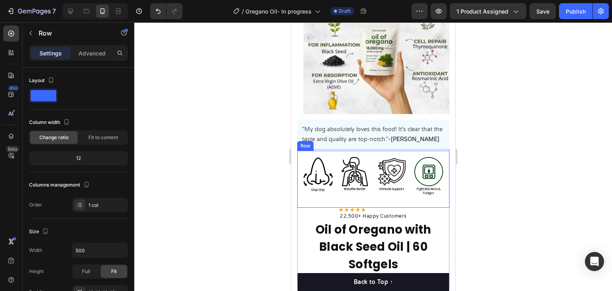
click at [440, 151] on div "Image Stop Drip Text Block Image Breathe Better Text Block Image Immune Support…" at bounding box center [373, 179] width 152 height 57
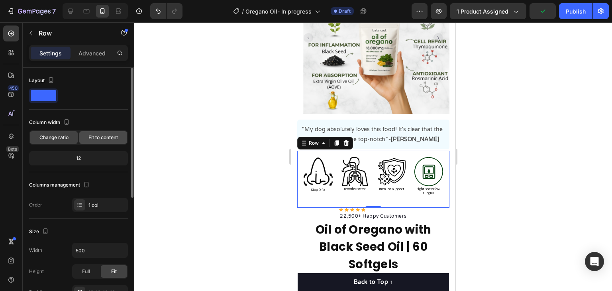
click at [102, 135] on span "Fit to content" at bounding box center [102, 137] width 29 height 7
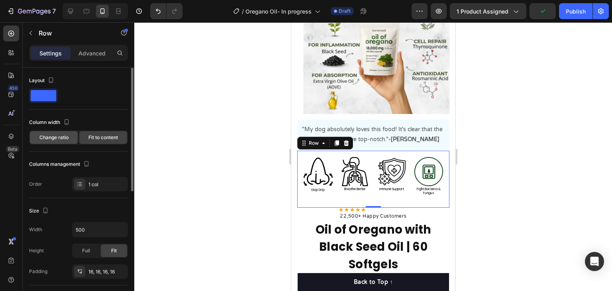
click at [55, 135] on span "Change ratio" at bounding box center [53, 137] width 29 height 7
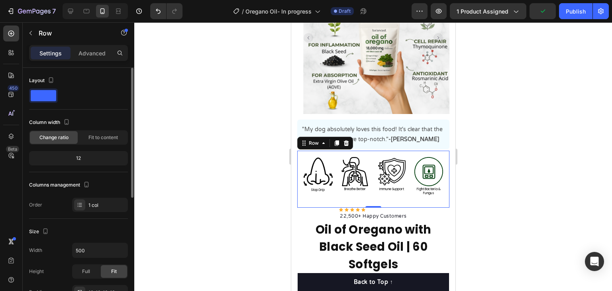
click at [84, 158] on div "12" at bounding box center [79, 157] width 96 height 11
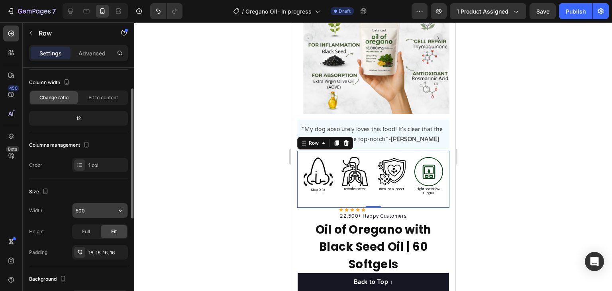
click at [93, 209] on input "500" at bounding box center [99, 210] width 55 height 14
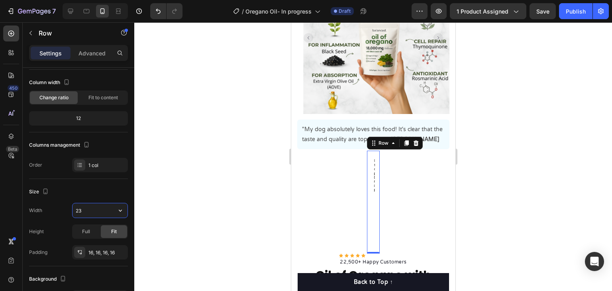
type input "2"
type input "4"
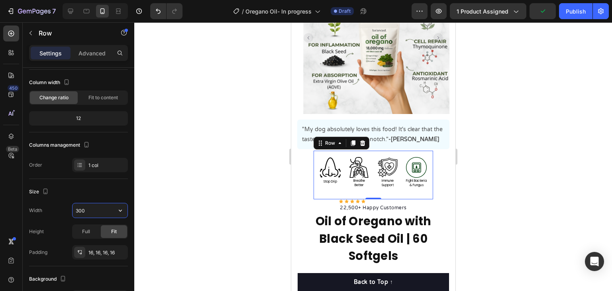
type input "300"
click at [414, 166] on img at bounding box center [415, 167] width 21 height 21
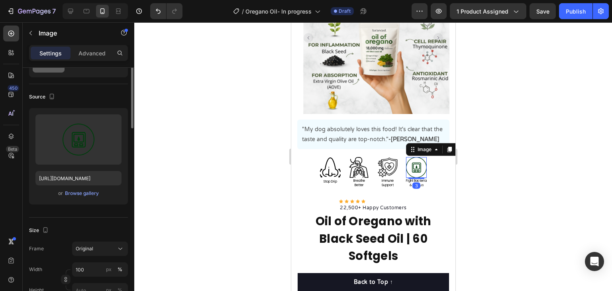
scroll to position [0, 0]
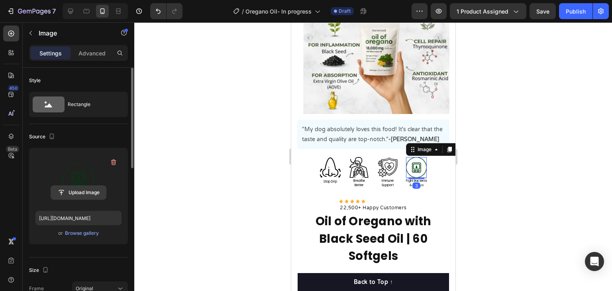
click at [83, 190] on input "file" at bounding box center [78, 193] width 55 height 14
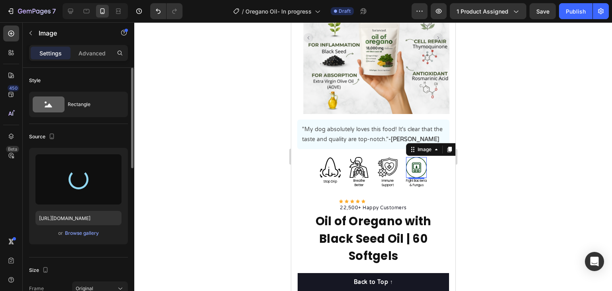
type input "[URL][DOMAIN_NAME]"
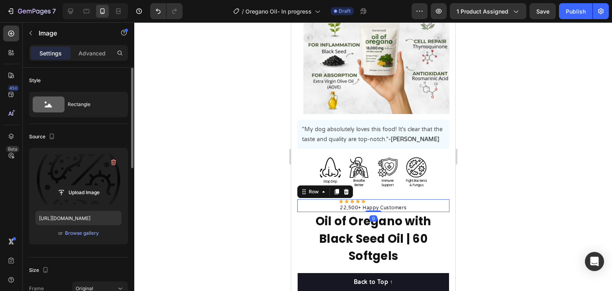
click at [414, 201] on div "Icon Icon Icon Icon Icon Icon List Hoz 22,500+ Happy Customers Text block Row 0" at bounding box center [373, 205] width 152 height 13
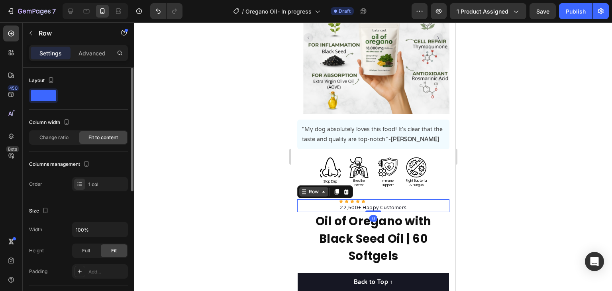
click at [312, 190] on div "Row" at bounding box center [313, 191] width 13 height 7
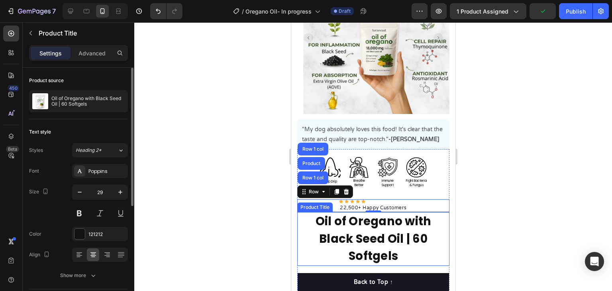
click at [317, 213] on h1 "Oil of Oregano with Black Seed Oil | 60 Softgels" at bounding box center [373, 239] width 152 height 54
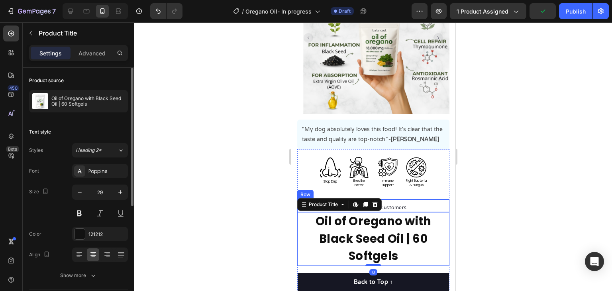
click at [430, 200] on div "Icon Icon Icon Icon Icon Icon List Hoz 22,500+ Happy Customers Text block Row" at bounding box center [373, 205] width 152 height 13
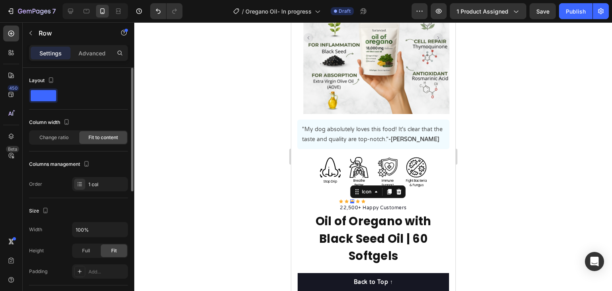
click at [350, 199] on div "Icon 0" at bounding box center [352, 201] width 4 height 4
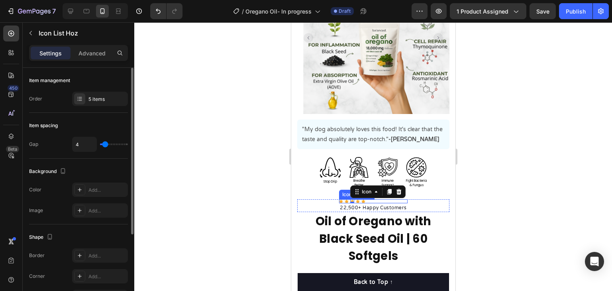
click at [378, 200] on div "Icon Icon Icon 0 Icon Icon" at bounding box center [372, 201] width 68 height 4
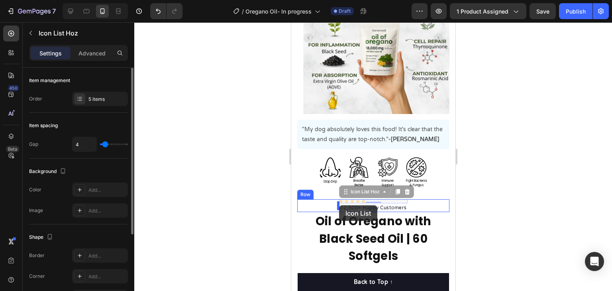
drag, startPoint x: 346, startPoint y: 190, endPoint x: 338, endPoint y: 205, distance: 16.9
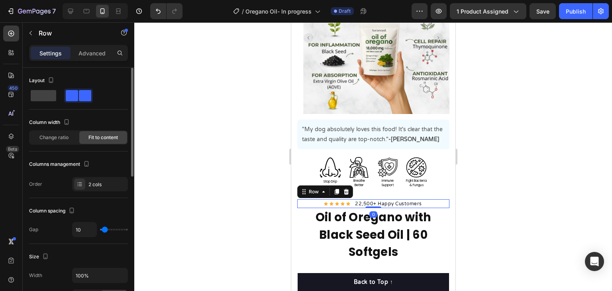
click at [431, 202] on div "Icon Icon Icon Icon Icon Icon List Hoz 22,500+ Happy Customers Text block Row 0" at bounding box center [373, 203] width 152 height 9
click at [354, 200] on p "22,500+ Happy Customers" at bounding box center [387, 203] width 67 height 7
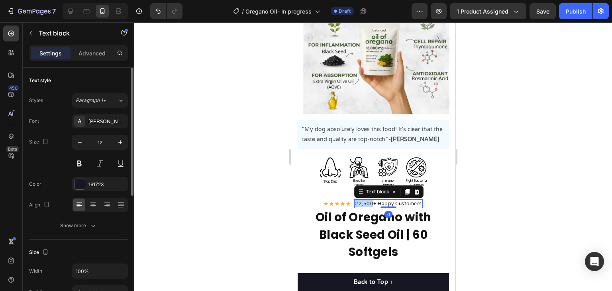
click at [354, 201] on p "22,500+ Happy Customers" at bounding box center [387, 203] width 67 height 7
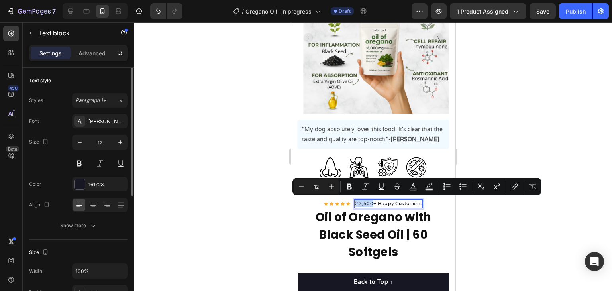
click at [354, 201] on p "22,500+ Happy Customers" at bounding box center [387, 203] width 67 height 7
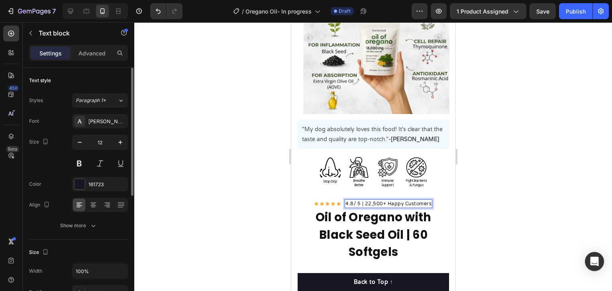
click at [388, 203] on p "4.8/ 5 | 22,500+ Happy Customers" at bounding box center [388, 203] width 86 height 7
click at [382, 203] on p "4.8/ 5 | 22,500+ Happy Customers" at bounding box center [388, 203] width 86 height 7
drag, startPoint x: 379, startPoint y: 201, endPoint x: 369, endPoint y: 202, distance: 10.4
click at [362, 202] on p "4.8/ 5 | 22,500+ Happy Customers" at bounding box center [388, 203] width 86 height 7
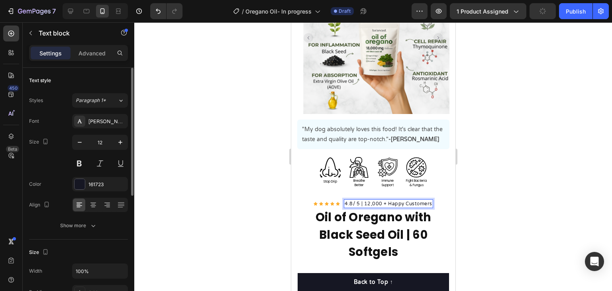
click at [386, 199] on div "4.8/ 5 | 12,000 + Happy Customers" at bounding box center [387, 203] width 89 height 9
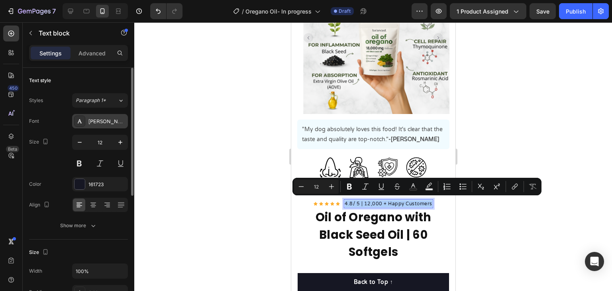
click at [104, 126] on div "[PERSON_NAME] Round" at bounding box center [100, 121] width 56 height 14
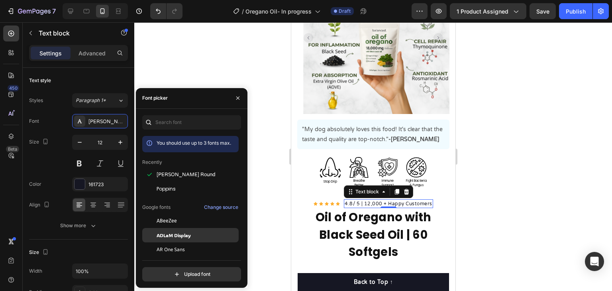
click at [172, 231] on span "ADLaM Display" at bounding box center [173, 234] width 34 height 7
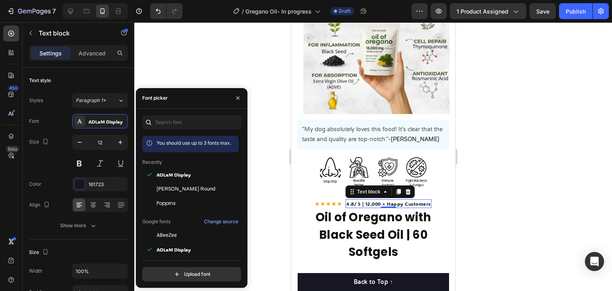
scroll to position [119, 0]
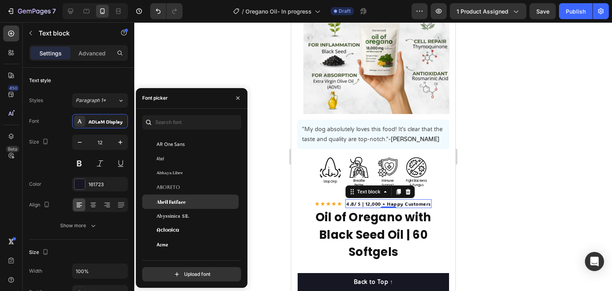
click at [175, 201] on span "Abril Fatface" at bounding box center [170, 201] width 29 height 7
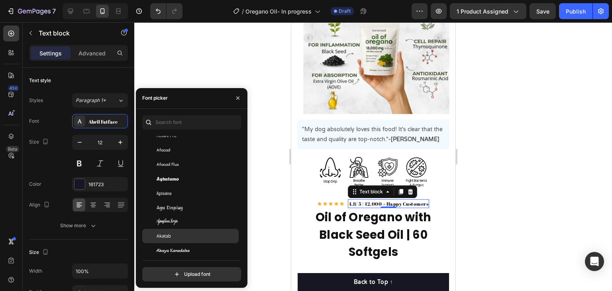
scroll to position [279, 0]
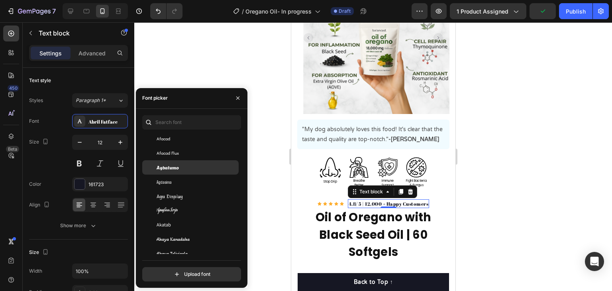
click at [188, 166] on div "Agbalumo" at bounding box center [196, 167] width 80 height 7
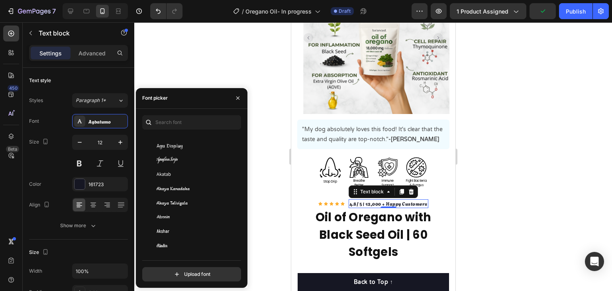
scroll to position [398, 0]
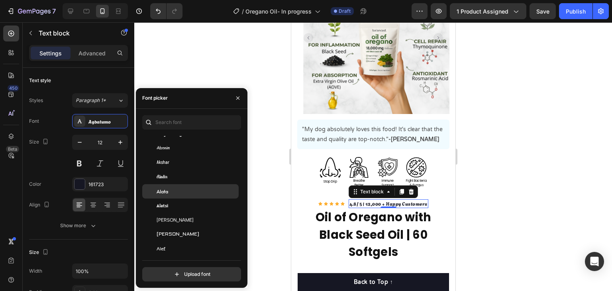
click at [190, 190] on div "Alata" at bounding box center [196, 191] width 80 height 7
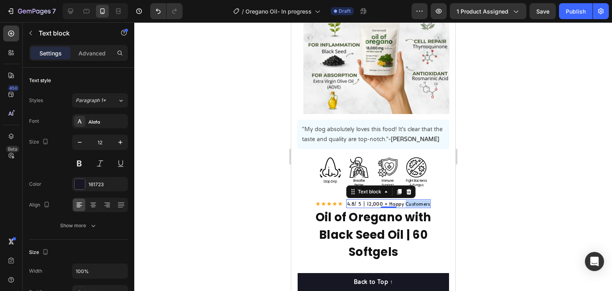
click at [414, 201] on p "4.8/ 5 | 12,000 + Happy Customers" at bounding box center [387, 203] width 83 height 7
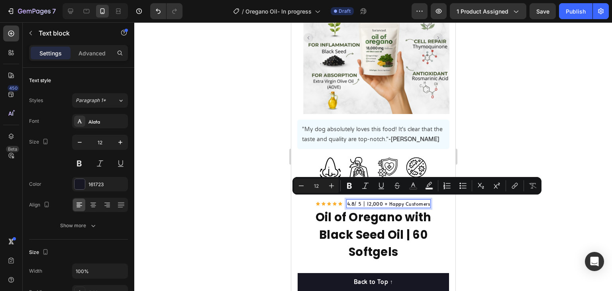
click at [393, 201] on p "4.8/ 5 | 12,000 + Happy Customers" at bounding box center [387, 203] width 83 height 7
drag, startPoint x: 364, startPoint y: 203, endPoint x: 429, endPoint y: 203, distance: 65.3
click at [429, 203] on div "Icon Icon Icon Icon Icon Icon List Hoz 4.8/ 5 | 12,000 + Happy Customers Text b…" at bounding box center [373, 203] width 152 height 9
click at [381, 203] on p "4.8/ 5 | 12,000 + Happy Customers" at bounding box center [387, 203] width 83 height 7
drag, startPoint x: 379, startPoint y: 200, endPoint x: 333, endPoint y: 201, distance: 45.8
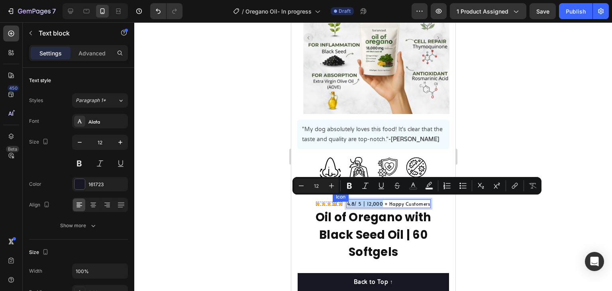
click at [333, 201] on div "Icon Icon Icon Icon Icon Icon List Hoz 4.8/ 5 | 12,000 + Happy Customers Text b…" at bounding box center [373, 203] width 152 height 9
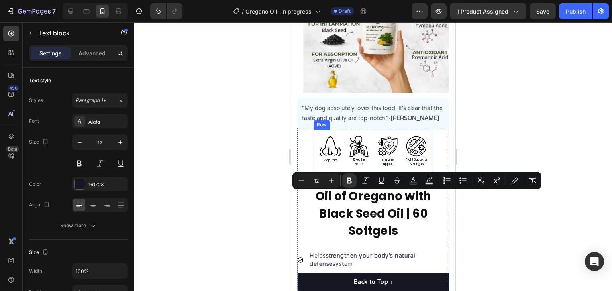
scroll to position [119, 0]
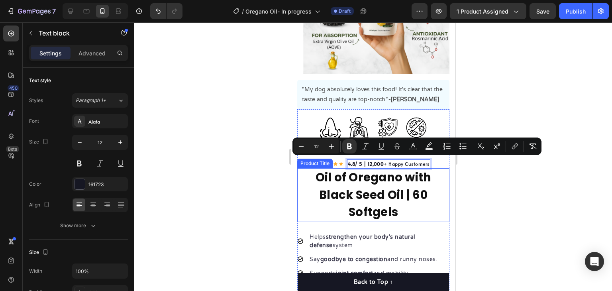
click at [424, 196] on h1 "Oil of Oregano with Black Seed Oil | 60 Softgels" at bounding box center [373, 195] width 152 height 54
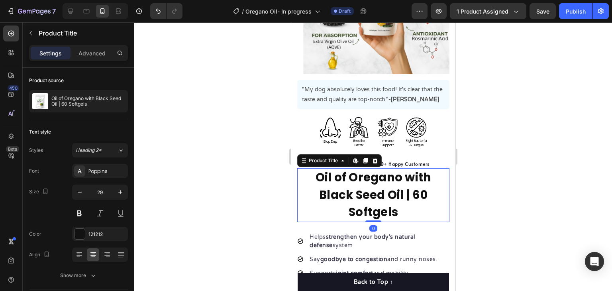
click at [405, 188] on h1 "Oil of Oregano with Black Seed Oil | 60 Softgels" at bounding box center [373, 195] width 152 height 54
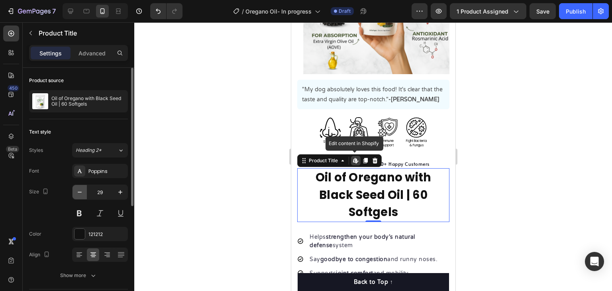
click at [76, 191] on icon "button" at bounding box center [80, 192] width 8 height 8
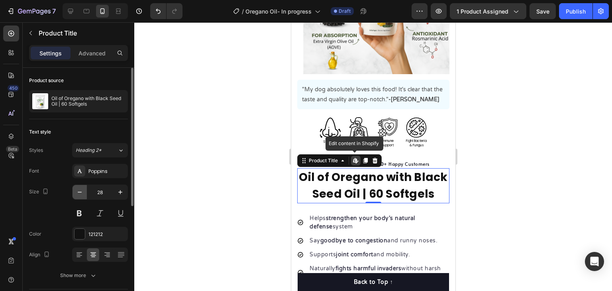
click at [76, 191] on icon "button" at bounding box center [80, 192] width 8 height 8
type input "27"
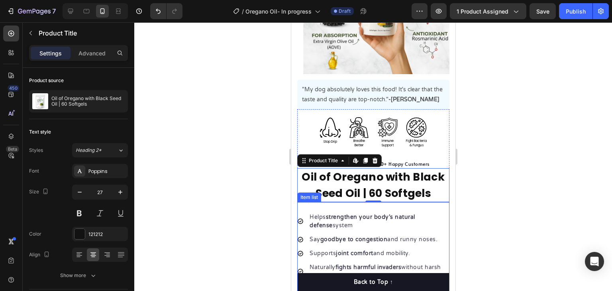
click at [392, 207] on div "Helps strengthen your body’s natural defense system Say goodbye to congestion a…" at bounding box center [373, 257] width 152 height 111
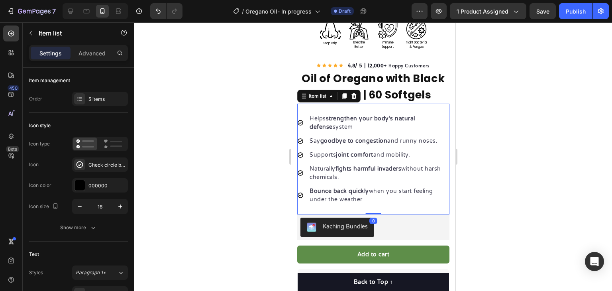
scroll to position [239, 0]
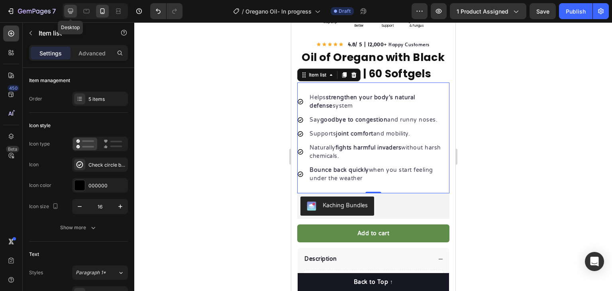
click at [69, 14] on icon at bounding box center [70, 11] width 8 height 8
type input "22"
type input "16"
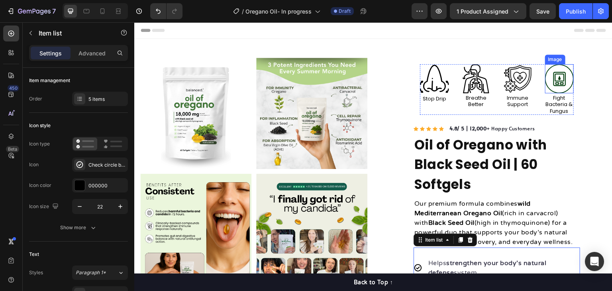
click at [553, 72] on img at bounding box center [559, 78] width 29 height 29
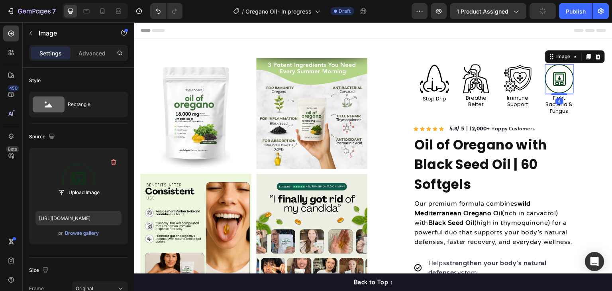
click at [82, 176] on label at bounding box center [78, 179] width 86 height 50
click at [82, 186] on input "file" at bounding box center [78, 193] width 55 height 14
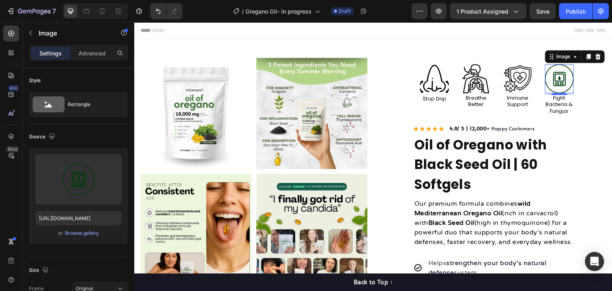
type input "[URL][DOMAIN_NAME]"
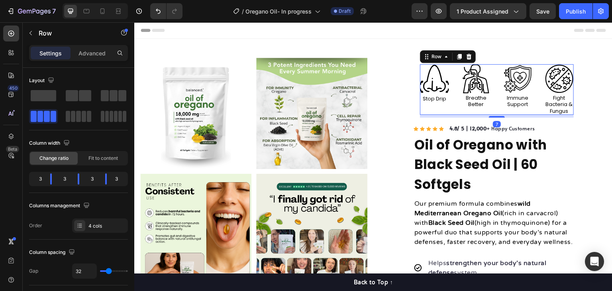
click at [503, 113] on div "Image Immune Support Text Block" at bounding box center [517, 89] width 29 height 51
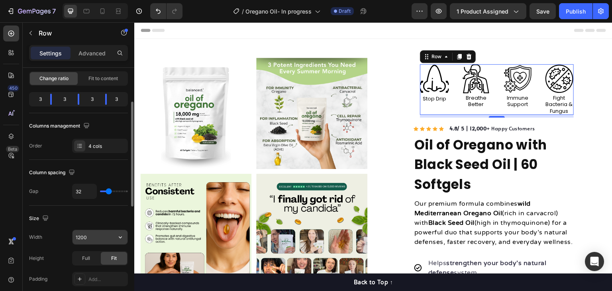
click at [94, 240] on input "1200" at bounding box center [99, 237] width 55 height 14
click at [116, 236] on button "button" at bounding box center [120, 237] width 14 height 14
click at [102, 232] on input "1200" at bounding box center [99, 237] width 55 height 14
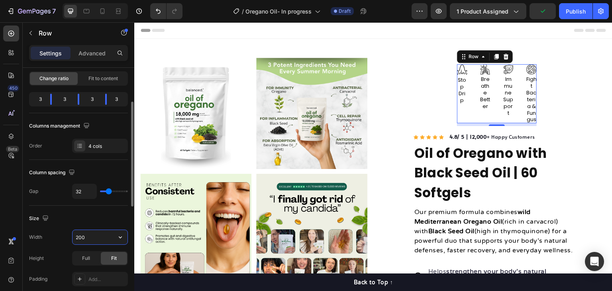
click at [97, 236] on input "200" at bounding box center [99, 237] width 55 height 14
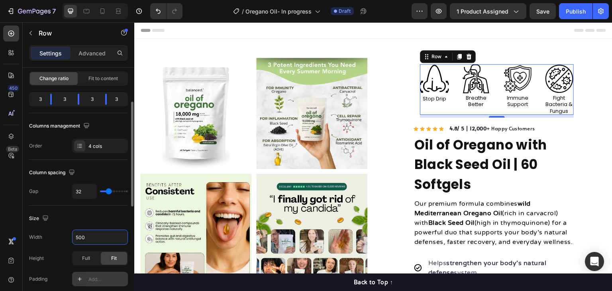
scroll to position [159, 0]
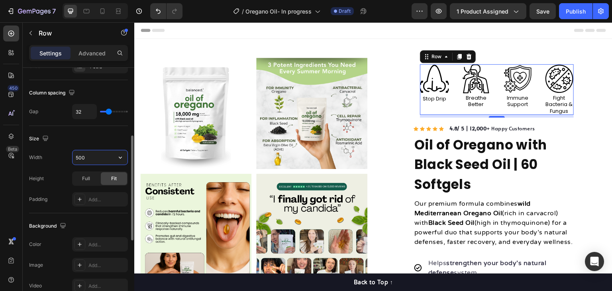
click at [83, 162] on input "500" at bounding box center [99, 157] width 55 height 14
click at [83, 160] on input "500" at bounding box center [99, 157] width 55 height 14
click at [82, 183] on div "Full" at bounding box center [86, 178] width 26 height 13
click at [80, 154] on input "600" at bounding box center [99, 157] width 55 height 14
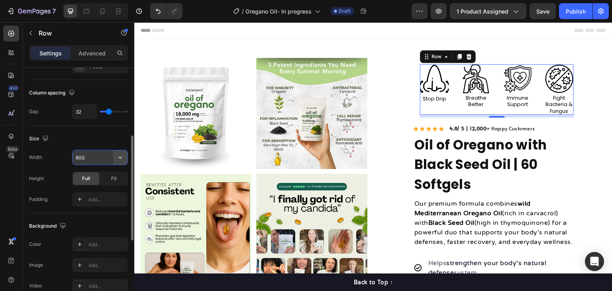
click at [121, 155] on icon "button" at bounding box center [120, 157] width 8 height 8
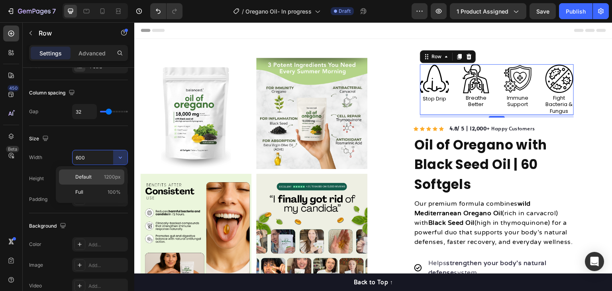
click at [101, 174] on p "Default 1200px" at bounding box center [97, 176] width 45 height 7
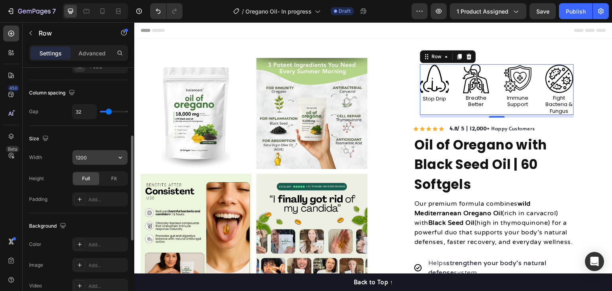
click at [97, 155] on input "1200" at bounding box center [99, 157] width 55 height 14
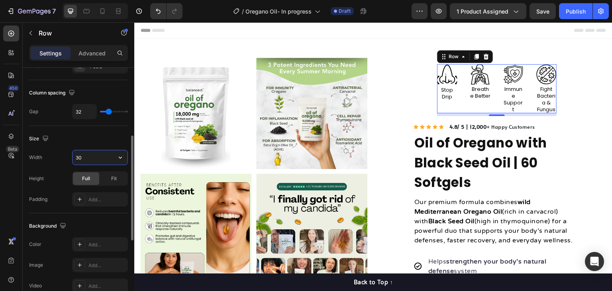
type input "3"
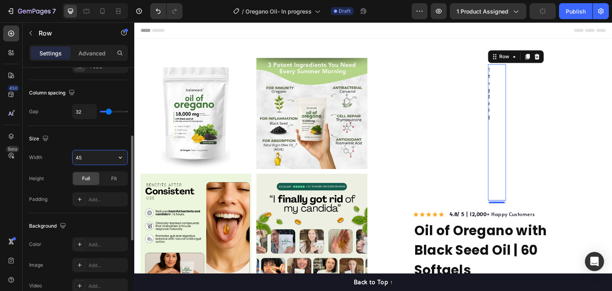
type input "450"
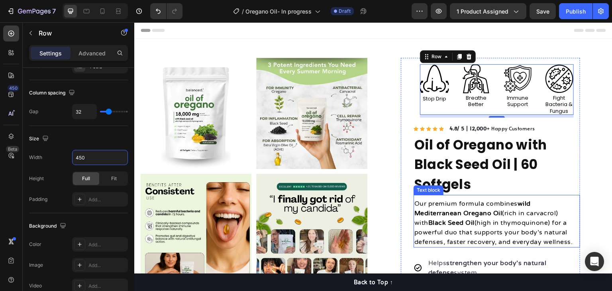
click at [495, 208] on p "Our premium formula combines wild Mediterranean Oregano Oil (rich in carvacrol)…" at bounding box center [496, 223] width 165 height 48
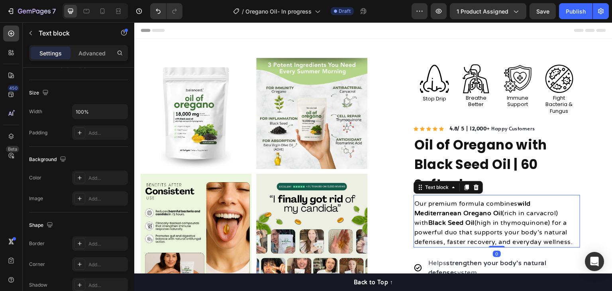
scroll to position [0, 0]
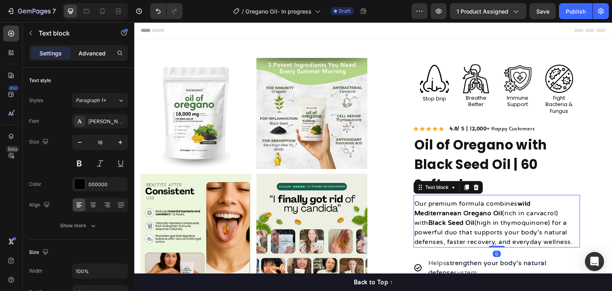
click at [88, 49] on p "Advanced" at bounding box center [91, 53] width 27 height 8
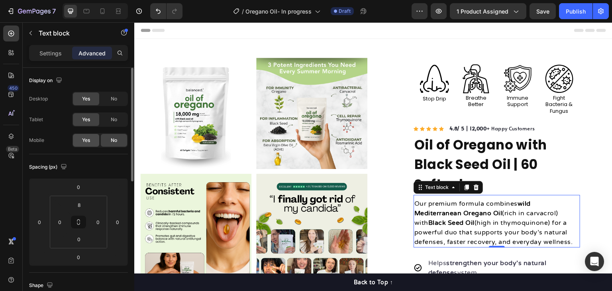
click at [88, 142] on span "Yes" at bounding box center [86, 140] width 8 height 7
drag, startPoint x: 102, startPoint y: 10, endPoint x: 107, endPoint y: 45, distance: 35.8
click at [102, 10] on icon at bounding box center [102, 11] width 8 height 8
type input "7"
type input "24"
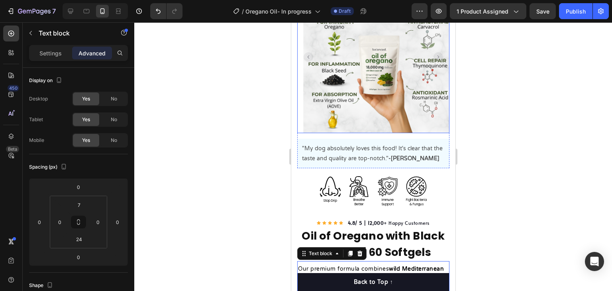
scroll to position [43, 0]
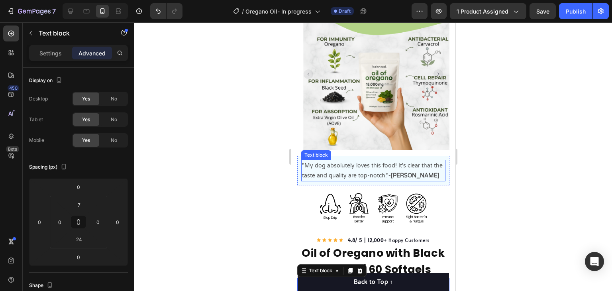
click at [437, 160] on p ""My dog absolutely loves this food! It's clear that the taste and quality are t…" at bounding box center [372, 170] width 143 height 20
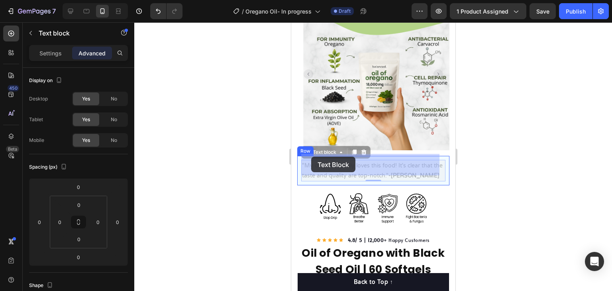
drag, startPoint x: 309, startPoint y: 187, endPoint x: 311, endPoint y: 156, distance: 30.3
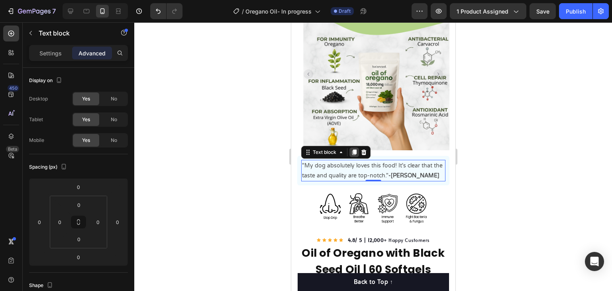
click at [351, 149] on icon at bounding box center [353, 152] width 6 height 6
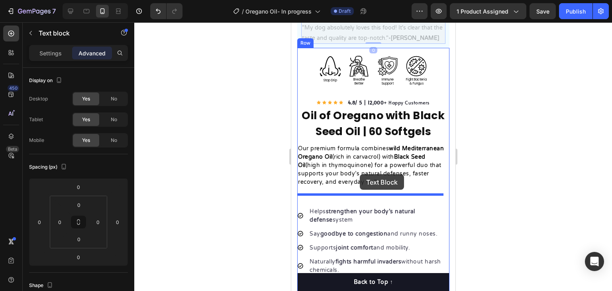
scroll to position [362, 0]
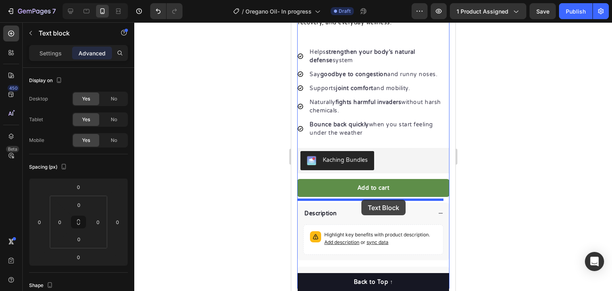
drag, startPoint x: 311, startPoint y: 170, endPoint x: 361, endPoint y: 199, distance: 58.2
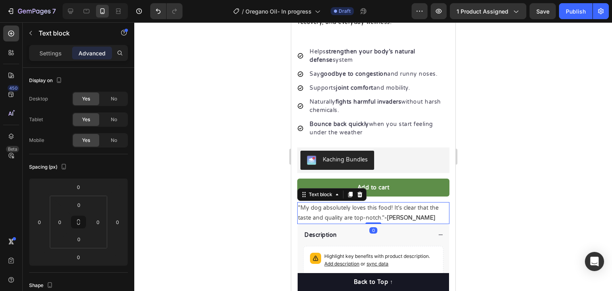
click at [415, 205] on p ""My dog absolutely loves this food! It's clear that the taste and quality are t…" at bounding box center [372, 213] width 151 height 20
click at [493, 158] on div at bounding box center [372, 156] width 477 height 268
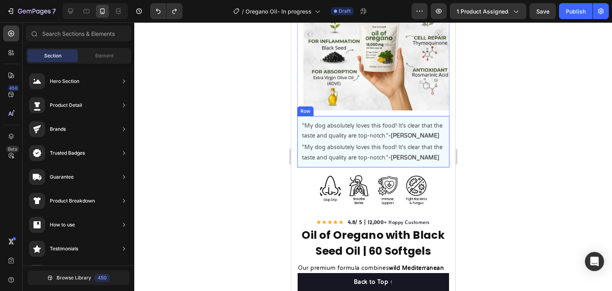
scroll to position [4, 0]
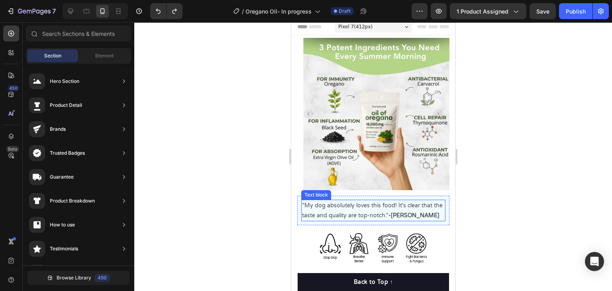
click at [437, 199] on div ""My dog absolutely loves this food! It's clear that the taste and quality are t…" at bounding box center [373, 210] width 144 height 22
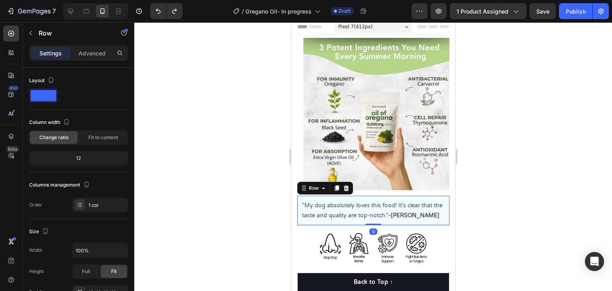
click at [298, 196] on div ""My dog absolutely loves this food! It's clear that the taste and quality are t…" at bounding box center [373, 210] width 152 height 29
click at [336, 185] on icon at bounding box center [336, 188] width 4 height 6
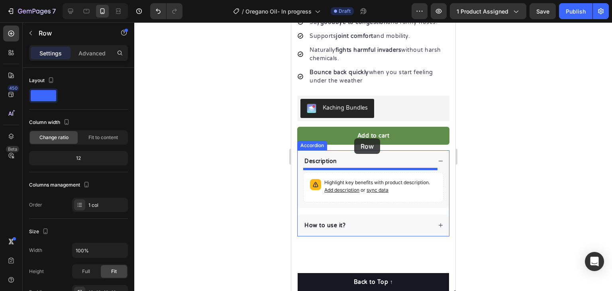
scroll to position [493, 0]
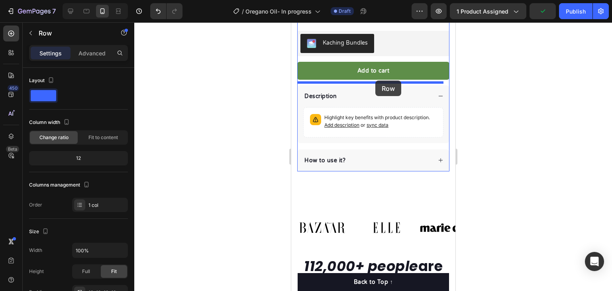
drag, startPoint x: 302, startPoint y: 217, endPoint x: 375, endPoint y: 80, distance: 154.6
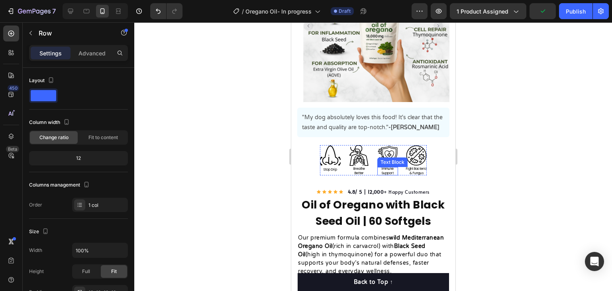
scroll to position [20, 0]
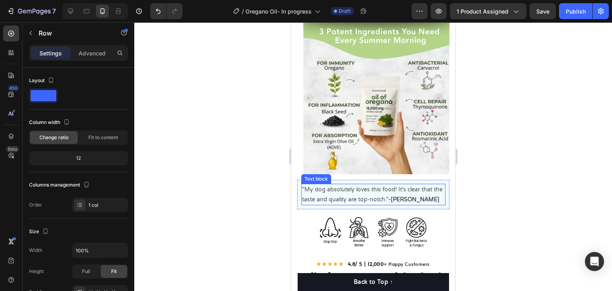
click at [438, 184] on div ""My dog absolutely loves this food! It's clear that the taste and quality are t…" at bounding box center [373, 195] width 144 height 22
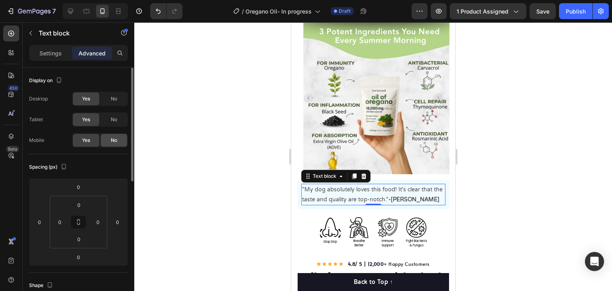
click at [115, 139] on span "No" at bounding box center [114, 140] width 6 height 7
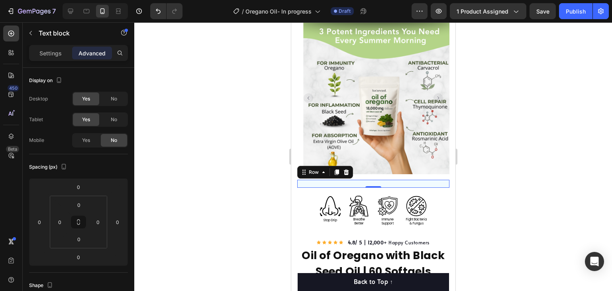
click at [436, 180] on div ""My dog absolutely loves this food! It's clear that the taste and quality are t…" at bounding box center [373, 184] width 152 height 8
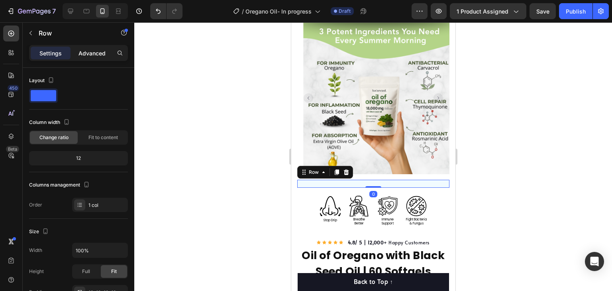
click at [96, 54] on p "Advanced" at bounding box center [91, 53] width 27 height 8
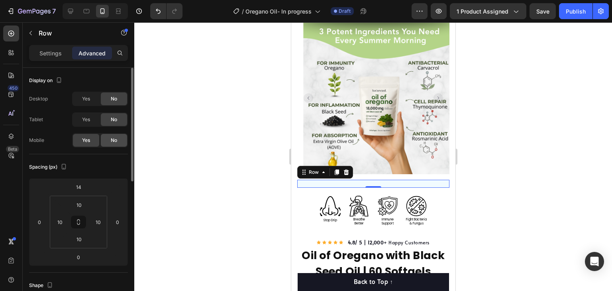
drag, startPoint x: 112, startPoint y: 138, endPoint x: 87, endPoint y: 17, distance: 123.2
click at [112, 138] on span "No" at bounding box center [114, 140] width 6 height 7
click at [346, 169] on icon at bounding box center [345, 172] width 5 height 6
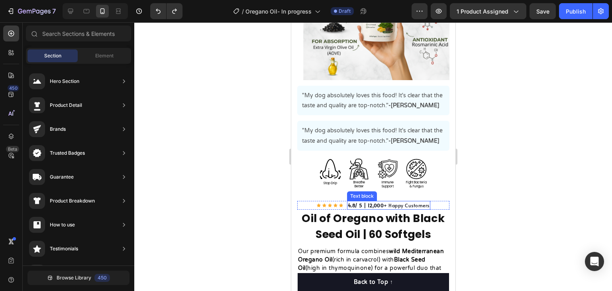
scroll to position [50, 0]
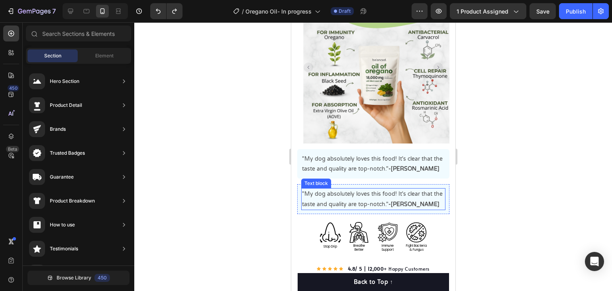
click at [437, 189] on p ""My dog absolutely loves this food! It's clear that the taste and quality are t…" at bounding box center [372, 199] width 143 height 20
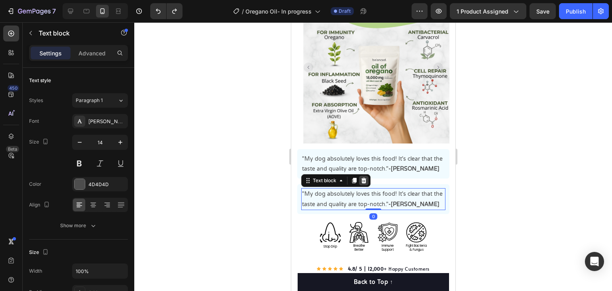
click at [366, 177] on icon at bounding box center [363, 180] width 6 height 6
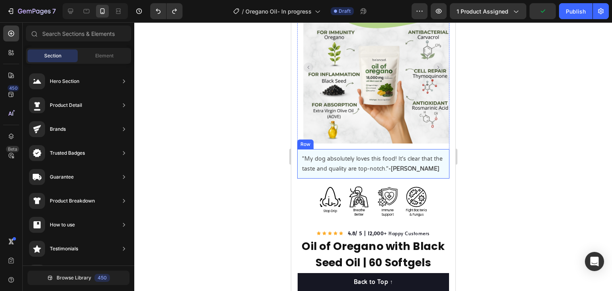
click at [438, 149] on div ""My dog absolutely loves this food! It's clear that the taste and quality are t…" at bounding box center [373, 163] width 152 height 29
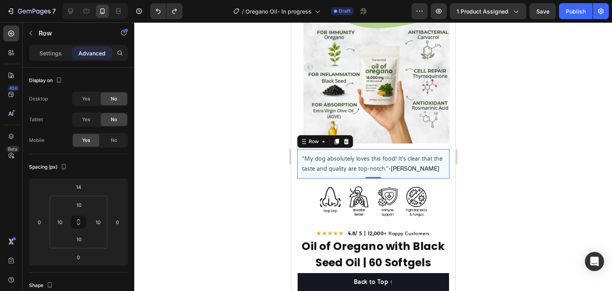
drag, startPoint x: 119, startPoint y: 143, endPoint x: 188, endPoint y: 134, distance: 69.1
click at [188, 0] on div "7 Version history / Oregano Oil- In progress Draft Preview 1 product assigned S…" at bounding box center [306, 0] width 612 height 0
click at [349, 137] on div at bounding box center [346, 142] width 10 height 10
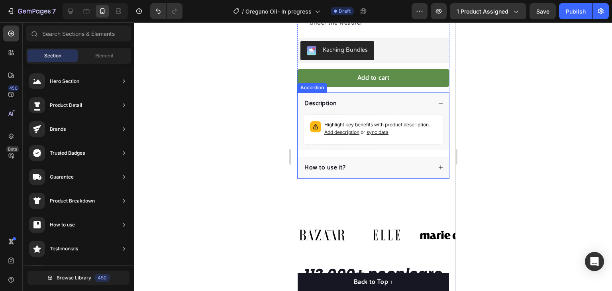
scroll to position [528, 0]
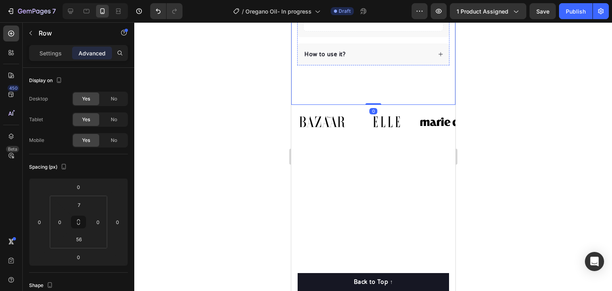
scroll to position [369, 0]
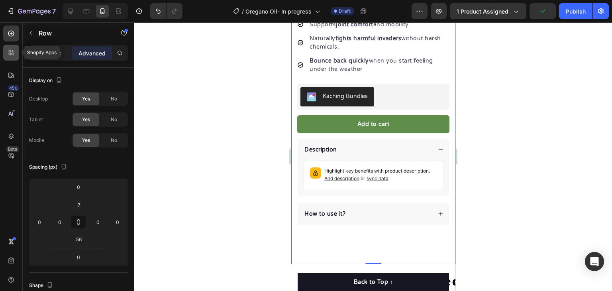
click at [16, 53] on div at bounding box center [11, 53] width 16 height 16
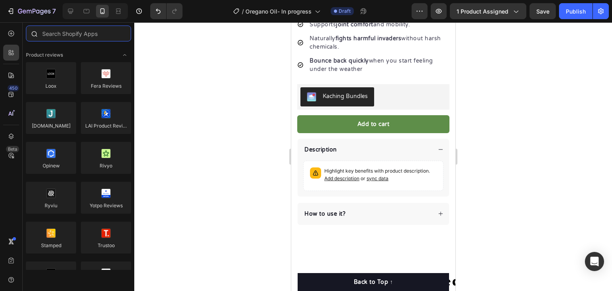
click at [78, 34] on input "text" at bounding box center [78, 33] width 105 height 16
click at [10, 74] on icon at bounding box center [11, 75] width 8 height 8
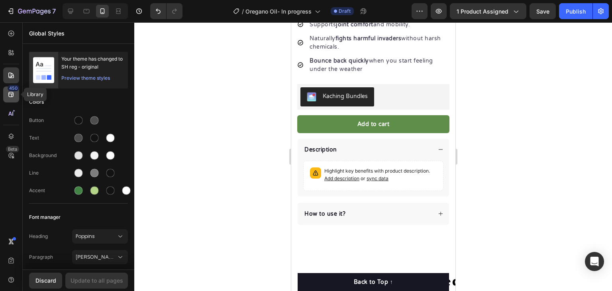
click at [8, 92] on icon at bounding box center [11, 94] width 8 height 8
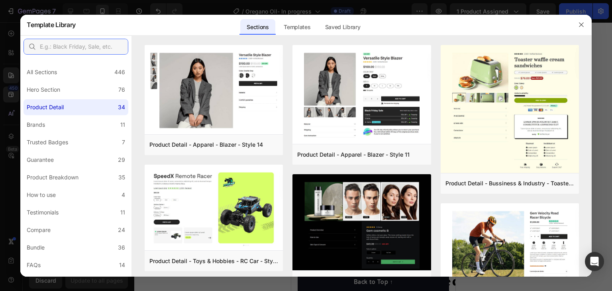
click at [88, 43] on input "text" at bounding box center [75, 47] width 105 height 16
click at [582, 23] on icon "button" at bounding box center [581, 25] width 6 height 6
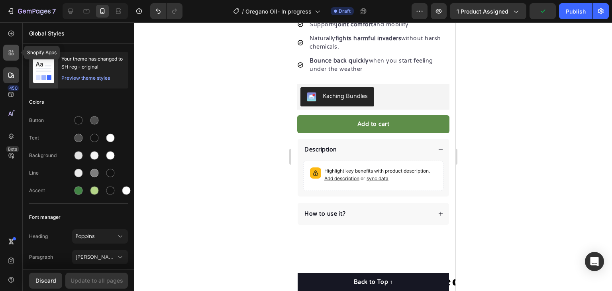
click at [12, 53] on icon at bounding box center [11, 53] width 8 height 8
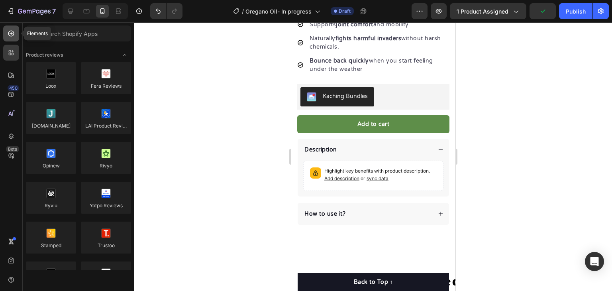
click at [12, 32] on icon at bounding box center [11, 33] width 8 height 8
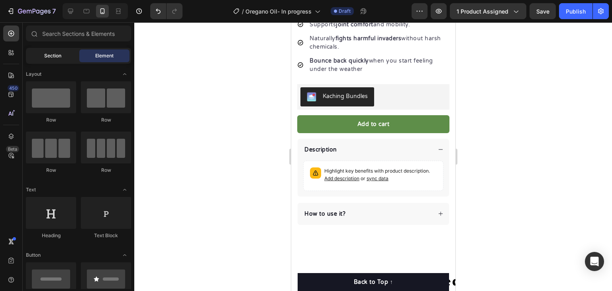
click at [60, 55] on span "Section" at bounding box center [52, 55] width 17 height 7
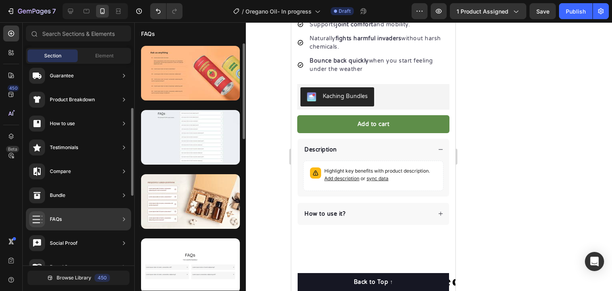
scroll to position [0, 0]
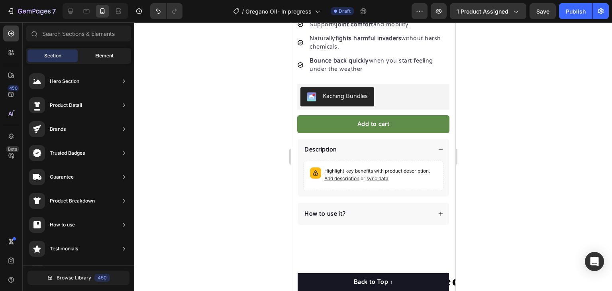
click at [109, 51] on div "Element" at bounding box center [104, 55] width 50 height 13
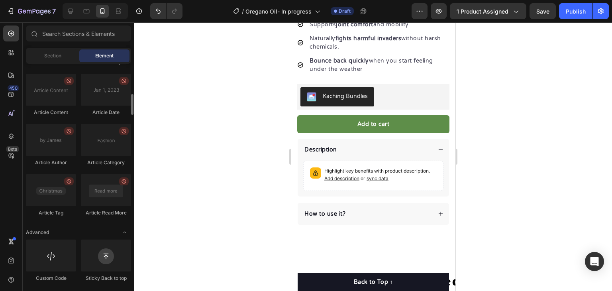
scroll to position [2028, 0]
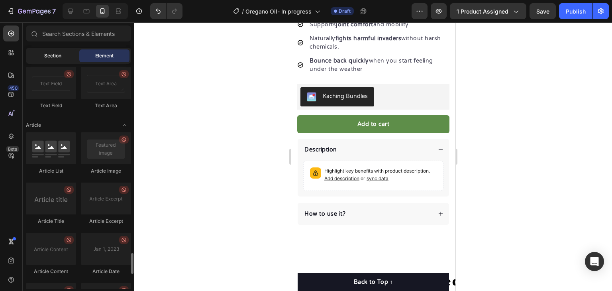
click at [51, 59] on span "Section" at bounding box center [52, 55] width 17 height 7
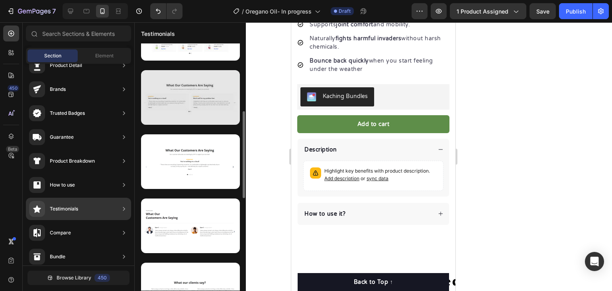
scroll to position [119, 0]
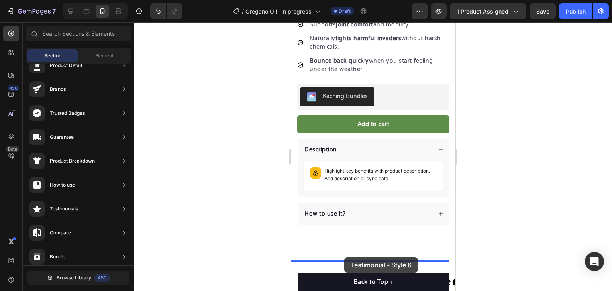
drag, startPoint x: 473, startPoint y: 92, endPoint x: 344, endPoint y: 257, distance: 209.0
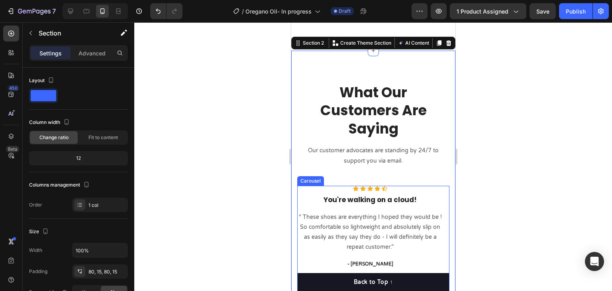
scroll to position [698, 0]
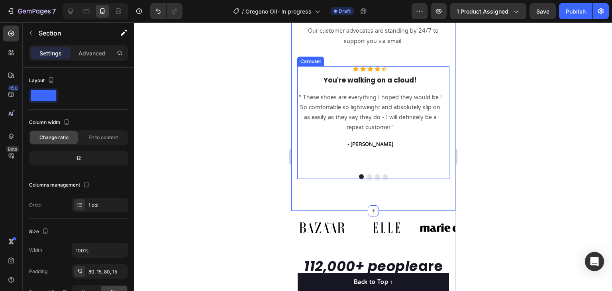
click at [414, 138] on div "Icon Icon Icon Icon Icon Icon List Hoz You're walking on a cloud! Heading “ The…" at bounding box center [370, 117] width 146 height 102
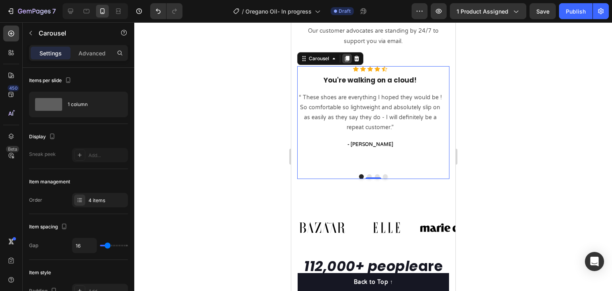
click at [348, 58] on icon at bounding box center [346, 59] width 4 height 6
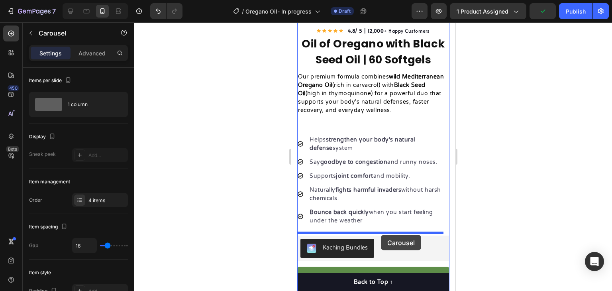
scroll to position [297, 0]
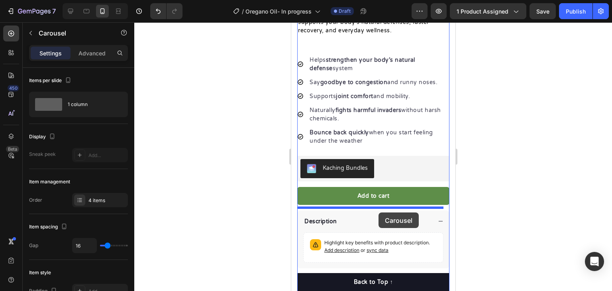
drag, startPoint x: 309, startPoint y: 170, endPoint x: 378, endPoint y: 212, distance: 80.8
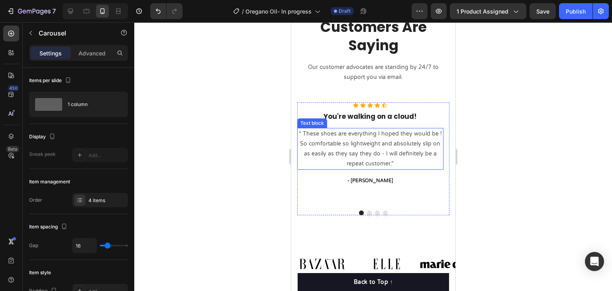
scroll to position [735, 0]
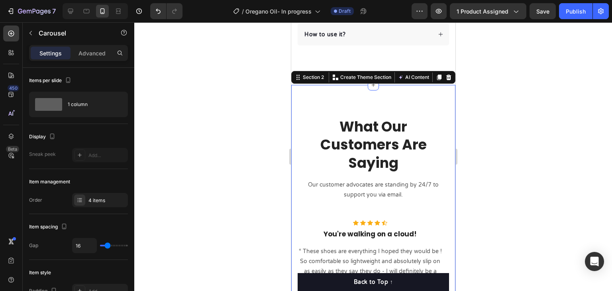
click at [445, 122] on div "What Our Customers Are Saying Heading Our customer advocates are standing by 24…" at bounding box center [373, 225] width 164 height 280
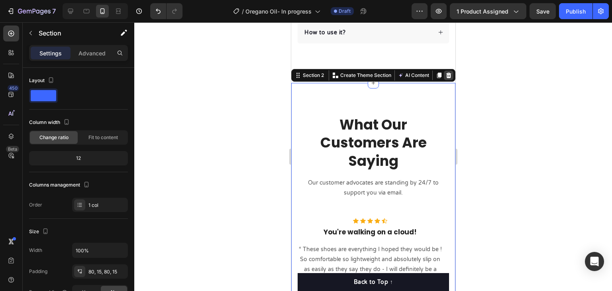
click at [446, 72] on icon at bounding box center [448, 75] width 5 height 6
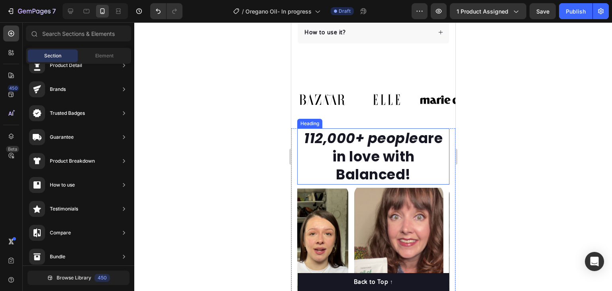
scroll to position [782, 0]
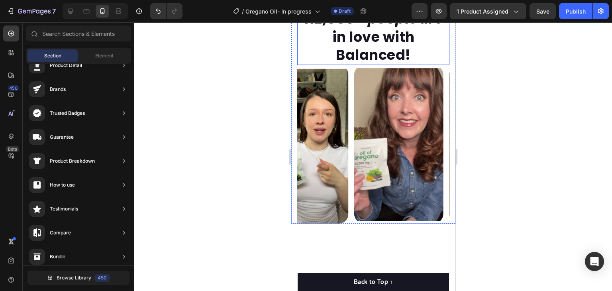
click at [471, 168] on div at bounding box center [372, 156] width 477 height 268
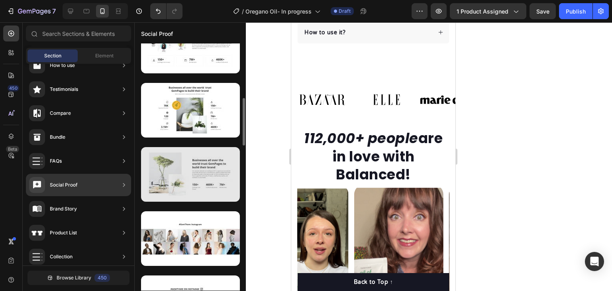
scroll to position [403, 0]
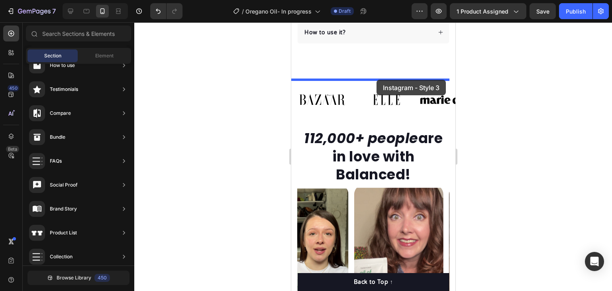
drag, startPoint x: 461, startPoint y: 203, endPoint x: 376, endPoint y: 80, distance: 149.7
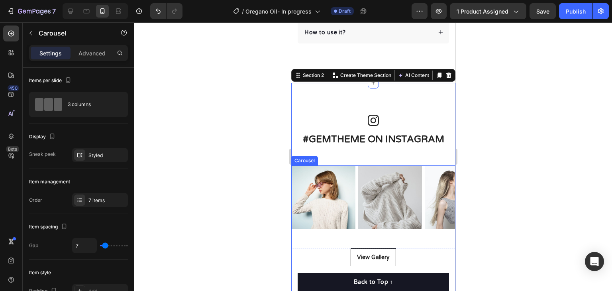
click at [355, 174] on div "Image Image Image Image Image Image Image" at bounding box center [373, 197] width 164 height 64
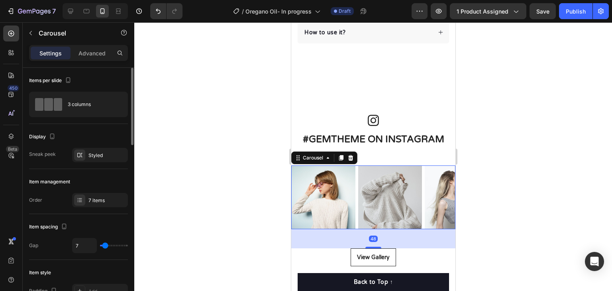
scroll to position [119, 0]
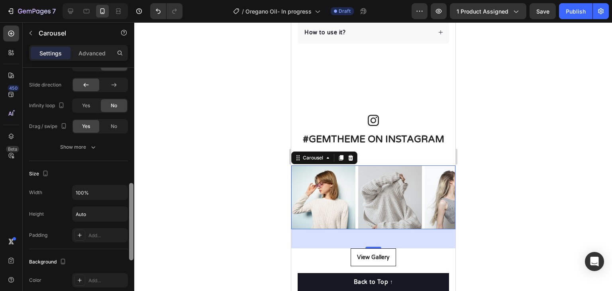
click at [129, 236] on div at bounding box center [131, 191] width 6 height 246
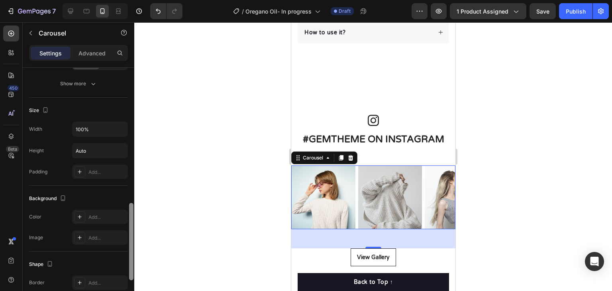
drag, startPoint x: 130, startPoint y: 233, endPoint x: 182, endPoint y: 199, distance: 61.5
click at [129, 249] on div at bounding box center [131, 241] width 4 height 77
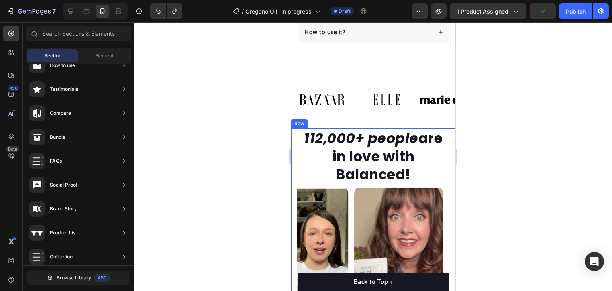
click at [443, 181] on div "112,000+ people are in love with Balanced! Heading Image Image Image Image Imag…" at bounding box center [373, 235] width 164 height 215
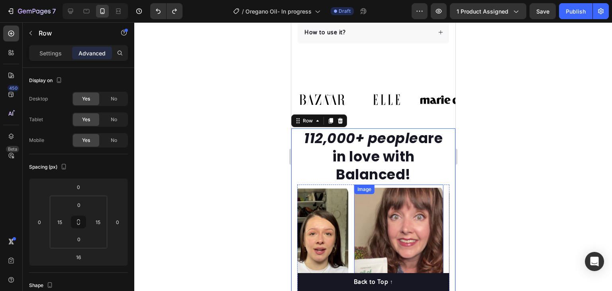
click at [440, 186] on img at bounding box center [398, 263] width 89 height 158
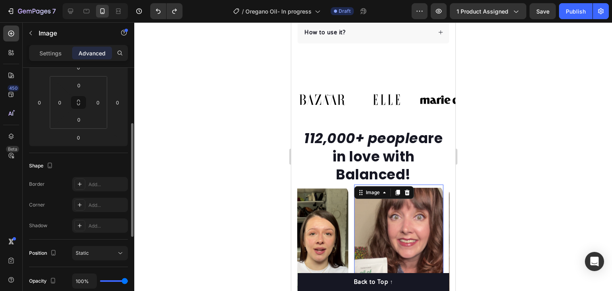
scroll to position [199, 0]
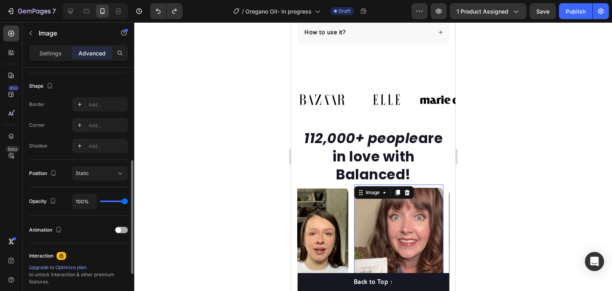
click at [123, 230] on div at bounding box center [121, 230] width 13 height 6
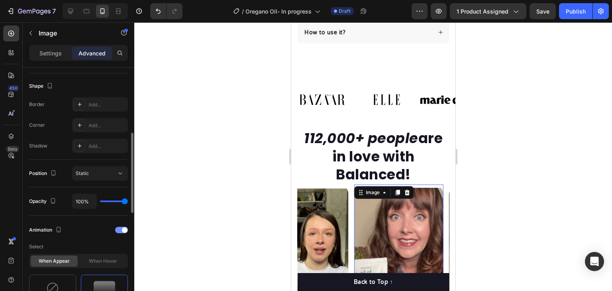
click at [120, 227] on div at bounding box center [121, 230] width 13 height 6
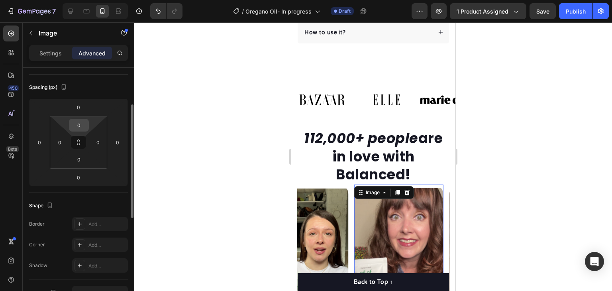
scroll to position [0, 0]
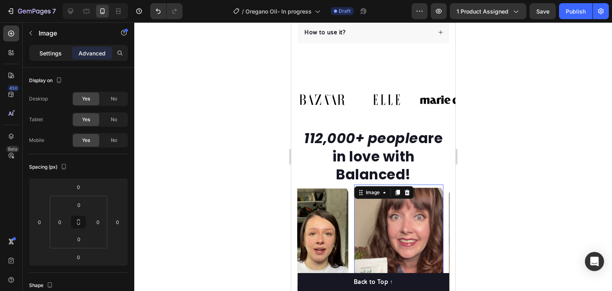
click at [50, 53] on p "Settings" at bounding box center [50, 53] width 22 height 8
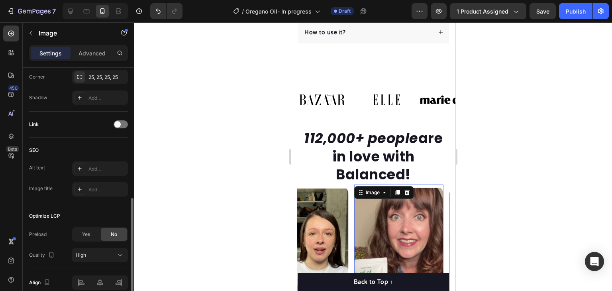
scroll to position [355, 0]
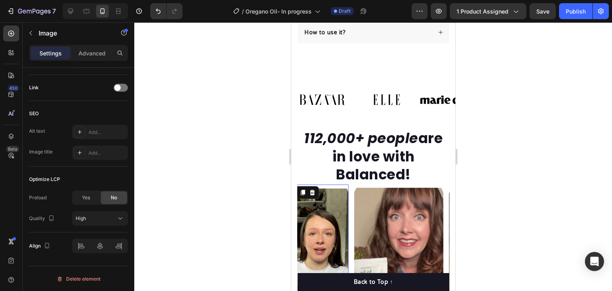
click at [347, 184] on div at bounding box center [303, 263] width 89 height 158
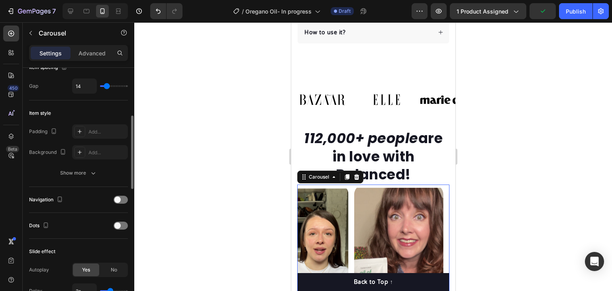
scroll to position [80, 0]
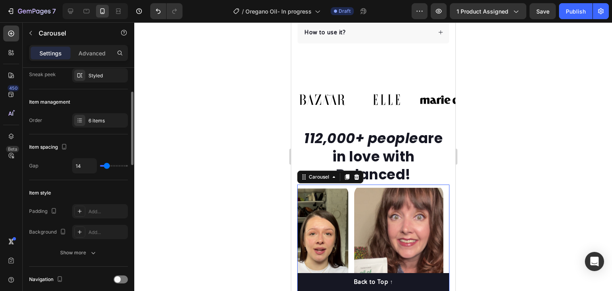
type input "39"
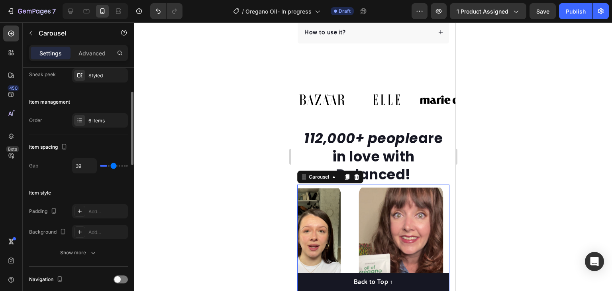
type input "45"
drag, startPoint x: 109, startPoint y: 165, endPoint x: 115, endPoint y: 166, distance: 5.6
type input "45"
click at [115, 166] on input "range" at bounding box center [114, 166] width 28 height 2
type input "14"
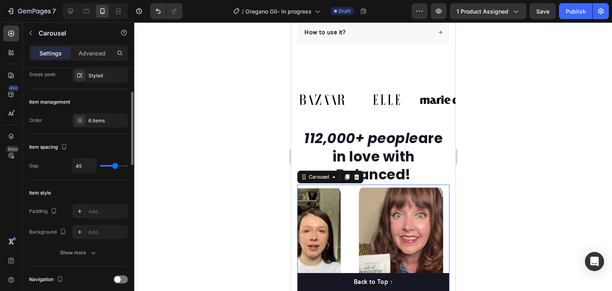
type input "14"
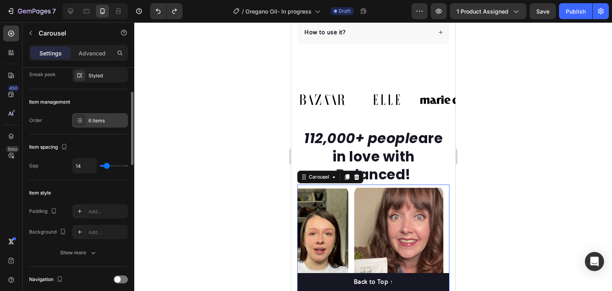
click at [88, 118] on div "6 items" at bounding box center [100, 120] width 56 height 14
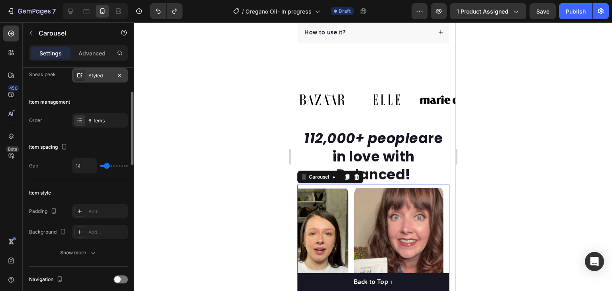
click at [98, 77] on div "Styled" at bounding box center [99, 75] width 23 height 7
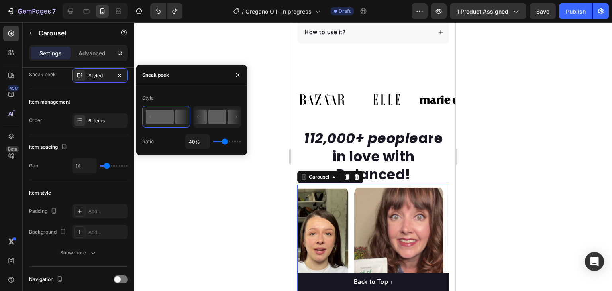
click at [222, 116] on rect at bounding box center [217, 116] width 18 height 14
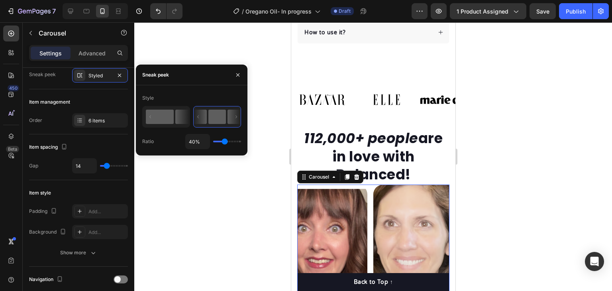
drag, startPoint x: 236, startPoint y: 117, endPoint x: 160, endPoint y: 117, distance: 75.7
click at [160, 117] on div at bounding box center [191, 117] width 99 height 22
click at [160, 117] on rect at bounding box center [160, 116] width 28 height 14
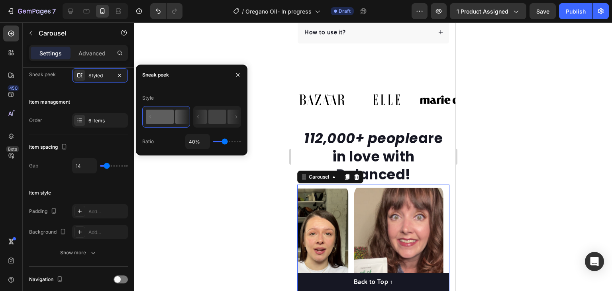
type input "20%"
type input "20"
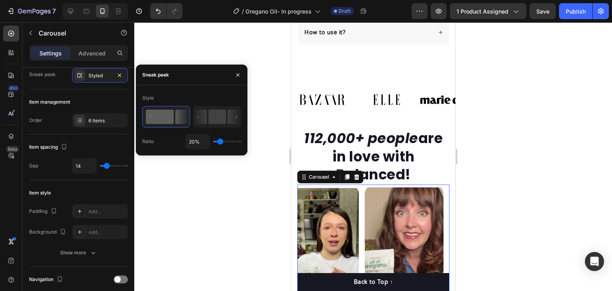
type input "1%"
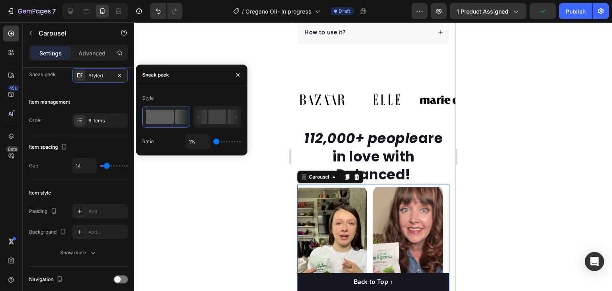
drag, startPoint x: 222, startPoint y: 142, endPoint x: 205, endPoint y: 142, distance: 16.7
type input "1"
click at [213, 142] on input "range" at bounding box center [227, 142] width 28 height 2
click at [214, 116] on rect at bounding box center [217, 116] width 18 height 14
type input "40%"
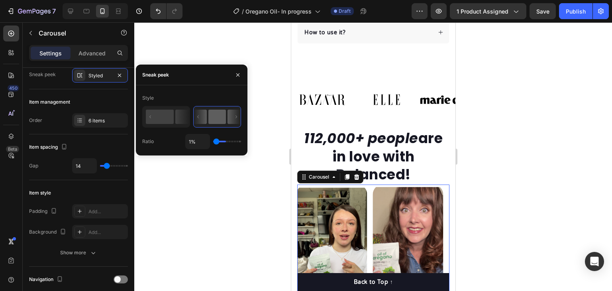
type input "40"
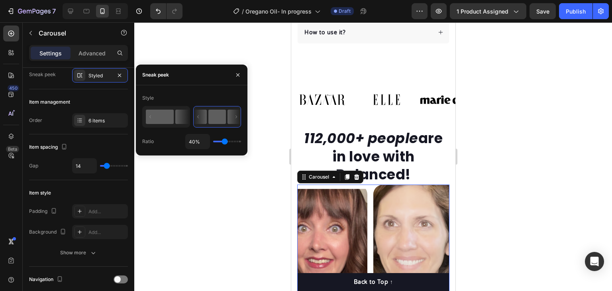
click at [169, 119] on rect at bounding box center [160, 116] width 28 height 14
type input "1%"
type input "1"
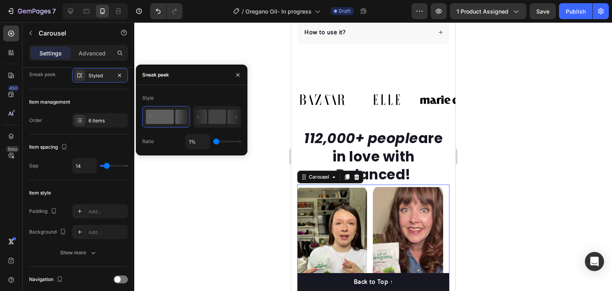
drag, startPoint x: 215, startPoint y: 141, endPoint x: 465, endPoint y: 195, distance: 255.4
click at [213, 141] on input "range" at bounding box center [227, 142] width 28 height 2
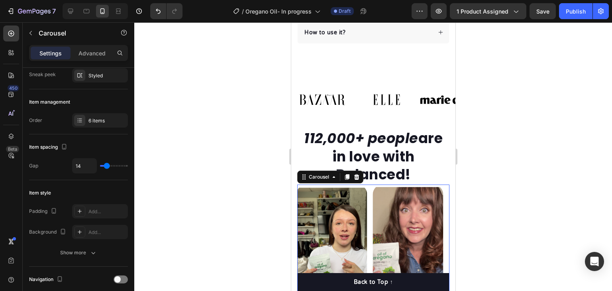
click at [461, 205] on div at bounding box center [372, 156] width 477 height 268
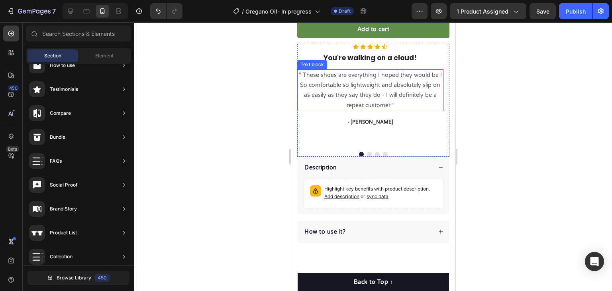
scroll to position [424, 0]
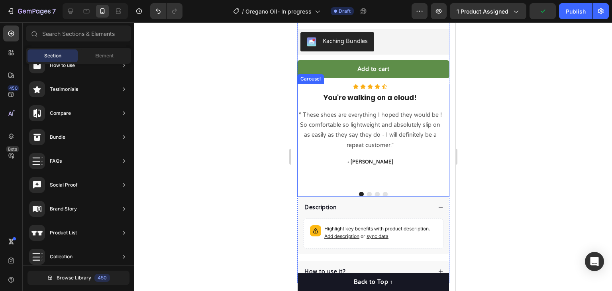
click at [395, 171] on div "Icon Icon Icon Icon Icon Icon List Hoz You're walking on a cloud! Heading “ The…" at bounding box center [370, 135] width 146 height 102
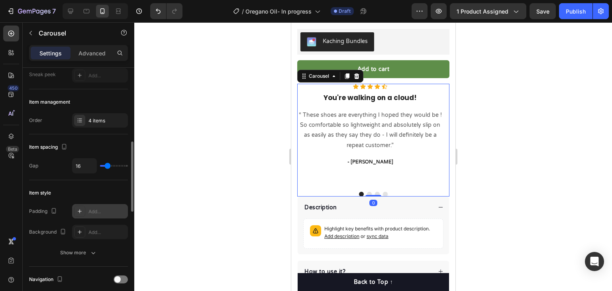
scroll to position [159, 0]
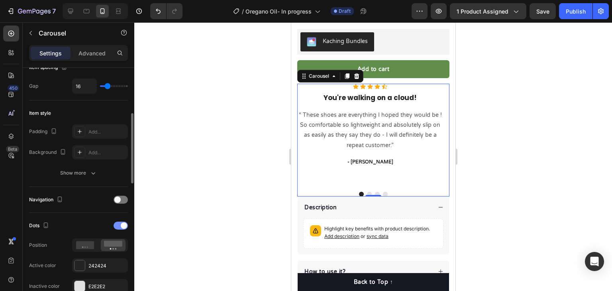
click at [121, 223] on span at bounding box center [124, 225] width 6 height 6
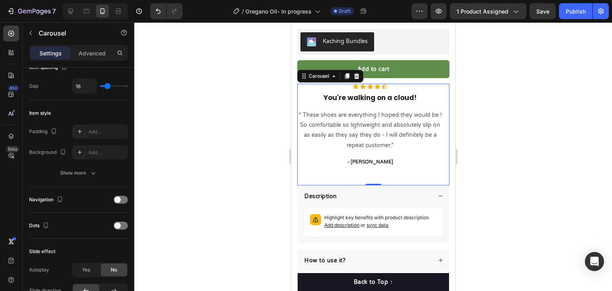
click at [383, 176] on div "Icon Icon Icon Icon Icon Icon List Hoz You're walking on a cloud! Heading “ The…" at bounding box center [370, 135] width 146 height 102
click at [93, 56] on p "Advanced" at bounding box center [91, 53] width 27 height 8
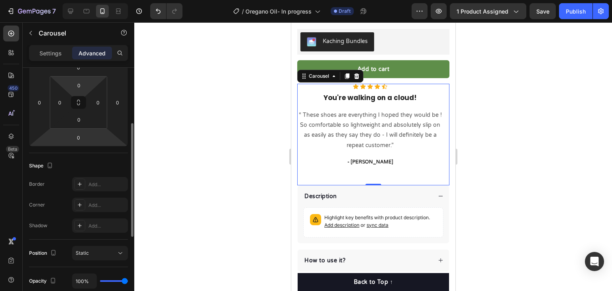
scroll to position [80, 0]
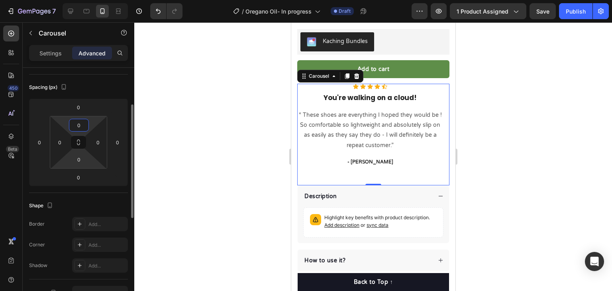
drag, startPoint x: 97, startPoint y: 121, endPoint x: 92, endPoint y: 157, distance: 36.3
click at [94, 0] on html "7 Version history / Oregano Oil- In progress Draft Preview 1 product assigned S…" at bounding box center [306, 0] width 612 height 0
type input "0"
drag, startPoint x: 90, startPoint y: 160, endPoint x: 95, endPoint y: 177, distance: 17.9
click at [95, 0] on html "7 Version history / Oregano Oil- In progress Draft Preview 1 product assigned P…" at bounding box center [306, 0] width 612 height 0
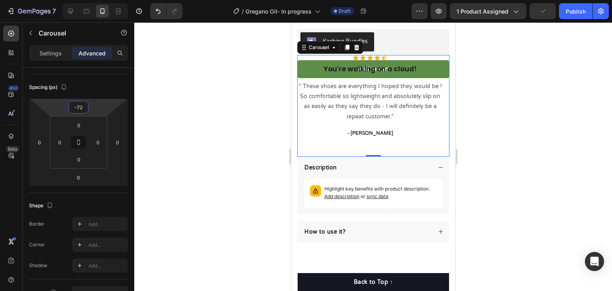
click at [98, 0] on html "7 Version history / Oregano Oil- In progress Draft Preview 1 product assigned P…" at bounding box center [306, 0] width 612 height 0
type input "0"
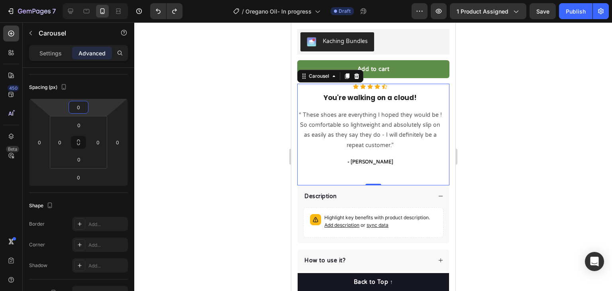
click at [397, 172] on div "Icon Icon Icon Icon Icon Icon List Hoz You're walking on a cloud! Heading “ The…" at bounding box center [370, 135] width 146 height 102
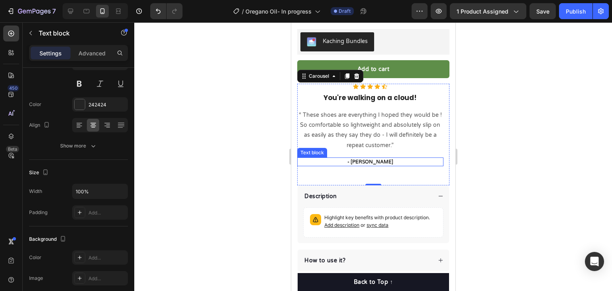
click at [375, 158] on p "- [PERSON_NAME]" at bounding box center [369, 161] width 145 height 7
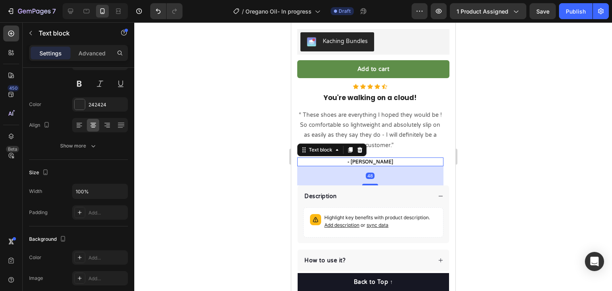
scroll to position [0, 0]
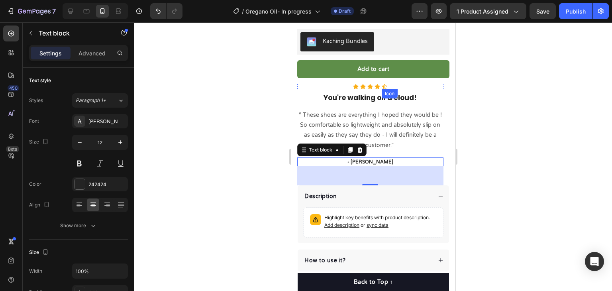
click at [382, 84] on icon at bounding box center [384, 87] width 6 height 6
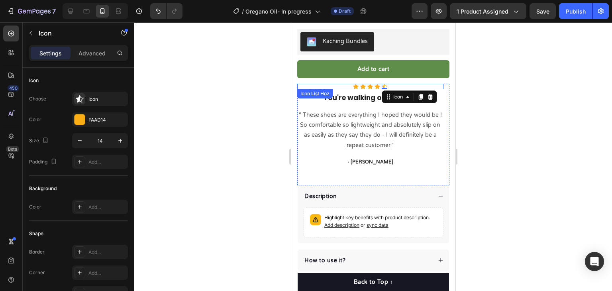
click at [426, 84] on div "Icon Icon Icon Icon Icon 0" at bounding box center [370, 87] width 146 height 6
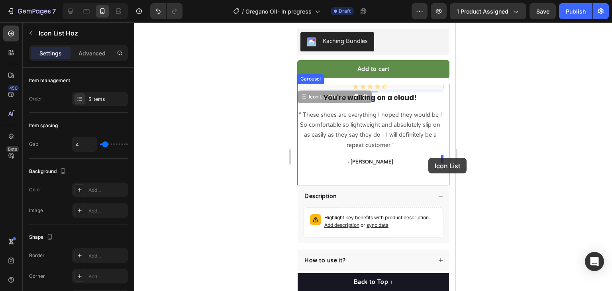
drag, startPoint x: 308, startPoint y: 96, endPoint x: 428, endPoint y: 158, distance: 134.8
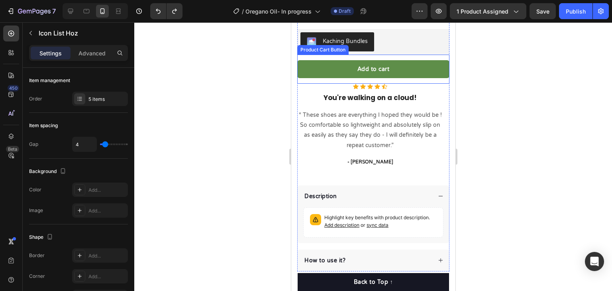
click at [422, 80] on div "Add to cart Product Cart Button" at bounding box center [373, 69] width 152 height 29
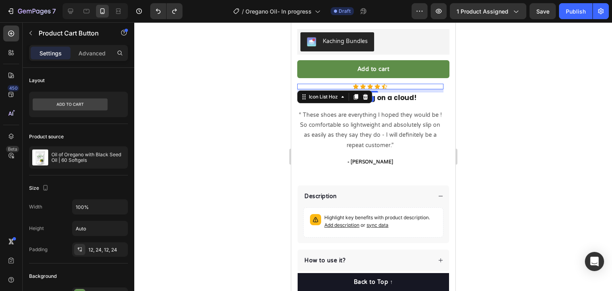
click at [407, 84] on div "Icon Icon Icon Icon Icon" at bounding box center [370, 87] width 146 height 6
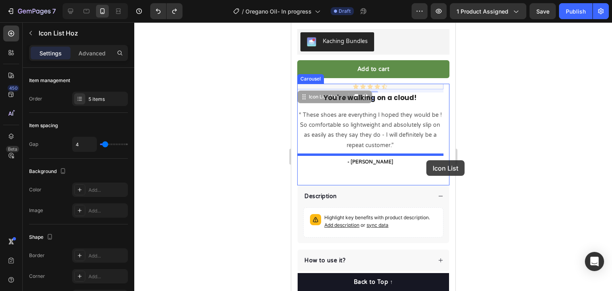
drag, startPoint x: 311, startPoint y: 94, endPoint x: 426, endPoint y: 160, distance: 132.2
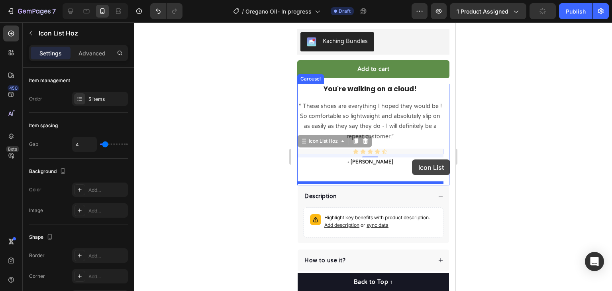
drag, startPoint x: 364, startPoint y: 152, endPoint x: 411, endPoint y: 159, distance: 48.3
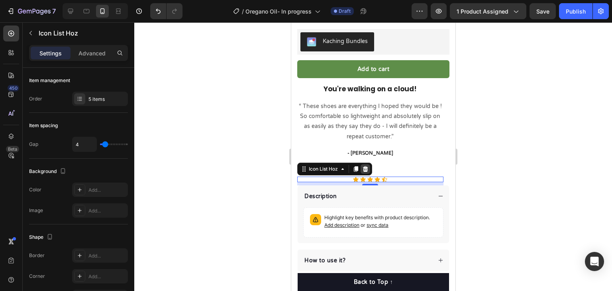
click at [366, 166] on icon at bounding box center [364, 169] width 5 height 6
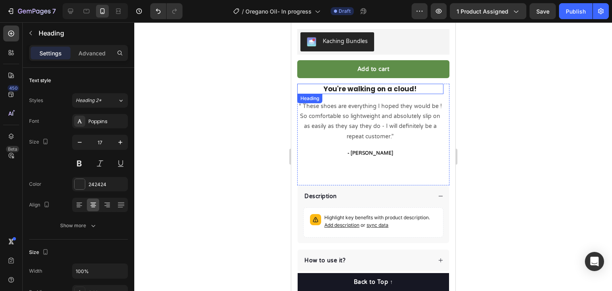
click at [437, 84] on p "You're walking on a cloud!" at bounding box center [369, 88] width 145 height 9
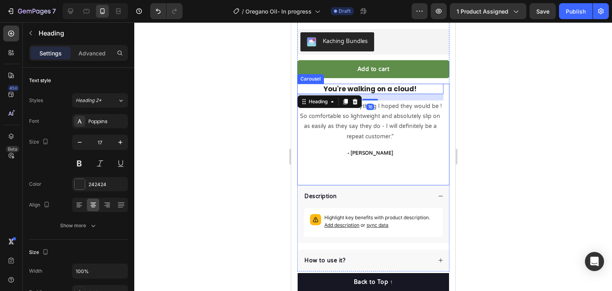
click at [437, 177] on div "You're walking on a cloud! Heading 16 “ These shoes are everything I hoped they…" at bounding box center [370, 135] width 146 height 102
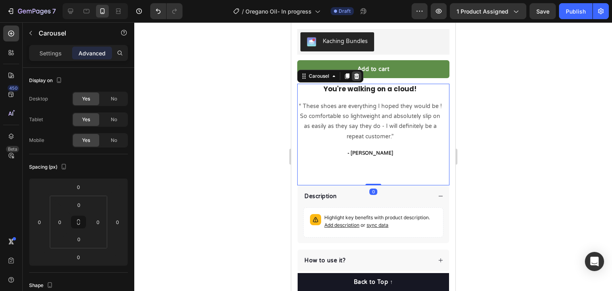
click at [358, 73] on icon at bounding box center [356, 76] width 5 height 6
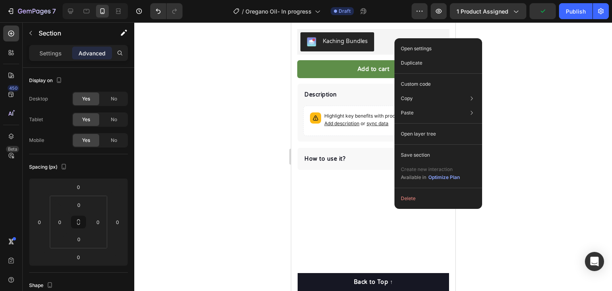
click at [489, 258] on div at bounding box center [372, 156] width 477 height 268
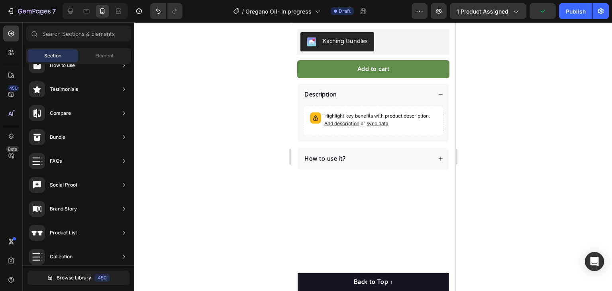
click at [343, 211] on div at bounding box center [373, 232] width 164 height 46
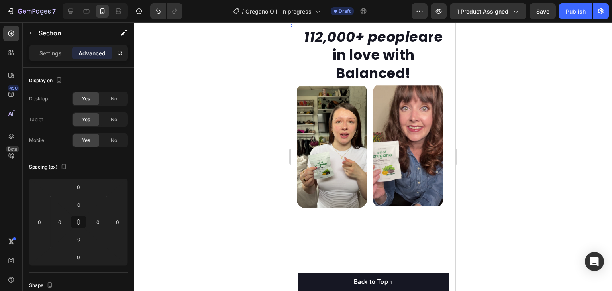
scroll to position [384, 0]
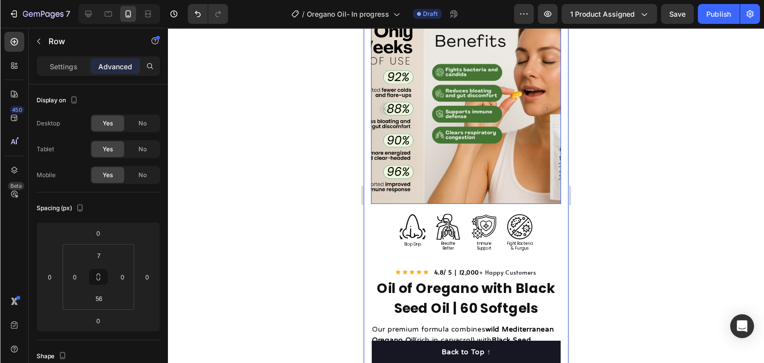
scroll to position [0, 0]
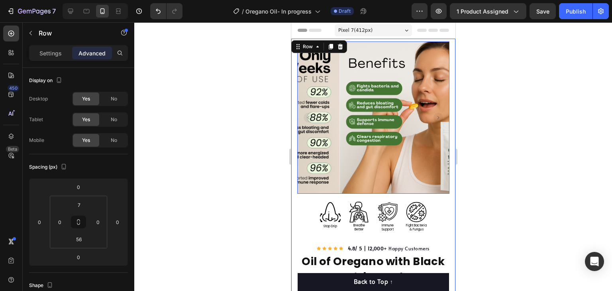
click at [390, 111] on img at bounding box center [415, 117] width 152 height 152
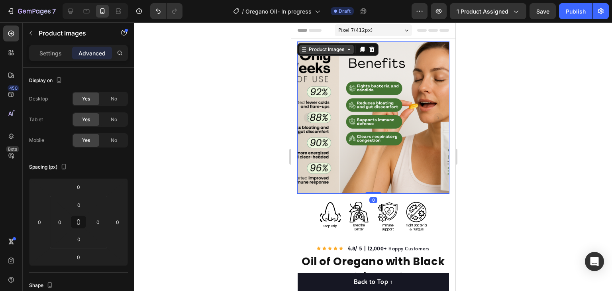
click at [332, 45] on div "Product Images" at bounding box center [326, 50] width 55 height 10
click at [380, 94] on img at bounding box center [415, 117] width 152 height 152
click at [433, 113] on rect "Carousel Next Arrow" at bounding box center [438, 118] width 10 height 10
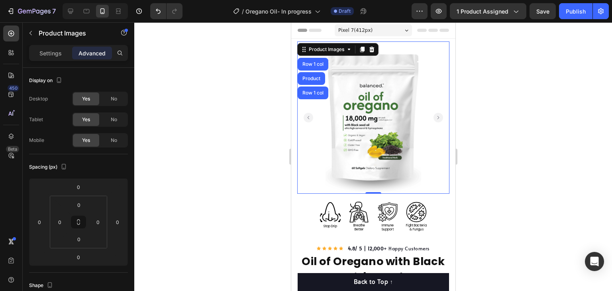
click at [476, 196] on div at bounding box center [372, 156] width 477 height 268
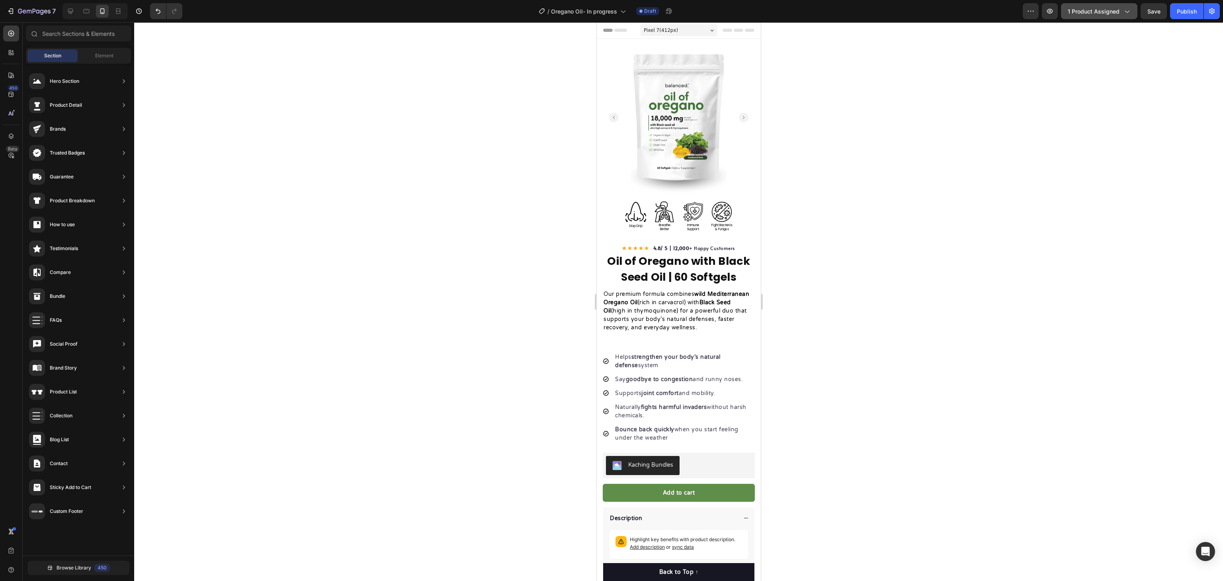
click at [611, 8] on span "1 product assigned" at bounding box center [1094, 11] width 52 height 8
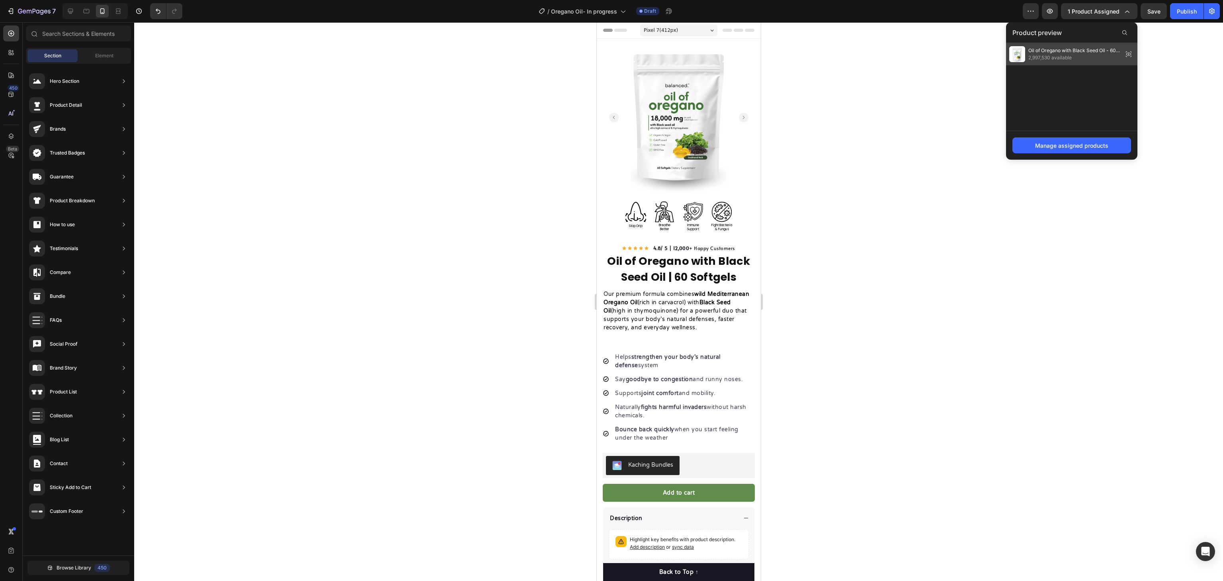
click at [611, 49] on span "Oil of Oregano with Black Seed Oil - 60 Softgels" at bounding box center [1074, 50] width 92 height 7
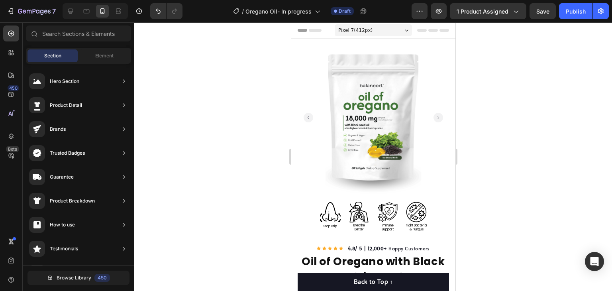
click at [546, 41] on div at bounding box center [372, 156] width 477 height 268
click at [517, 14] on icon "button" at bounding box center [515, 11] width 8 height 8
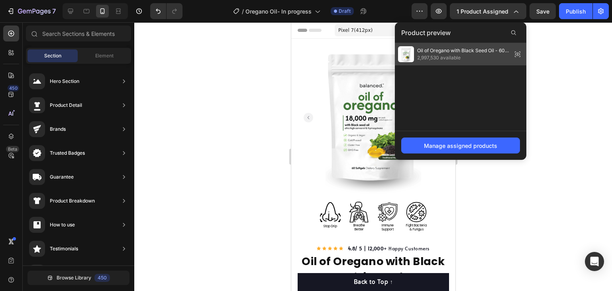
click at [452, 55] on span "2,997,530 available" at bounding box center [463, 57] width 92 height 7
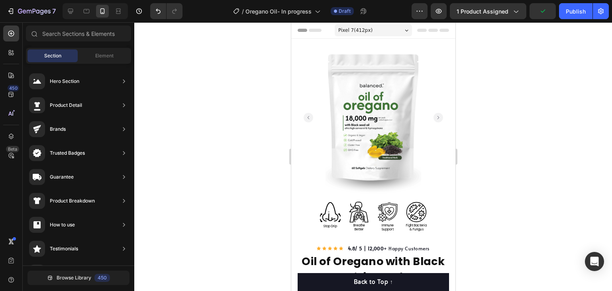
click at [495, 21] on div "7 Version history / Oregano Oil- In progress Draft Preview 1 product assigned P…" at bounding box center [306, 11] width 612 height 23
click at [502, 15] on span "1 product assigned" at bounding box center [482, 11] width 52 height 8
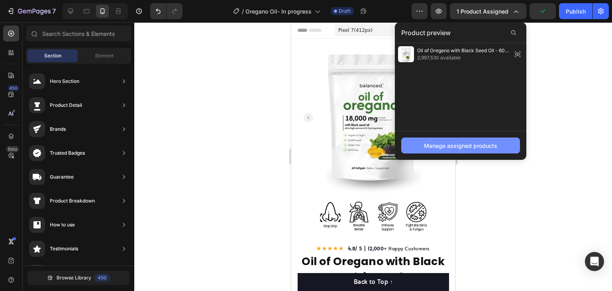
click at [476, 142] on div "Manage assigned products" at bounding box center [460, 145] width 73 height 8
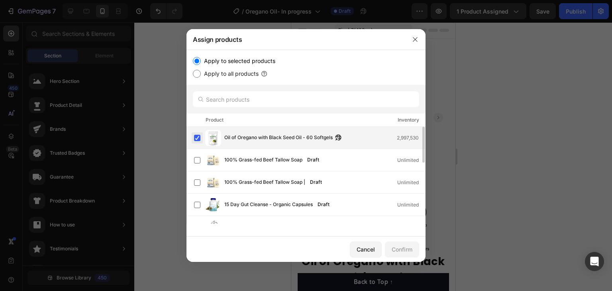
click at [196, 136] on label at bounding box center [197, 138] width 6 height 6
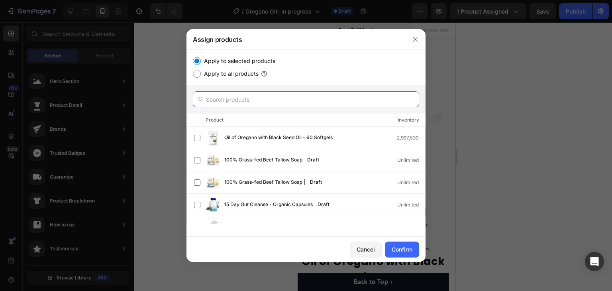
click at [241, 96] on input "text" at bounding box center [306, 99] width 226 height 16
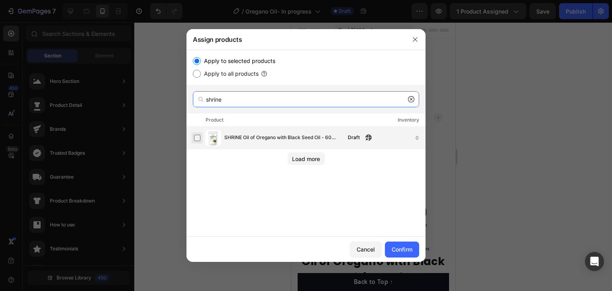
type input "shrine"
click at [199, 137] on label at bounding box center [197, 138] width 6 height 6
click at [405, 250] on div "Confirm" at bounding box center [401, 249] width 21 height 8
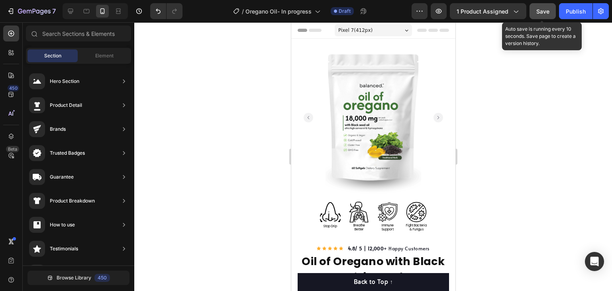
click at [544, 10] on span "Save" at bounding box center [542, 11] width 13 height 7
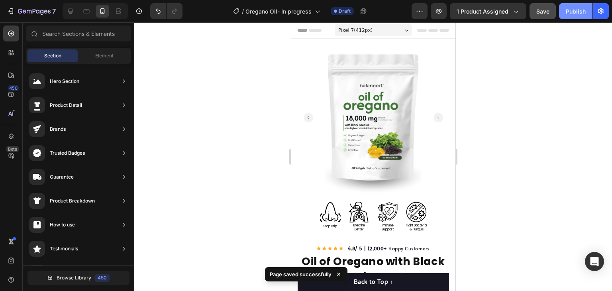
click at [568, 17] on button "Publish" at bounding box center [575, 11] width 33 height 16
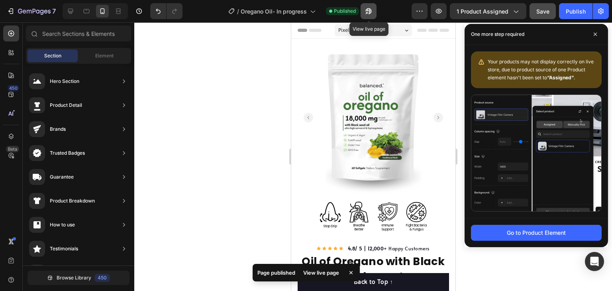
click at [365, 12] on icon "button" at bounding box center [368, 11] width 8 height 8
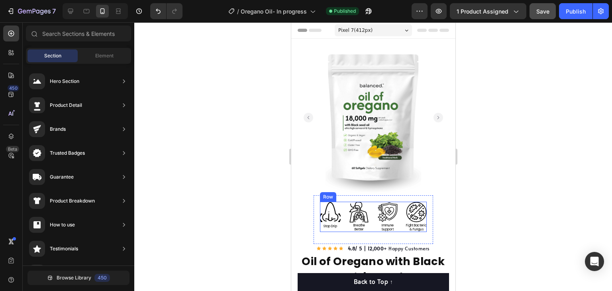
click at [348, 227] on div "Image Breathe Better Text Block" at bounding box center [358, 216] width 21 height 30
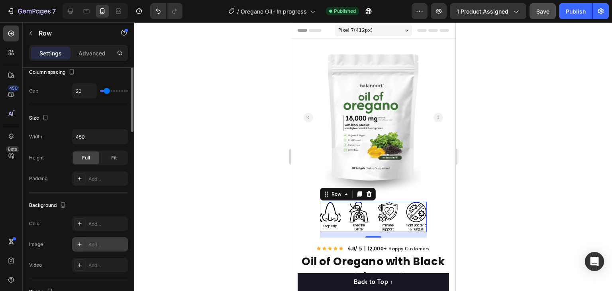
scroll to position [40, 0]
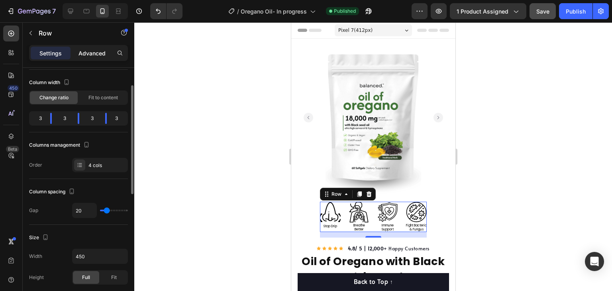
click at [90, 52] on p "Advanced" at bounding box center [91, 53] width 27 height 8
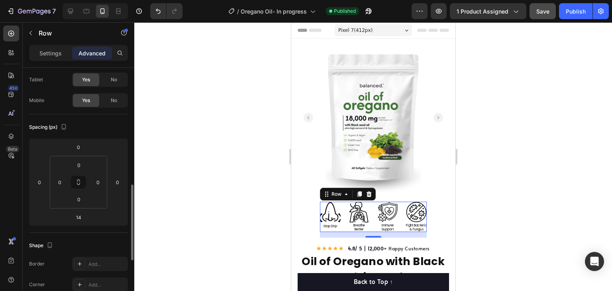
scroll to position [159, 0]
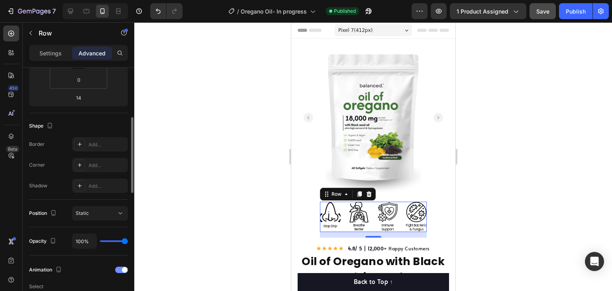
click at [120, 265] on div "Animation" at bounding box center [78, 269] width 99 height 13
click at [119, 268] on div at bounding box center [121, 269] width 13 height 6
click at [69, 12] on icon at bounding box center [70, 11] width 5 height 5
type input "7"
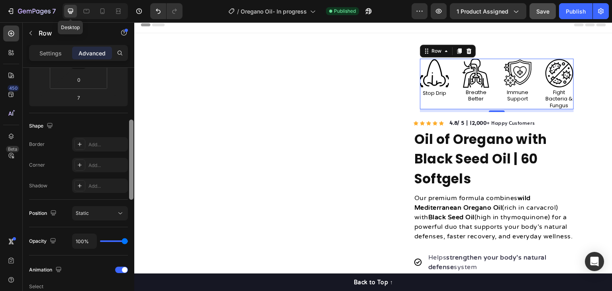
scroll to position [14, 0]
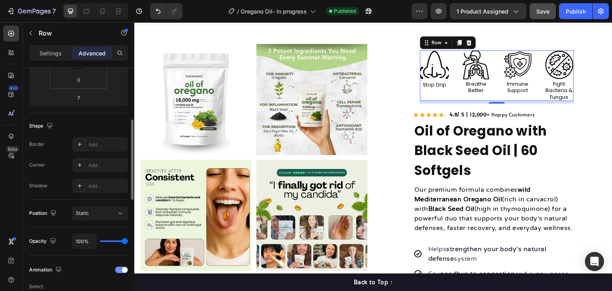
click at [116, 271] on div at bounding box center [121, 269] width 13 height 6
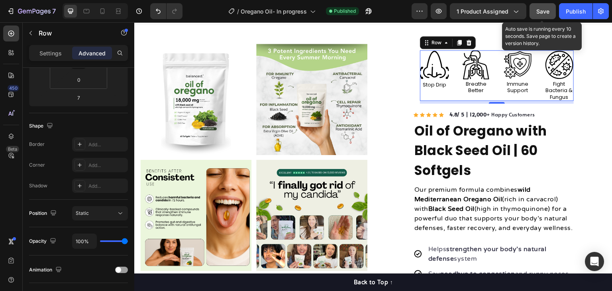
click at [541, 11] on span "Save" at bounding box center [542, 11] width 13 height 7
